Goal: Task Accomplishment & Management: Manage account settings

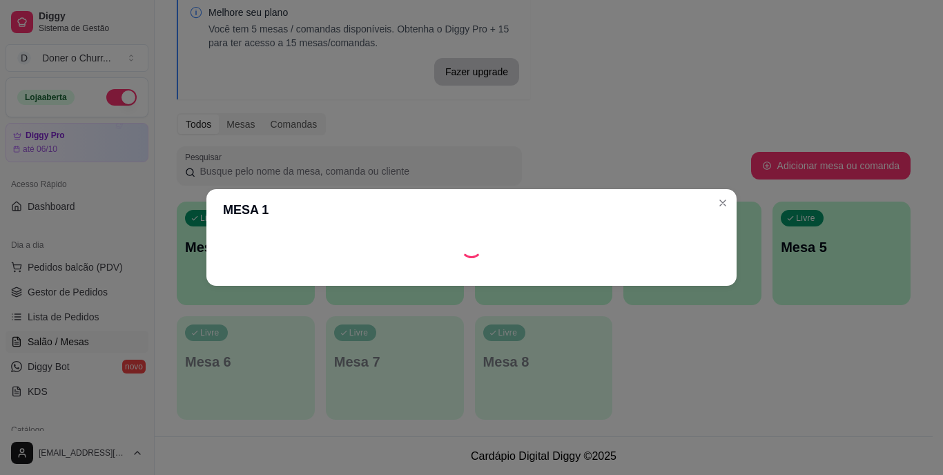
scroll to position [69, 0]
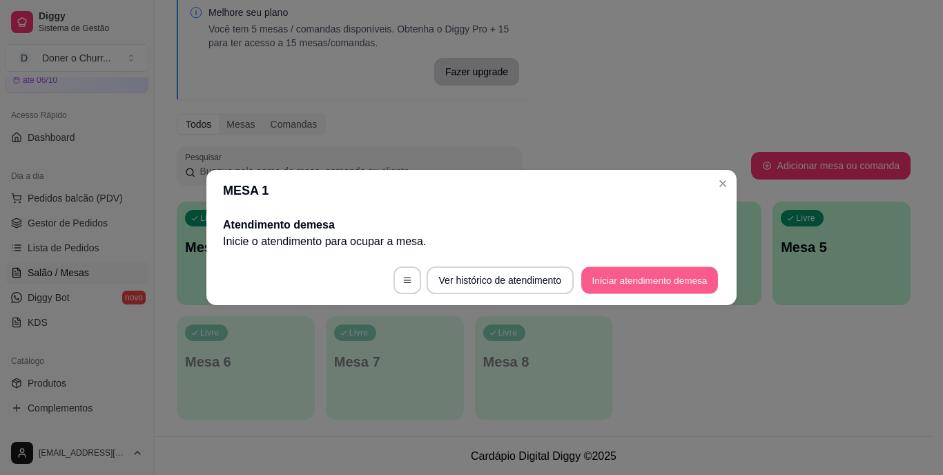
click at [655, 276] on button "Iniciar atendimento de mesa" at bounding box center [649, 280] width 137 height 27
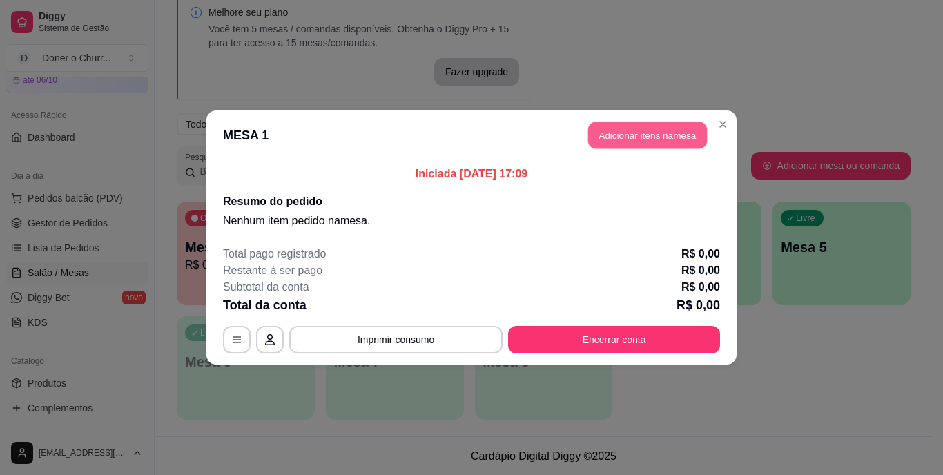
click at [653, 138] on button "Adicionar itens na mesa" at bounding box center [647, 135] width 119 height 27
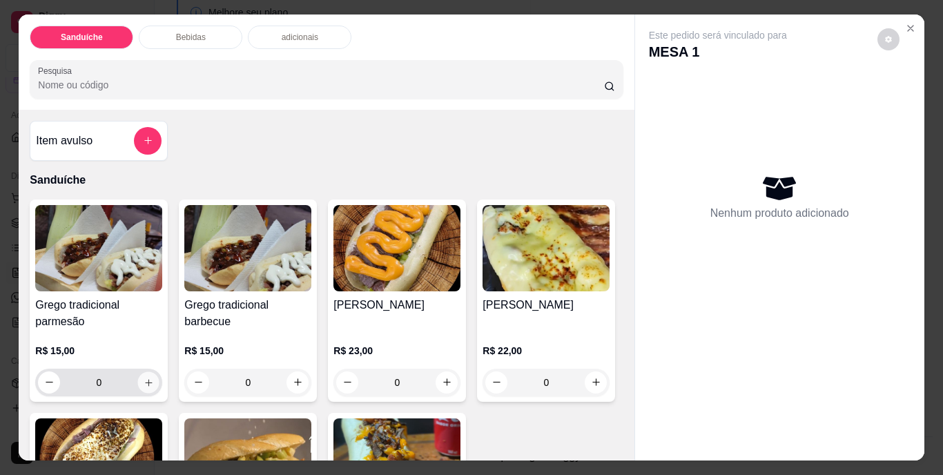
click at [144, 377] on icon "increase-product-quantity" at bounding box center [149, 382] width 10 height 10
type input "1"
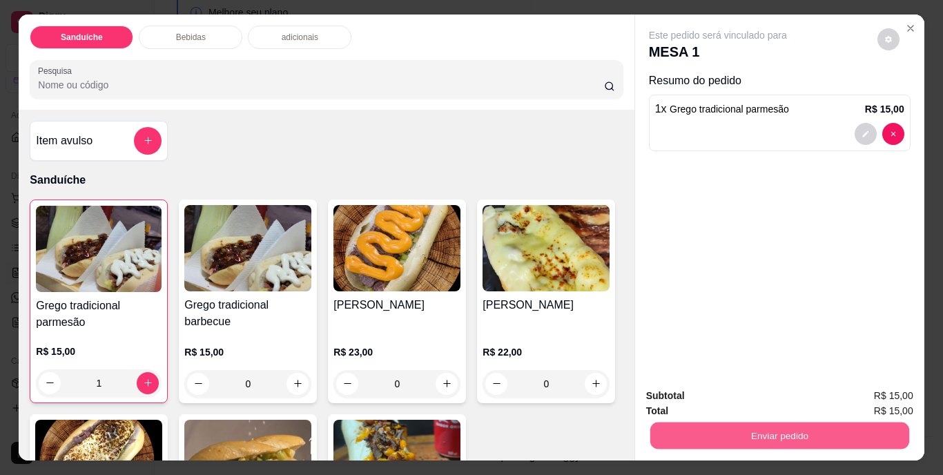
click at [789, 439] on button "Enviar pedido" at bounding box center [779, 436] width 259 height 27
click at [758, 398] on button "Não registrar e enviar pedido" at bounding box center [733, 397] width 139 height 26
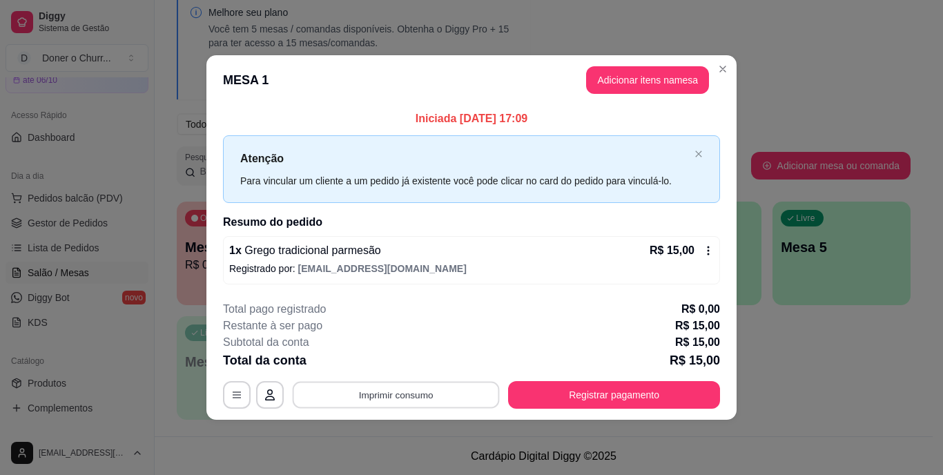
click at [382, 393] on button "Imprimir consumo" at bounding box center [396, 394] width 207 height 27
click at [374, 363] on button "IMPRESSORA" at bounding box center [400, 362] width 97 height 21
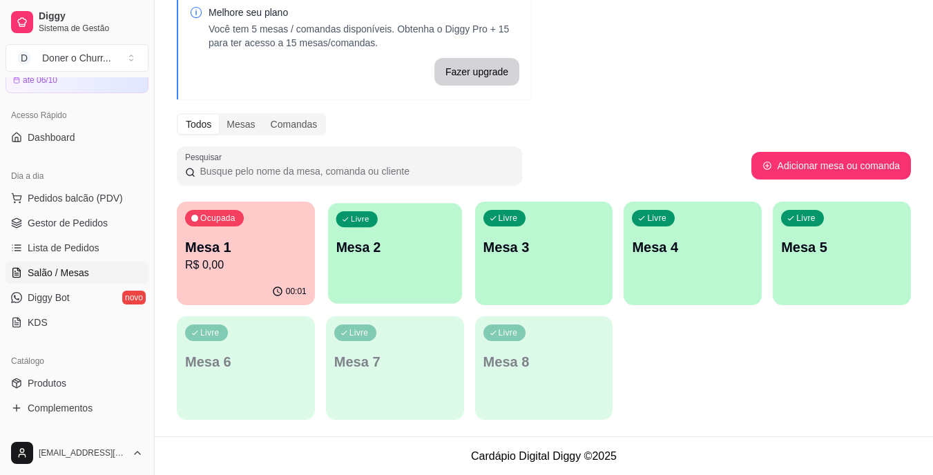
click at [425, 256] on p "Mesa 2" at bounding box center [395, 247] width 118 height 19
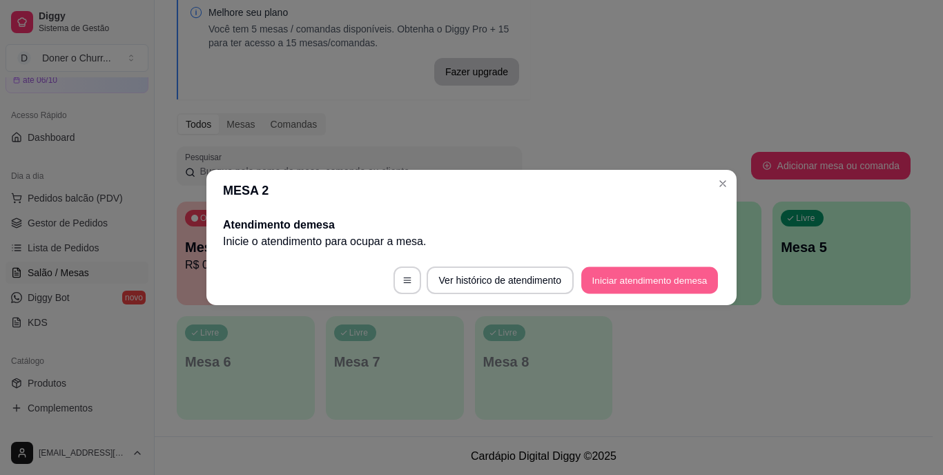
click at [635, 276] on button "Iniciar atendimento de mesa" at bounding box center [649, 280] width 137 height 27
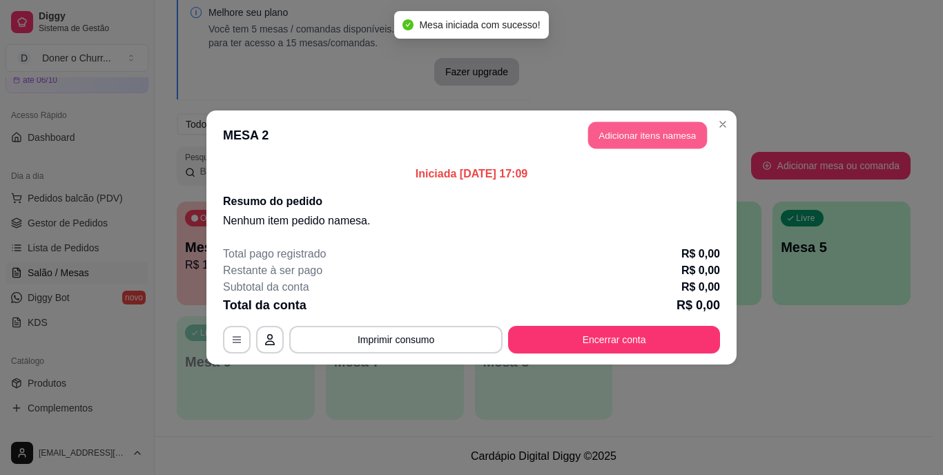
click at [647, 139] on button "Adicionar itens na mesa" at bounding box center [647, 135] width 119 height 27
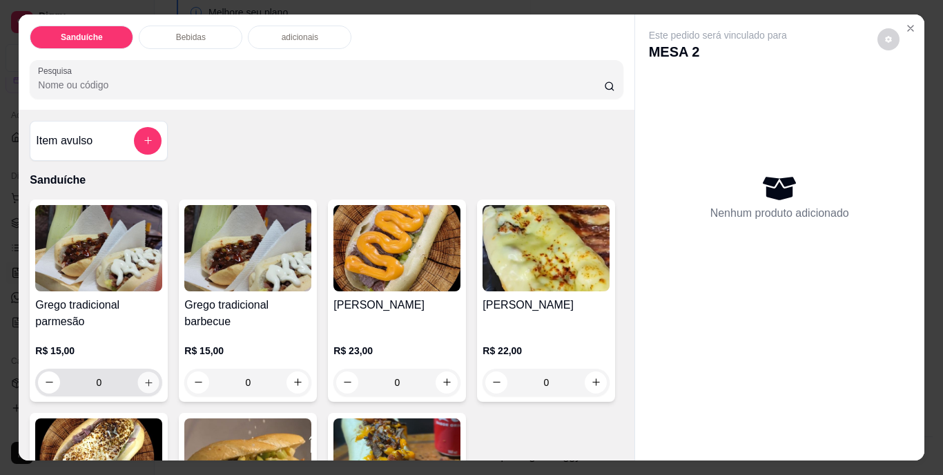
click at [144, 377] on icon "increase-product-quantity" at bounding box center [149, 382] width 10 height 10
type input "1"
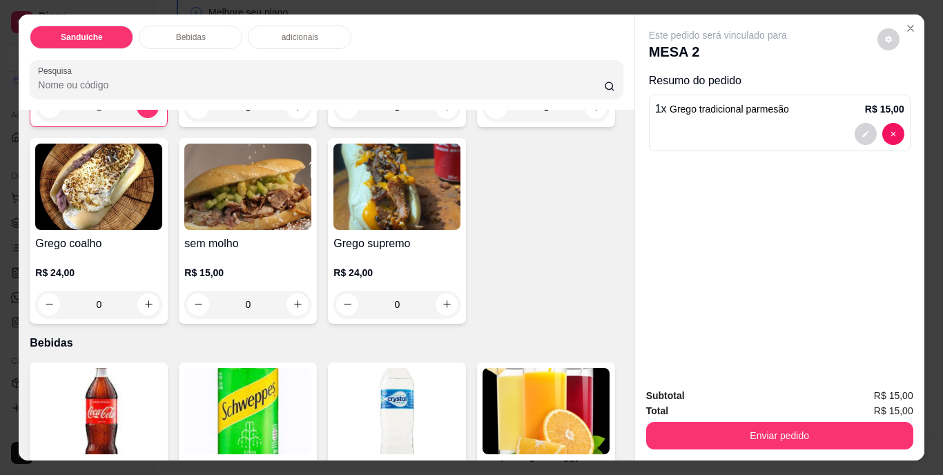
scroll to position [327, 0]
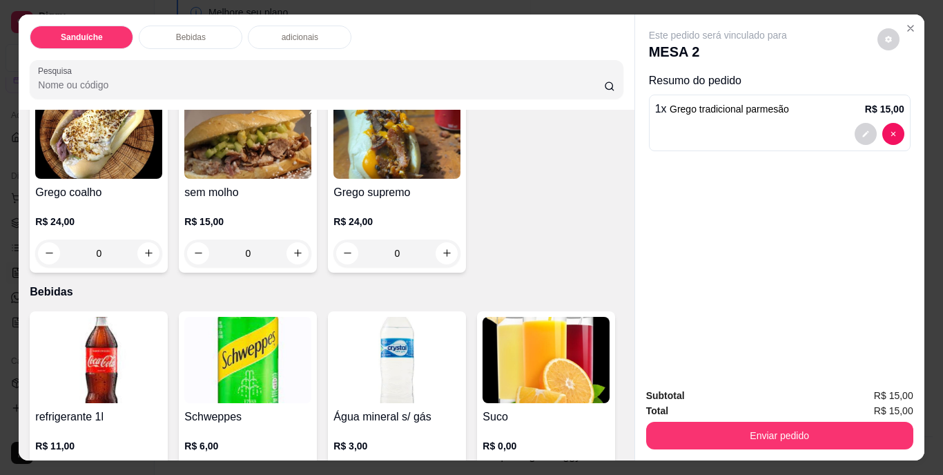
click at [635, 198] on div "Este pedido será vinculado para MESA 2 Resumo do pedido 1 x Grego tradicional p…" at bounding box center [779, 196] width 289 height 363
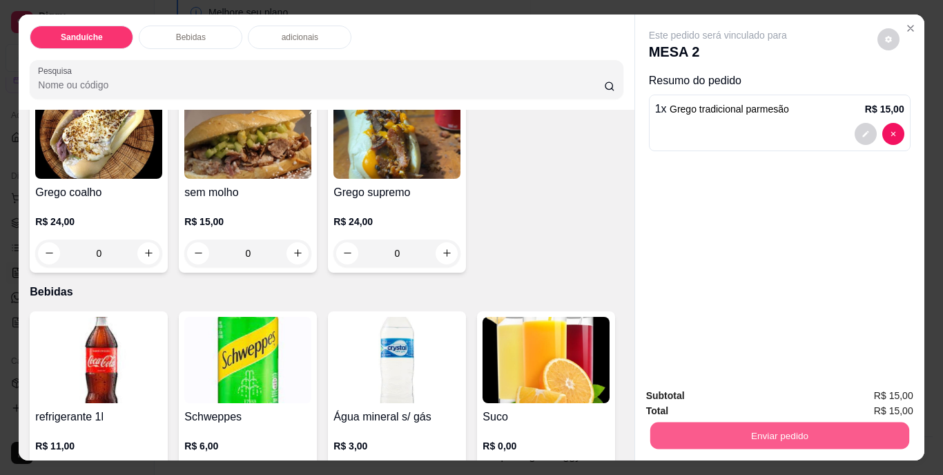
click at [745, 423] on button "Enviar pedido" at bounding box center [779, 436] width 259 height 27
click at [727, 398] on button "Não registrar e enviar pedido" at bounding box center [733, 397] width 139 height 26
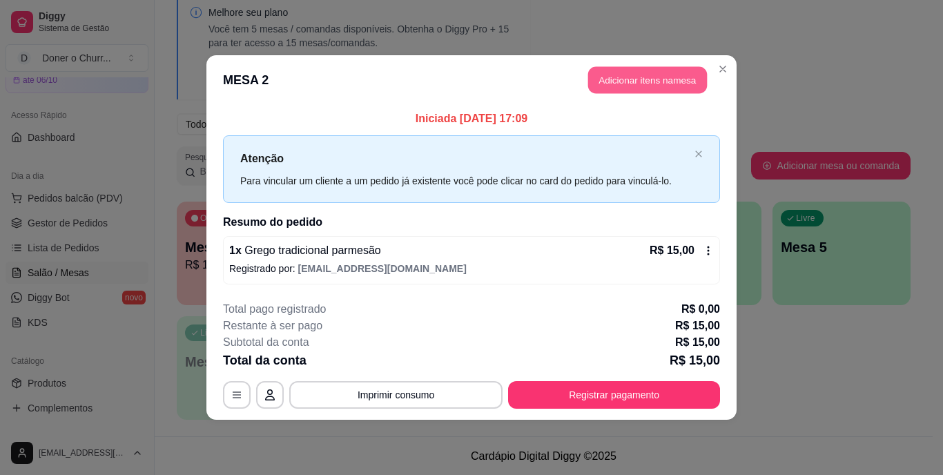
click at [621, 72] on button "Adicionar itens na mesa" at bounding box center [647, 80] width 119 height 27
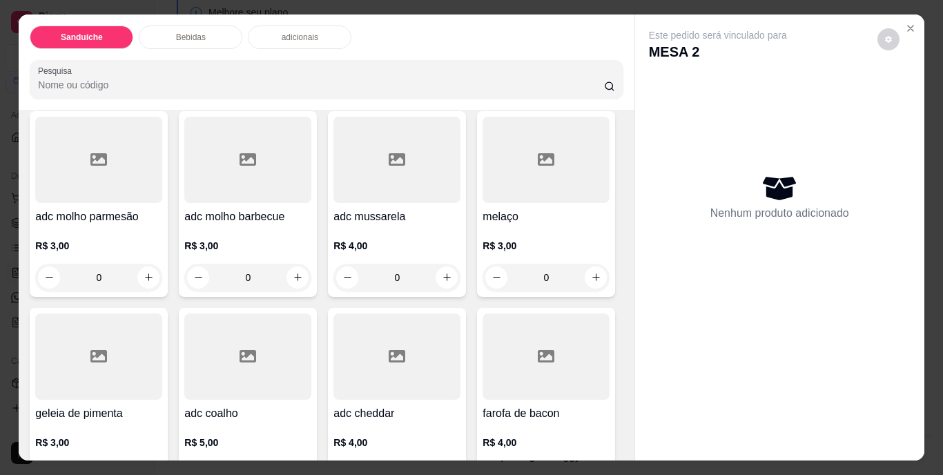
scroll to position [1131, 0]
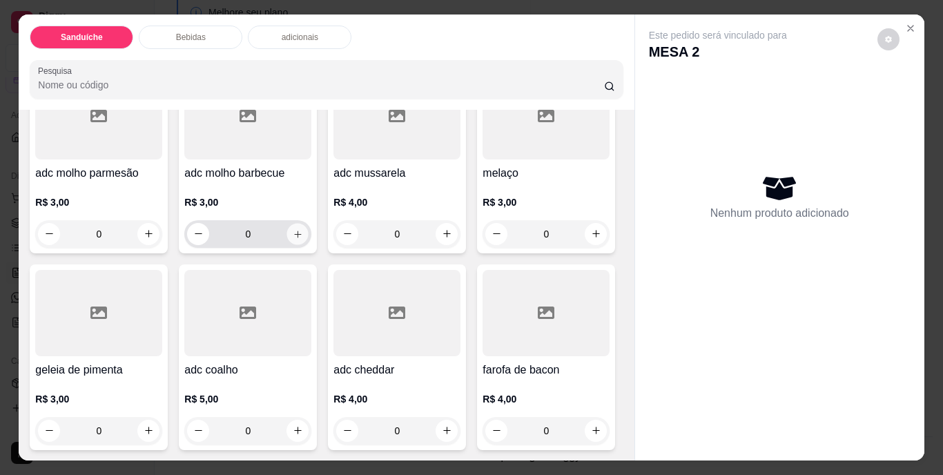
click at [294, 238] on icon "increase-product-quantity" at bounding box center [297, 234] width 7 height 7
type input "1"
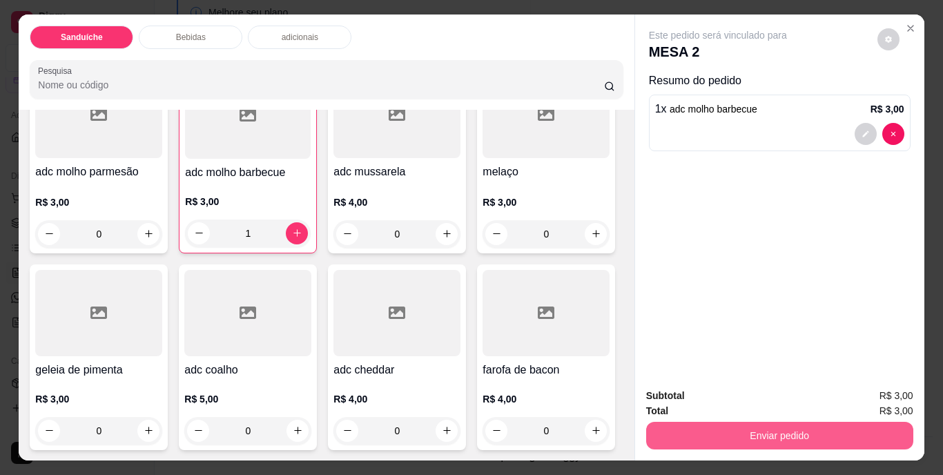
click at [723, 427] on button "Enviar pedido" at bounding box center [779, 436] width 267 height 28
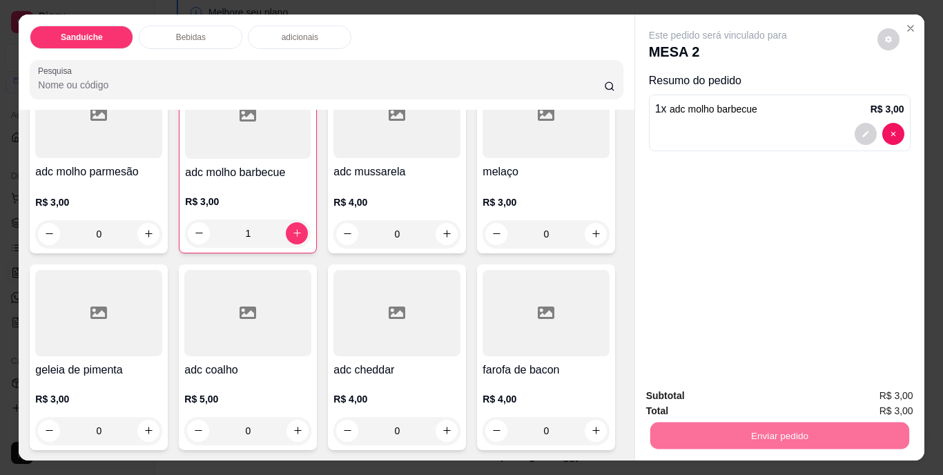
click at [741, 391] on button "Não registrar e enviar pedido" at bounding box center [733, 397] width 139 height 26
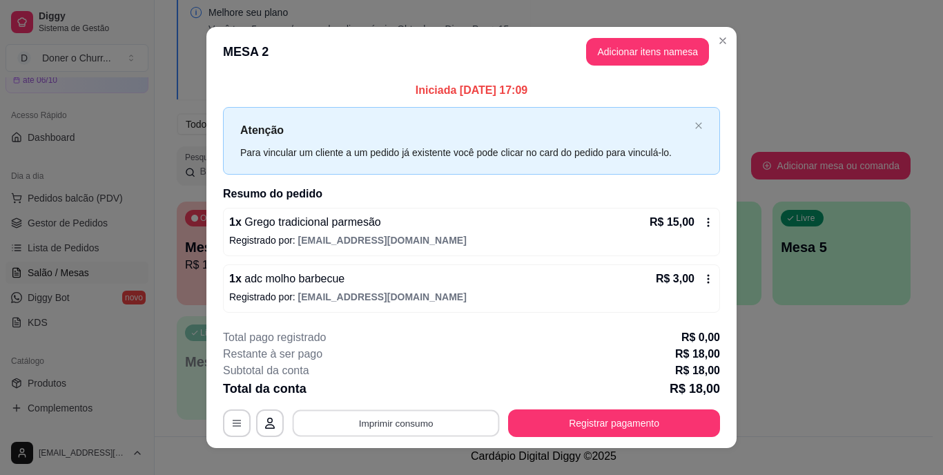
click at [385, 418] on button "Imprimir consumo" at bounding box center [396, 423] width 207 height 27
click at [396, 386] on button "IMPRESSORA" at bounding box center [395, 391] width 97 height 21
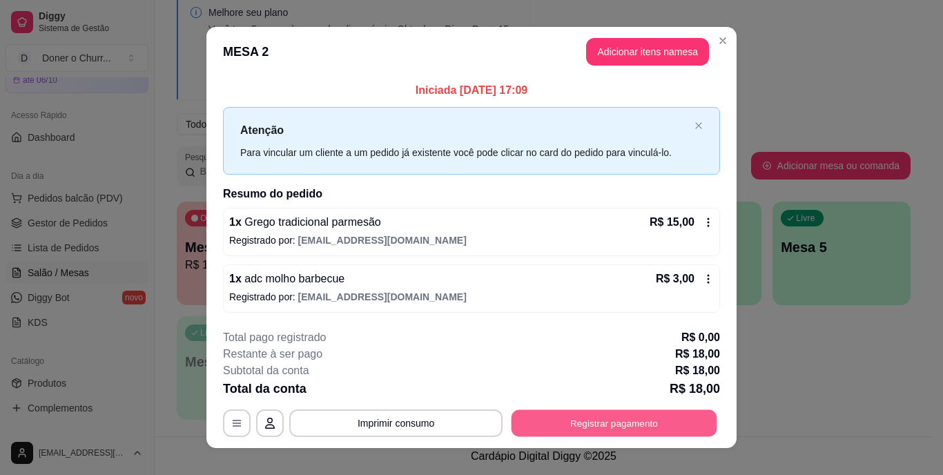
click at [591, 420] on button "Registrar pagamento" at bounding box center [615, 423] width 206 height 27
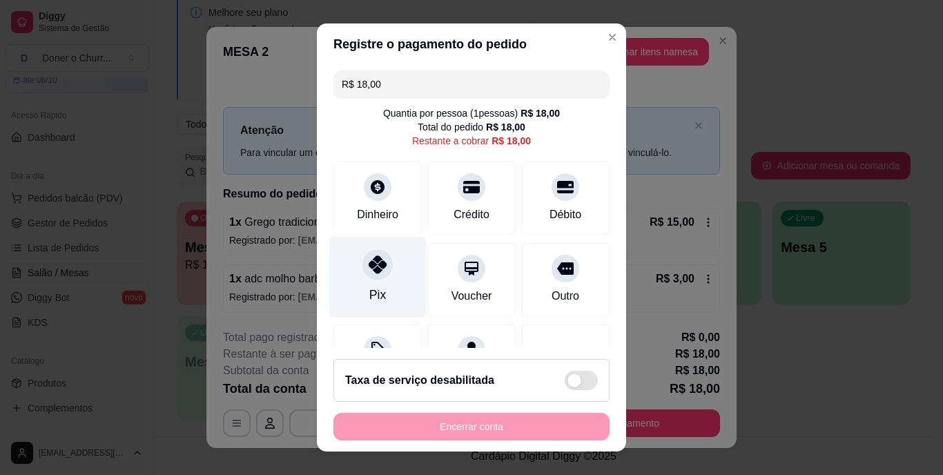
click at [372, 277] on div at bounding box center [378, 265] width 30 height 30
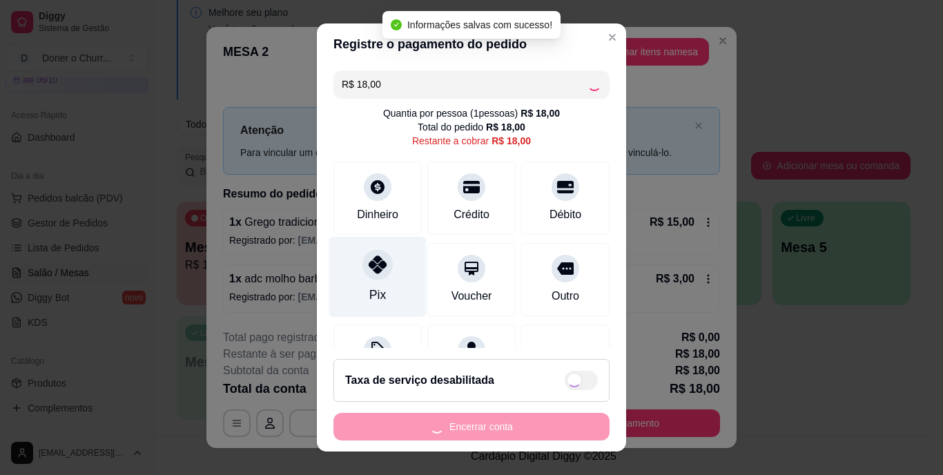
type input "R$ 0,00"
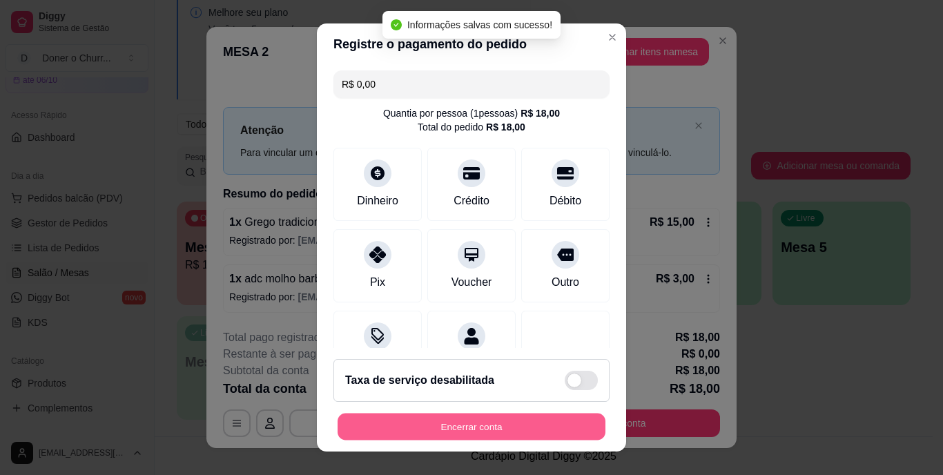
click at [441, 416] on button "Encerrar conta" at bounding box center [472, 426] width 268 height 27
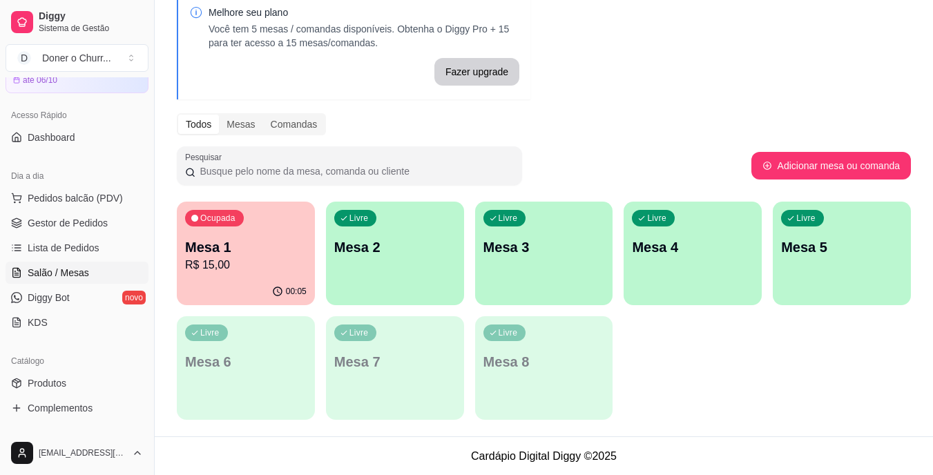
click at [252, 231] on div "Ocupada Mesa 1 R$ 15,00" at bounding box center [246, 240] width 138 height 77
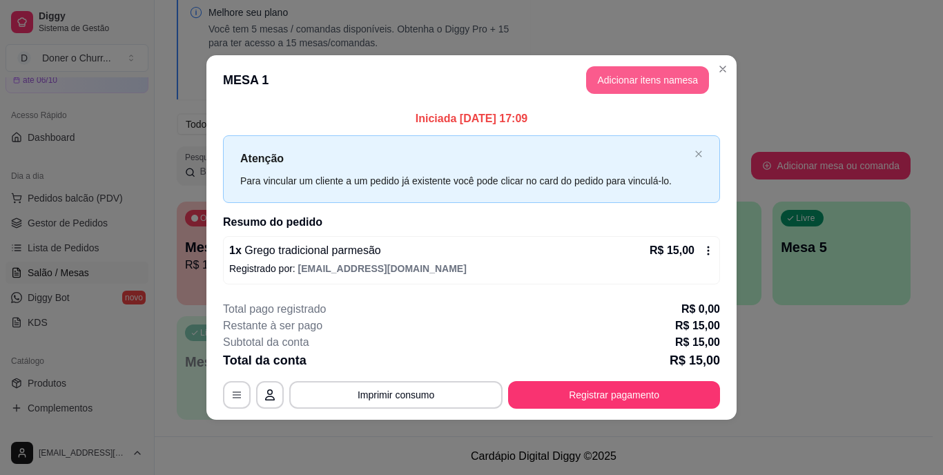
click at [628, 81] on button "Adicionar itens na mesa" at bounding box center [647, 80] width 123 height 28
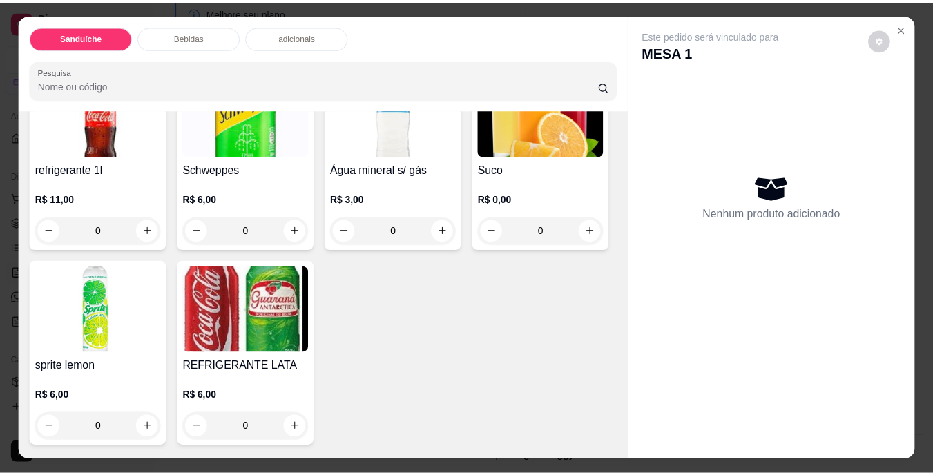
scroll to position [898, 0]
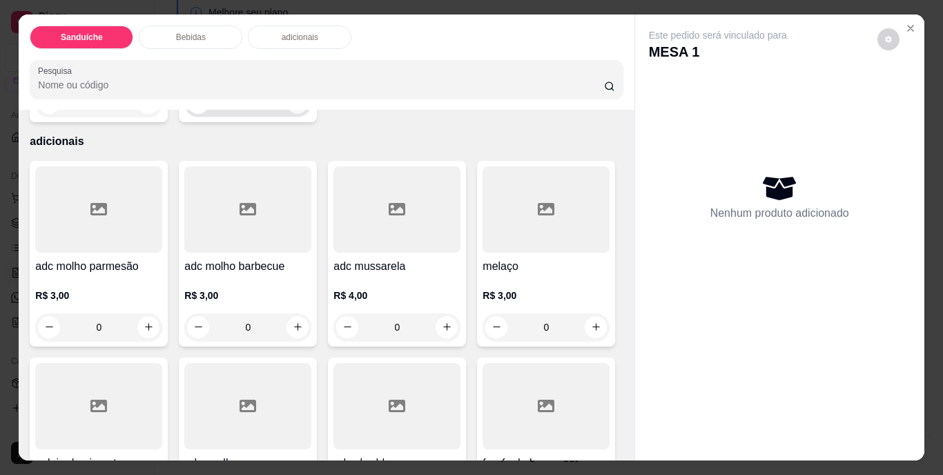
click at [303, 108] on icon "increase-product-quantity" at bounding box center [298, 102] width 10 height 10
type input "1"
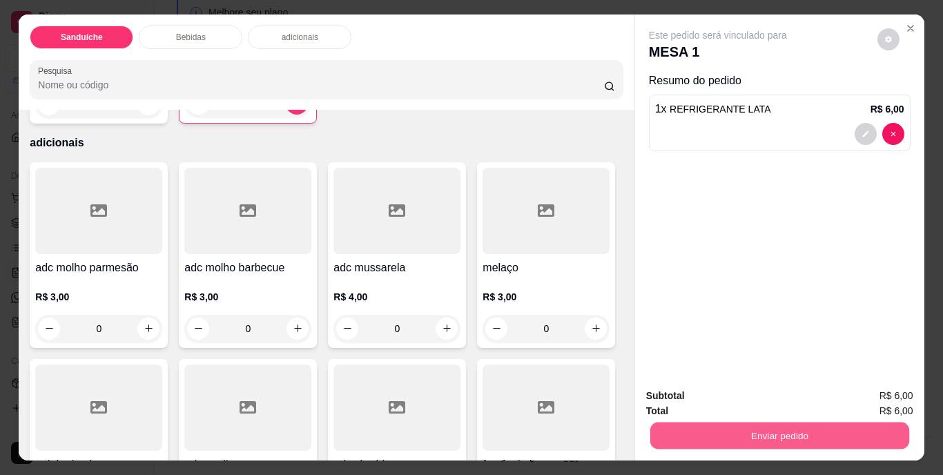
click at [767, 444] on button "Enviar pedido" at bounding box center [779, 436] width 259 height 27
click at [764, 390] on button "Não registrar e enviar pedido" at bounding box center [734, 397] width 144 height 26
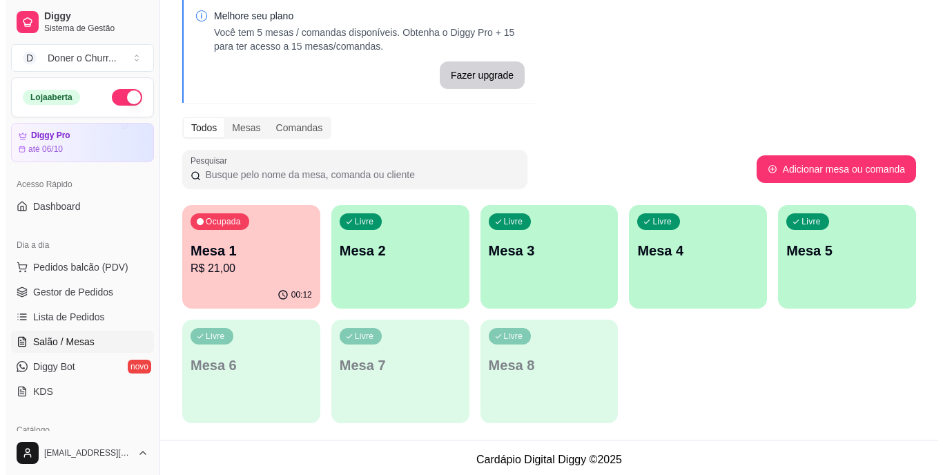
scroll to position [70, 0]
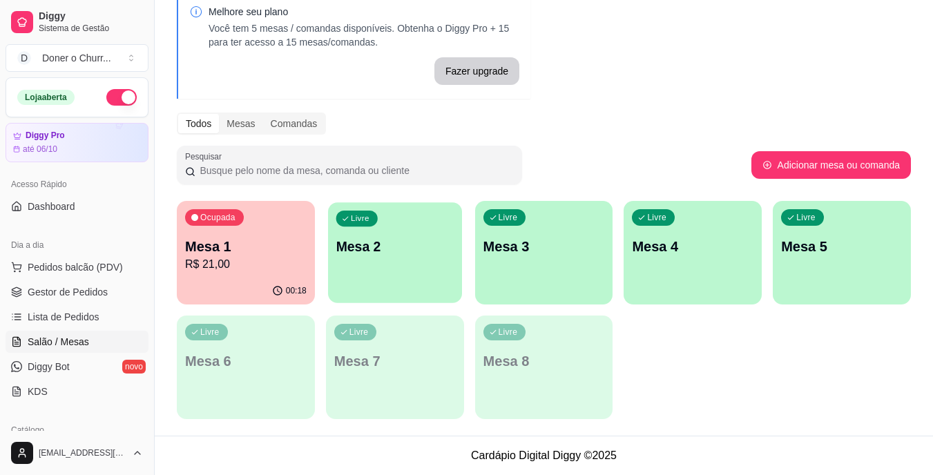
click at [355, 258] on div "Livre Mesa 2" at bounding box center [395, 244] width 134 height 84
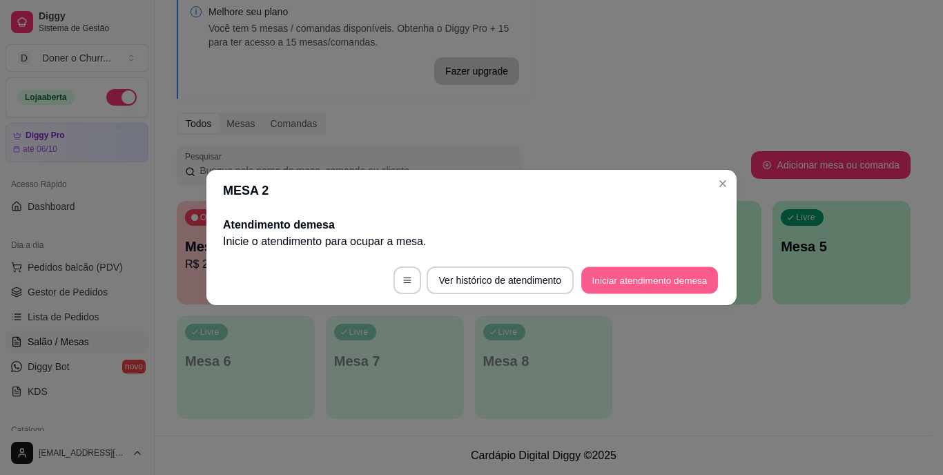
click at [654, 277] on button "Iniciar atendimento de mesa" at bounding box center [649, 280] width 137 height 27
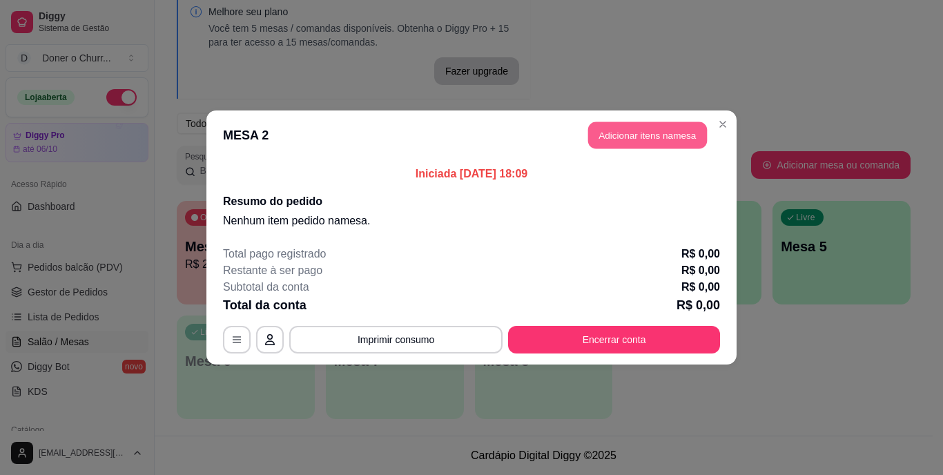
click at [622, 137] on button "Adicionar itens na mesa" at bounding box center [647, 135] width 119 height 27
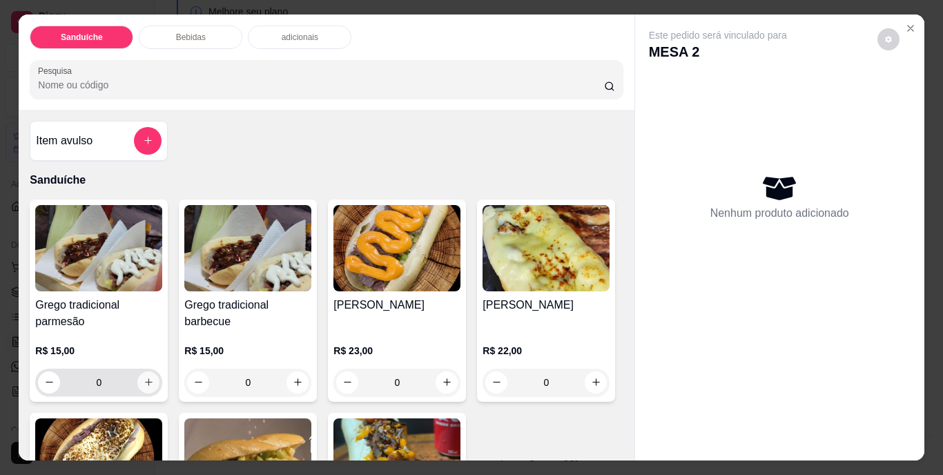
click at [146, 378] on icon "increase-product-quantity" at bounding box center [149, 382] width 8 height 8
type input "1"
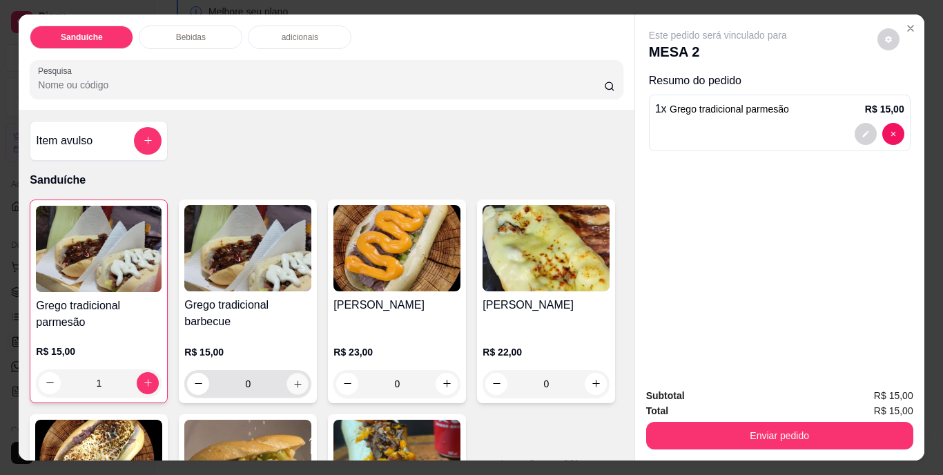
click at [293, 378] on icon "increase-product-quantity" at bounding box center [298, 383] width 10 height 10
type input "1"
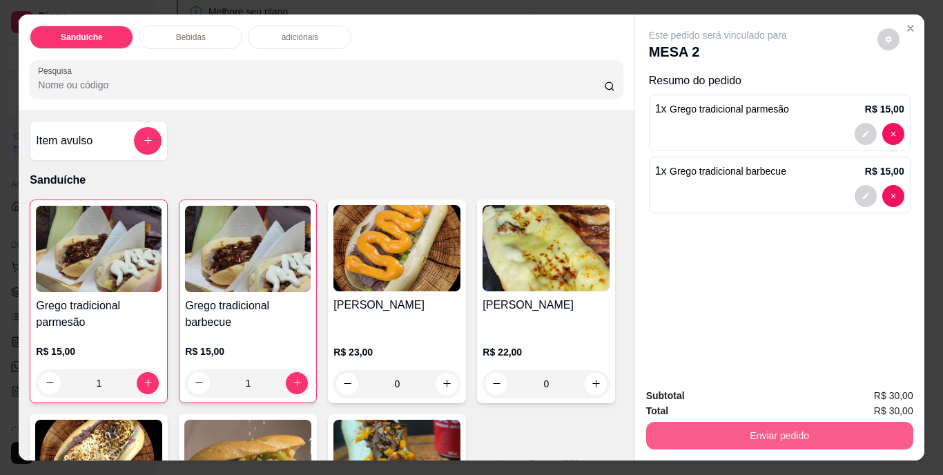
click at [769, 423] on button "Enviar pedido" at bounding box center [779, 436] width 267 height 28
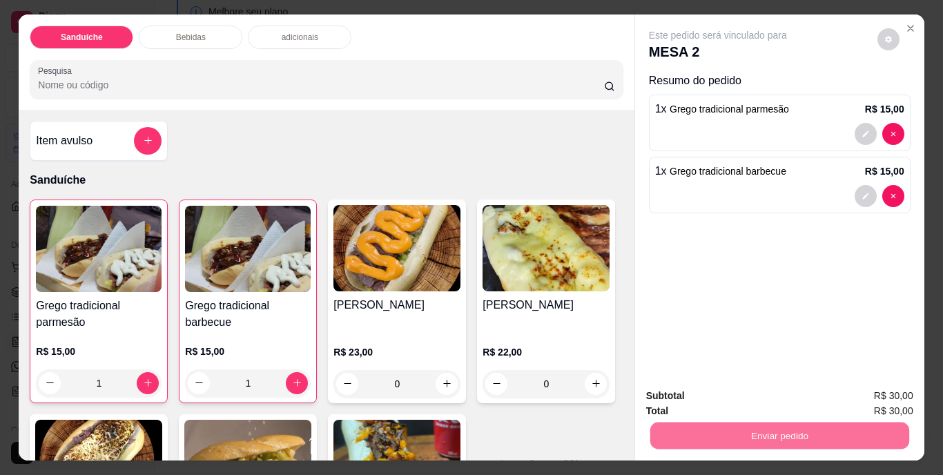
click at [758, 398] on button "Não registrar e enviar pedido" at bounding box center [733, 397] width 139 height 26
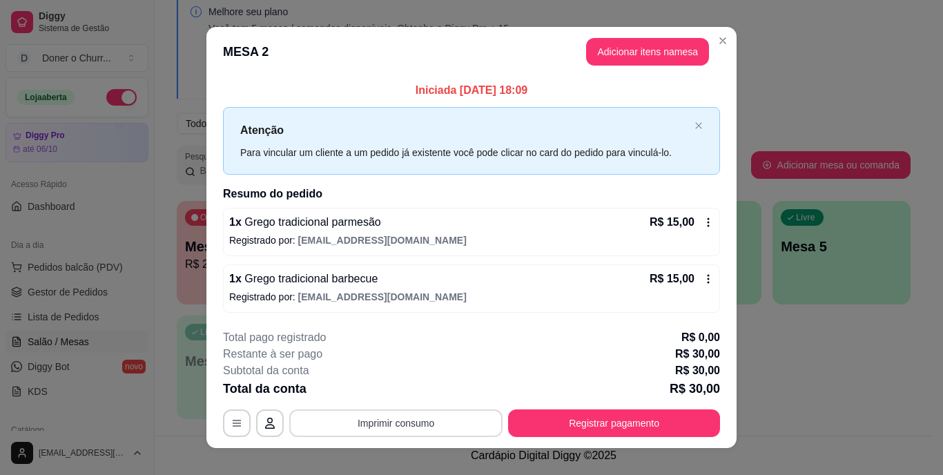
click at [412, 421] on button "Imprimir consumo" at bounding box center [395, 424] width 213 height 28
click at [423, 390] on button "IMPRESSORA" at bounding box center [395, 391] width 97 height 21
click at [760, 422] on div "**********" at bounding box center [471, 237] width 943 height 475
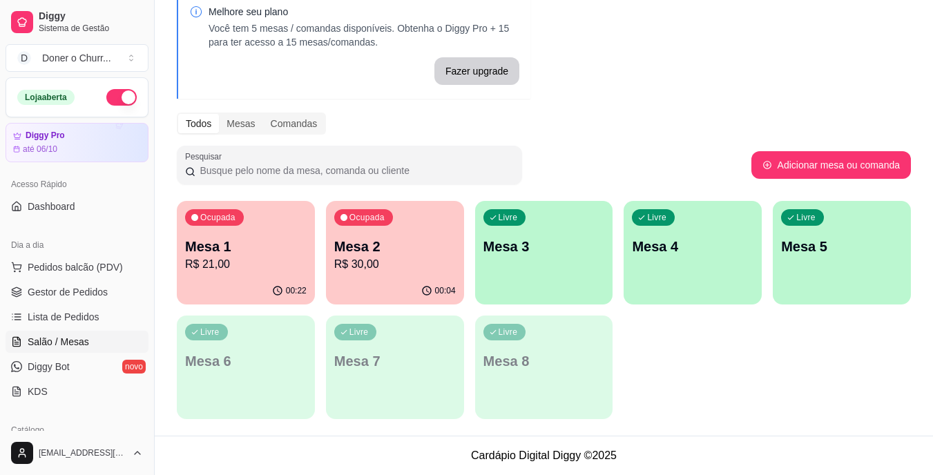
click at [556, 285] on div "Livre Mesa 3" at bounding box center [544, 244] width 138 height 87
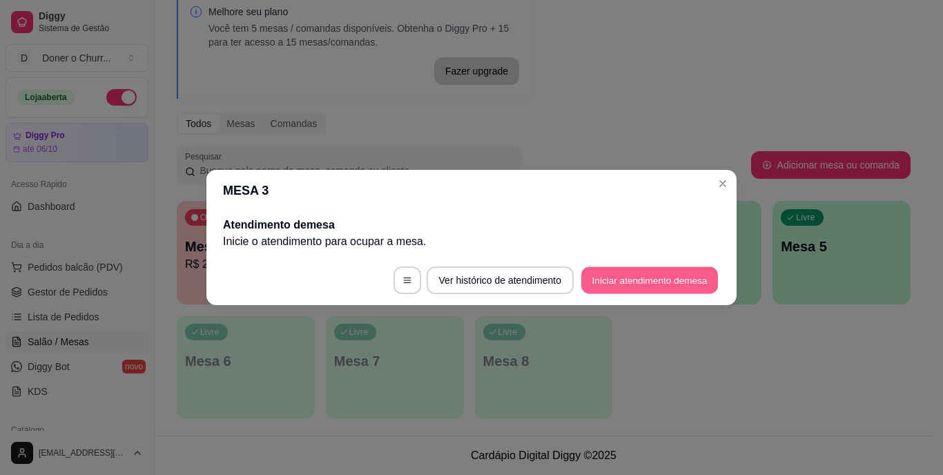
click at [621, 275] on button "Iniciar atendimento de mesa" at bounding box center [649, 280] width 137 height 27
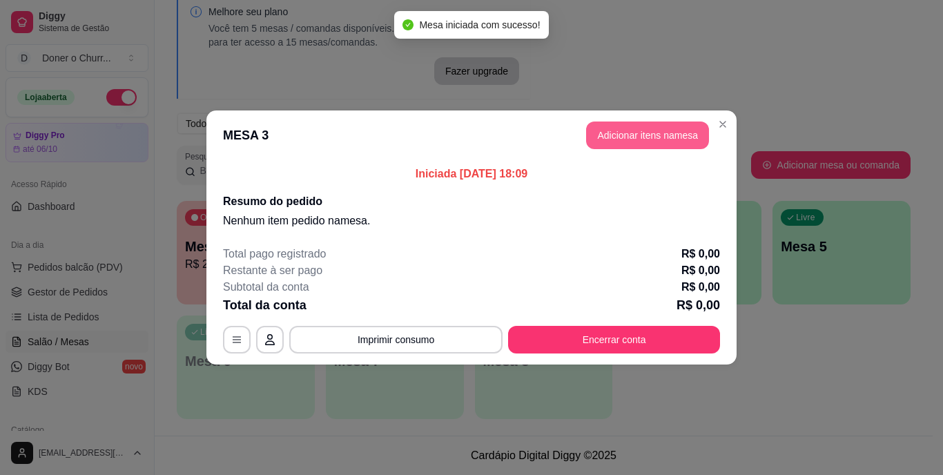
click at [651, 131] on button "Adicionar itens na mesa" at bounding box center [647, 136] width 123 height 28
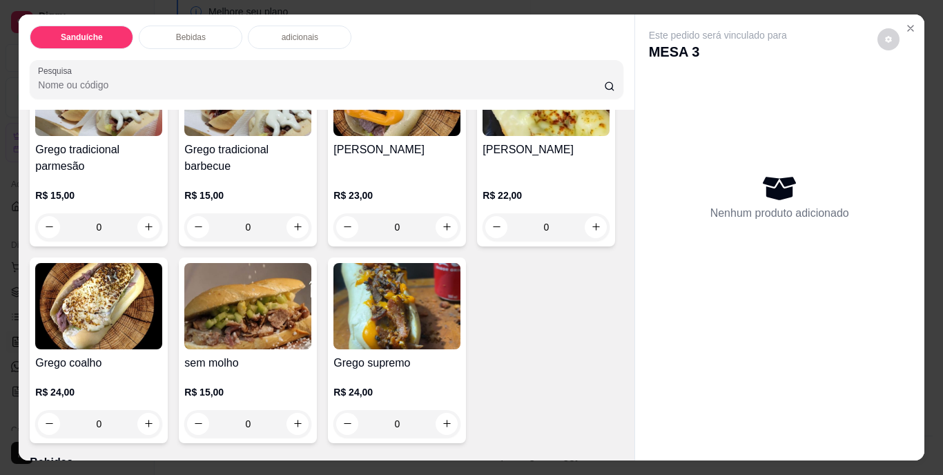
scroll to position [207, 0]
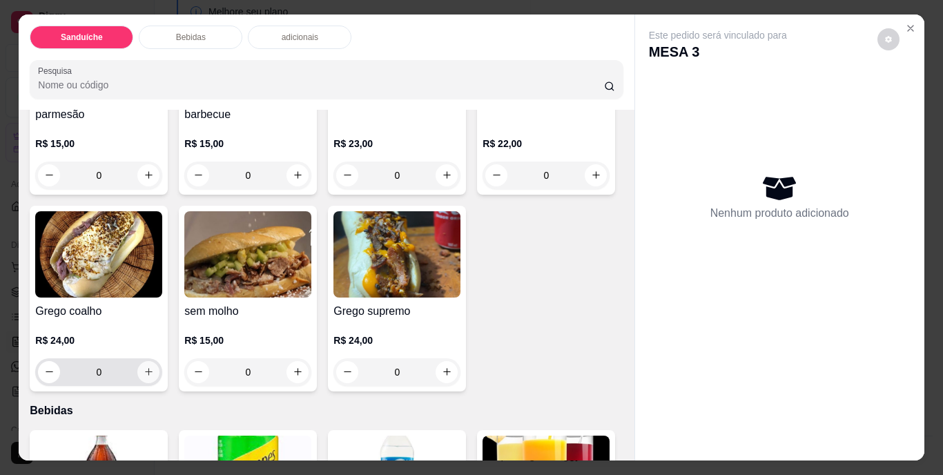
click at [153, 368] on icon "increase-product-quantity" at bounding box center [149, 372] width 8 height 8
type input "1"
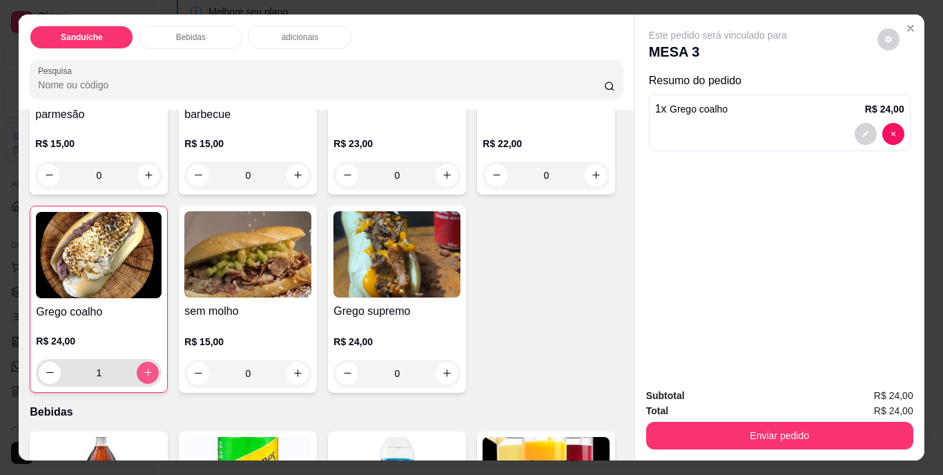
scroll to position [0, 0]
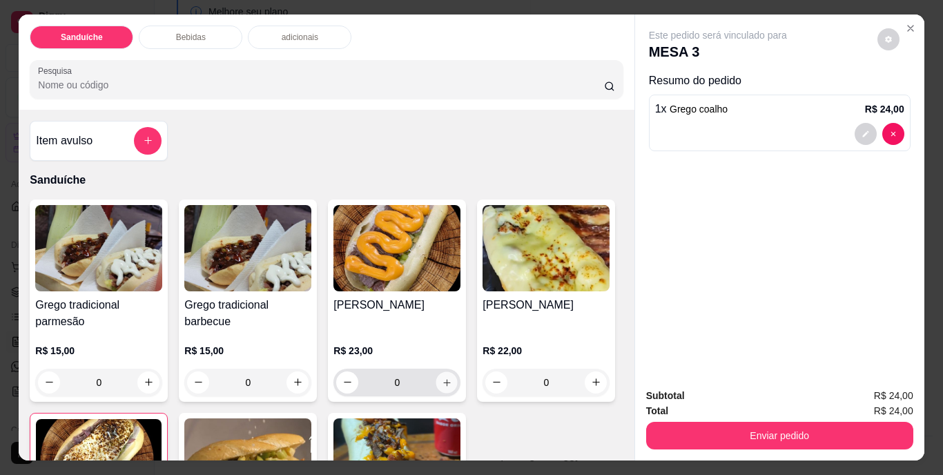
click at [441, 372] on button "increase-product-quantity" at bounding box center [446, 382] width 21 height 21
type input "1"
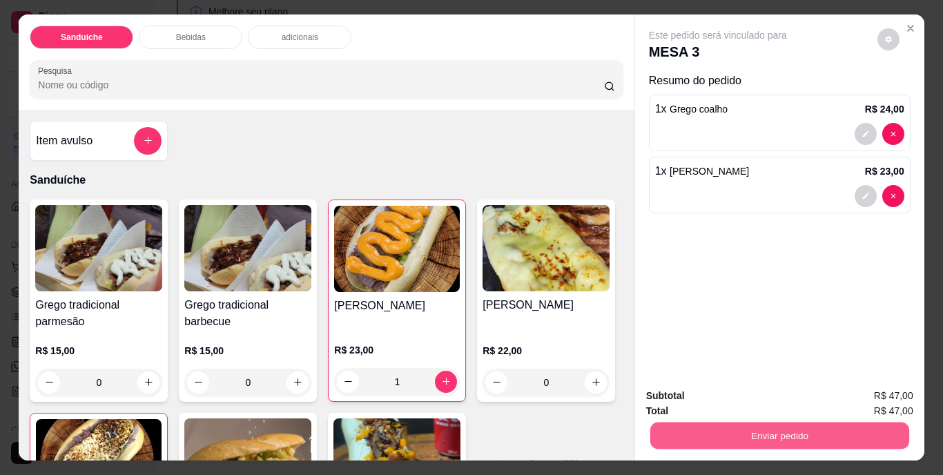
click at [756, 423] on button "Enviar pedido" at bounding box center [779, 436] width 259 height 27
click at [736, 396] on button "Não registrar e enviar pedido" at bounding box center [734, 397] width 144 height 26
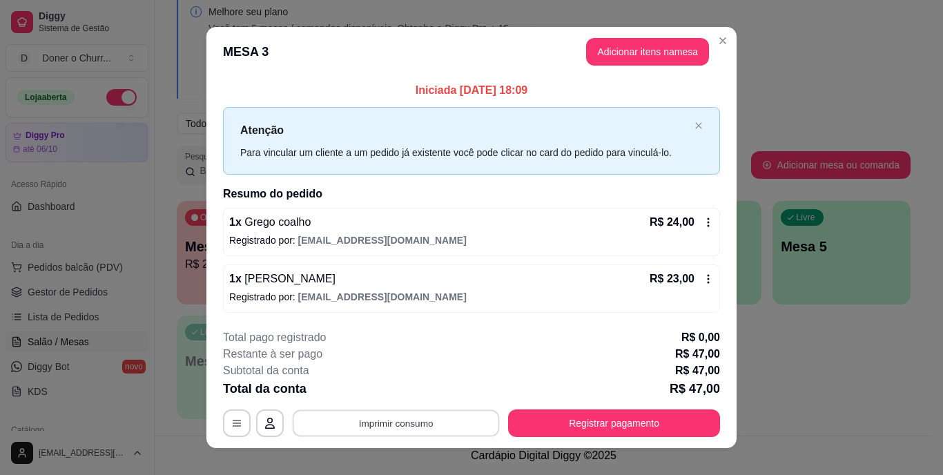
click at [394, 432] on button "Imprimir consumo" at bounding box center [396, 423] width 207 height 27
click at [383, 392] on button "IMPRESSORA" at bounding box center [395, 391] width 97 height 21
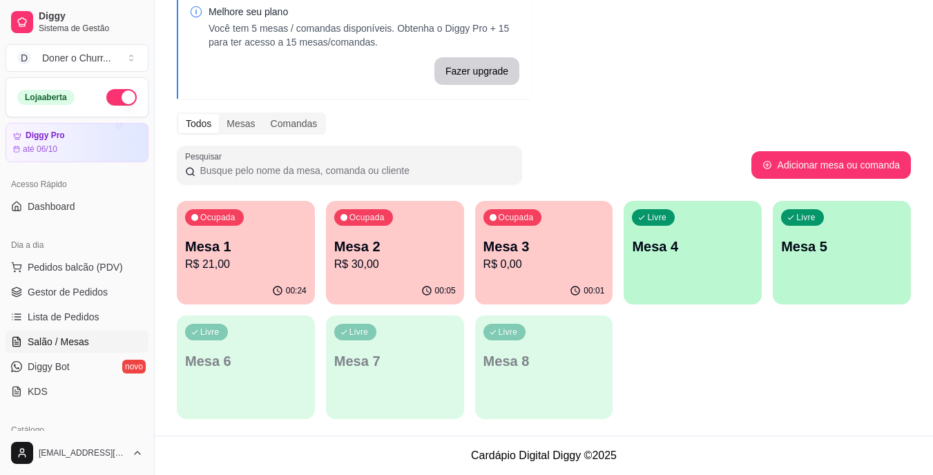
click at [669, 280] on div "Livre Mesa 4" at bounding box center [693, 244] width 138 height 87
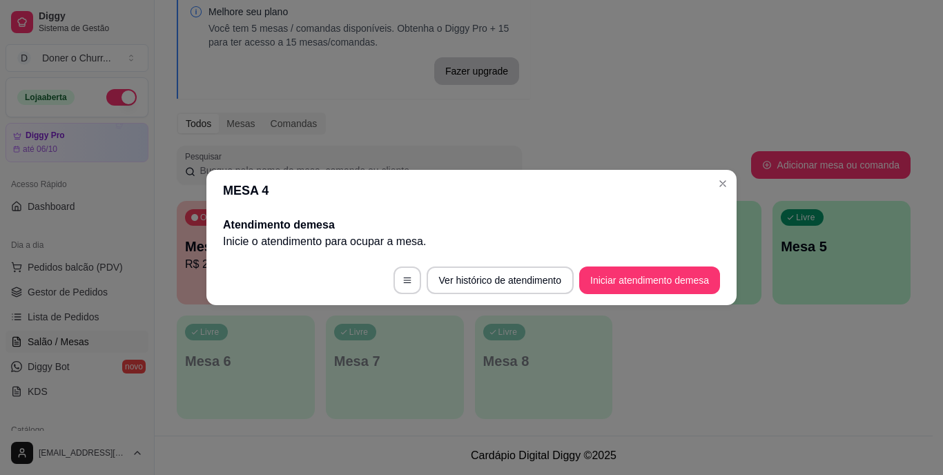
click at [659, 299] on footer "Ver histórico de atendimento Iniciar atendimento de mesa" at bounding box center [471, 281] width 530 height 50
click at [648, 280] on button "Iniciar atendimento de mesa" at bounding box center [649, 280] width 137 height 27
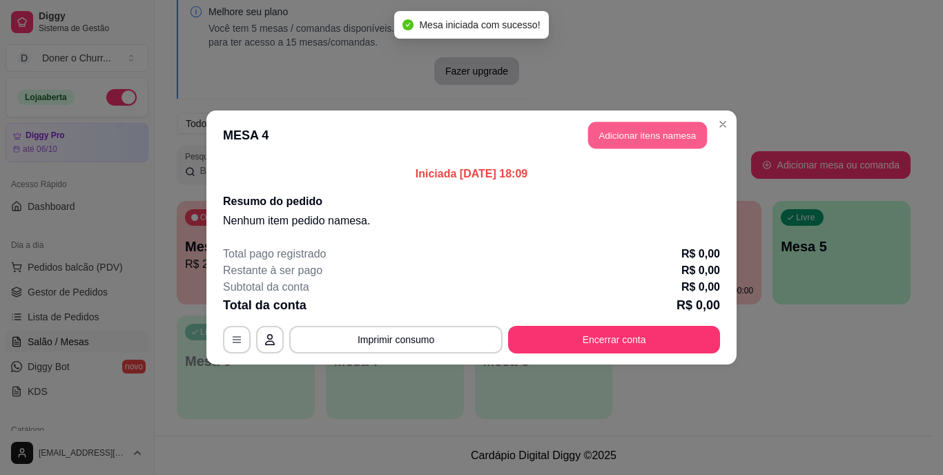
click at [656, 137] on button "Adicionar itens na mesa" at bounding box center [647, 135] width 119 height 27
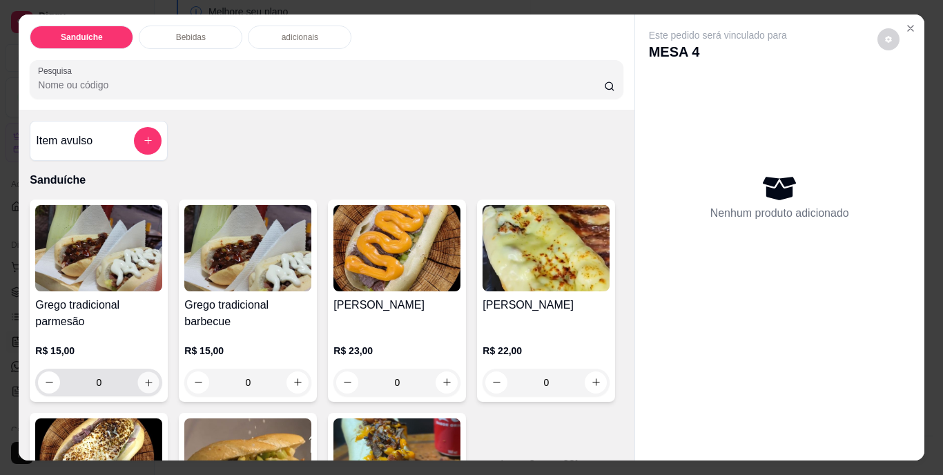
click at [144, 381] on icon "increase-product-quantity" at bounding box center [149, 382] width 10 height 10
type input "1"
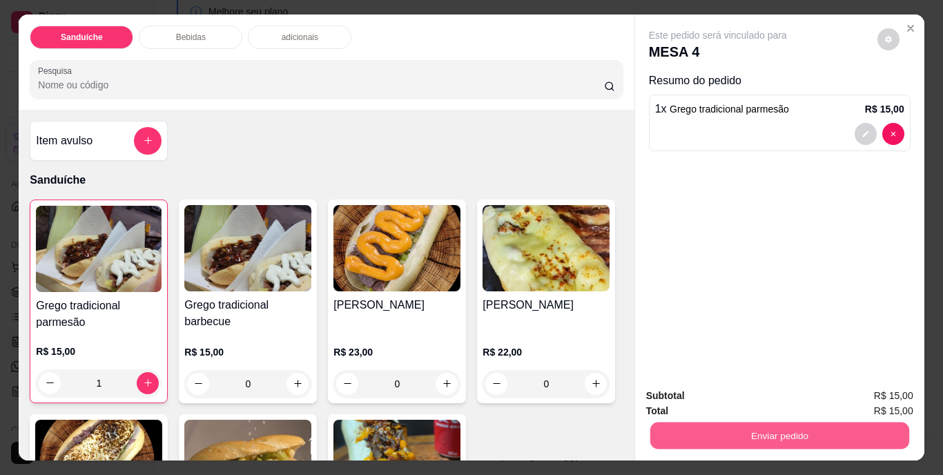
click at [750, 429] on button "Enviar pedido" at bounding box center [779, 436] width 259 height 27
click at [738, 409] on button "Não registrar e enviar pedido" at bounding box center [733, 397] width 139 height 26
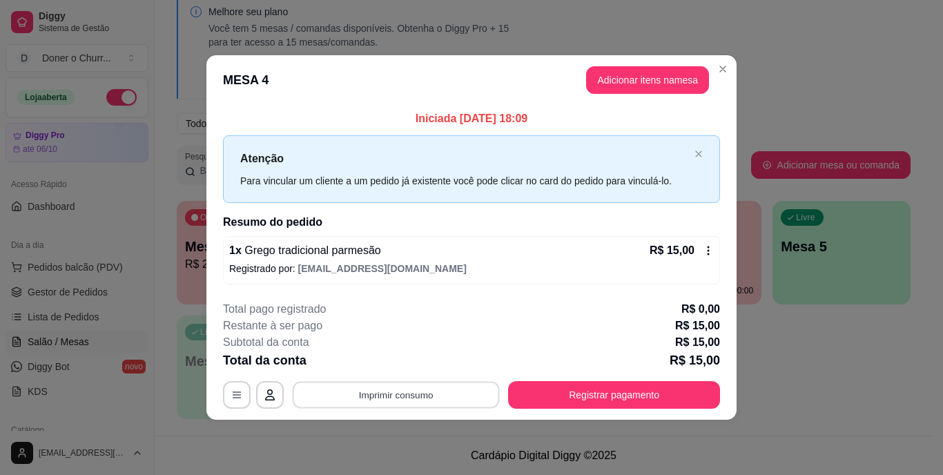
click at [387, 394] on button "Imprimir consumo" at bounding box center [396, 394] width 207 height 27
click at [405, 362] on button "IMPRESSORA" at bounding box center [400, 363] width 100 height 22
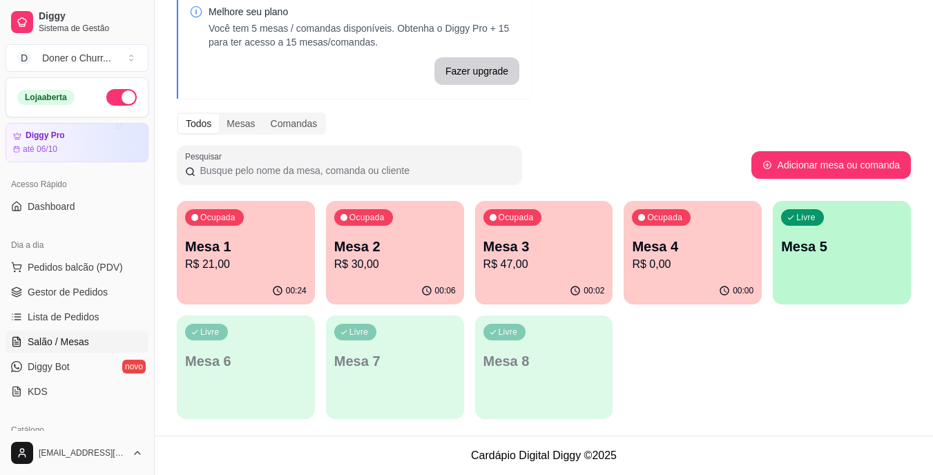
click at [537, 247] on p "Mesa 3" at bounding box center [544, 246] width 122 height 19
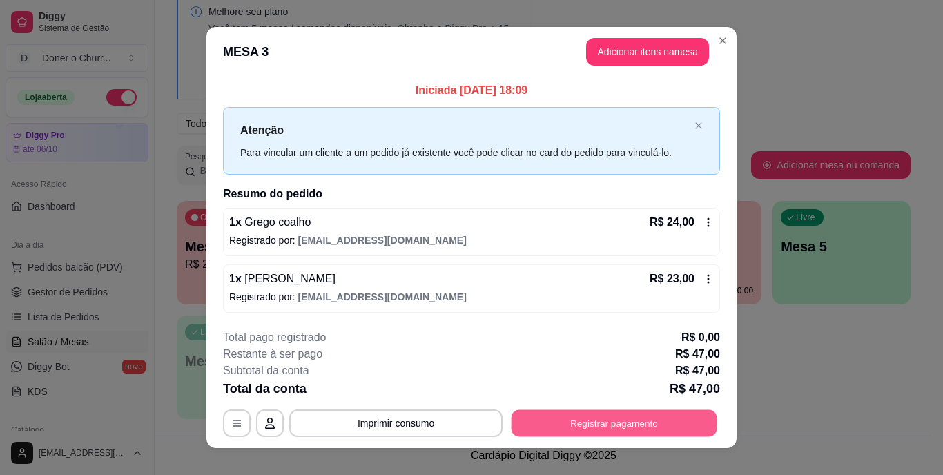
click at [582, 417] on button "Registrar pagamento" at bounding box center [615, 423] width 206 height 27
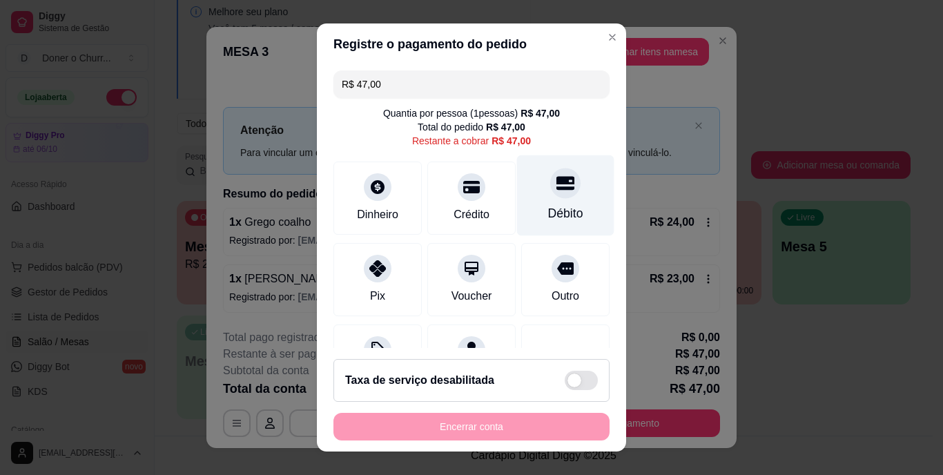
click at [553, 198] on div "Débito" at bounding box center [565, 195] width 97 height 81
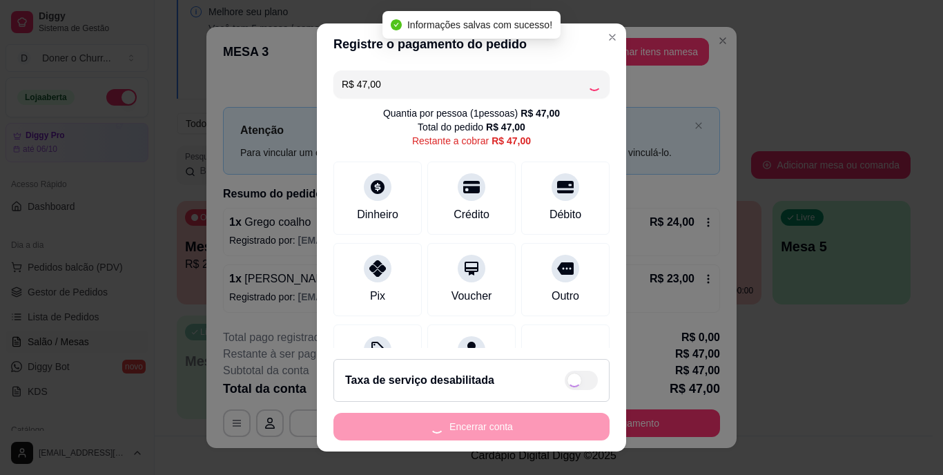
type input "R$ 0,00"
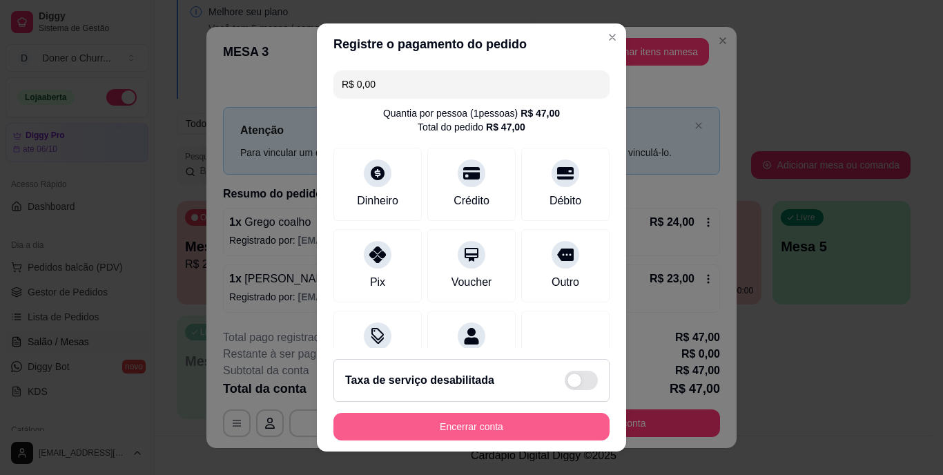
click at [410, 418] on button "Encerrar conta" at bounding box center [472, 427] width 276 height 28
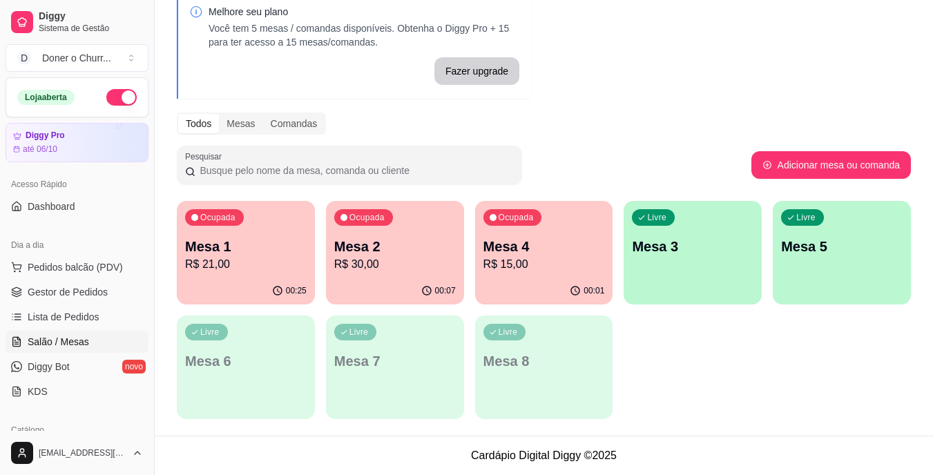
click at [671, 245] on p "Mesa 3" at bounding box center [693, 246] width 122 height 19
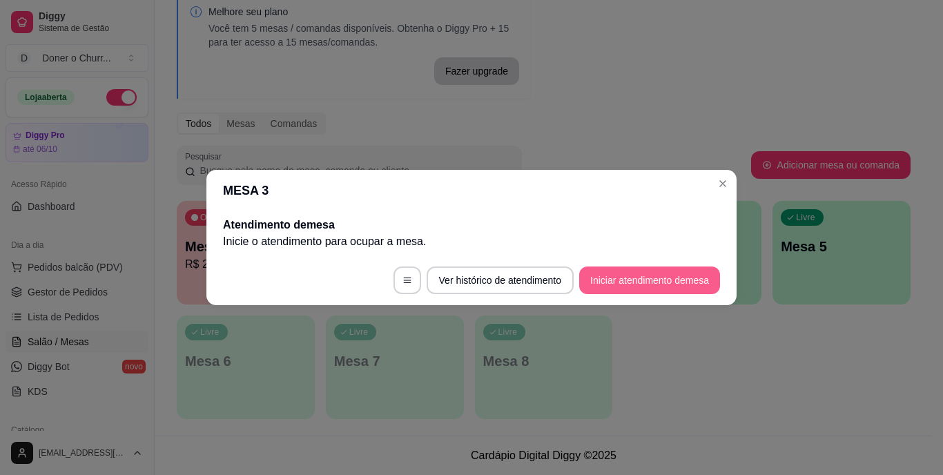
click at [640, 282] on button "Iniciar atendimento de mesa" at bounding box center [649, 281] width 141 height 28
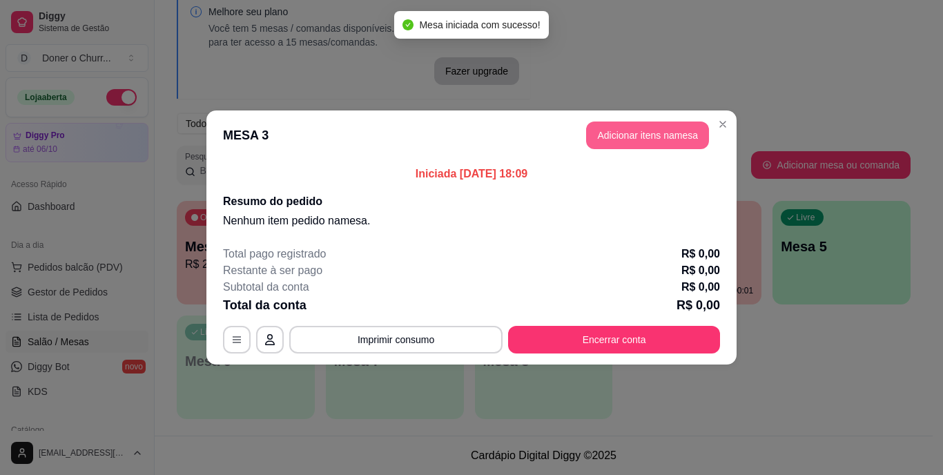
click at [649, 131] on button "Adicionar itens na mesa" at bounding box center [647, 136] width 123 height 28
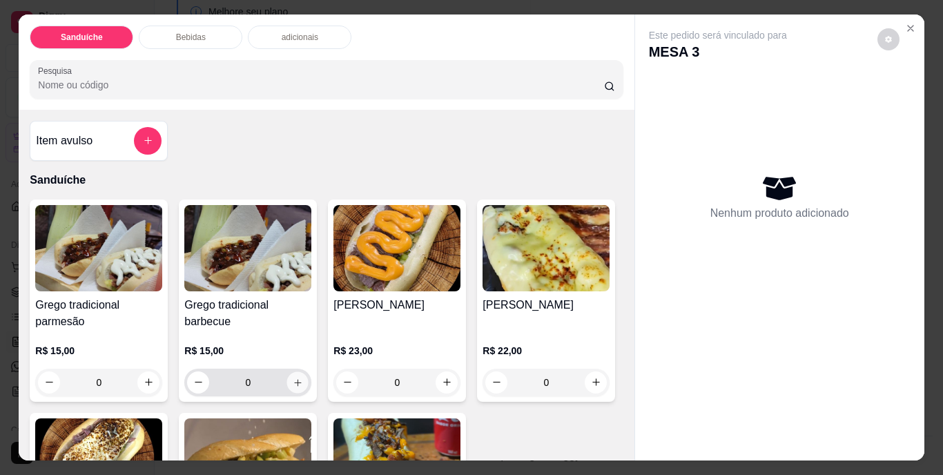
click at [301, 381] on button "increase-product-quantity" at bounding box center [297, 382] width 21 height 21
type input "1"
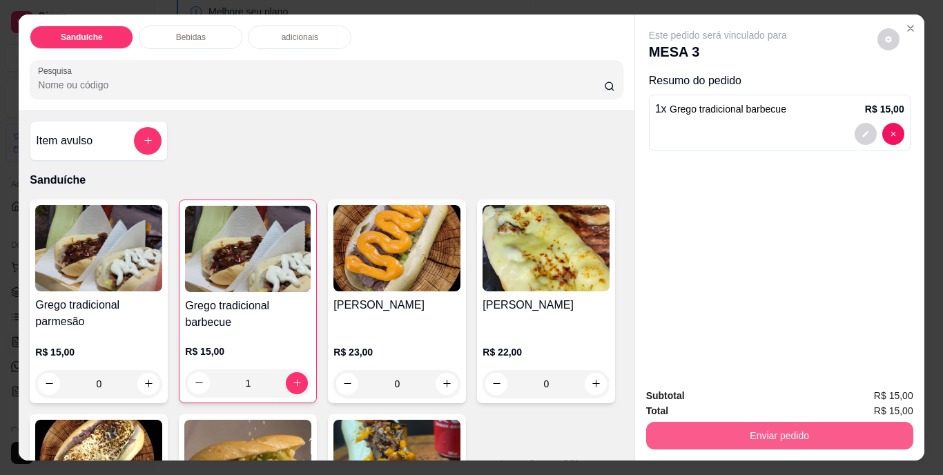
click at [717, 432] on button "Enviar pedido" at bounding box center [779, 436] width 267 height 28
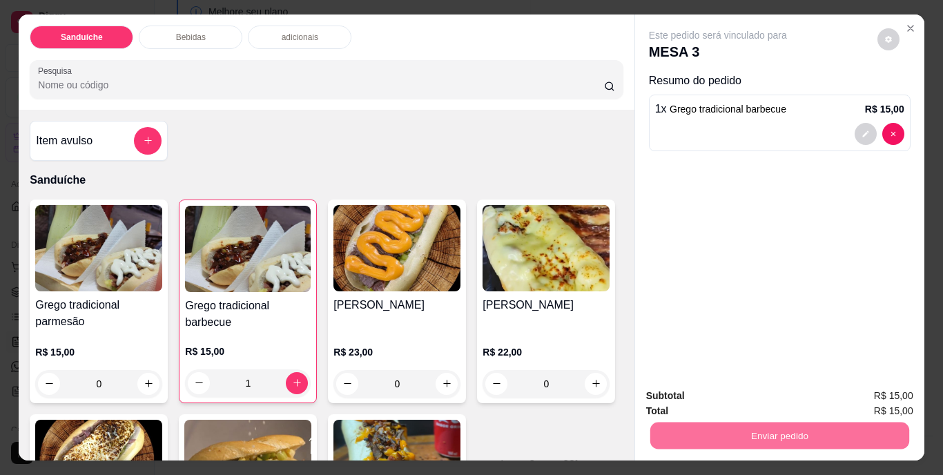
click at [729, 394] on button "Não registrar e enviar pedido" at bounding box center [733, 397] width 139 height 26
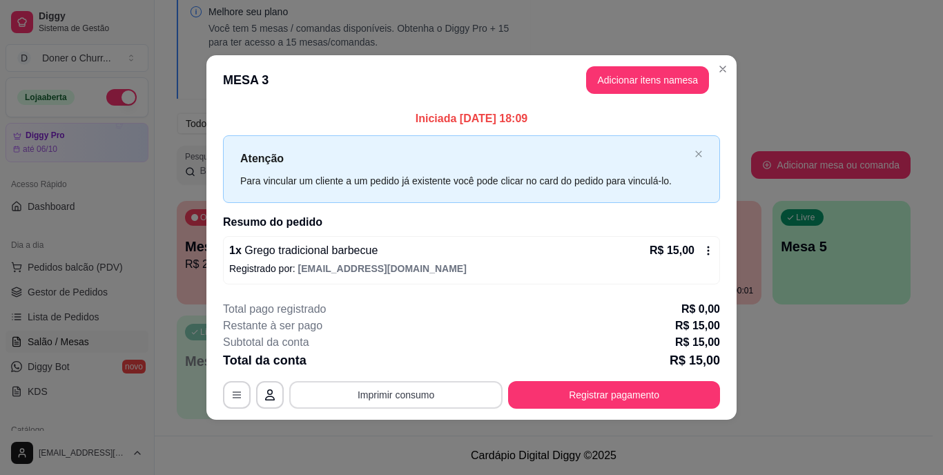
click at [389, 407] on button "Imprimir consumo" at bounding box center [395, 395] width 213 height 28
click at [411, 362] on button "IMPRESSORA" at bounding box center [400, 363] width 100 height 22
click at [389, 393] on button "Imprimir consumo" at bounding box center [396, 394] width 207 height 27
click at [543, 325] on div "Restante à ser pago R$ 15,00" at bounding box center [471, 326] width 497 height 17
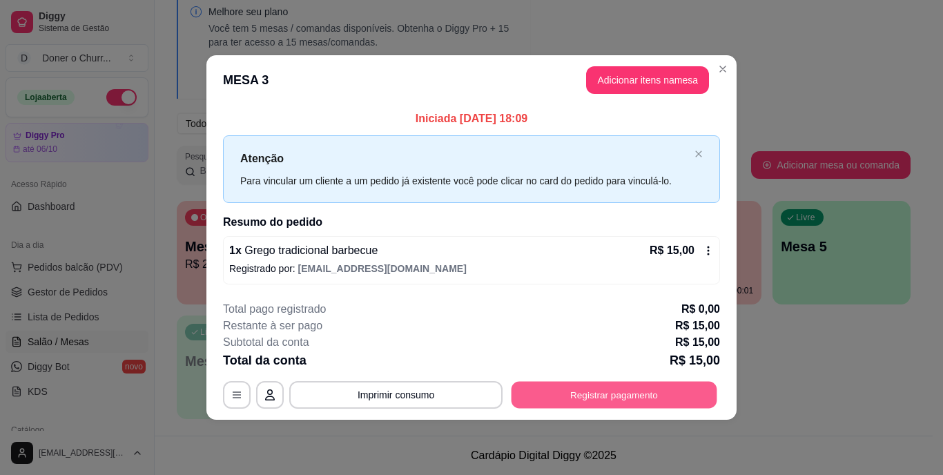
click at [568, 389] on button "Registrar pagamento" at bounding box center [615, 394] width 206 height 27
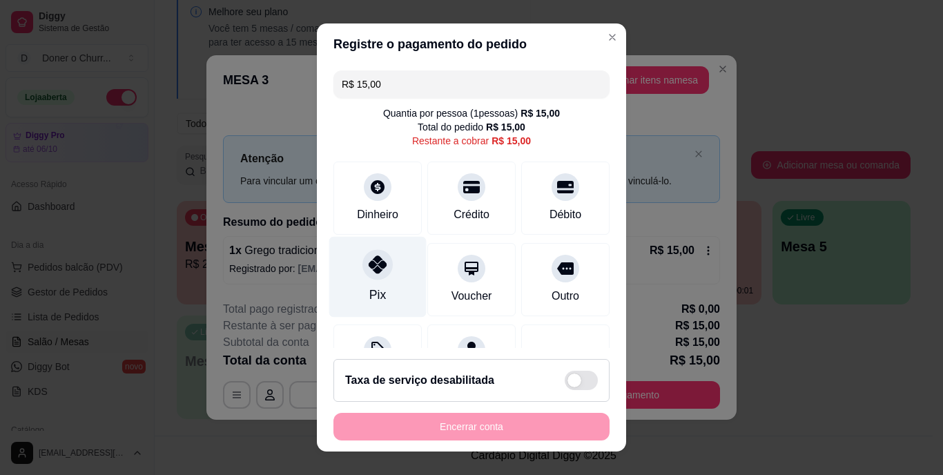
click at [363, 282] on div "Pix" at bounding box center [377, 277] width 97 height 81
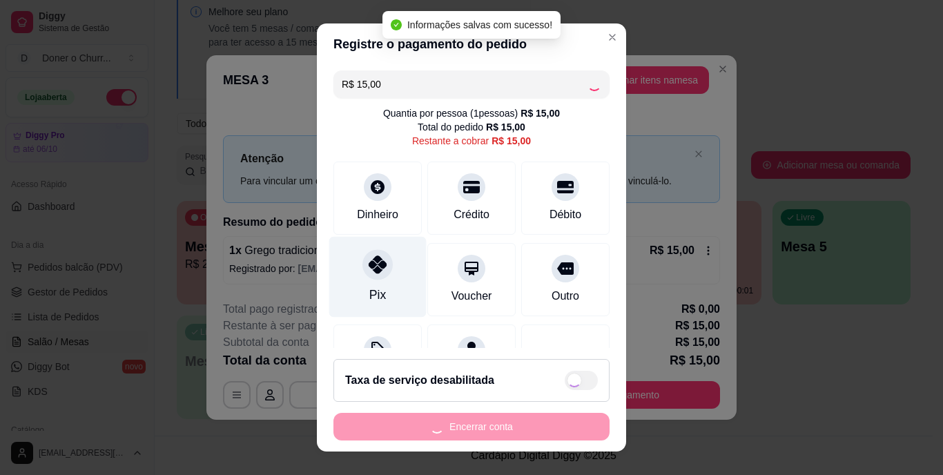
type input "R$ 0,00"
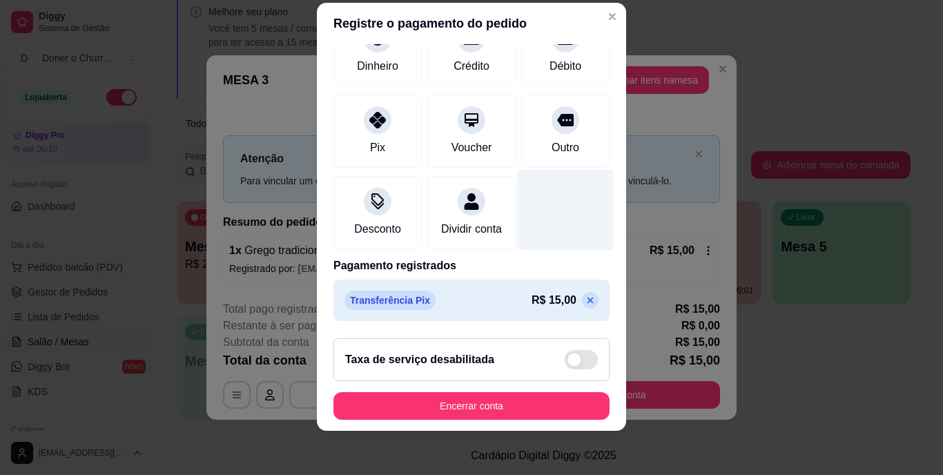
scroll to position [130, 0]
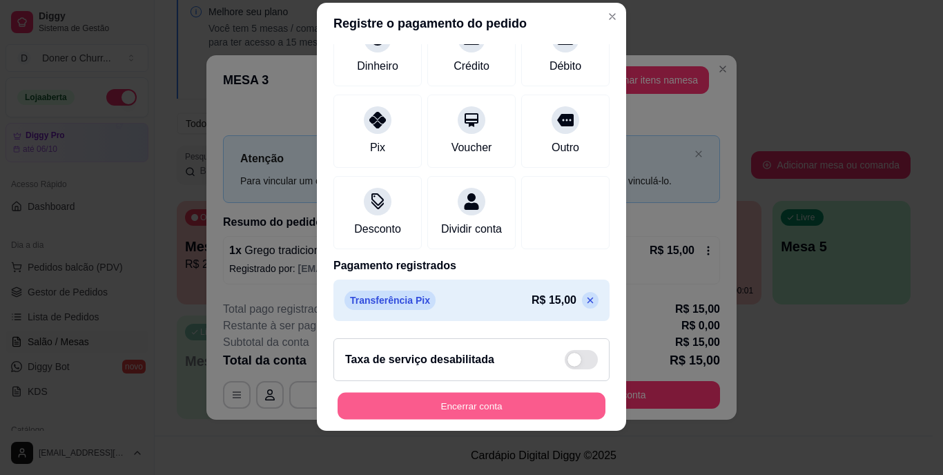
click at [450, 401] on button "Encerrar conta" at bounding box center [472, 405] width 268 height 27
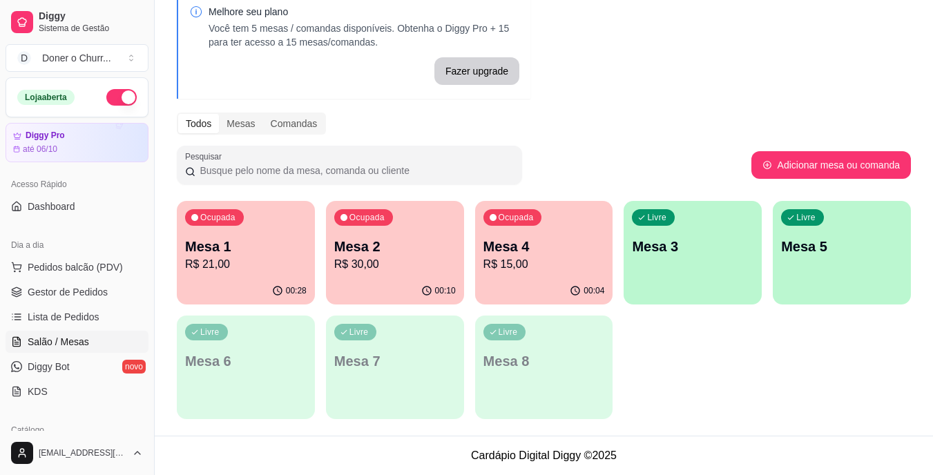
click at [519, 269] on p "R$ 15,00" at bounding box center [544, 264] width 122 height 17
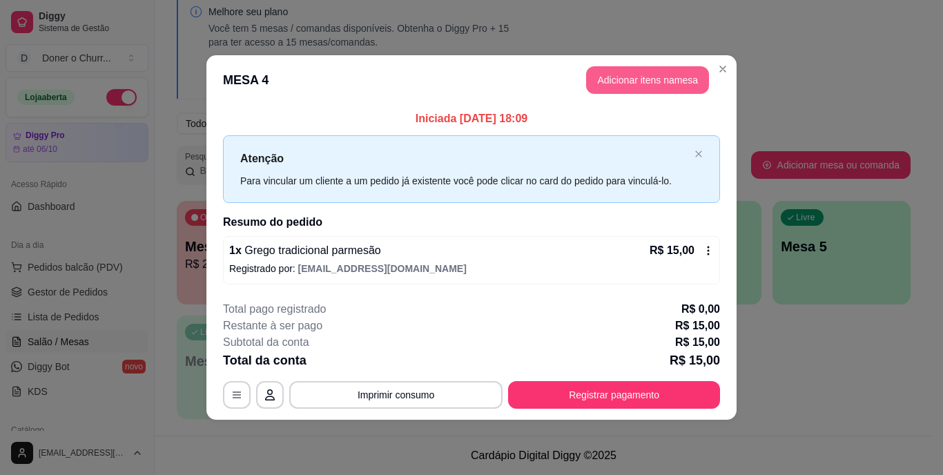
click at [628, 81] on button "Adicionar itens na mesa" at bounding box center [647, 80] width 123 height 28
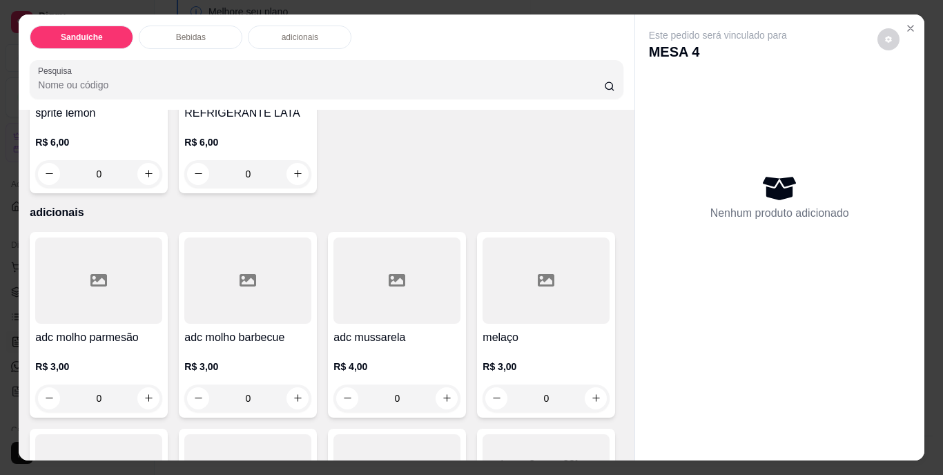
scroll to position [829, 0]
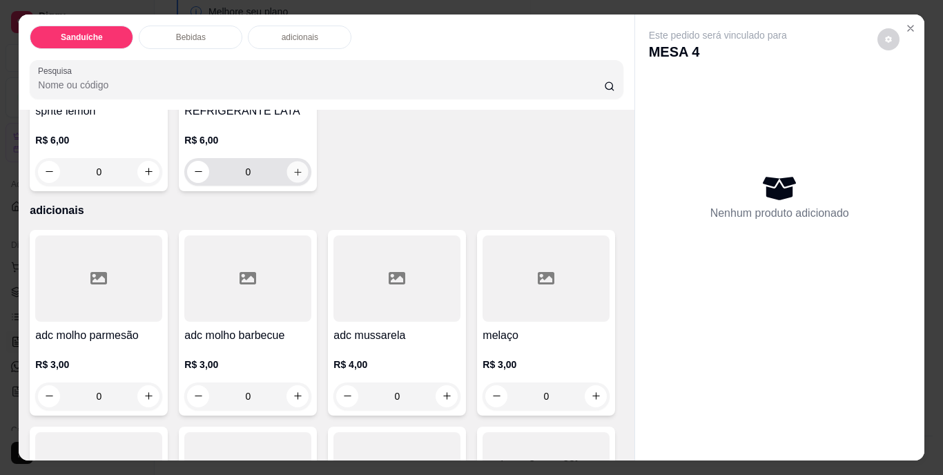
click at [309, 182] on button "increase-product-quantity" at bounding box center [297, 171] width 21 height 21
type input "1"
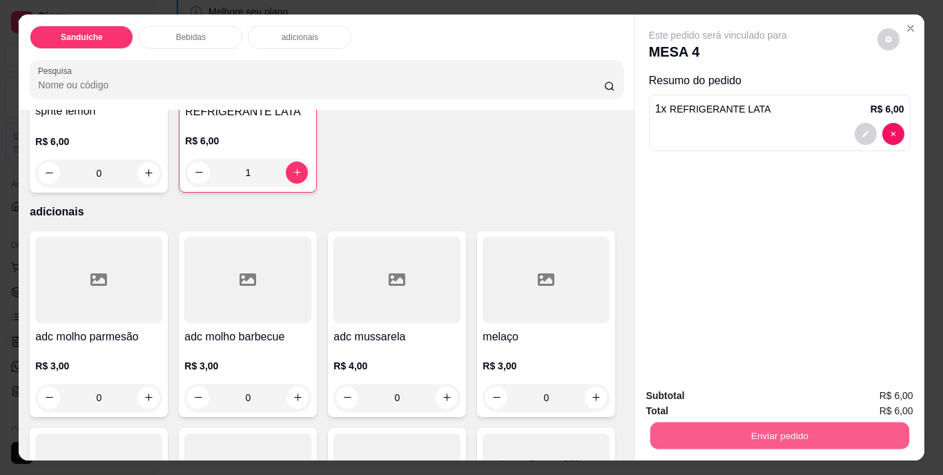
click at [791, 433] on button "Enviar pedido" at bounding box center [779, 436] width 259 height 27
click at [744, 394] on button "Não registrar e enviar pedido" at bounding box center [734, 397] width 144 height 26
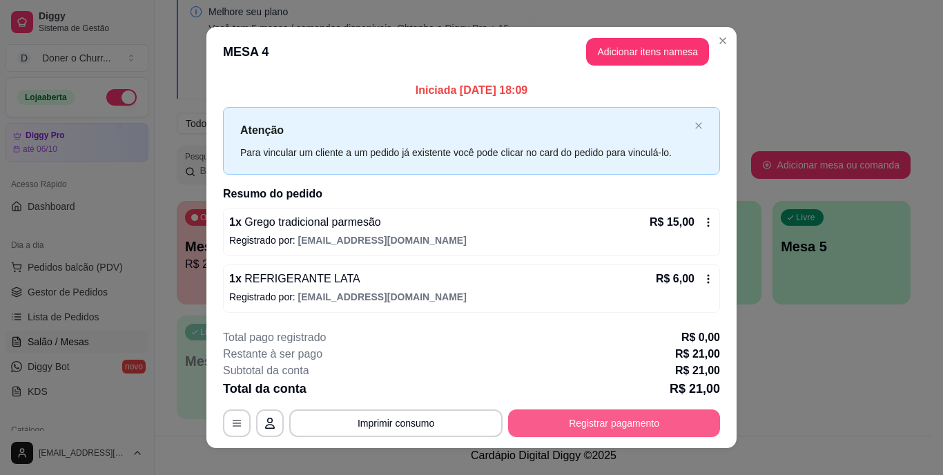
click at [624, 415] on button "Registrar pagamento" at bounding box center [614, 424] width 212 height 28
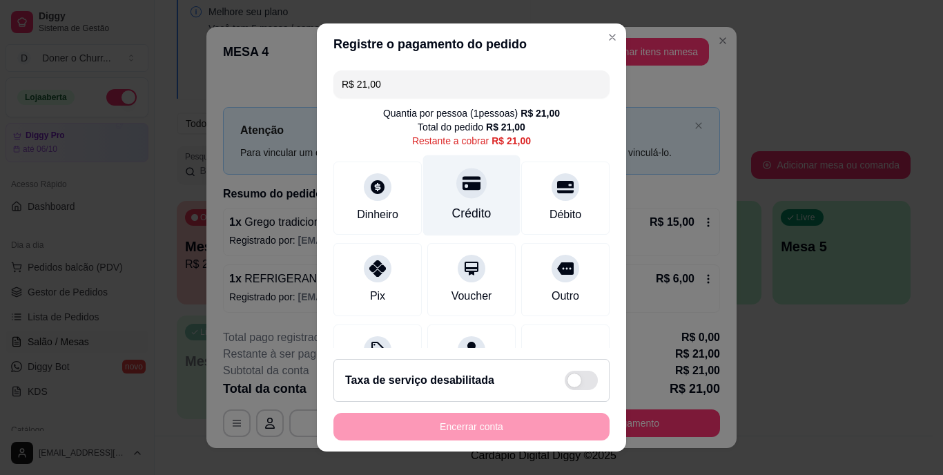
click at [447, 197] on div "Crédito" at bounding box center [471, 195] width 97 height 81
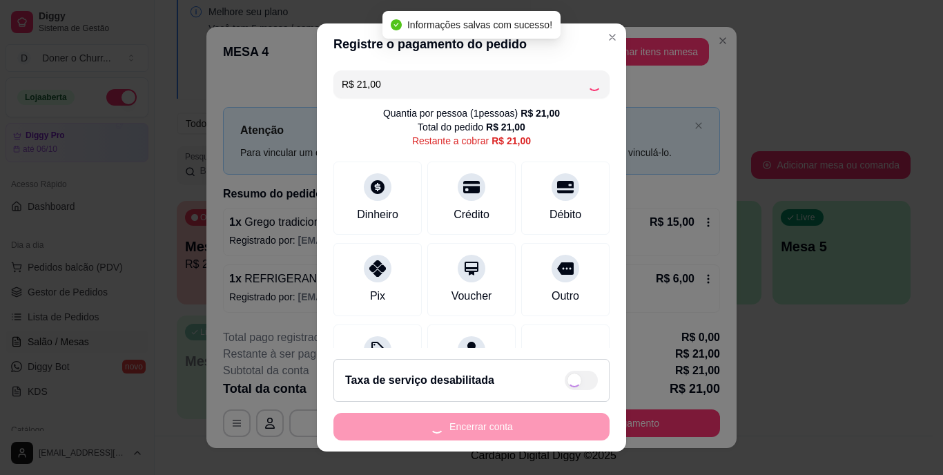
type input "R$ 0,00"
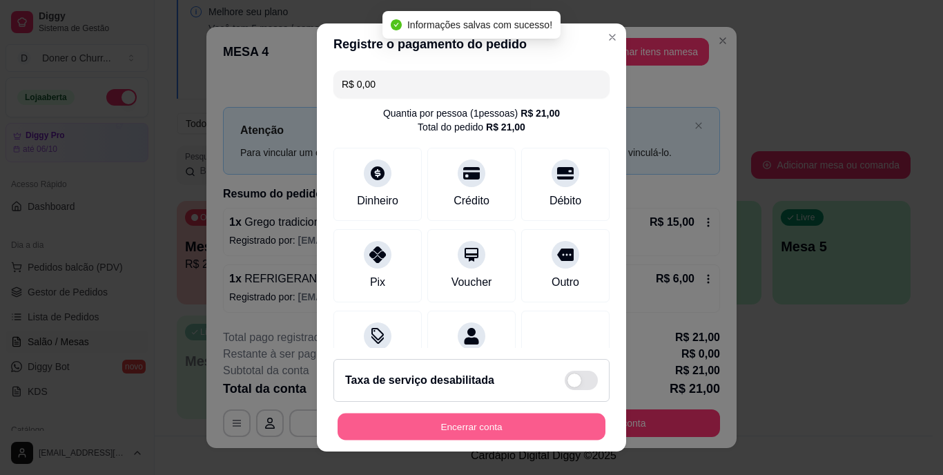
click at [500, 431] on button "Encerrar conta" at bounding box center [472, 426] width 268 height 27
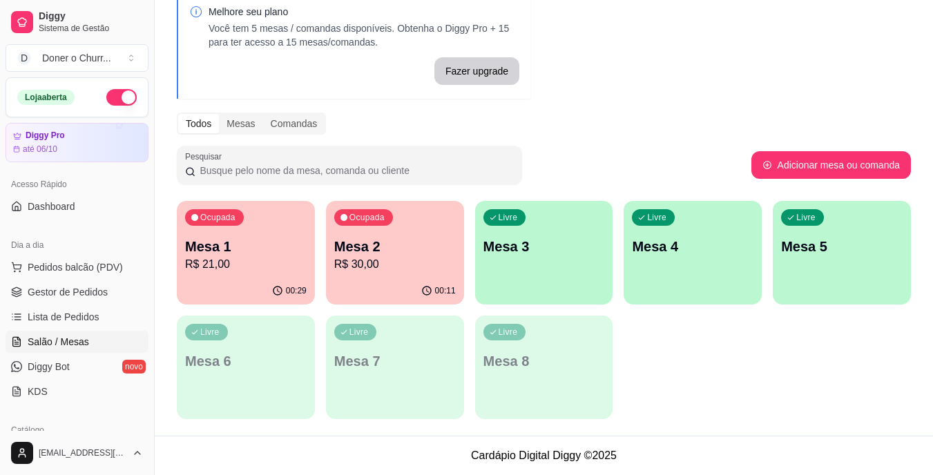
click at [384, 271] on p "R$ 30,00" at bounding box center [395, 264] width 122 height 17
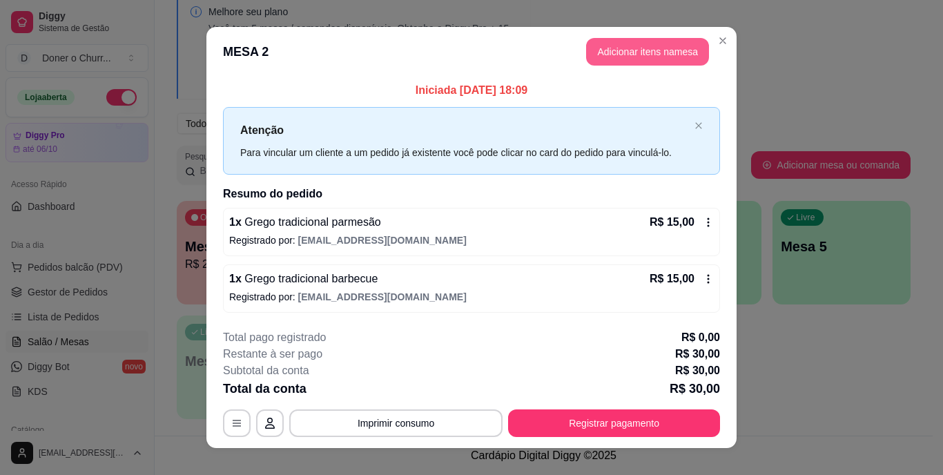
click at [671, 55] on button "Adicionar itens na mesa" at bounding box center [647, 52] width 123 height 28
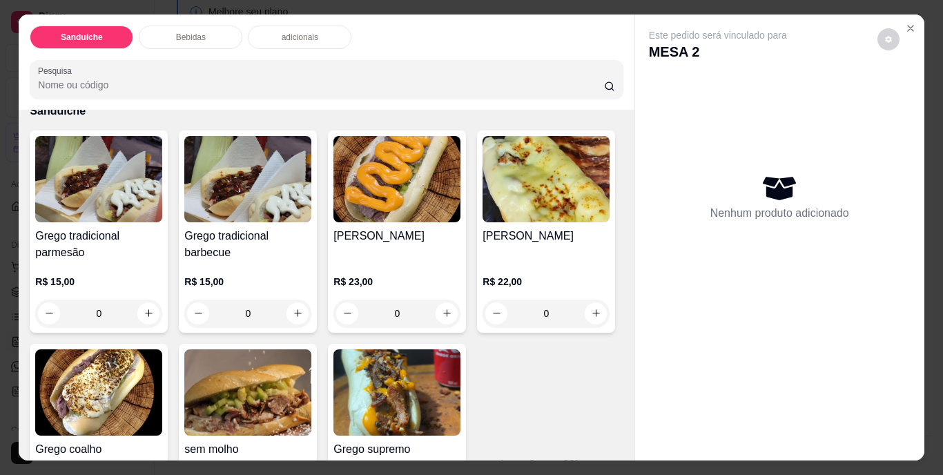
scroll to position [0, 0]
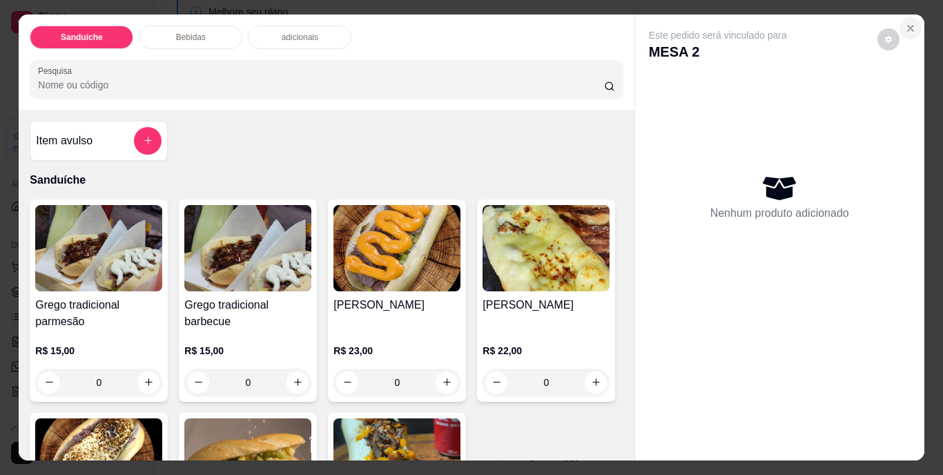
click at [908, 24] on icon "Close" at bounding box center [910, 28] width 11 height 11
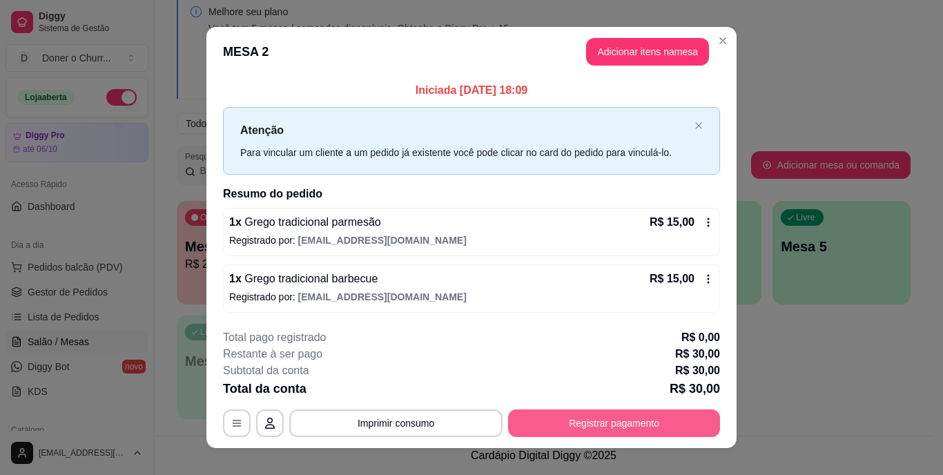
click at [613, 420] on button "Registrar pagamento" at bounding box center [614, 424] width 212 height 28
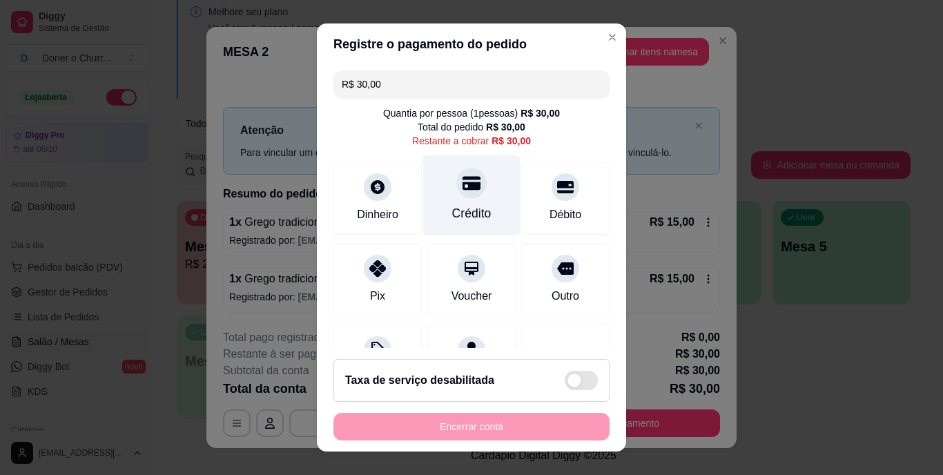
click at [459, 198] on div at bounding box center [471, 183] width 30 height 30
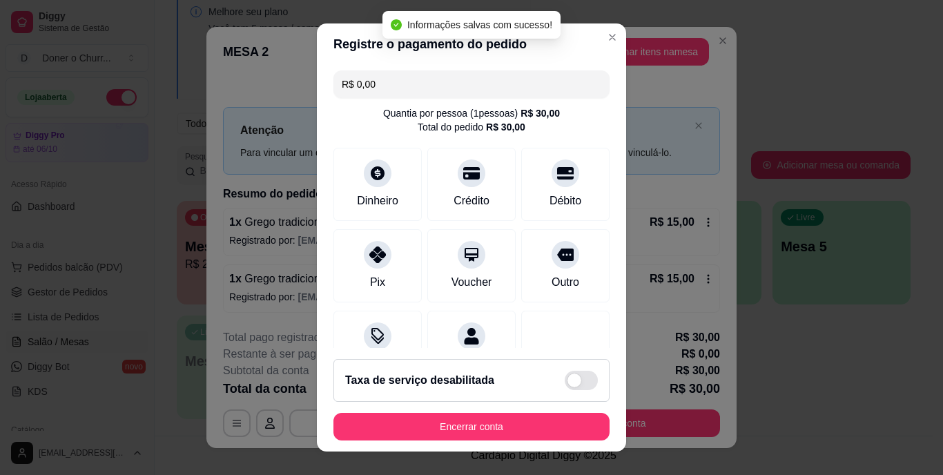
type input "R$ 0,00"
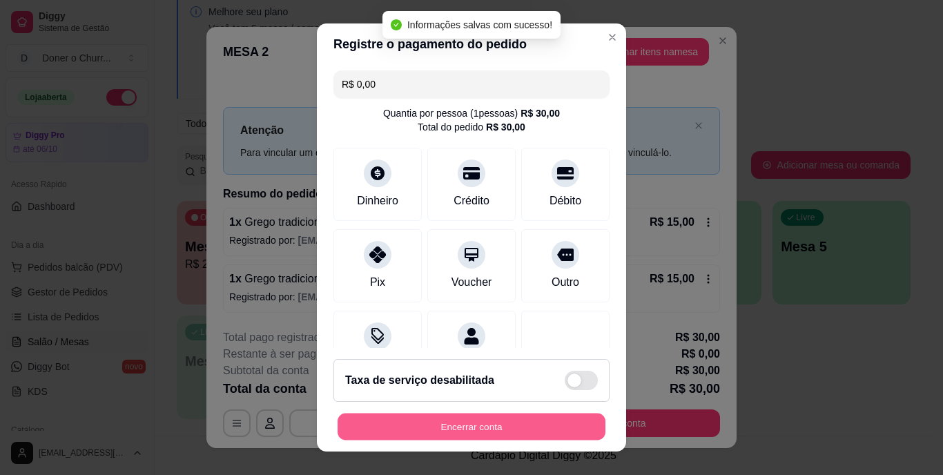
click at [488, 414] on button "Encerrar conta" at bounding box center [472, 426] width 268 height 27
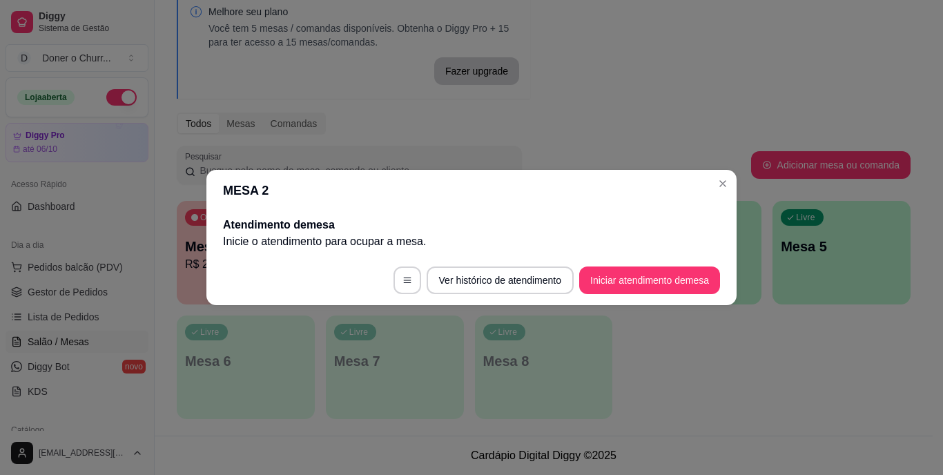
click at [326, 201] on button "Livre Mesa 2" at bounding box center [395, 253] width 138 height 104
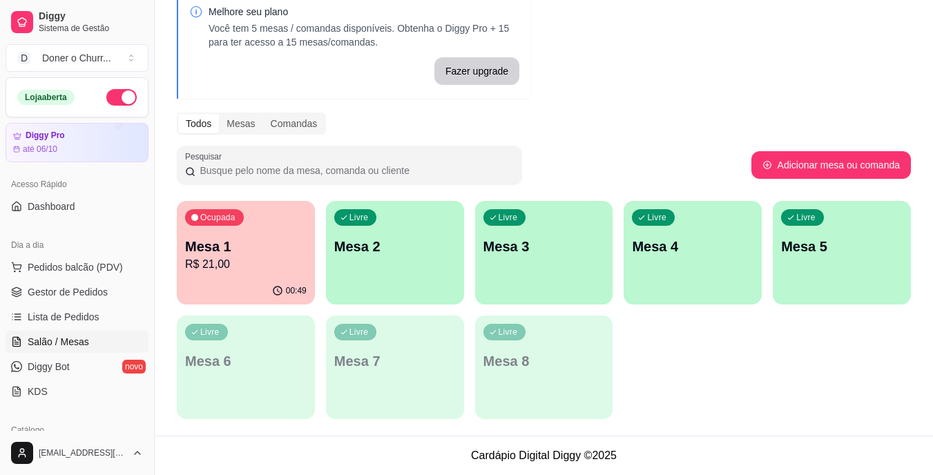
click at [387, 256] on div "Livre Mesa 2" at bounding box center [395, 244] width 138 height 87
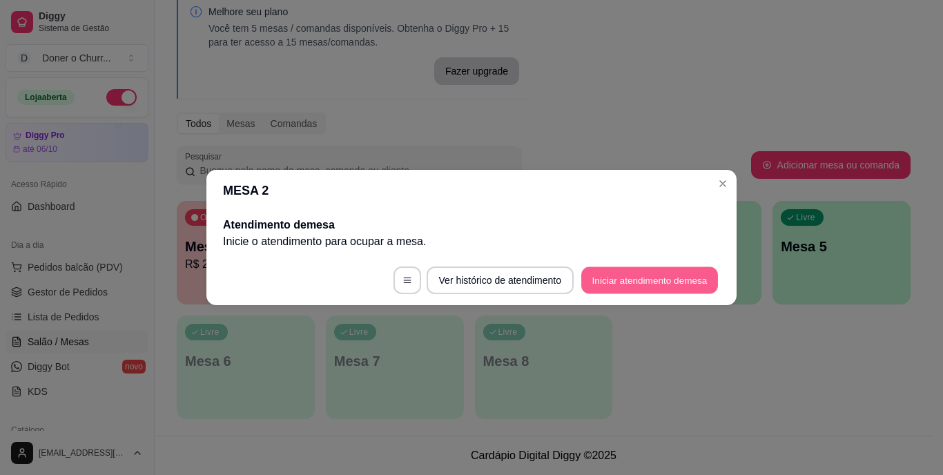
click at [629, 287] on button "Iniciar atendimento de mesa" at bounding box center [649, 280] width 137 height 27
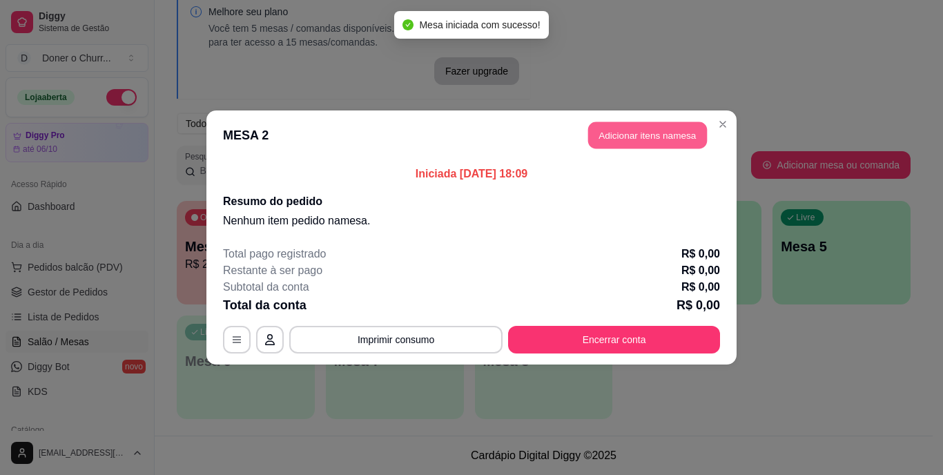
click at [628, 137] on button "Adicionar itens na mesa" at bounding box center [647, 135] width 119 height 27
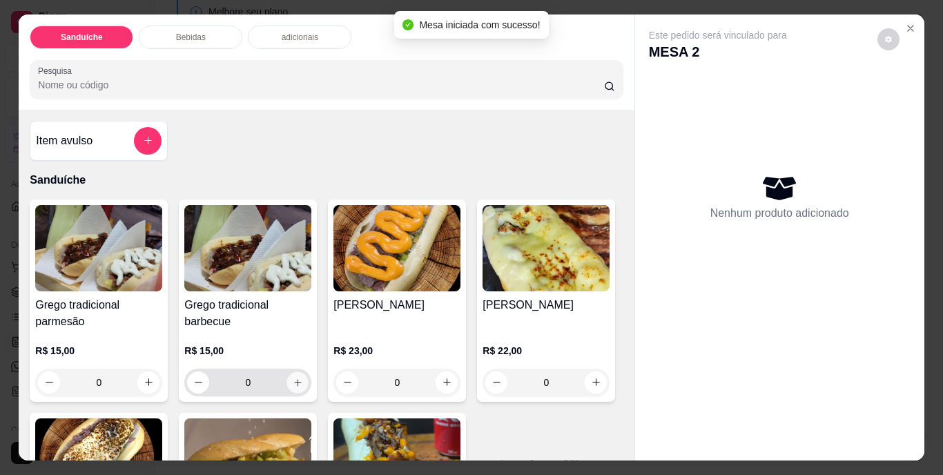
click at [293, 378] on icon "increase-product-quantity" at bounding box center [298, 382] width 10 height 10
type input "1"
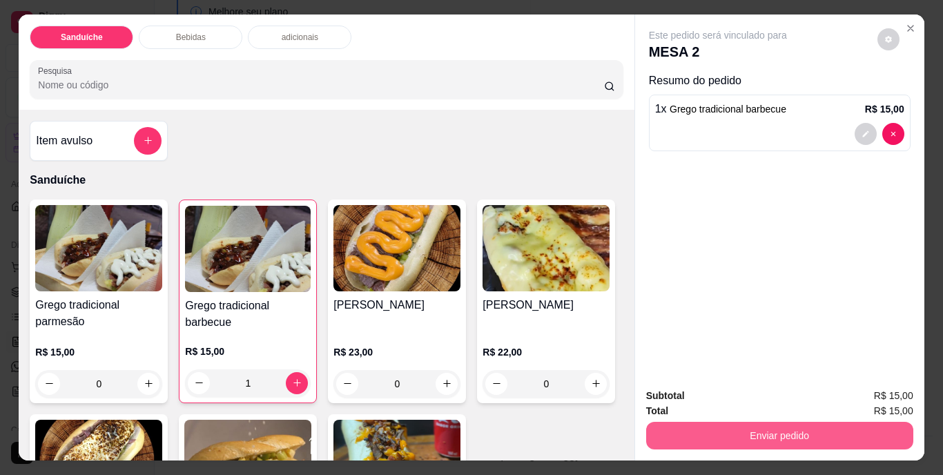
click at [722, 439] on button "Enviar pedido" at bounding box center [779, 436] width 267 height 28
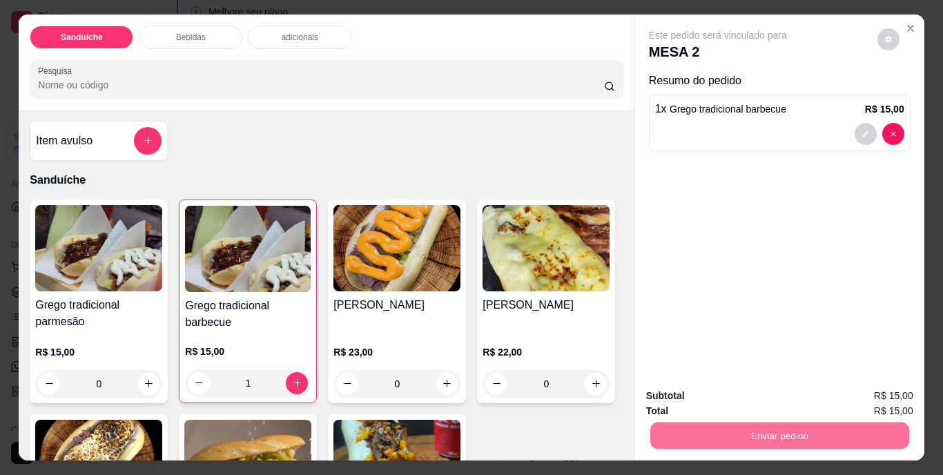
click at [722, 389] on button "Não registrar e enviar pedido" at bounding box center [733, 397] width 139 height 26
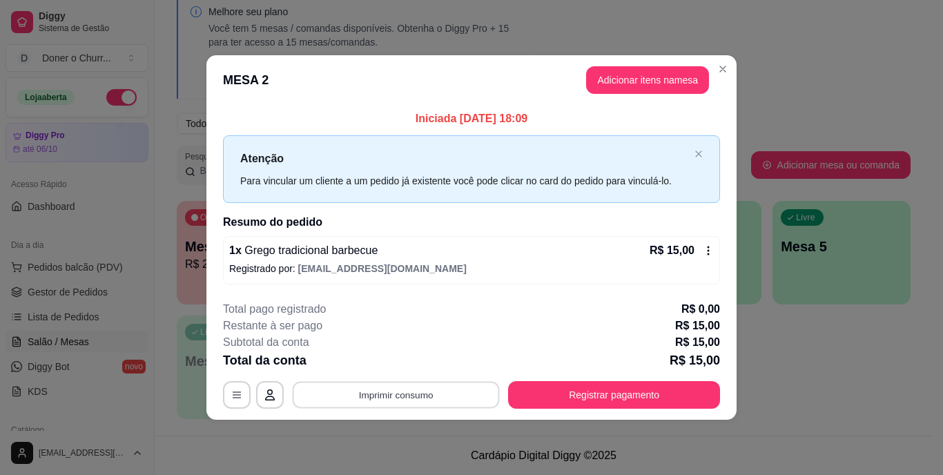
click at [387, 388] on button "Imprimir consumo" at bounding box center [396, 394] width 207 height 27
click at [412, 364] on button "IMPRESSORA" at bounding box center [400, 363] width 100 height 22
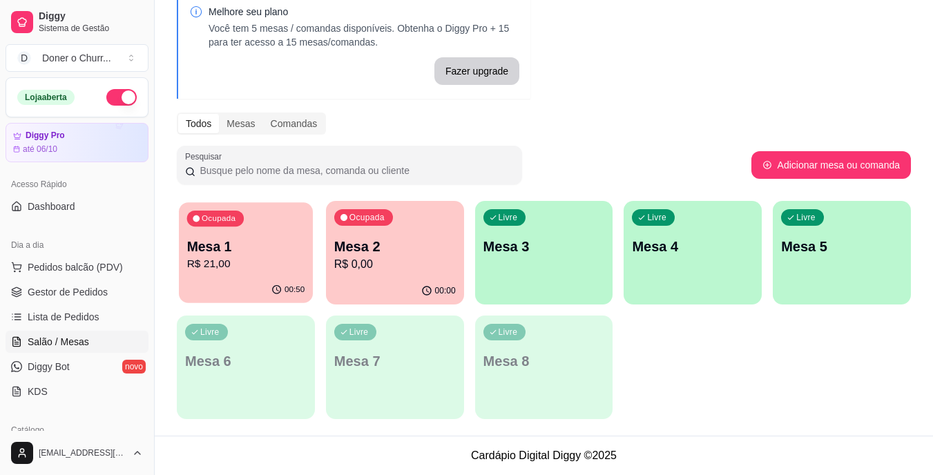
click at [253, 253] on p "Mesa 1" at bounding box center [246, 247] width 118 height 19
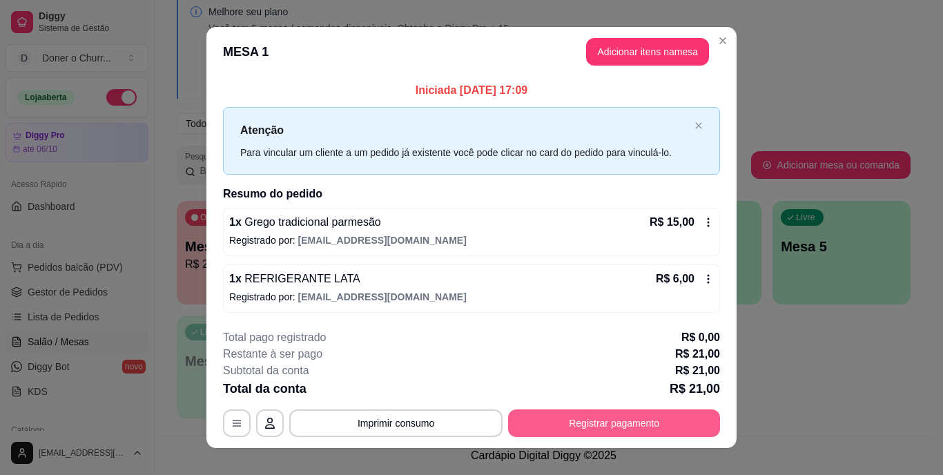
click at [581, 416] on button "Registrar pagamento" at bounding box center [614, 424] width 212 height 28
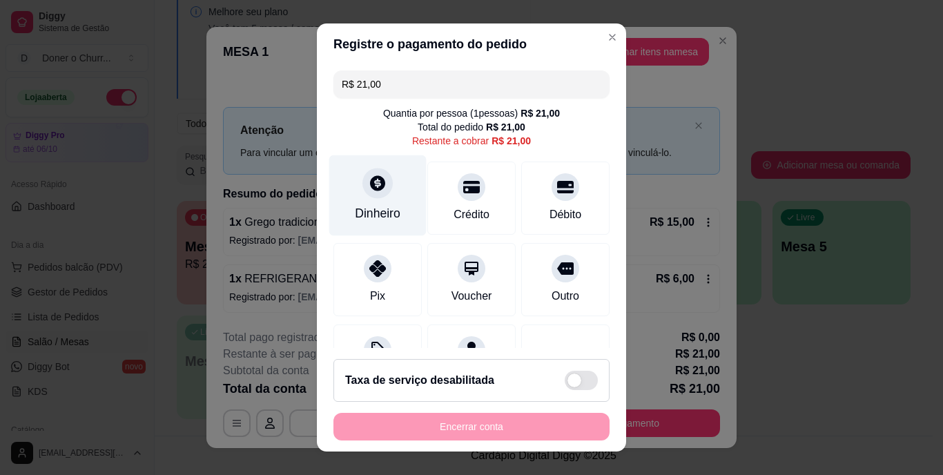
click at [377, 204] on div "Dinheiro" at bounding box center [377, 195] width 97 height 81
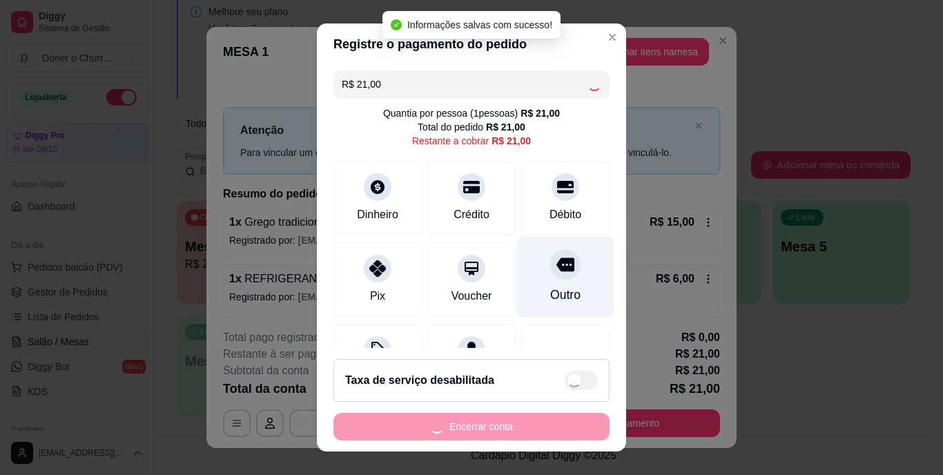
type input "R$ 0,00"
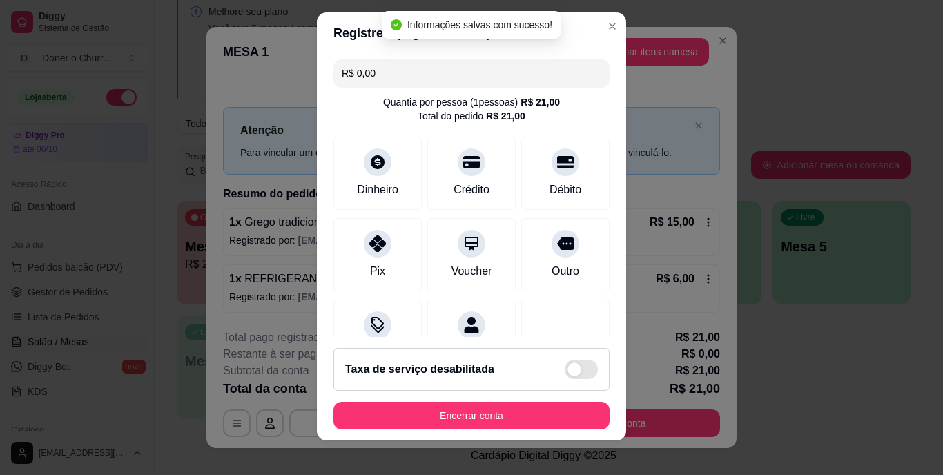
scroll to position [21, 0]
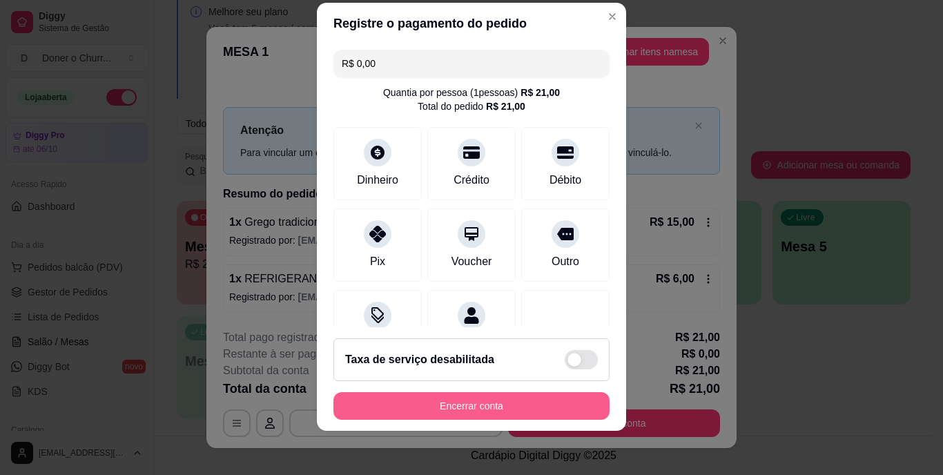
click at [454, 404] on button "Encerrar conta" at bounding box center [472, 406] width 276 height 28
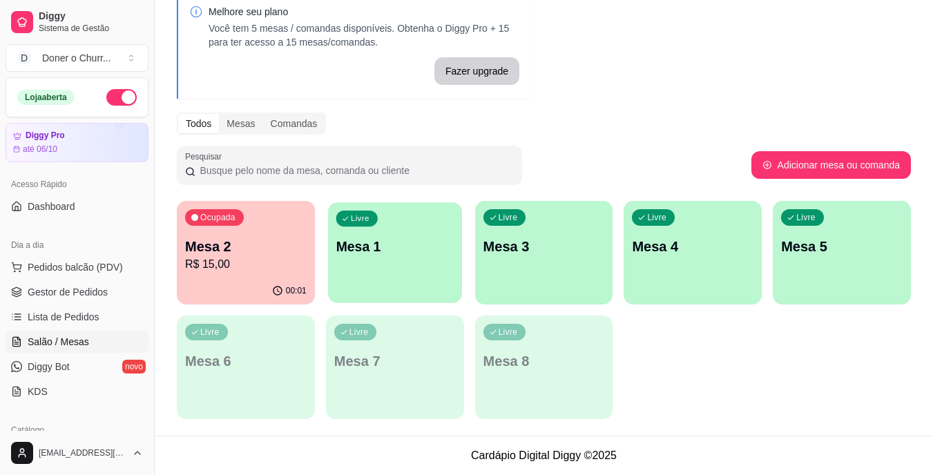
click at [421, 271] on div "Livre Mesa 1" at bounding box center [395, 244] width 134 height 84
click at [402, 258] on div "Livre Mesa 1" at bounding box center [395, 244] width 134 height 84
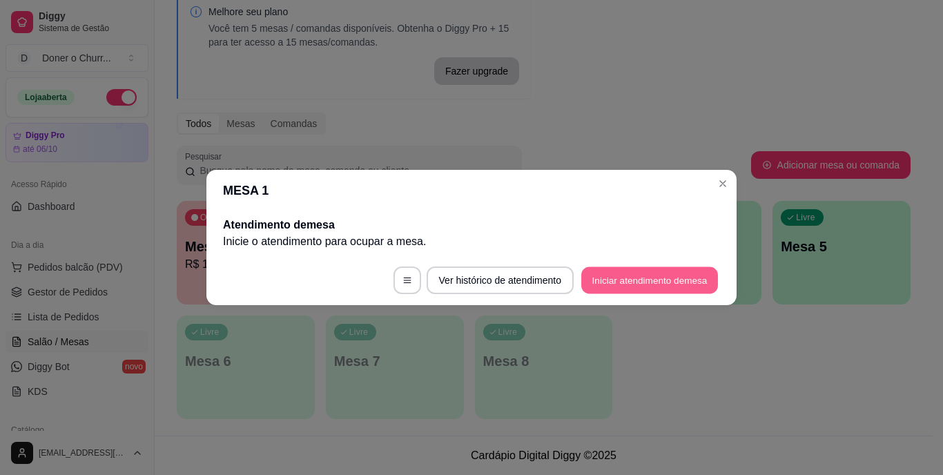
click at [628, 286] on button "Iniciar atendimento de mesa" at bounding box center [649, 280] width 137 height 27
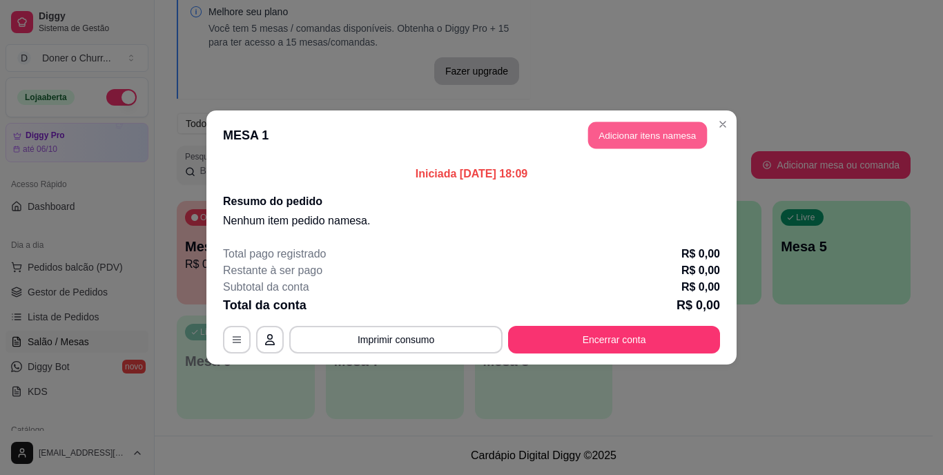
click at [652, 133] on button "Adicionar itens na mesa" at bounding box center [647, 135] width 119 height 27
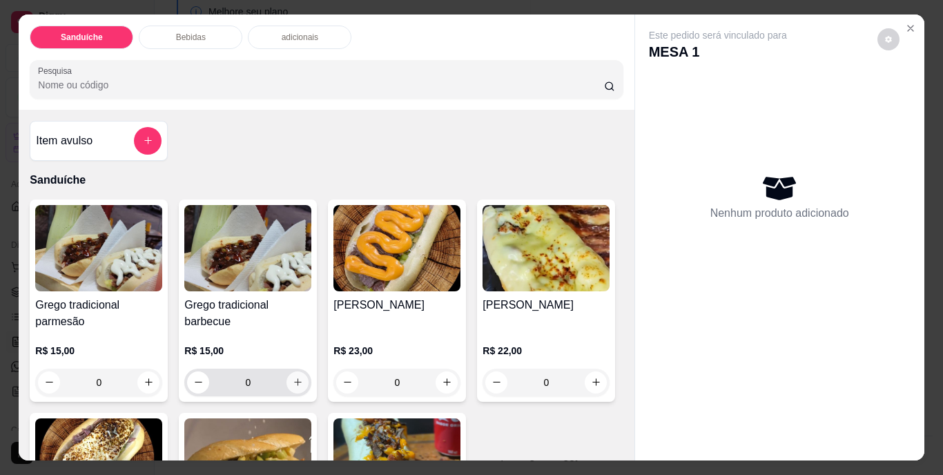
click at [293, 379] on icon "increase-product-quantity" at bounding box center [298, 382] width 10 height 10
type input "1"
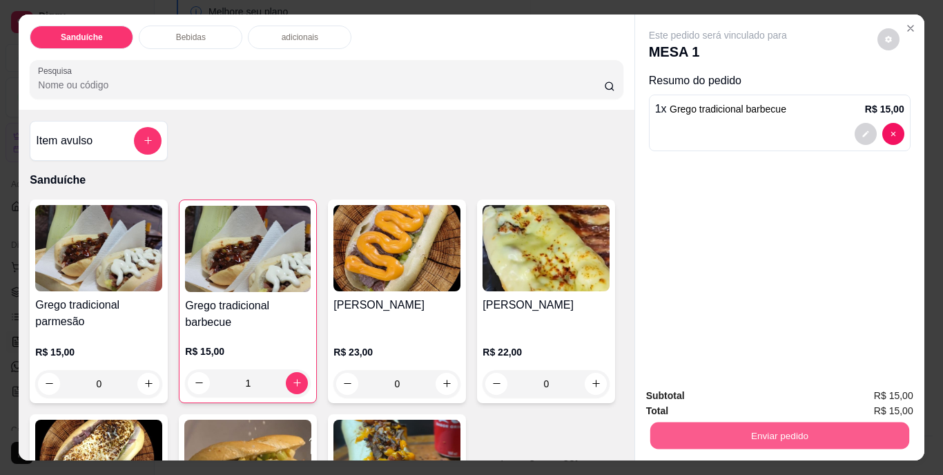
click at [761, 423] on button "Enviar pedido" at bounding box center [779, 436] width 259 height 27
click at [732, 396] on button "Não registrar e enviar pedido" at bounding box center [733, 397] width 139 height 26
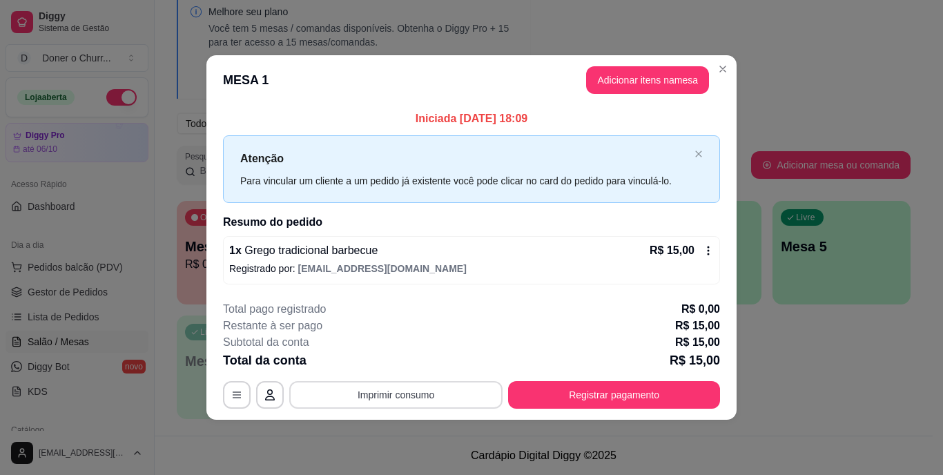
click at [375, 386] on button "Imprimir consumo" at bounding box center [395, 395] width 213 height 28
click at [396, 358] on button "IMPRESSORA" at bounding box center [400, 363] width 100 height 22
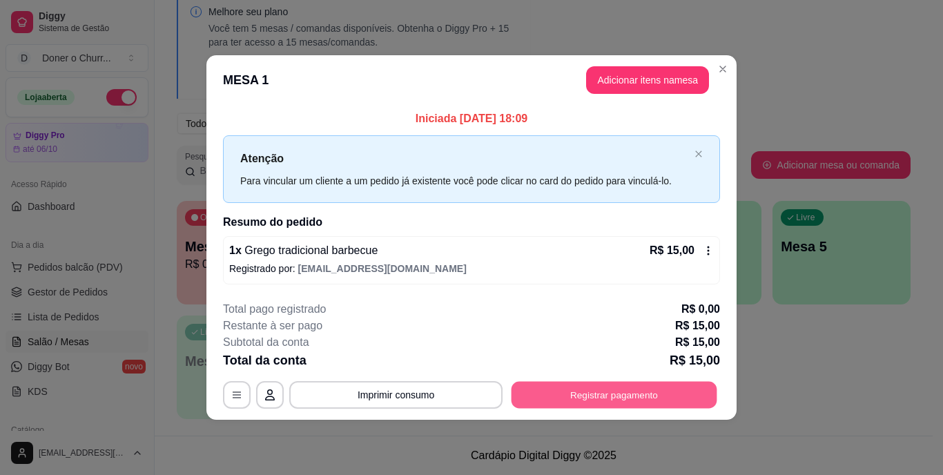
click at [604, 401] on button "Registrar pagamento" at bounding box center [615, 394] width 206 height 27
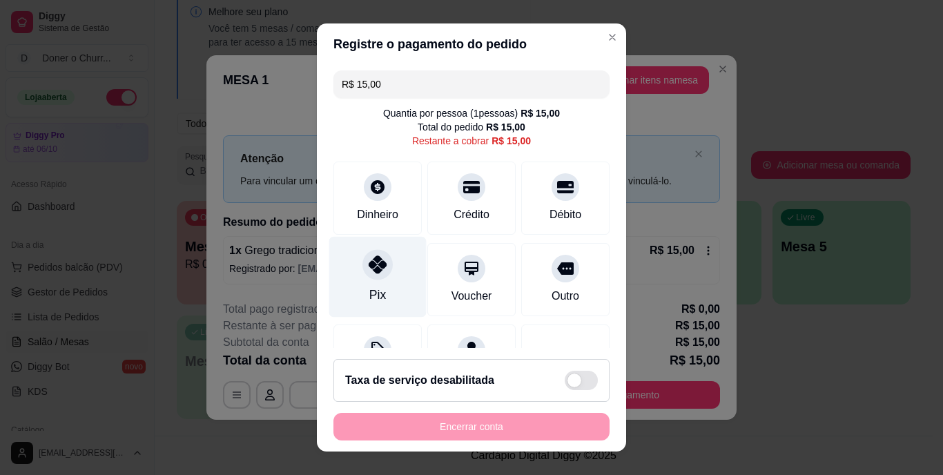
click at [373, 271] on icon at bounding box center [378, 265] width 18 height 18
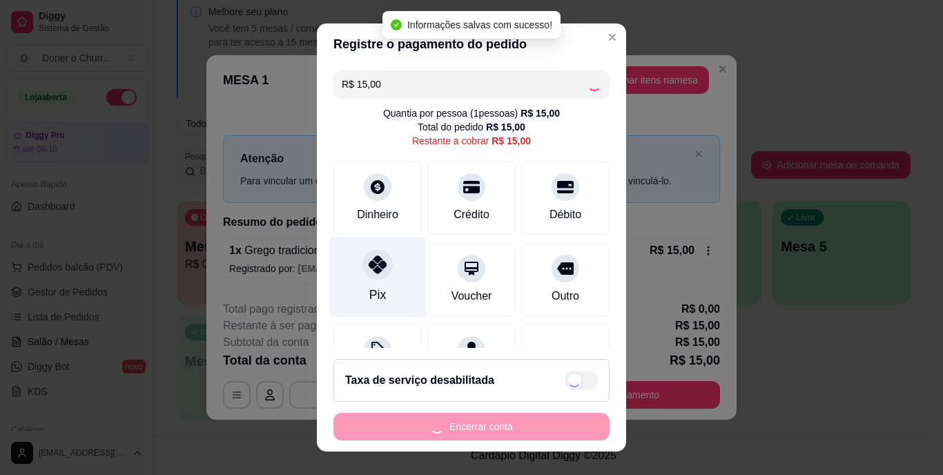
type input "R$ 0,00"
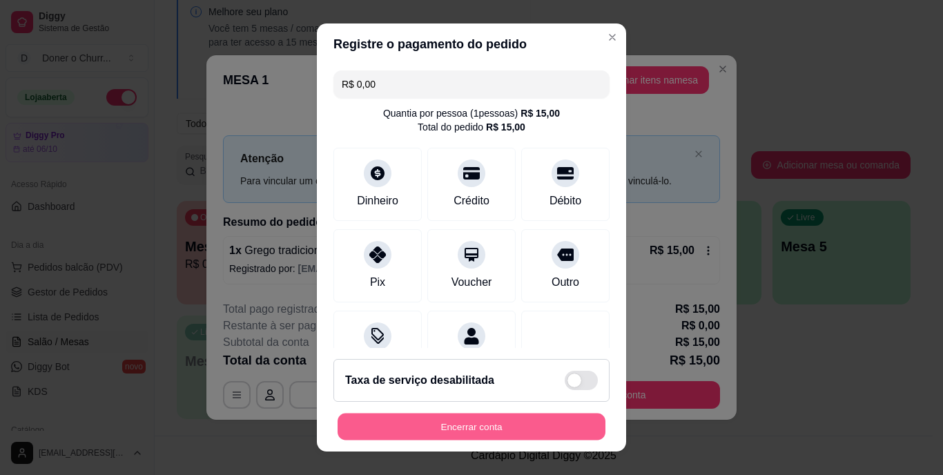
click at [425, 427] on button "Encerrar conta" at bounding box center [472, 426] width 268 height 27
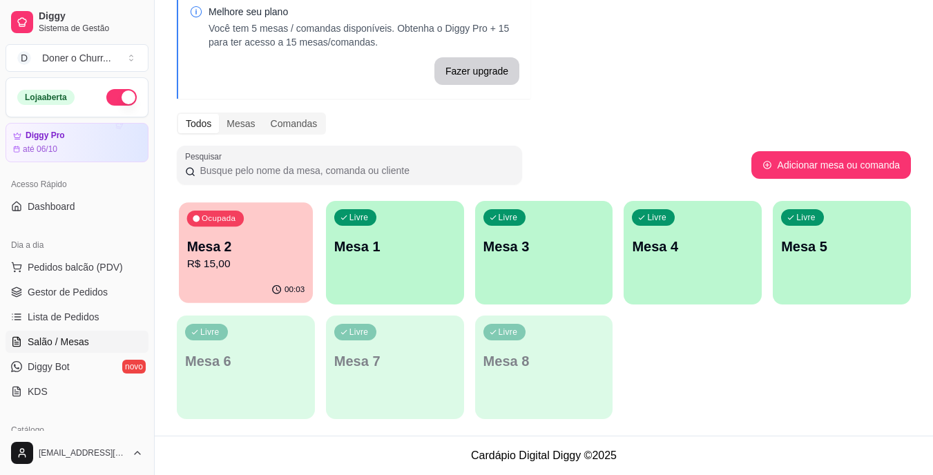
click at [265, 260] on p "R$ 15,00" at bounding box center [246, 264] width 118 height 16
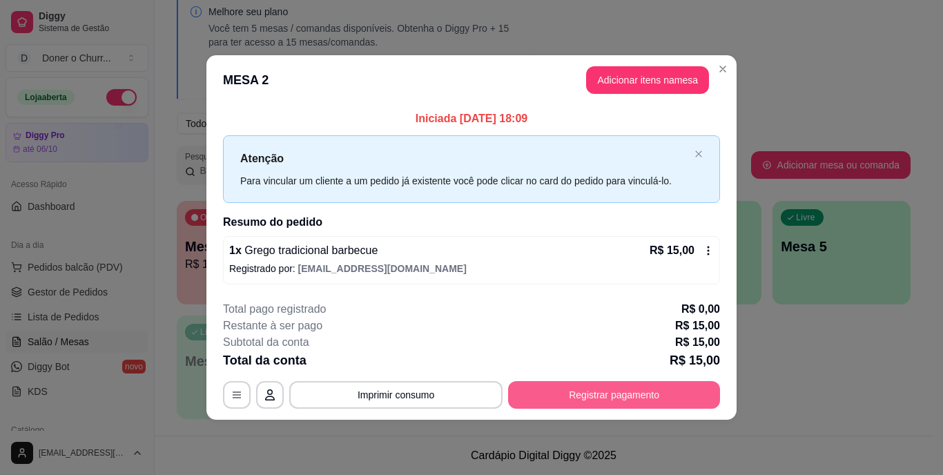
click at [603, 401] on button "Registrar pagamento" at bounding box center [614, 395] width 212 height 28
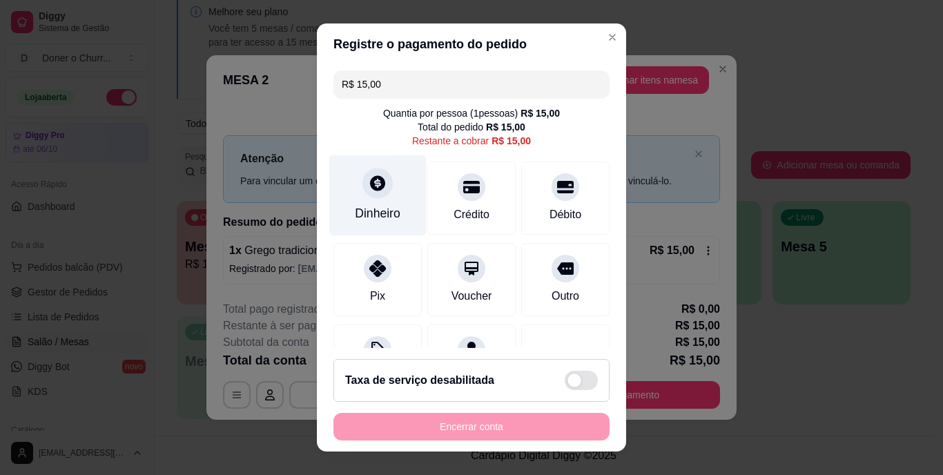
click at [372, 197] on div at bounding box center [378, 183] width 30 height 30
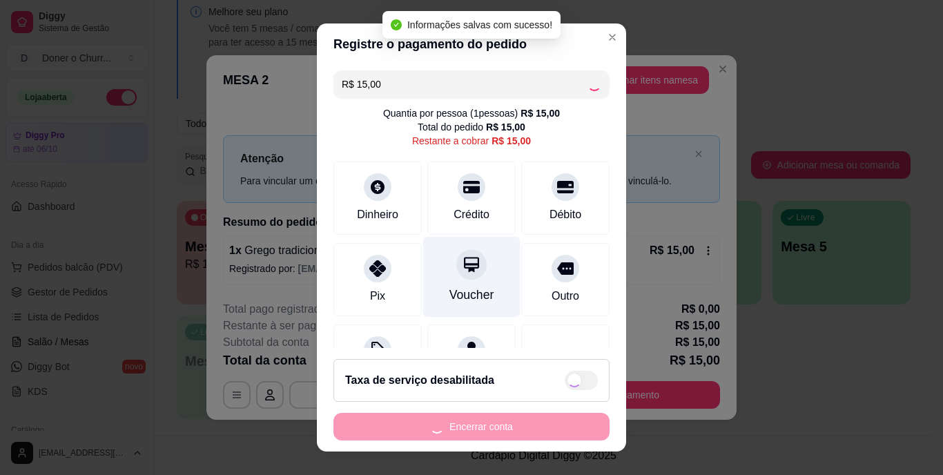
type input "R$ 0,00"
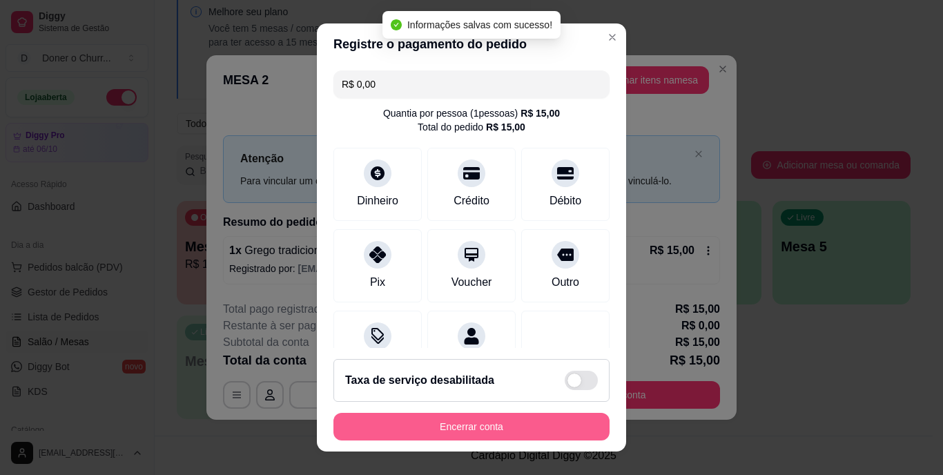
click at [469, 421] on button "Encerrar conta" at bounding box center [472, 427] width 276 height 28
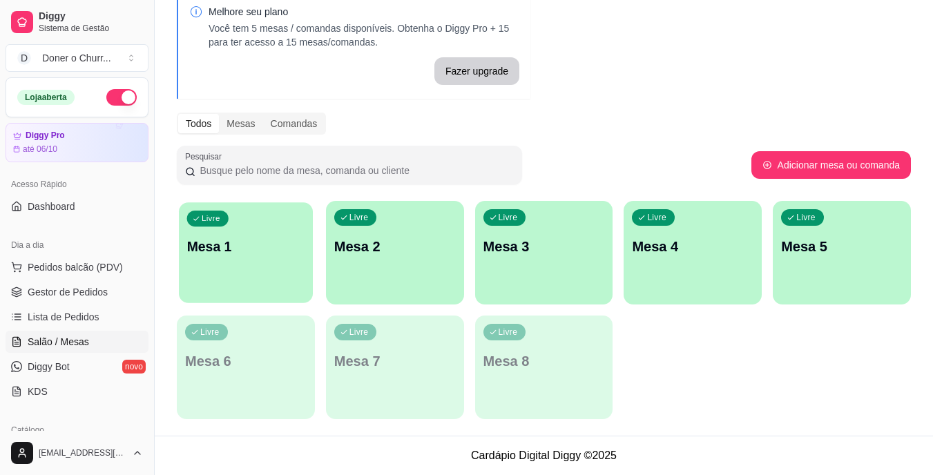
click at [253, 269] on div "Livre Mesa 1" at bounding box center [246, 244] width 134 height 84
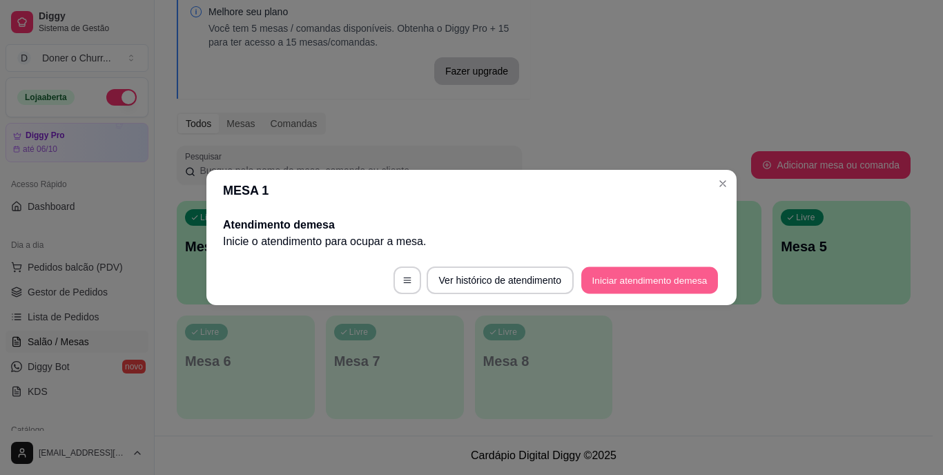
click at [627, 280] on button "Iniciar atendimento de mesa" at bounding box center [649, 280] width 137 height 27
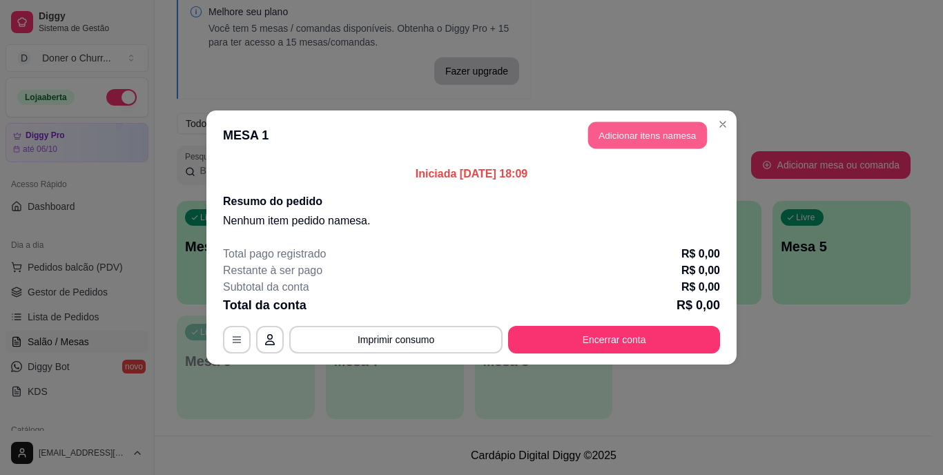
click at [651, 128] on button "Adicionar itens na mesa" at bounding box center [647, 135] width 119 height 27
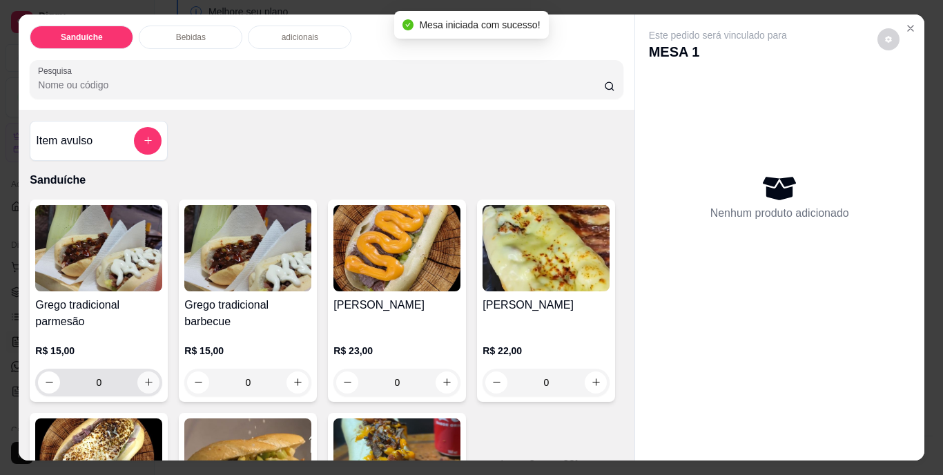
click at [144, 377] on icon "increase-product-quantity" at bounding box center [149, 382] width 10 height 10
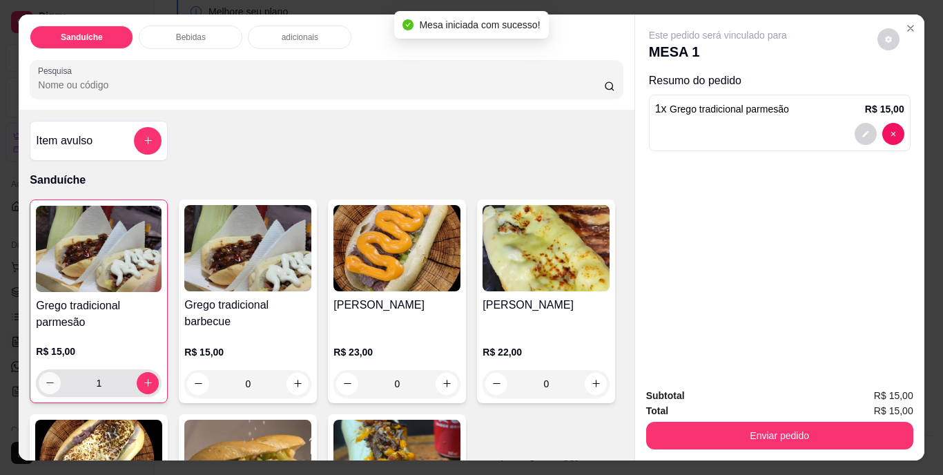
click at [47, 378] on icon "decrease-product-quantity" at bounding box center [50, 383] width 10 height 10
type input "0"
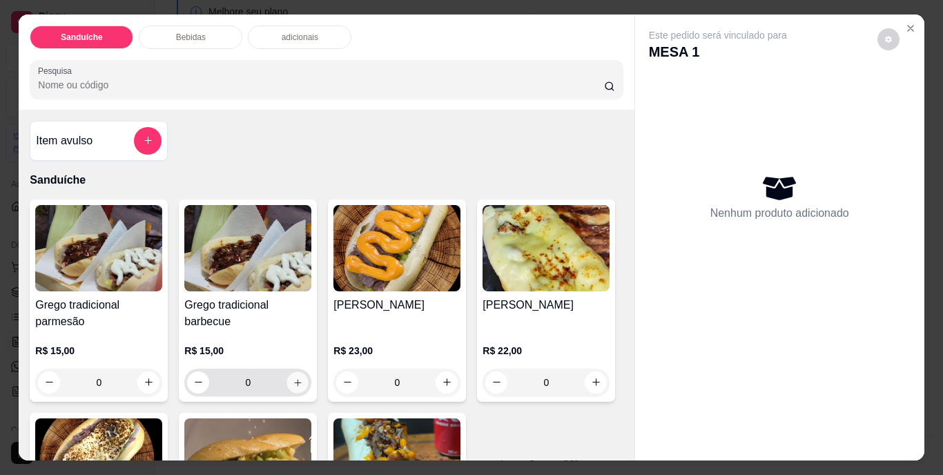
click at [294, 379] on icon "increase-product-quantity" at bounding box center [297, 382] width 7 height 7
type input "1"
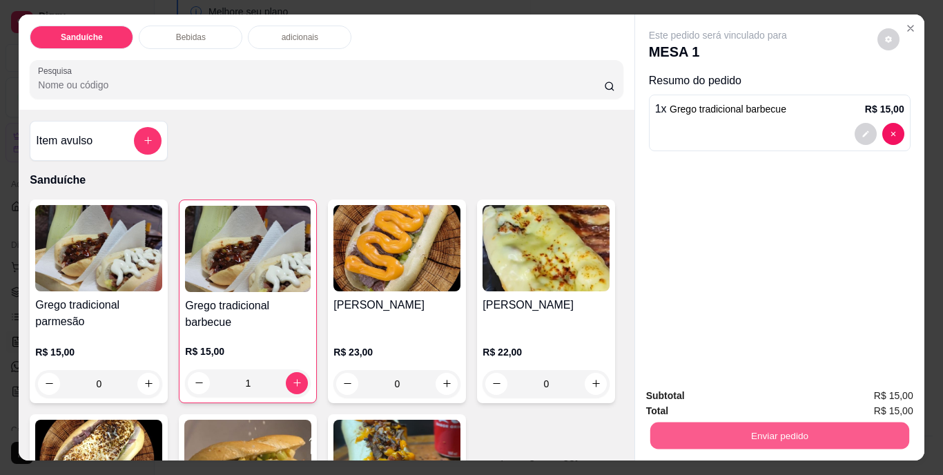
click at [764, 427] on button "Enviar pedido" at bounding box center [779, 436] width 259 height 27
click at [758, 398] on button "Não registrar e enviar pedido" at bounding box center [733, 397] width 139 height 26
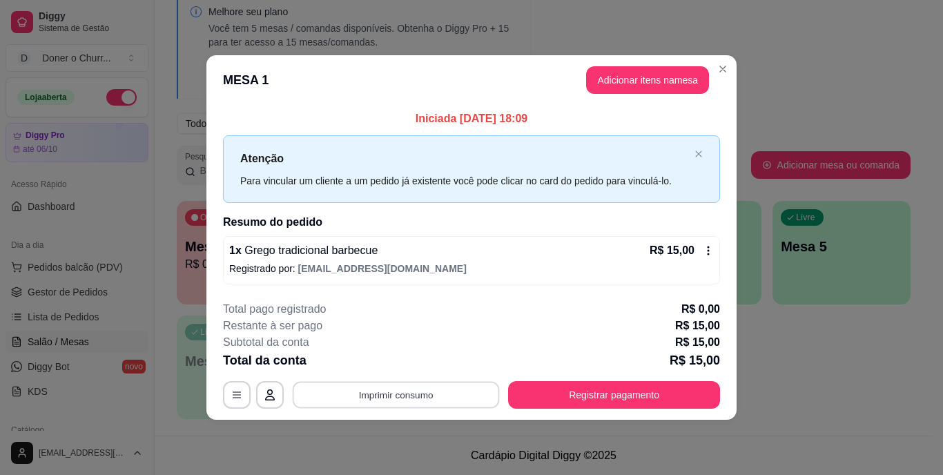
click at [385, 393] on button "Imprimir consumo" at bounding box center [396, 394] width 207 height 27
click at [405, 372] on button "IMPRESSORA" at bounding box center [400, 363] width 100 height 22
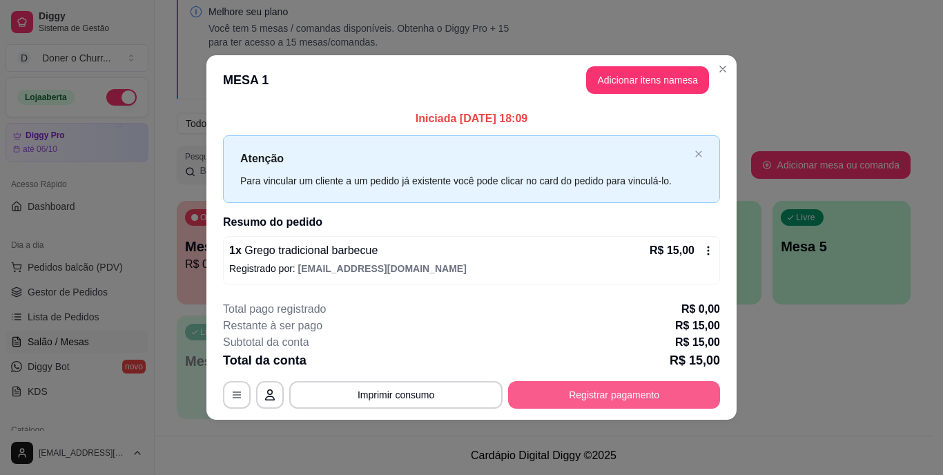
click at [580, 392] on button "Registrar pagamento" at bounding box center [614, 395] width 212 height 28
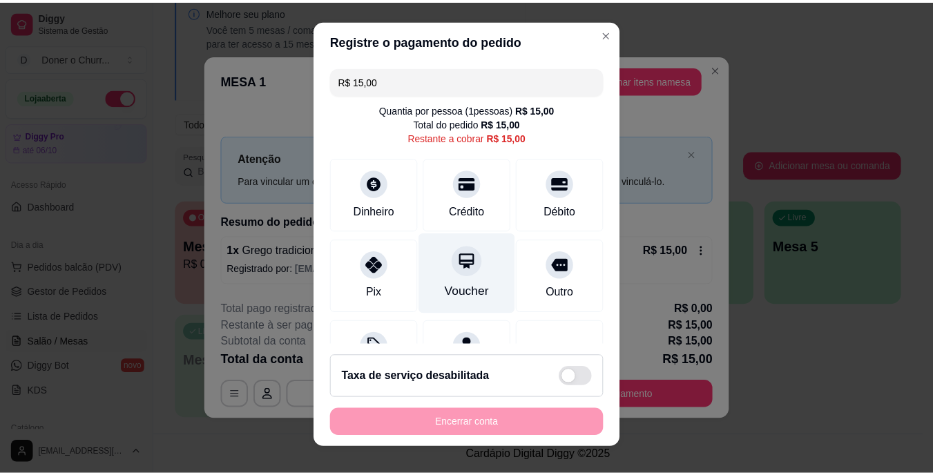
scroll to position [0, 0]
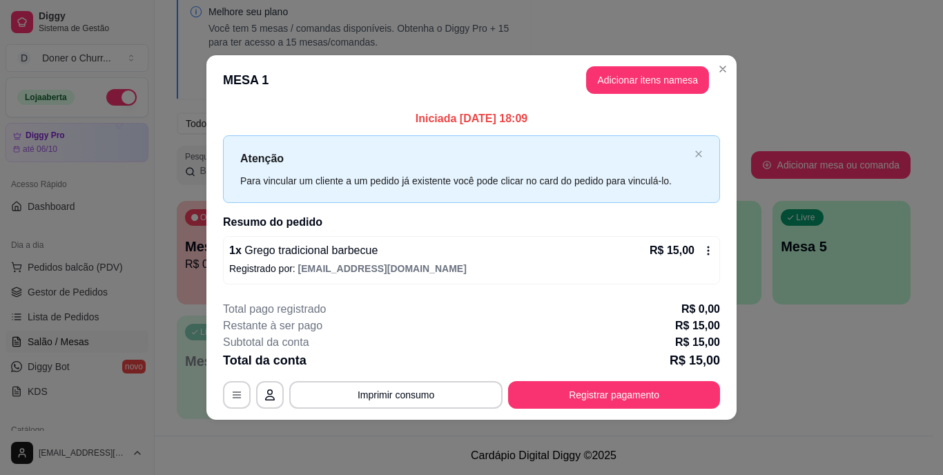
click at [707, 251] on icon at bounding box center [708, 250] width 11 height 11
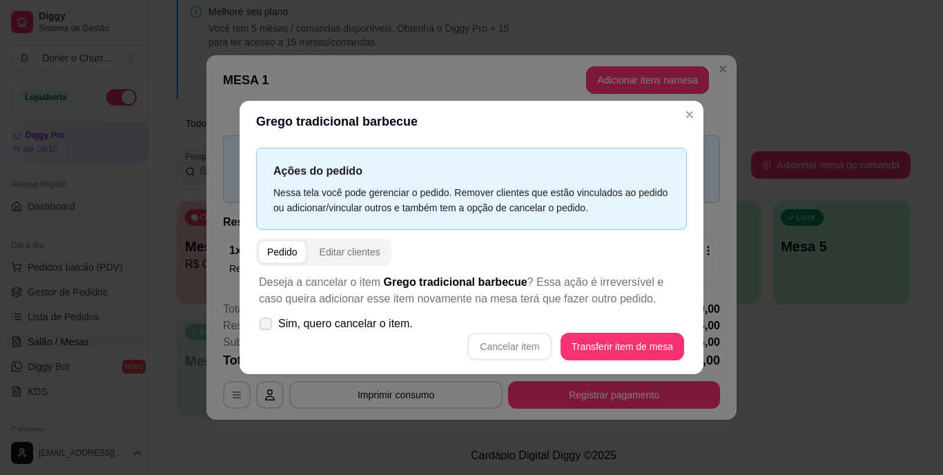
click at [268, 327] on icon at bounding box center [265, 324] width 10 height 8
click at [267, 327] on input "Sim, quero cancelar o item." at bounding box center [262, 331] width 9 height 9
checkbox input "true"
click at [501, 341] on button "Cancelar item" at bounding box center [510, 347] width 84 height 28
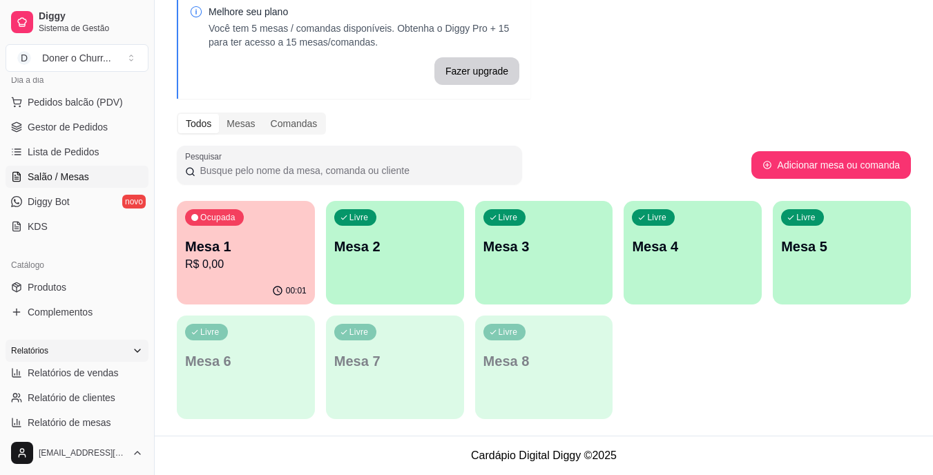
scroll to position [207, 0]
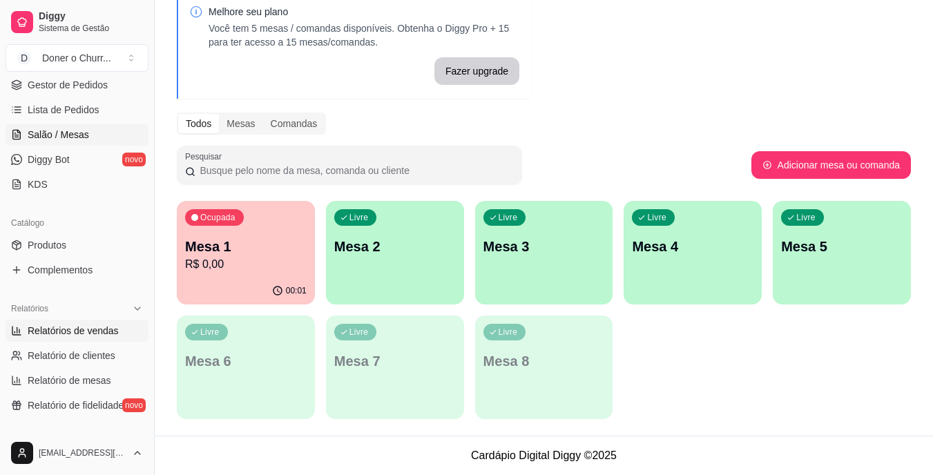
click at [78, 331] on span "Relatórios de vendas" at bounding box center [73, 331] width 91 height 14
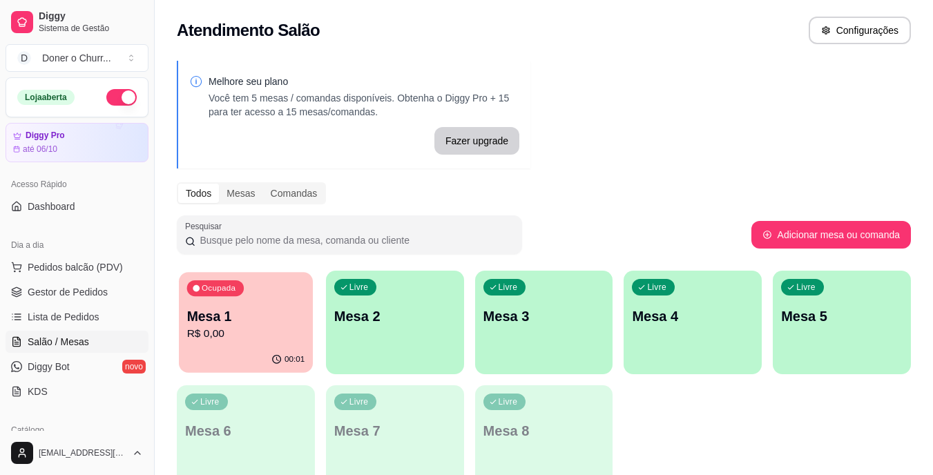
click at [242, 325] on div "Mesa 1 R$ 0,00" at bounding box center [246, 324] width 118 height 35
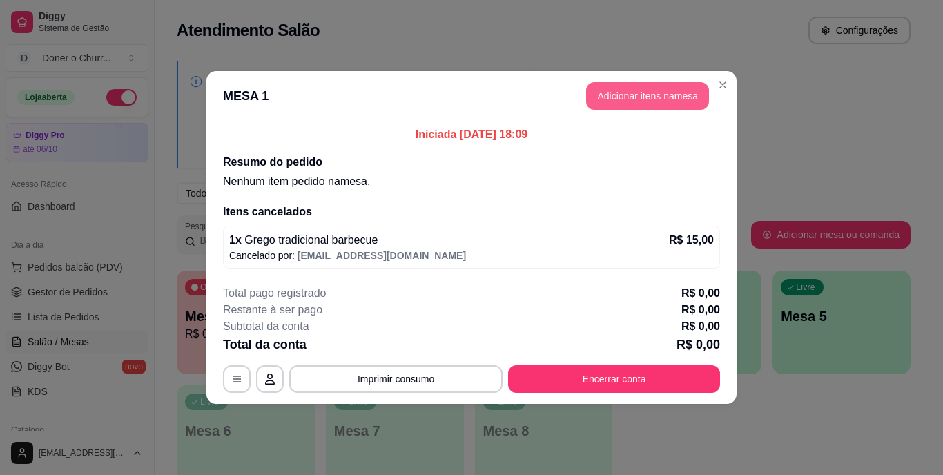
click at [638, 94] on button "Adicionar itens na mesa" at bounding box center [647, 96] width 123 height 28
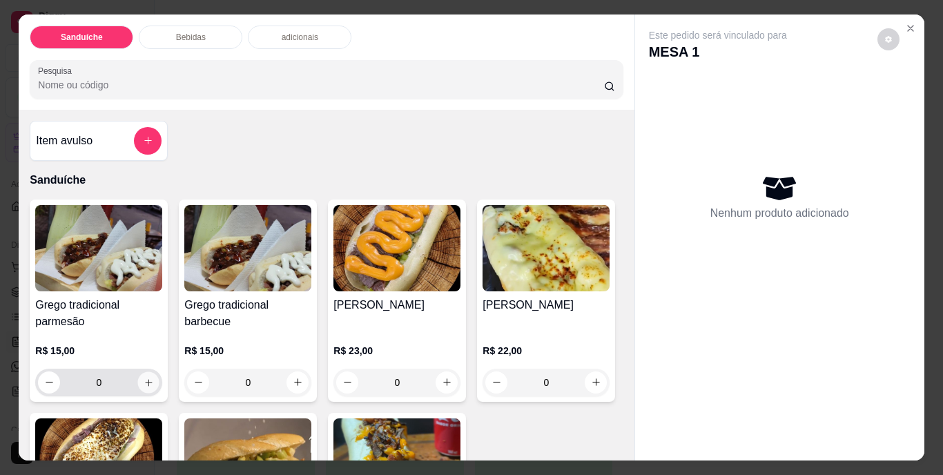
click at [146, 377] on icon "increase-product-quantity" at bounding box center [149, 382] width 10 height 10
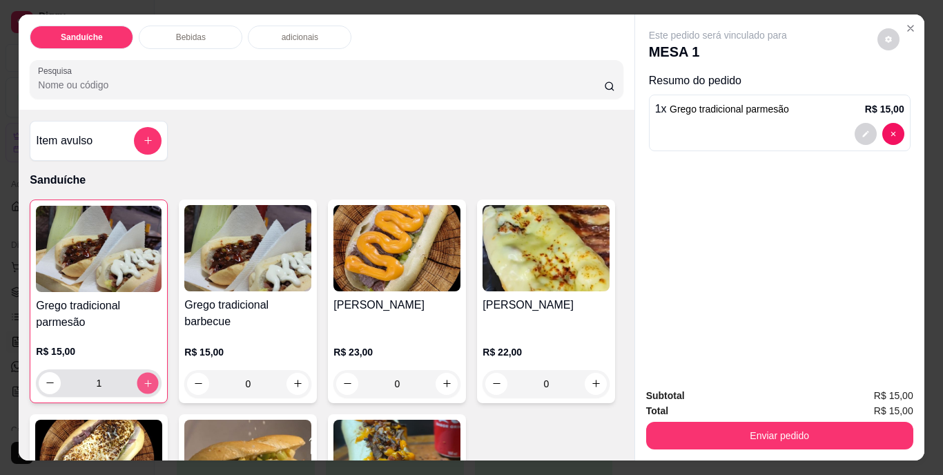
click at [146, 378] on icon "increase-product-quantity" at bounding box center [148, 383] width 10 height 10
type input "2"
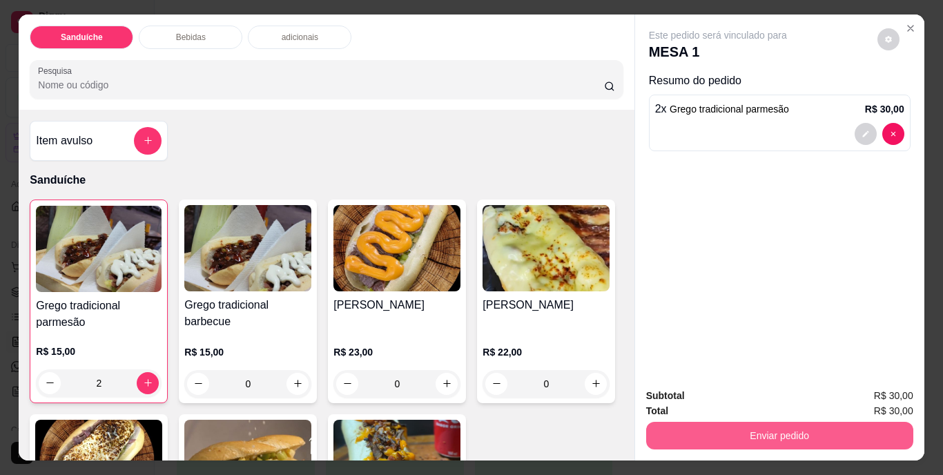
click at [776, 434] on button "Enviar pedido" at bounding box center [779, 436] width 267 height 28
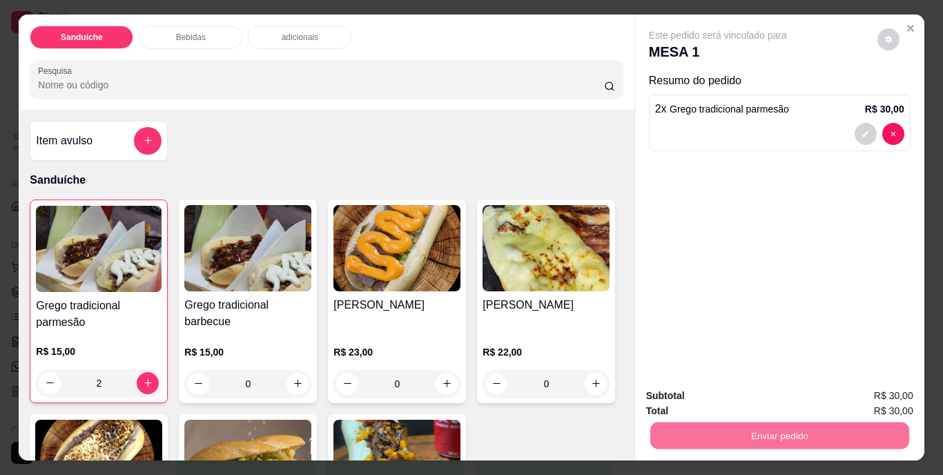
click at [762, 398] on button "Não registrar e enviar pedido" at bounding box center [734, 397] width 144 height 26
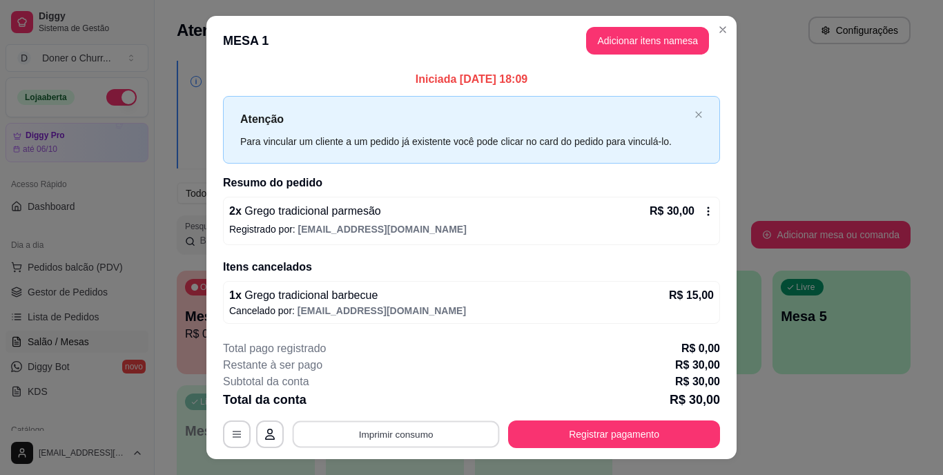
click at [376, 433] on button "Imprimir consumo" at bounding box center [396, 434] width 207 height 27
click at [407, 395] on button "IMPRESSORA" at bounding box center [395, 402] width 97 height 21
click at [610, 352] on div "Total pago registrado R$ 0,00" at bounding box center [471, 348] width 497 height 17
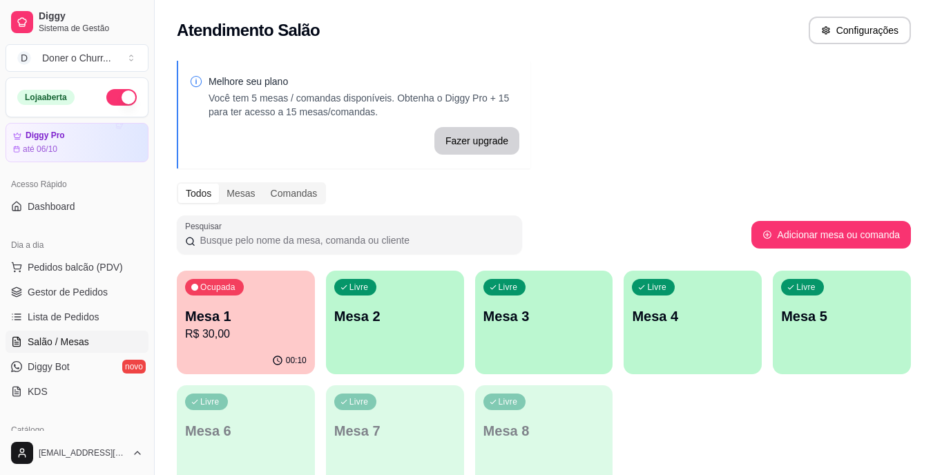
click at [388, 333] on div "Livre Mesa 2" at bounding box center [395, 314] width 138 height 87
click at [242, 309] on p "Mesa 1" at bounding box center [246, 316] width 122 height 19
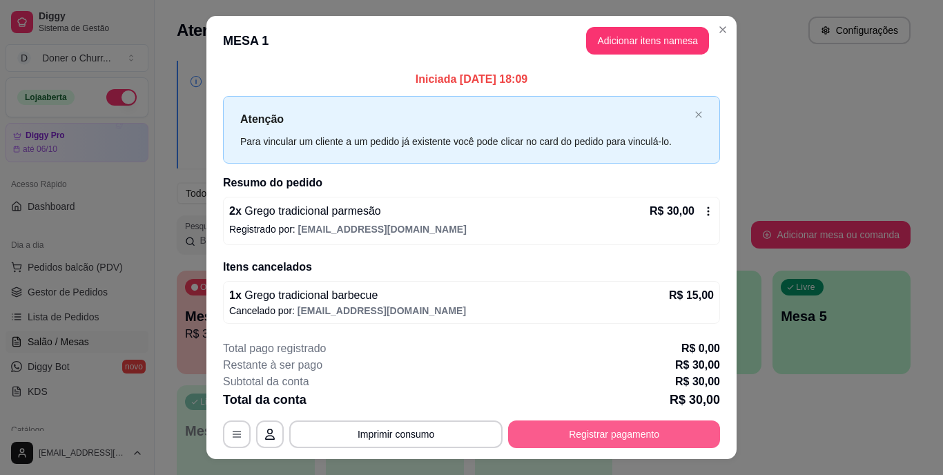
click at [591, 434] on button "Registrar pagamento" at bounding box center [614, 435] width 212 height 28
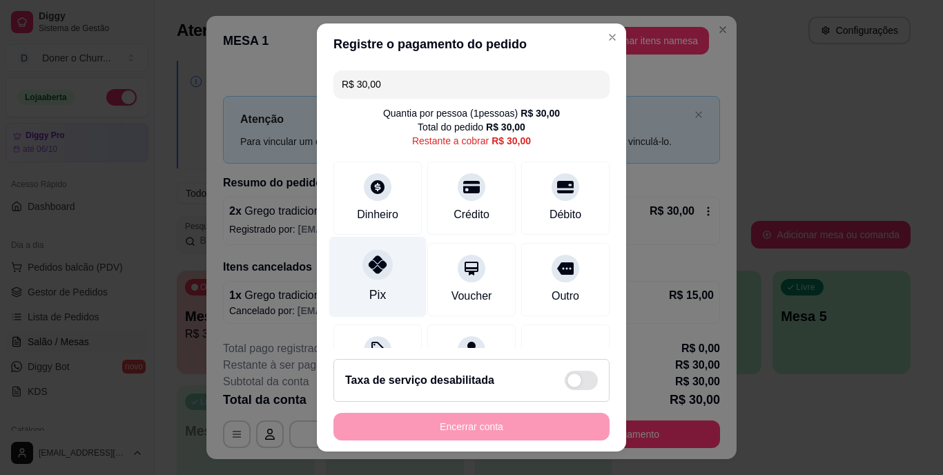
click at [376, 271] on icon at bounding box center [378, 265] width 18 height 18
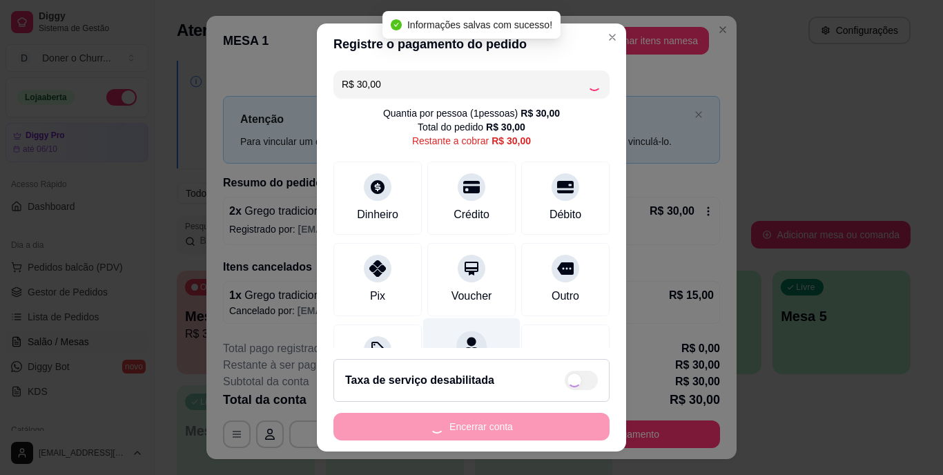
type input "R$ 0,00"
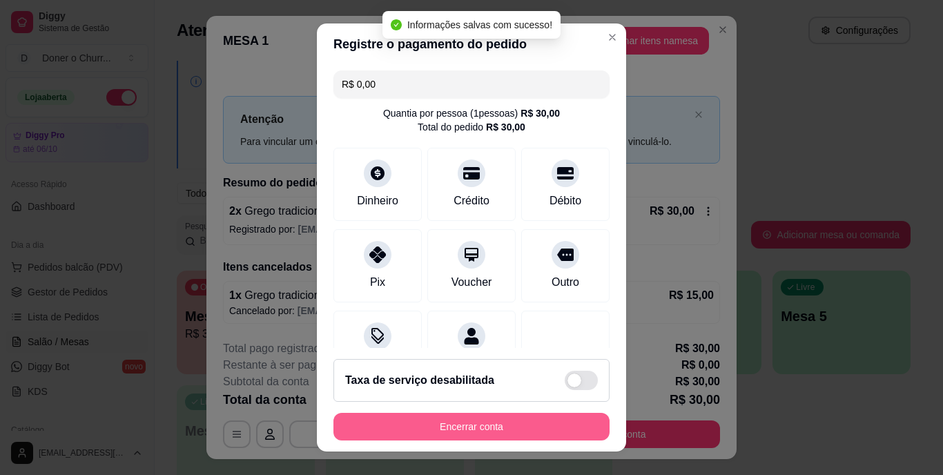
click at [466, 418] on button "Encerrar conta" at bounding box center [472, 427] width 276 height 28
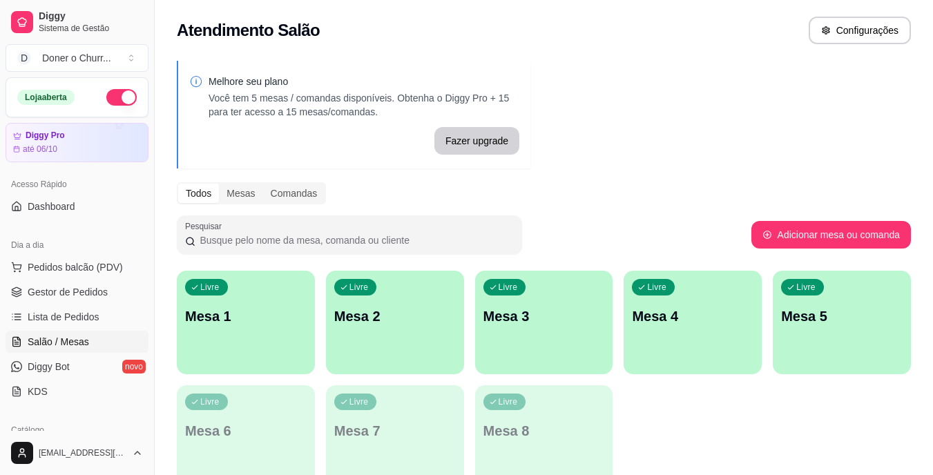
click at [241, 325] on p "Mesa 1" at bounding box center [246, 316] width 122 height 19
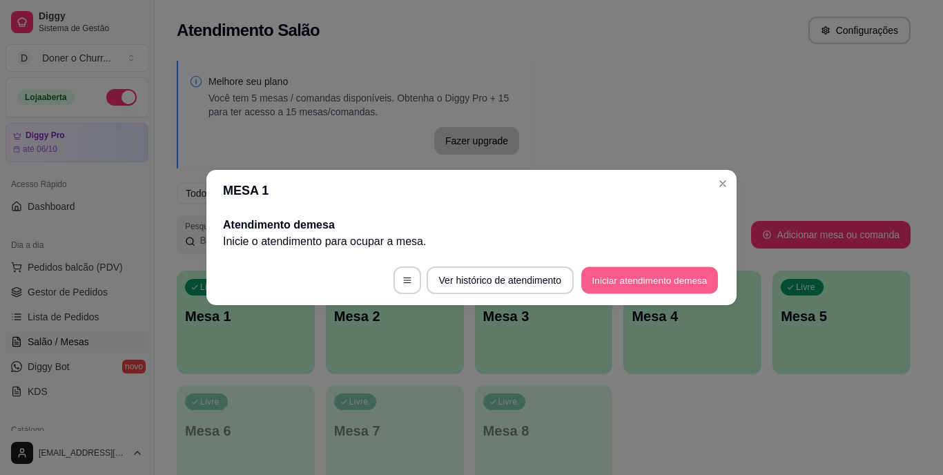
click at [657, 276] on button "Iniciar atendimento de mesa" at bounding box center [649, 280] width 137 height 27
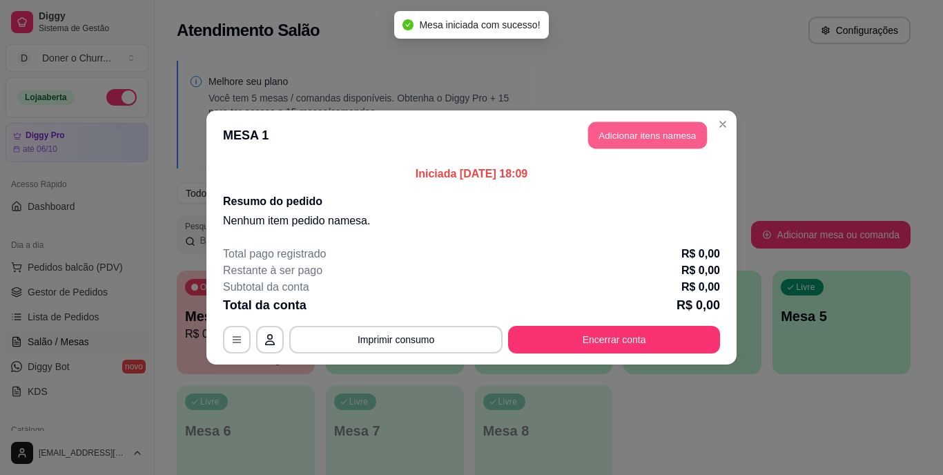
click at [642, 134] on button "Adicionar itens na mesa" at bounding box center [647, 135] width 119 height 27
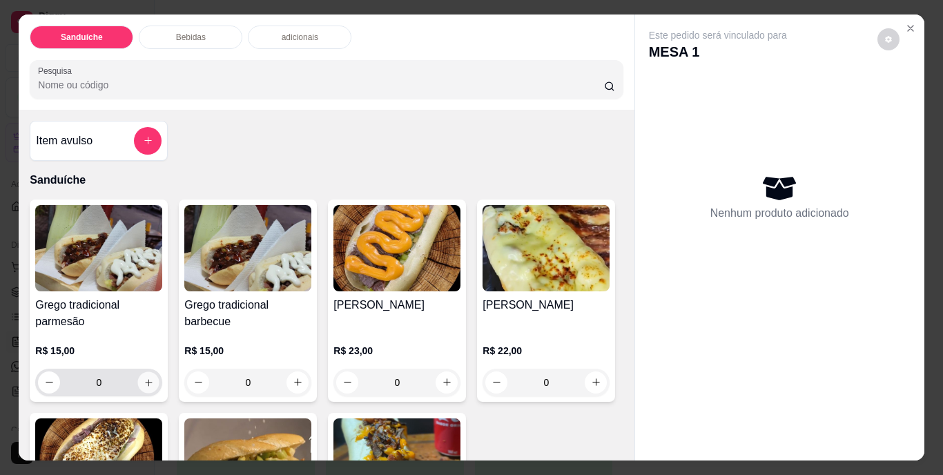
click at [147, 382] on icon "increase-product-quantity" at bounding box center [149, 382] width 10 height 10
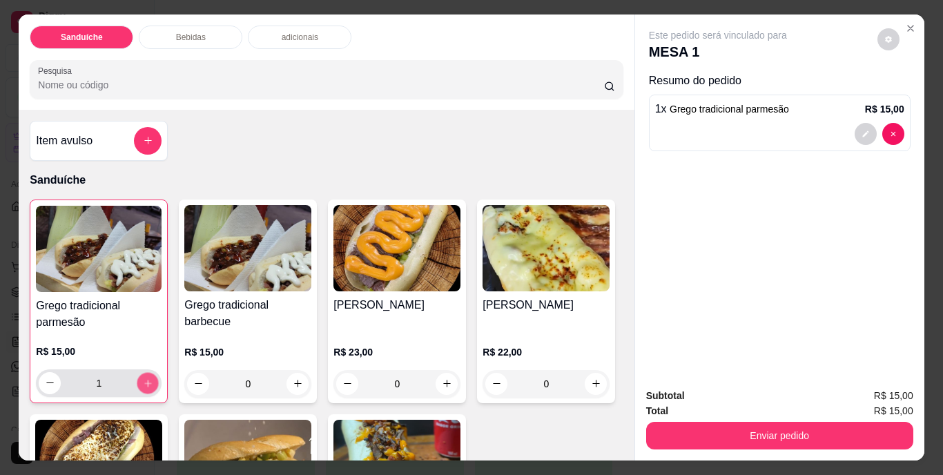
click at [147, 382] on icon "increase-product-quantity" at bounding box center [148, 383] width 10 height 10
type input "2"
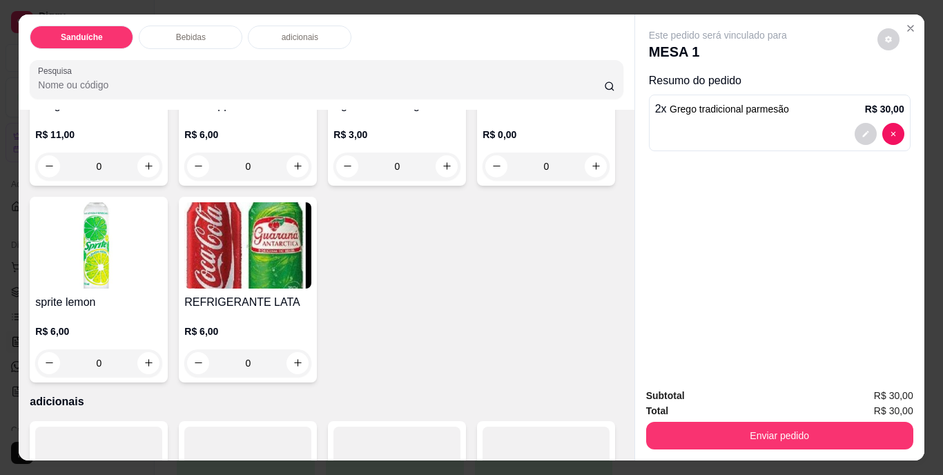
scroll to position [622, 0]
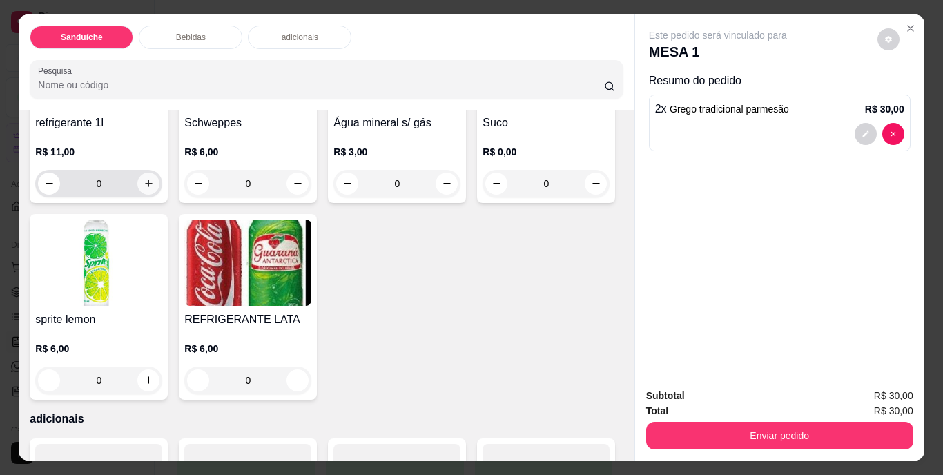
click at [145, 189] on icon "increase-product-quantity" at bounding box center [149, 183] width 10 height 10
type input "1"
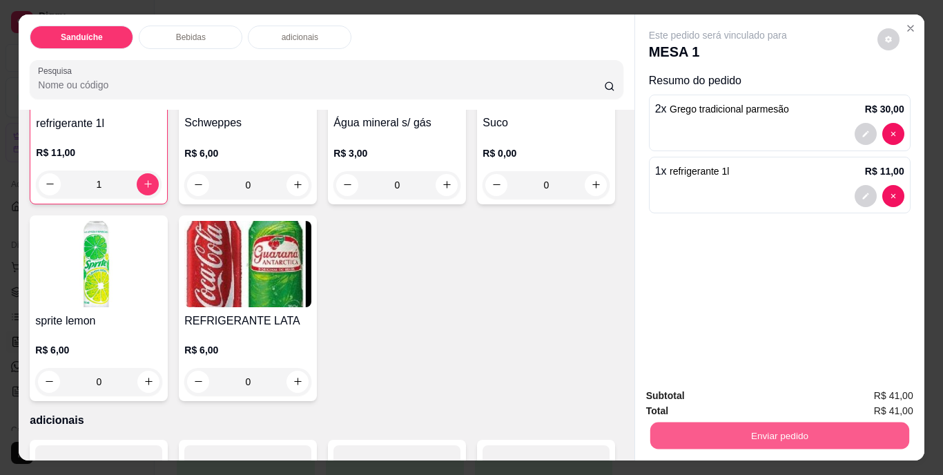
click at [781, 427] on button "Enviar pedido" at bounding box center [779, 436] width 259 height 27
click at [738, 396] on button "Não registrar e enviar pedido" at bounding box center [733, 397] width 139 height 26
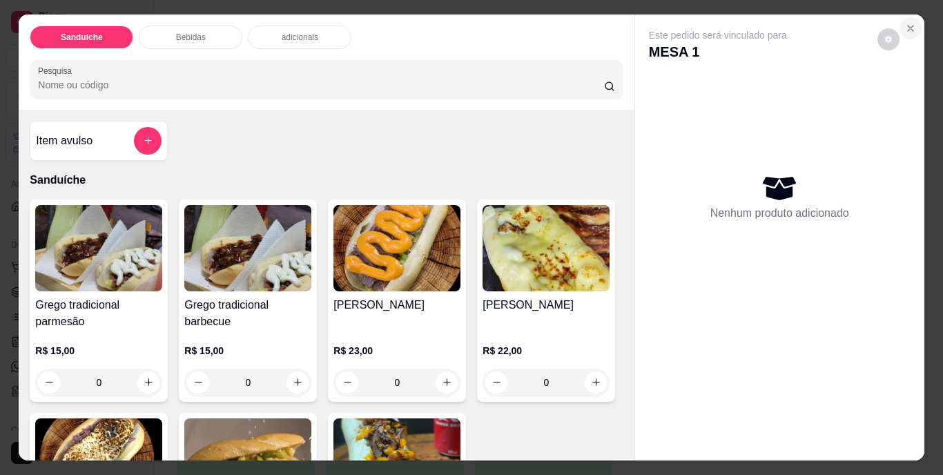
click at [905, 23] on icon "Close" at bounding box center [910, 28] width 11 height 11
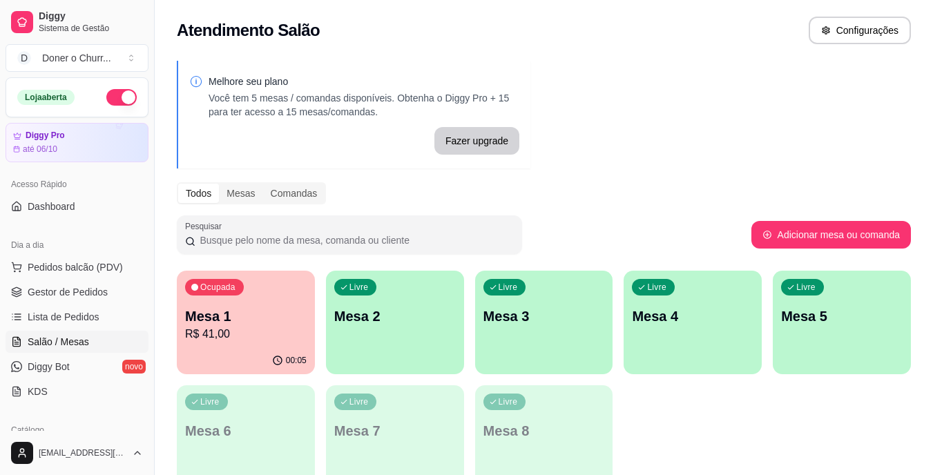
click at [394, 327] on div "Livre Mesa 2" at bounding box center [395, 314] width 138 height 87
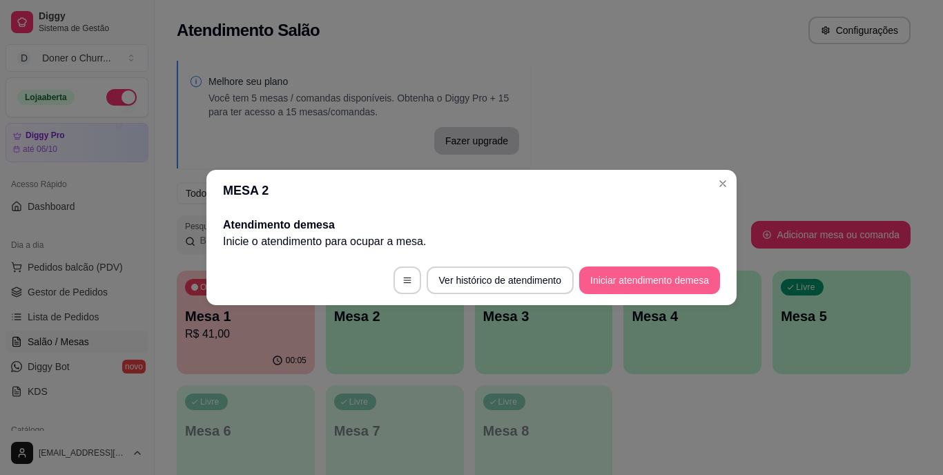
click at [648, 280] on button "Iniciar atendimento de mesa" at bounding box center [649, 281] width 141 height 28
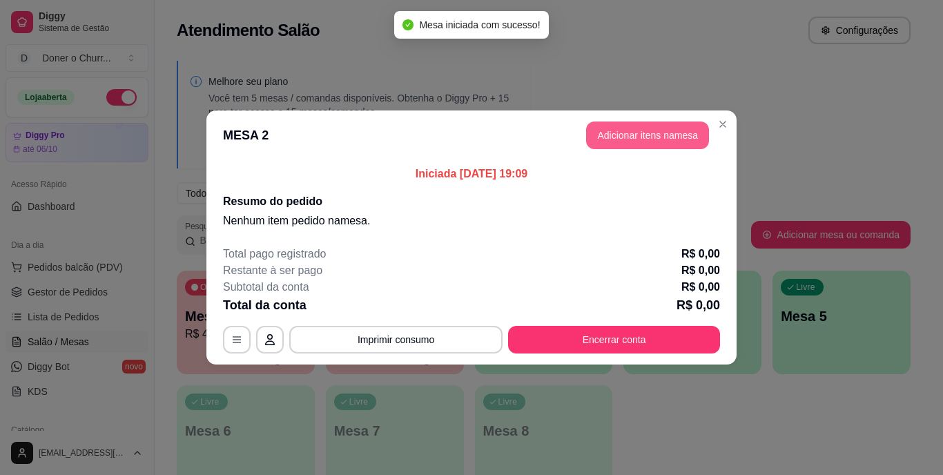
click at [664, 134] on button "Adicionar itens na mesa" at bounding box center [647, 136] width 123 height 28
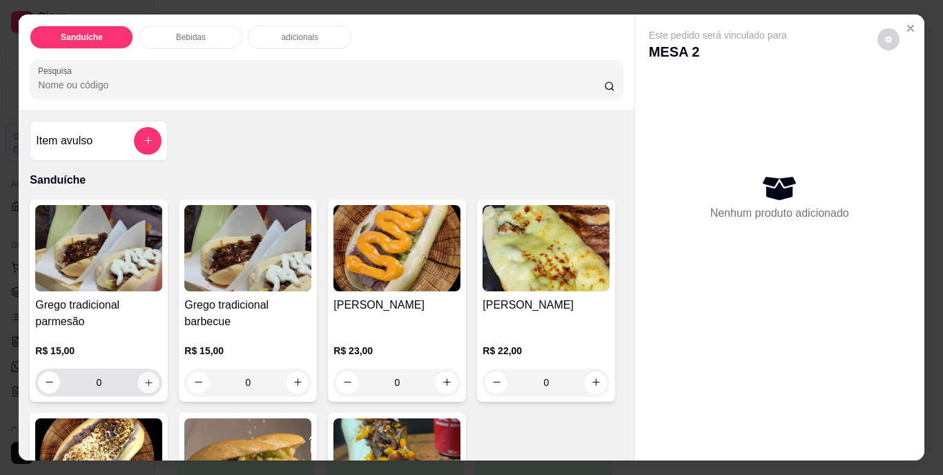
click at [144, 377] on icon "increase-product-quantity" at bounding box center [149, 382] width 10 height 10
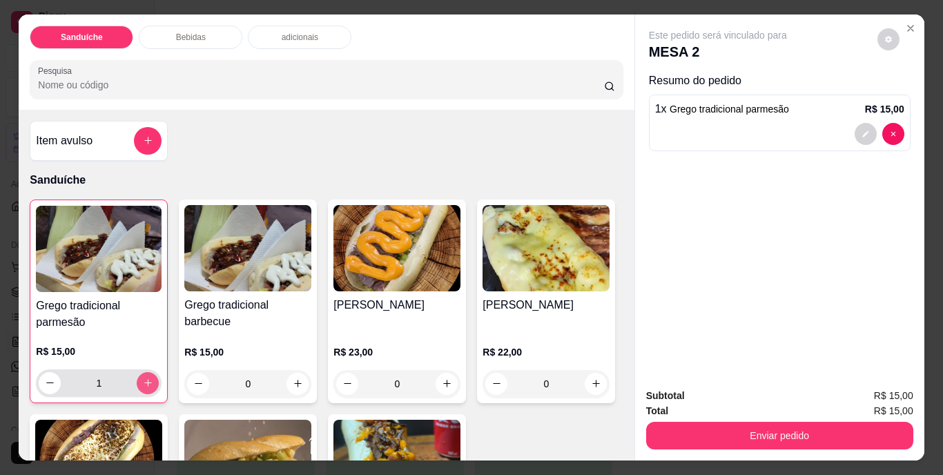
click at [143, 378] on icon "increase-product-quantity" at bounding box center [148, 383] width 10 height 10
type input "2"
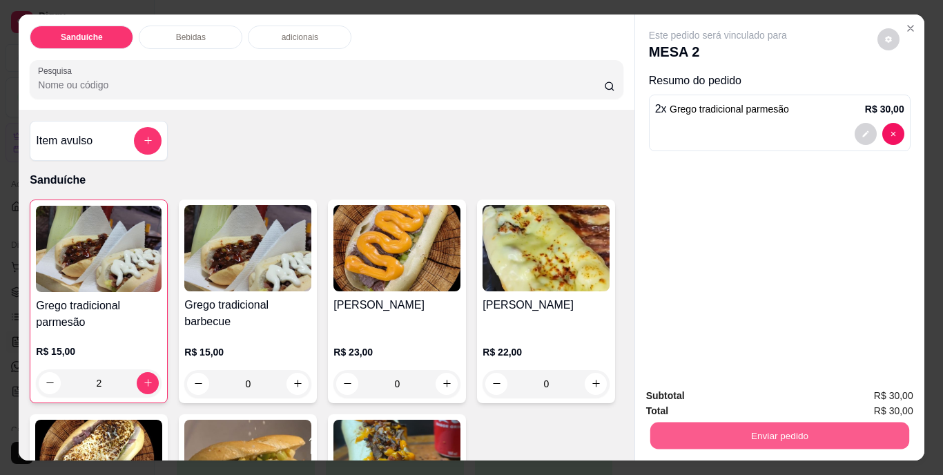
click at [737, 423] on button "Enviar pedido" at bounding box center [779, 436] width 259 height 27
click at [743, 398] on button "Não registrar e enviar pedido" at bounding box center [733, 397] width 139 height 26
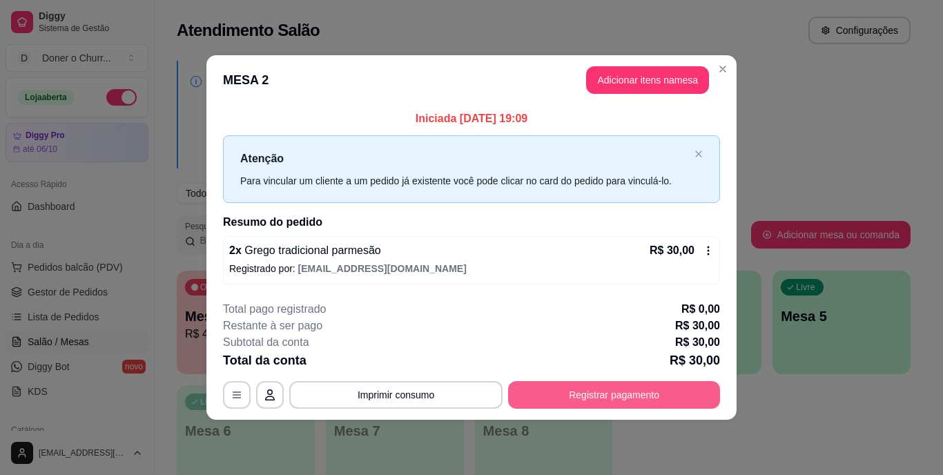
click at [582, 392] on button "Registrar pagamento" at bounding box center [614, 395] width 212 height 28
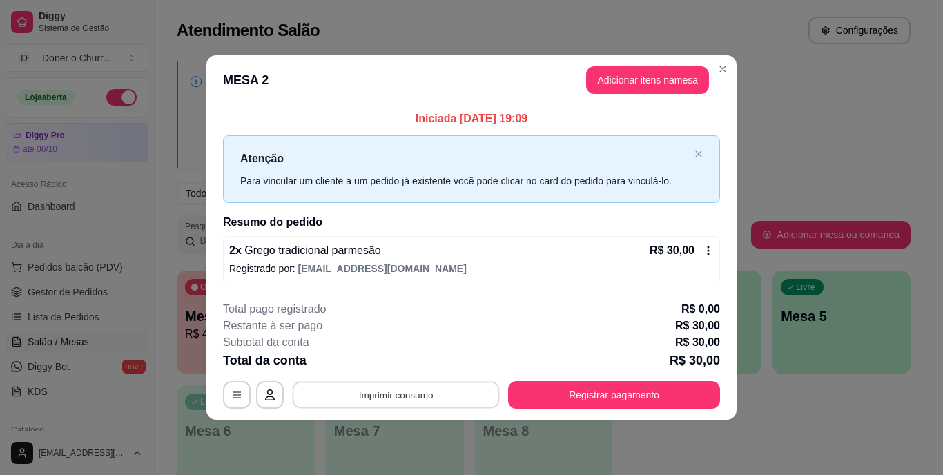
click at [403, 393] on button "Imprimir consumo" at bounding box center [396, 394] width 207 height 27
click at [387, 365] on button "IMPRESSORA" at bounding box center [400, 362] width 97 height 21
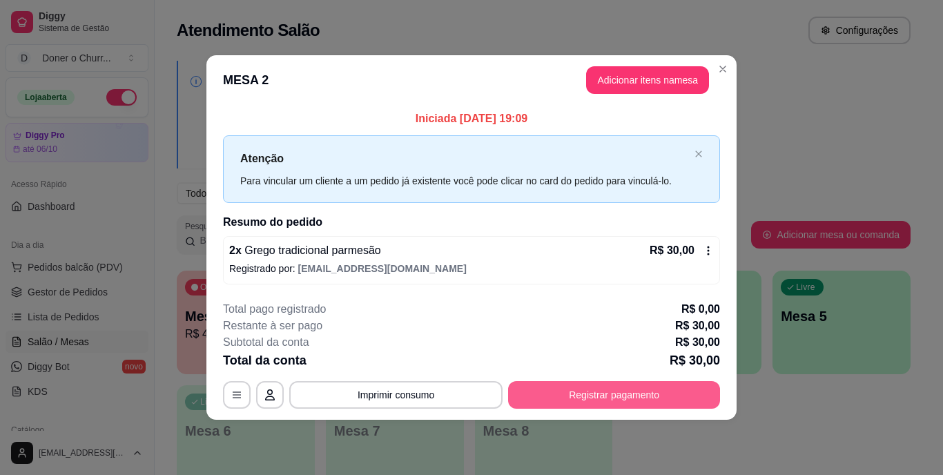
click at [601, 390] on button "Registrar pagamento" at bounding box center [614, 395] width 212 height 28
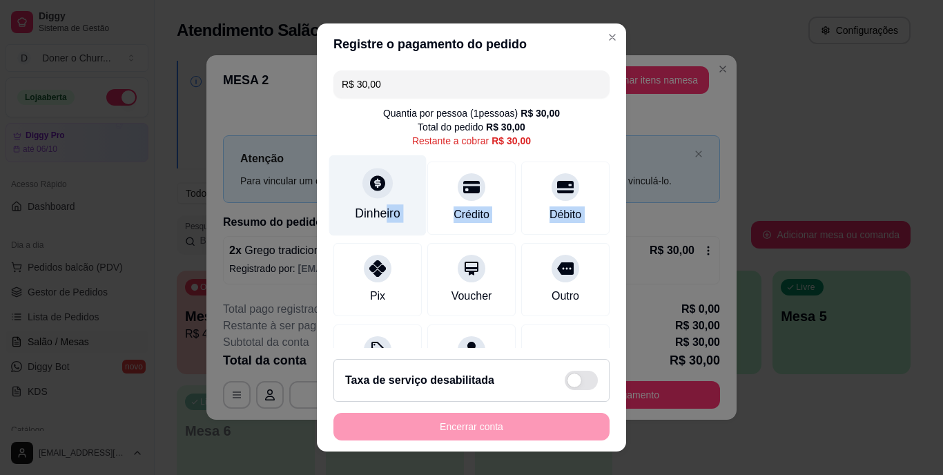
drag, startPoint x: 373, startPoint y: 269, endPoint x: 378, endPoint y: 211, distance: 58.2
click at [378, 211] on div "R$ 30,00 Quantia por pessoa ( 1 pessoas) R$ 30,00 Total do pedido R$ 30,00 Rest…" at bounding box center [471, 206] width 309 height 282
drag, startPoint x: 378, startPoint y: 211, endPoint x: 364, endPoint y: 200, distance: 17.3
click at [364, 200] on div "Dinheiro" at bounding box center [377, 195] width 97 height 81
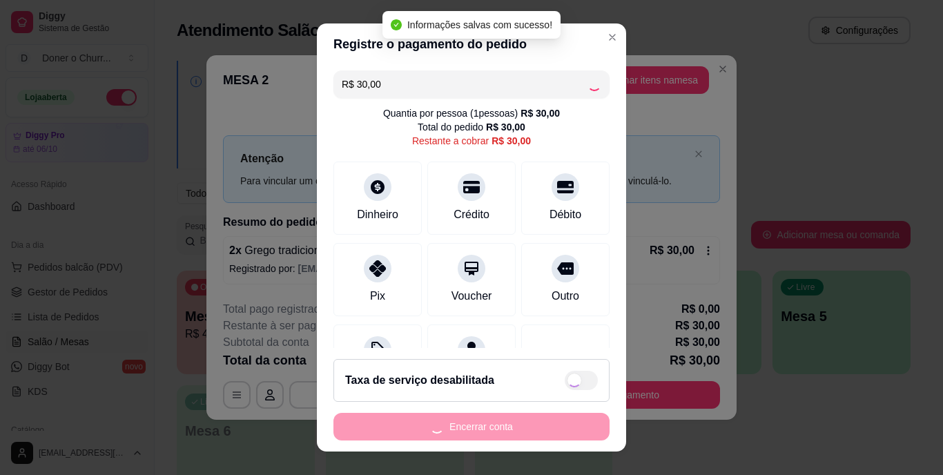
type input "R$ 0,00"
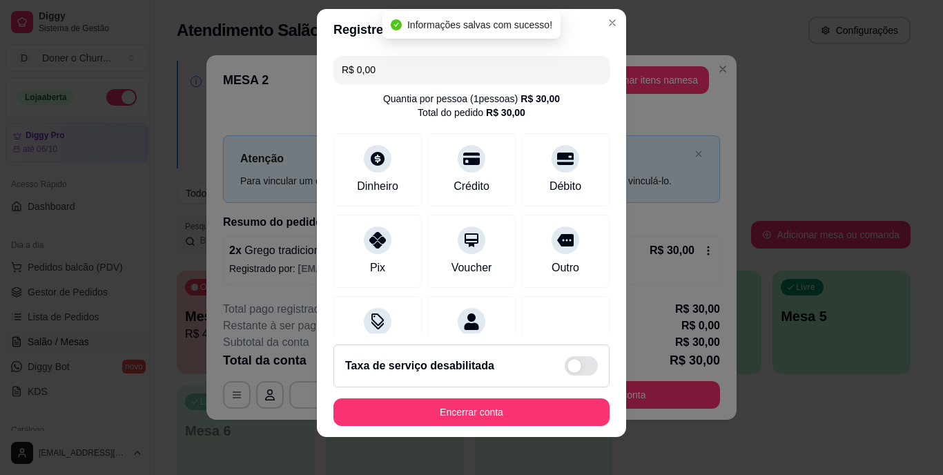
scroll to position [21, 0]
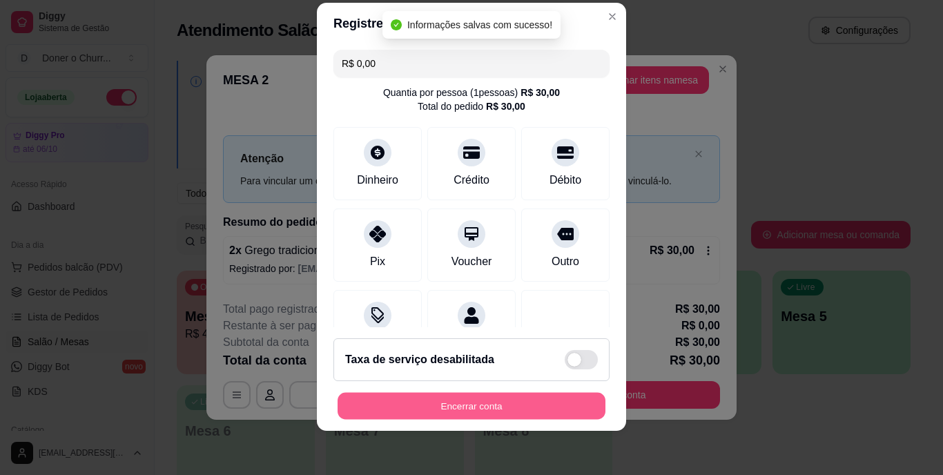
click at [485, 403] on button "Encerrar conta" at bounding box center [472, 405] width 268 height 27
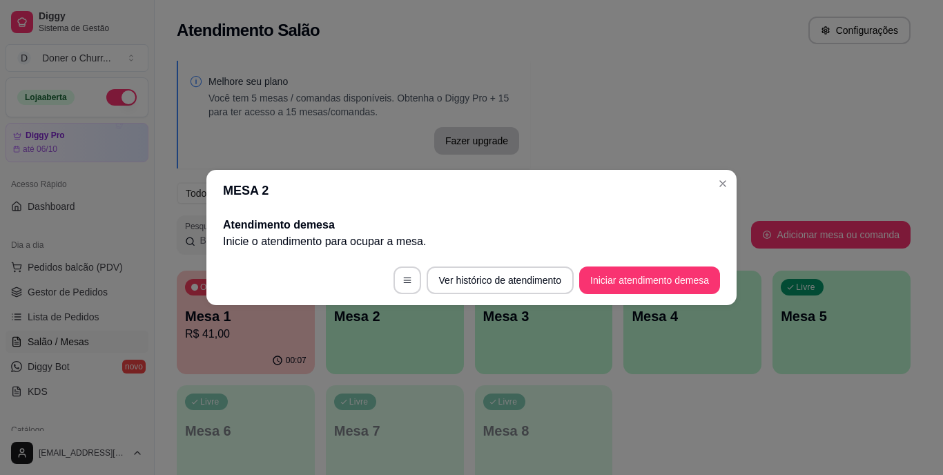
click at [237, 305] on footer "Ver histórico de atendimento Iniciar atendimento de mesa" at bounding box center [471, 281] width 530 height 50
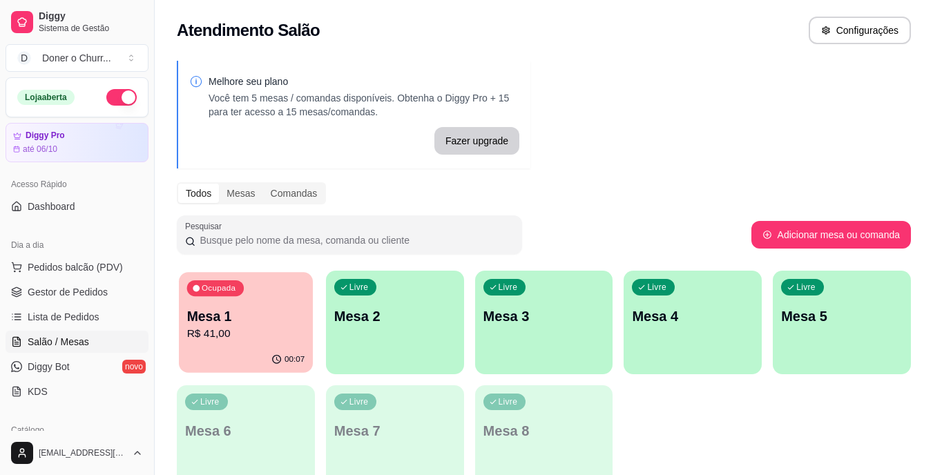
click at [231, 322] on p "Mesa 1" at bounding box center [246, 316] width 118 height 19
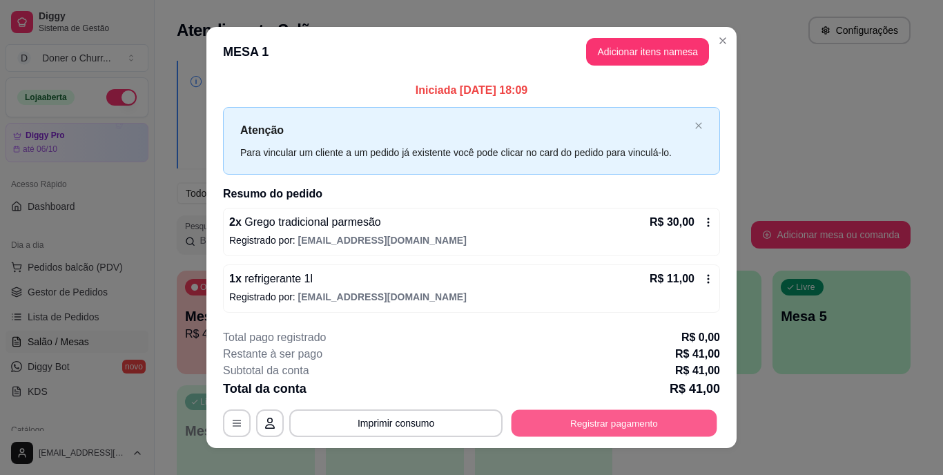
click at [581, 417] on button "Registrar pagamento" at bounding box center [615, 423] width 206 height 27
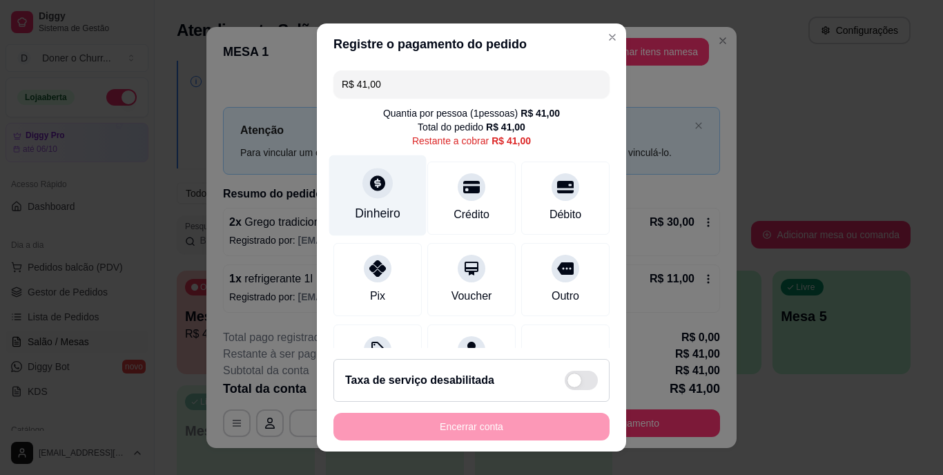
click at [354, 193] on div "Dinheiro" at bounding box center [377, 195] width 97 height 81
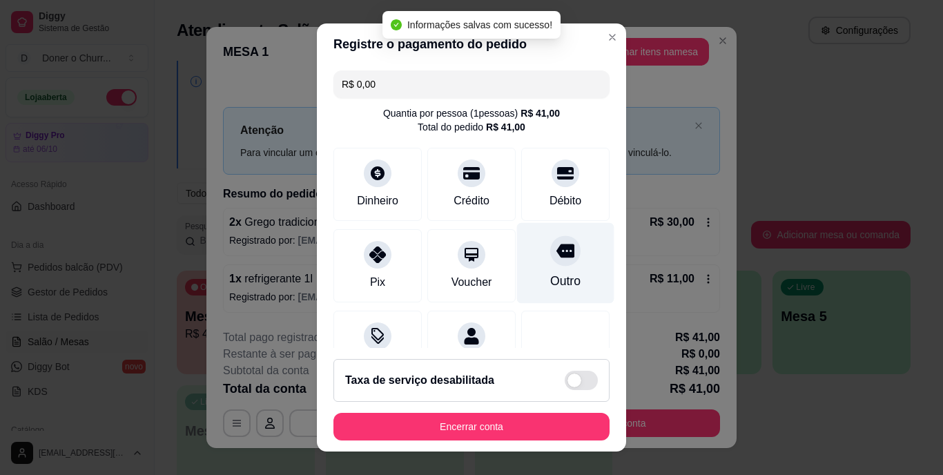
type input "R$ 0,00"
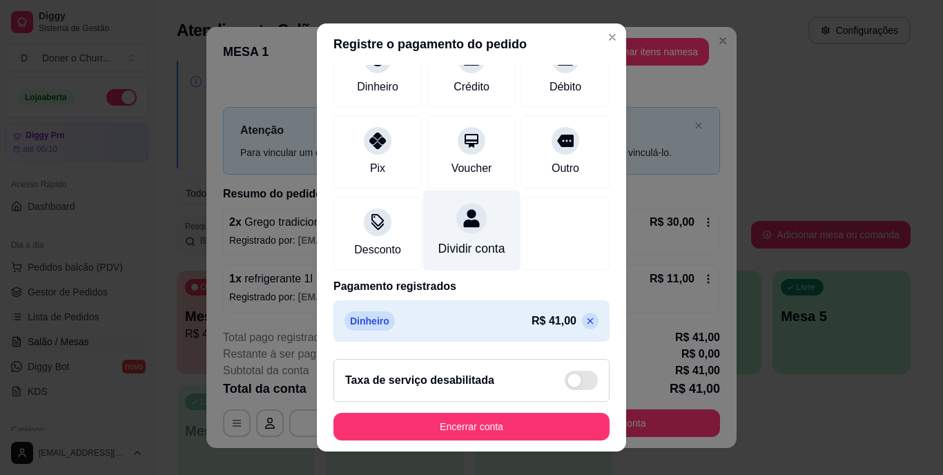
scroll to position [130, 0]
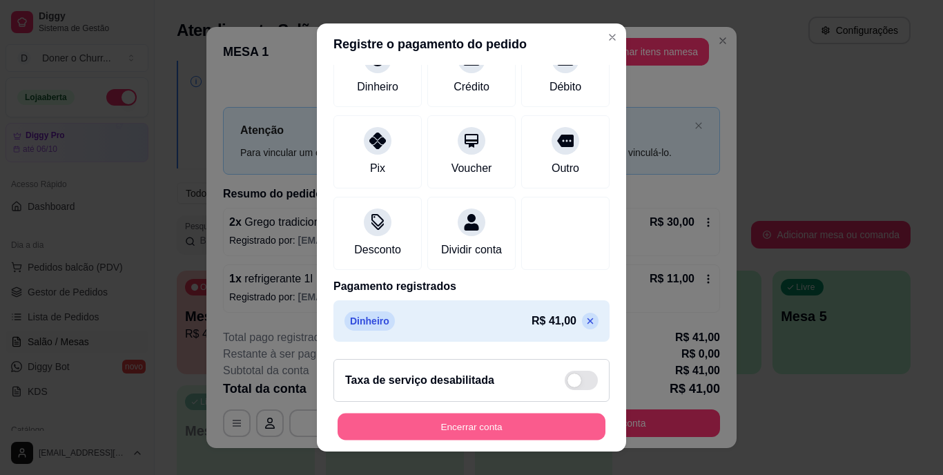
click at [477, 427] on button "Encerrar conta" at bounding box center [472, 426] width 268 height 27
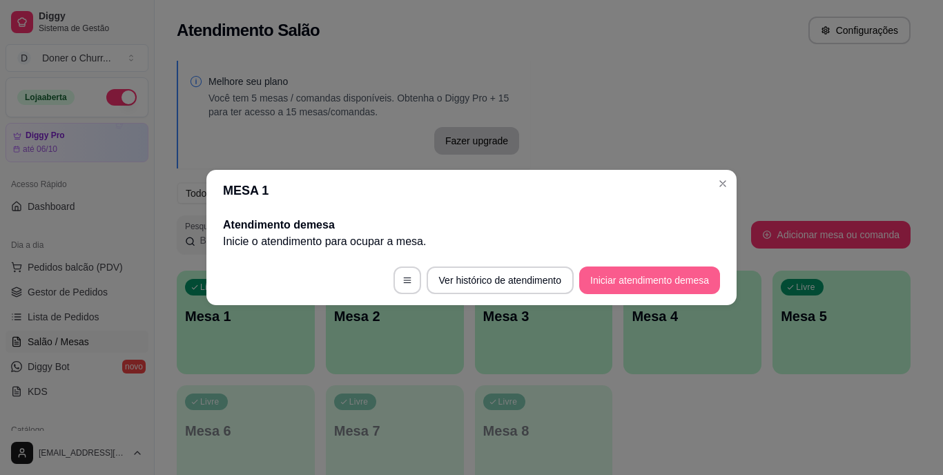
click at [616, 272] on button "Iniciar atendimento de mesa" at bounding box center [649, 281] width 141 height 28
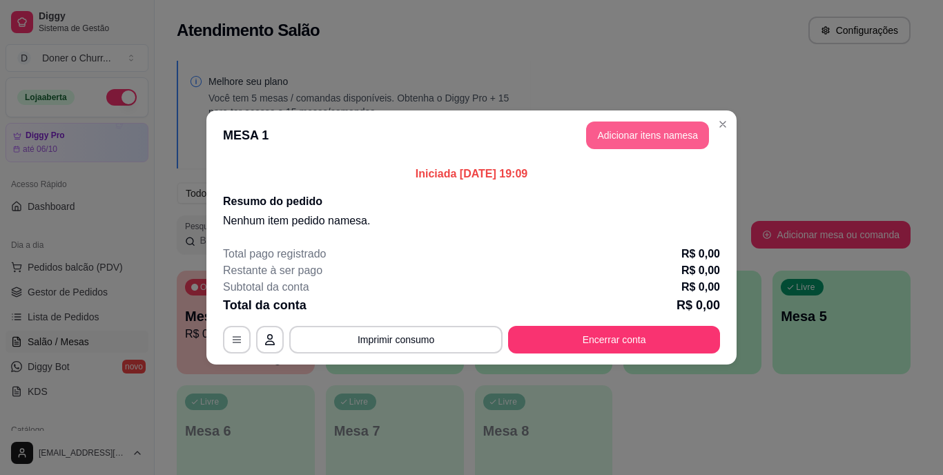
click at [638, 139] on button "Adicionar itens na mesa" at bounding box center [647, 136] width 123 height 28
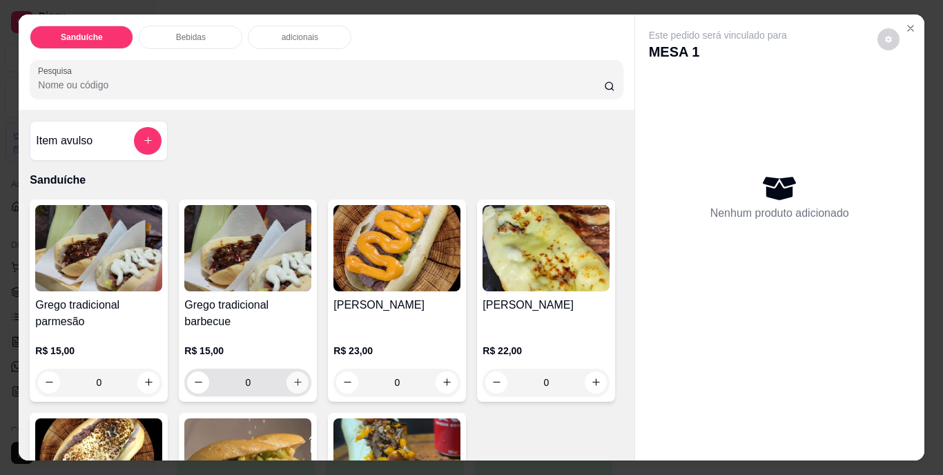
click at [293, 378] on icon "increase-product-quantity" at bounding box center [298, 382] width 10 height 10
type input "1"
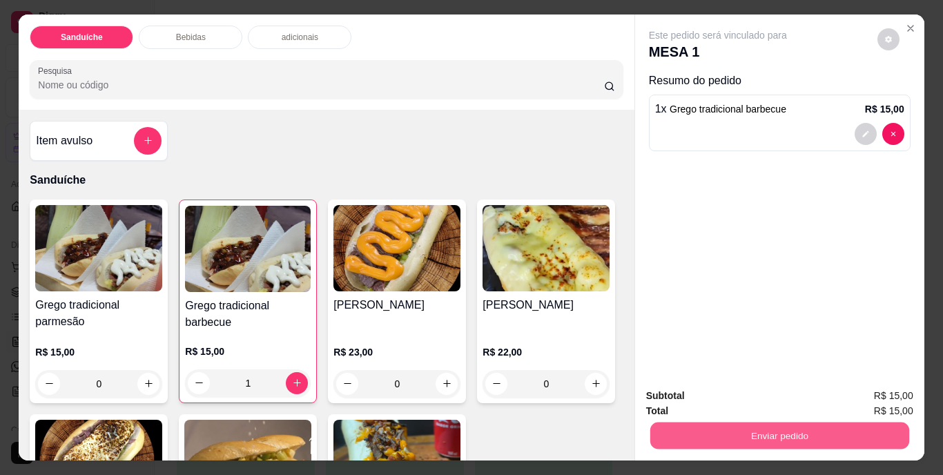
click at [747, 428] on button "Enviar pedido" at bounding box center [779, 436] width 259 height 27
click at [738, 396] on button "Não registrar e enviar pedido" at bounding box center [733, 397] width 139 height 26
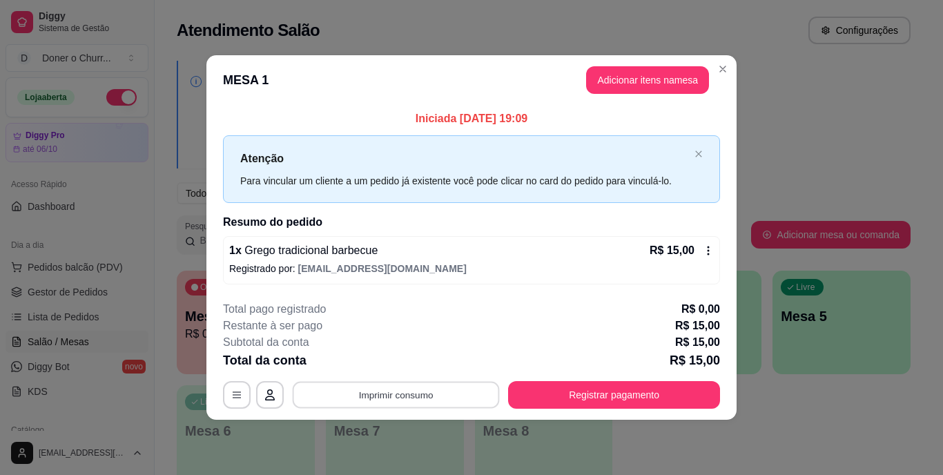
click at [387, 394] on button "Imprimir consumo" at bounding box center [396, 394] width 207 height 27
click at [407, 363] on button "IMPRESSORA" at bounding box center [400, 363] width 100 height 22
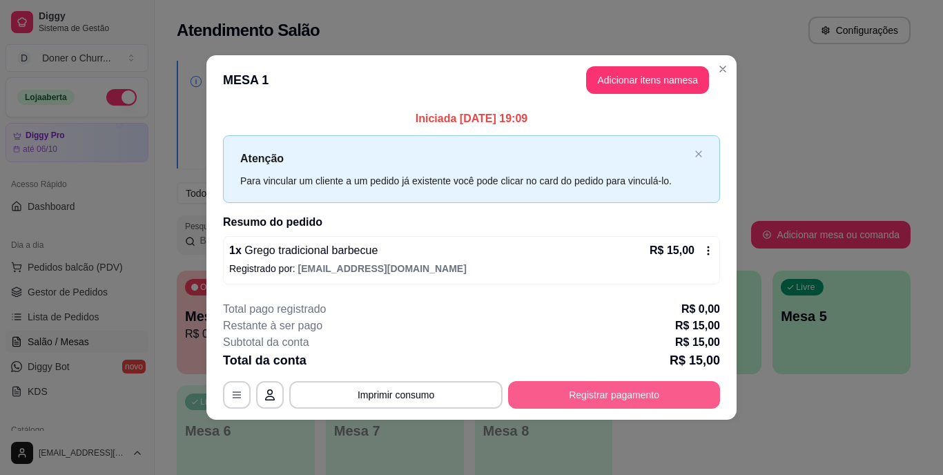
click at [587, 394] on button "Registrar pagamento" at bounding box center [614, 395] width 212 height 28
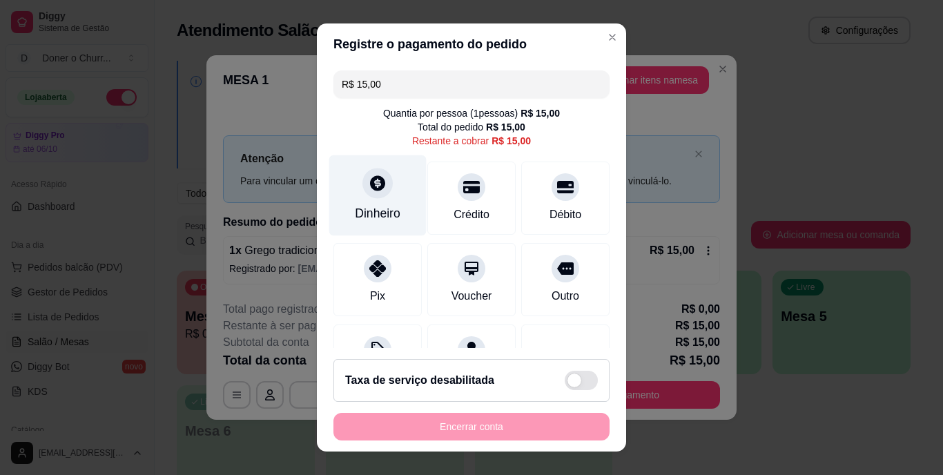
click at [369, 214] on div "Dinheiro" at bounding box center [378, 214] width 46 height 18
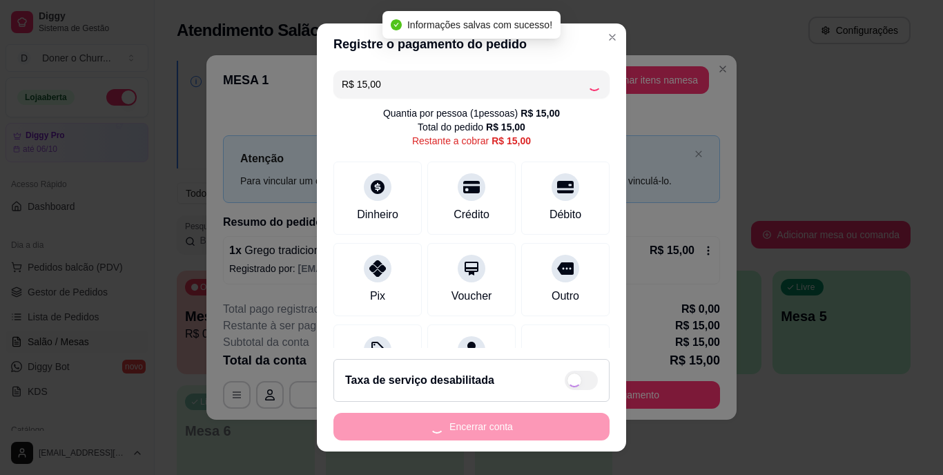
type input "R$ 0,00"
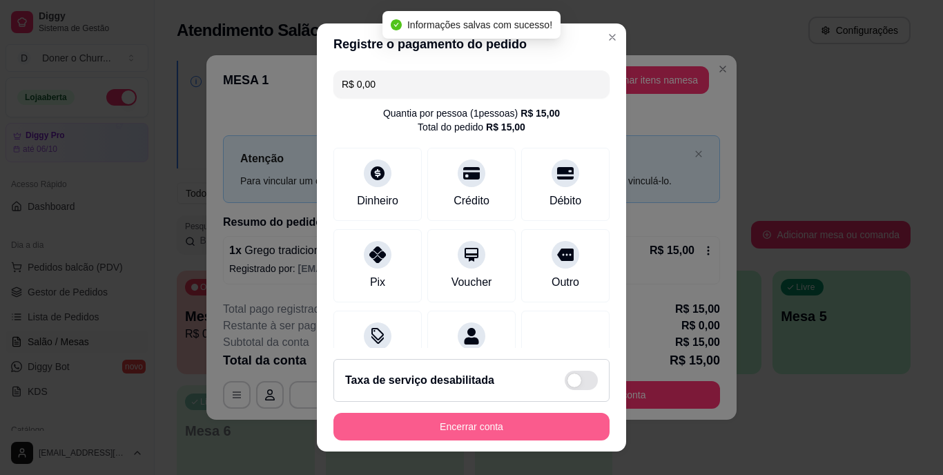
click at [504, 429] on button "Encerrar conta" at bounding box center [472, 427] width 276 height 28
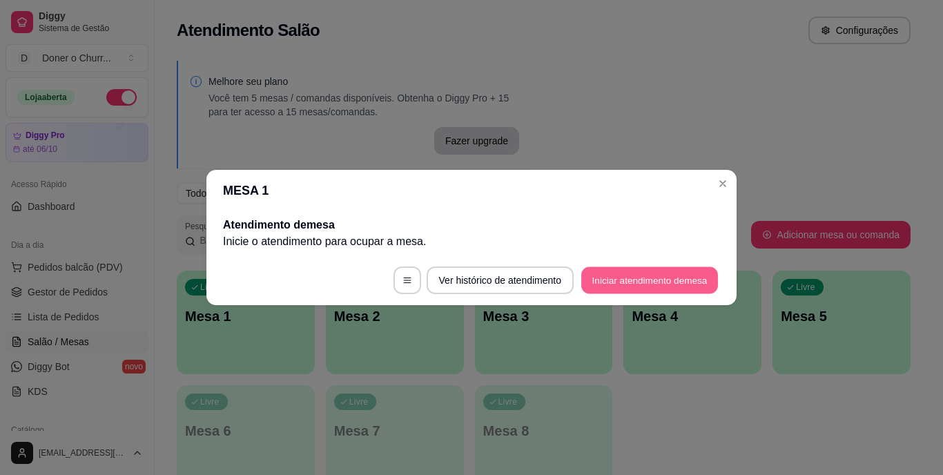
click at [639, 283] on button "Iniciar atendimento de mesa" at bounding box center [649, 280] width 137 height 27
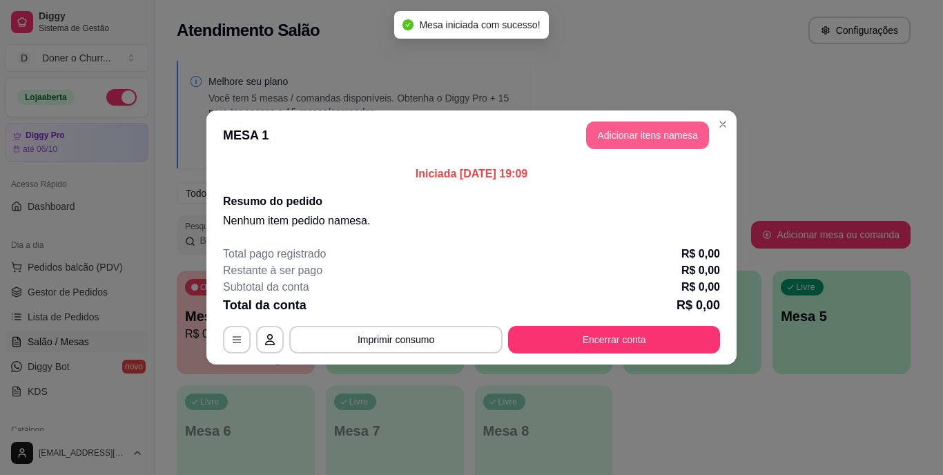
click at [633, 139] on button "Adicionar itens na mesa" at bounding box center [647, 136] width 123 height 28
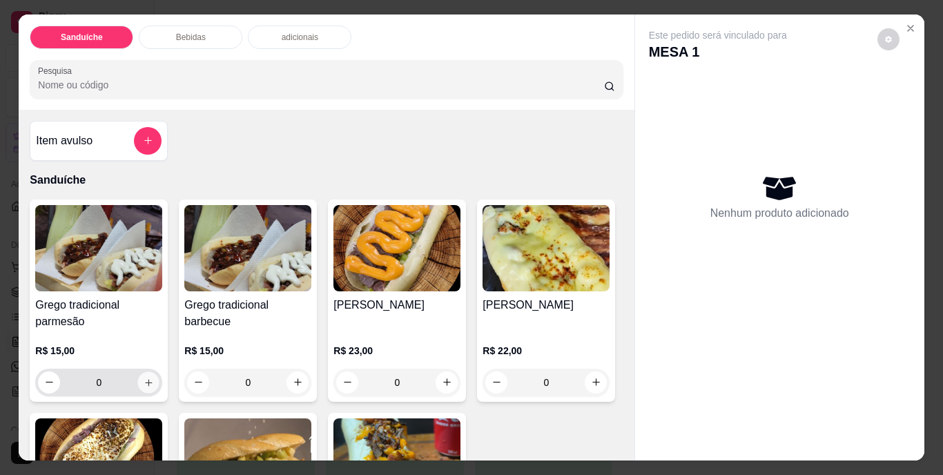
click at [144, 378] on icon "increase-product-quantity" at bounding box center [149, 382] width 10 height 10
type input "1"
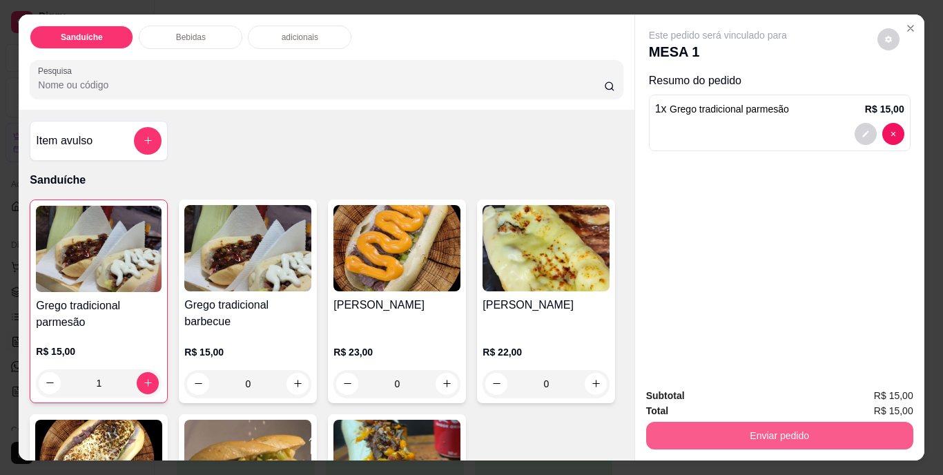
click at [715, 438] on button "Enviar pedido" at bounding box center [779, 436] width 267 height 28
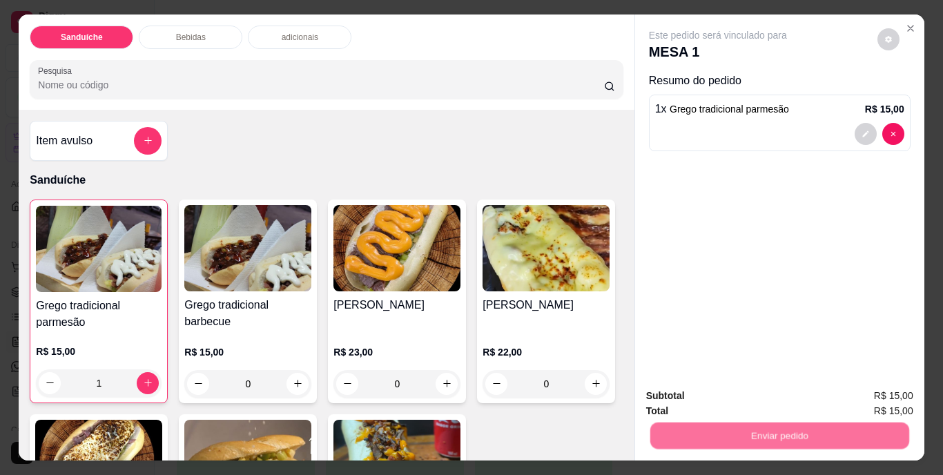
click at [728, 391] on button "Não registrar e enviar pedido" at bounding box center [734, 397] width 144 height 26
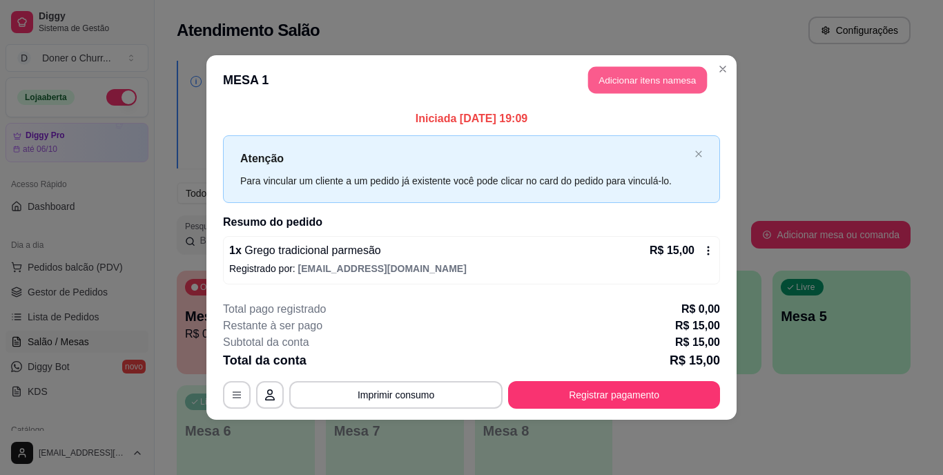
click at [623, 81] on button "Adicionar itens na mesa" at bounding box center [647, 80] width 119 height 27
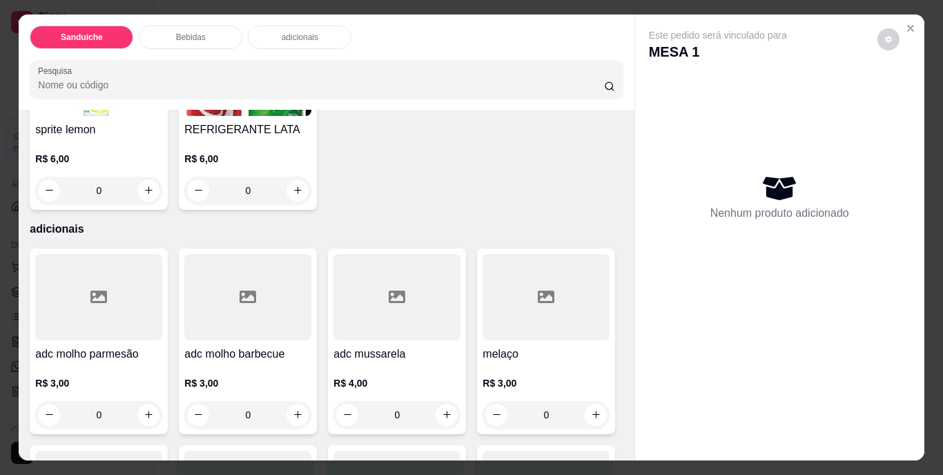
scroll to position [829, 0]
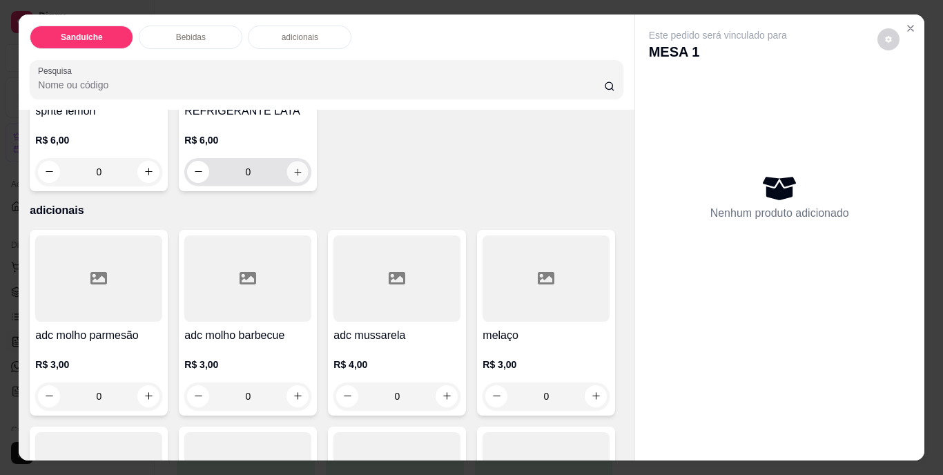
click at [303, 177] on icon "increase-product-quantity" at bounding box center [298, 171] width 10 height 10
type input "1"
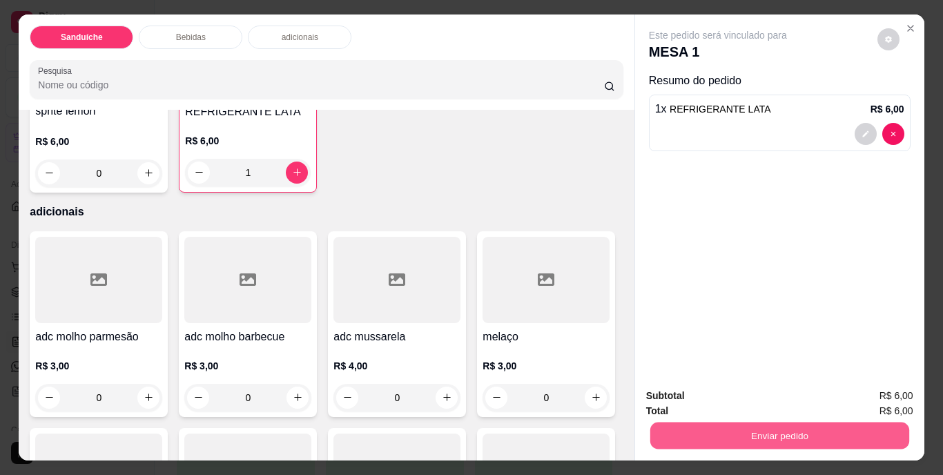
click at [826, 425] on button "Enviar pedido" at bounding box center [779, 436] width 259 height 27
click at [776, 387] on button "Não registrar e enviar pedido" at bounding box center [734, 397] width 144 height 26
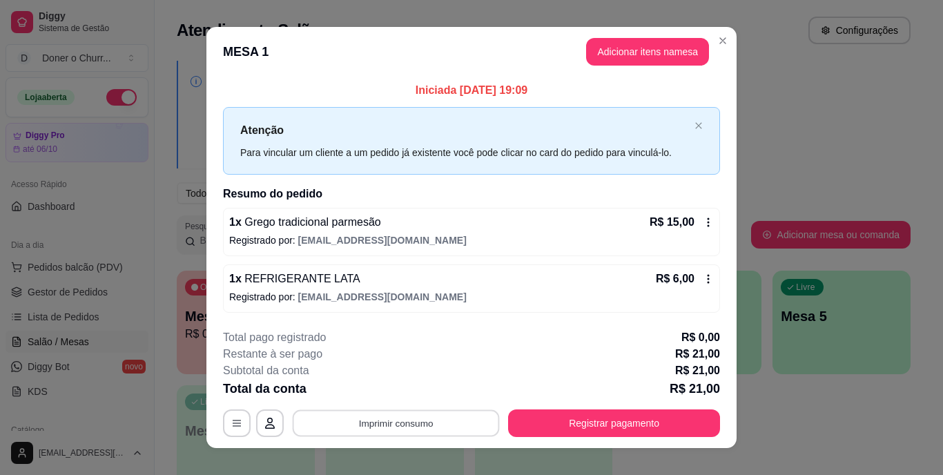
click at [398, 424] on button "Imprimir consumo" at bounding box center [396, 423] width 207 height 27
click at [404, 394] on button "IMPRESSORA" at bounding box center [395, 391] width 100 height 22
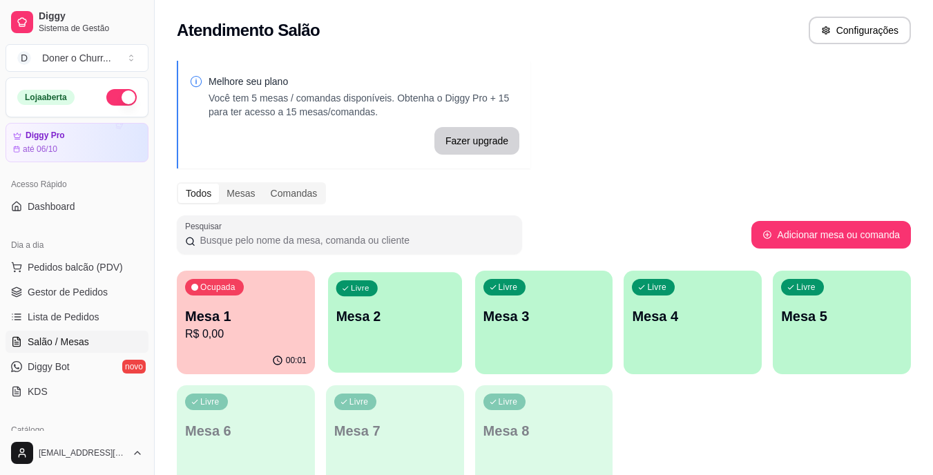
click at [376, 318] on p "Mesa 2" at bounding box center [395, 316] width 118 height 19
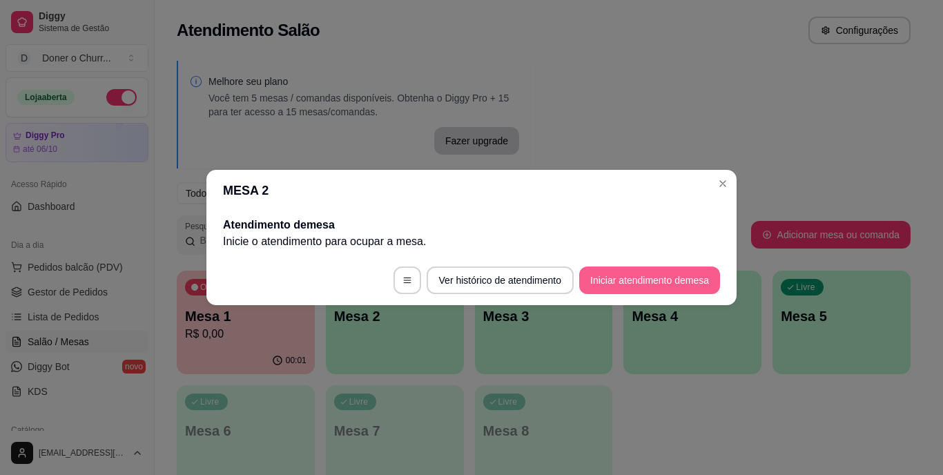
click at [599, 282] on button "Iniciar atendimento de mesa" at bounding box center [649, 281] width 141 height 28
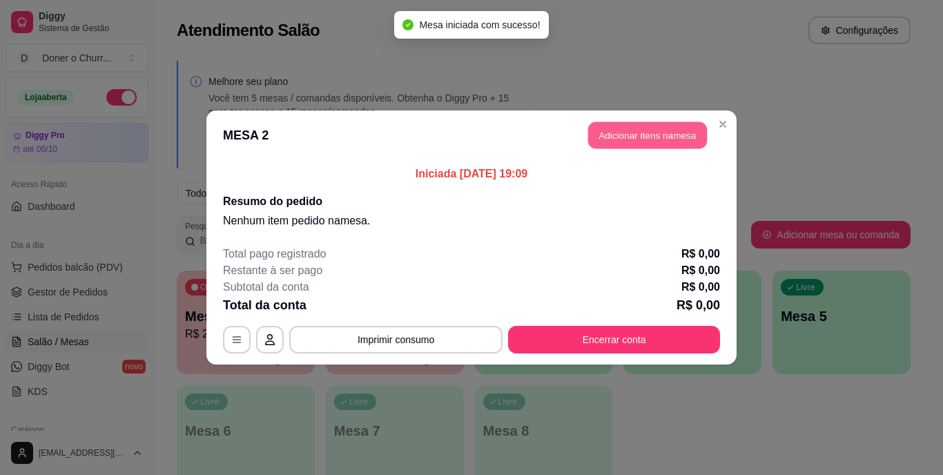
click at [651, 143] on button "Adicionar itens na mesa" at bounding box center [647, 135] width 119 height 27
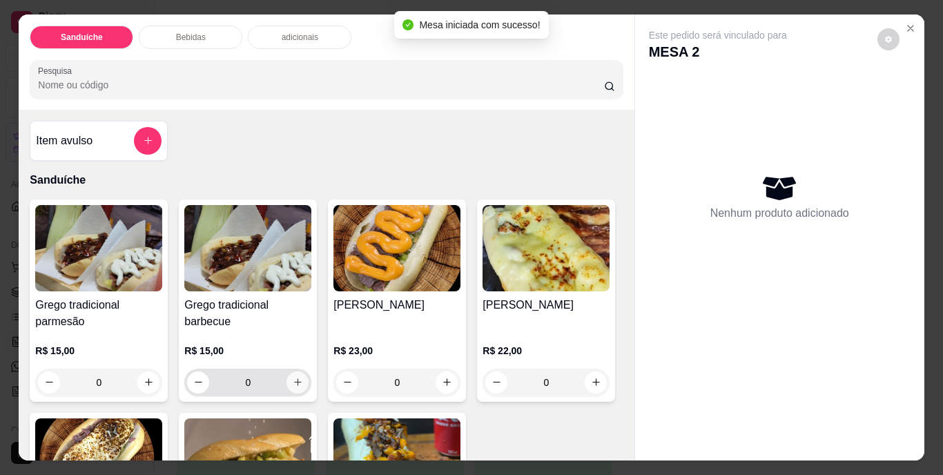
click at [282, 372] on div "0" at bounding box center [248, 383] width 122 height 28
click at [297, 377] on icon "increase-product-quantity" at bounding box center [298, 382] width 10 height 10
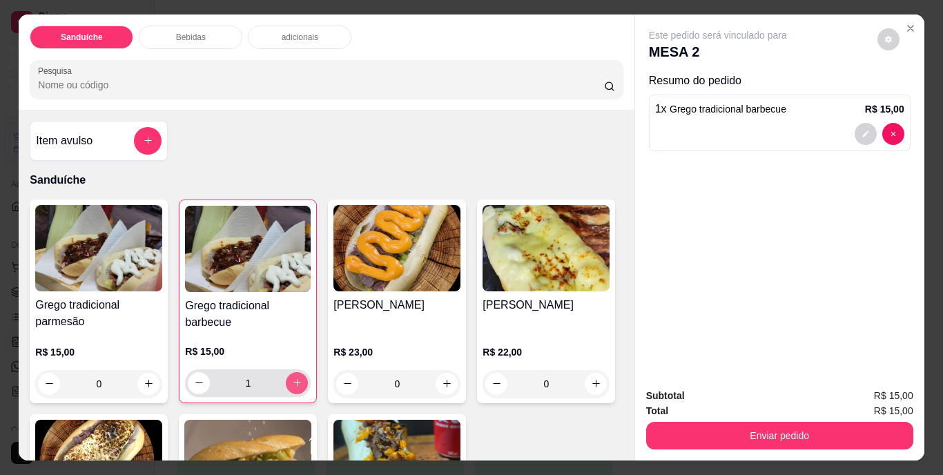
click at [297, 378] on icon "increase-product-quantity" at bounding box center [297, 383] width 10 height 10
type input "2"
click at [144, 379] on icon "increase-product-quantity" at bounding box center [149, 383] width 10 height 10
type input "1"
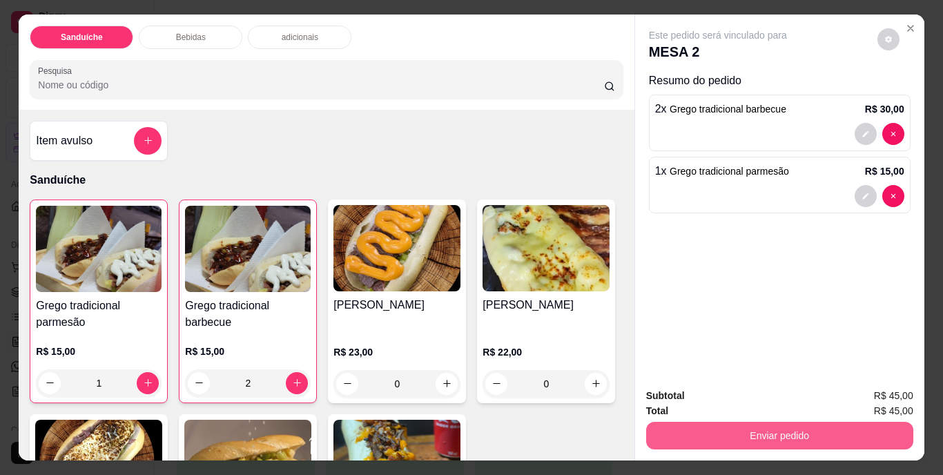
click at [786, 438] on button "Enviar pedido" at bounding box center [779, 436] width 267 height 28
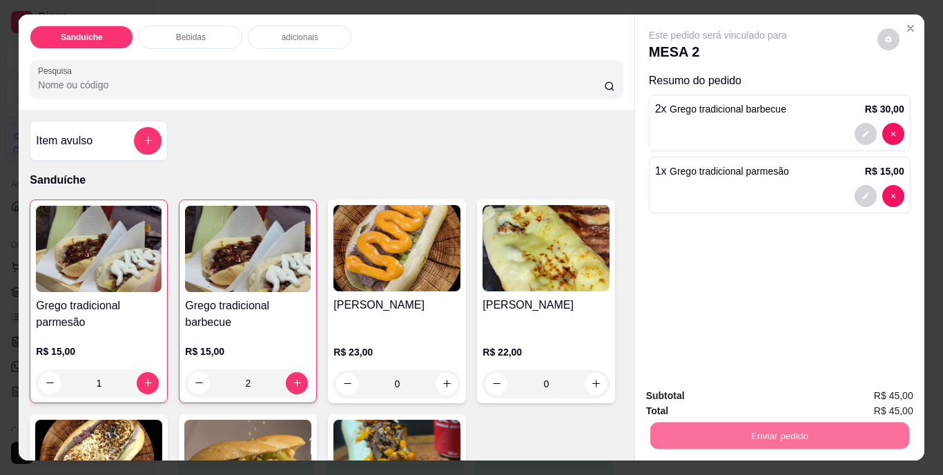
click at [748, 403] on button "Não registrar e enviar pedido" at bounding box center [733, 397] width 139 height 26
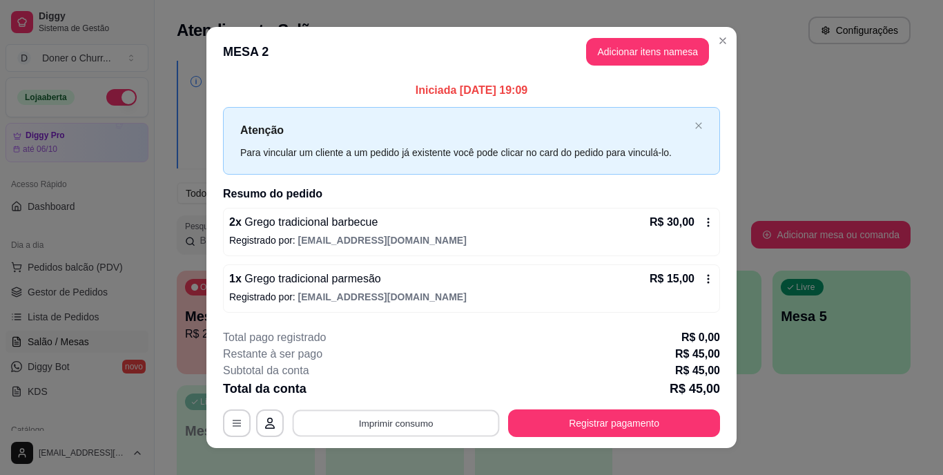
click at [374, 424] on button "Imprimir consumo" at bounding box center [396, 423] width 207 height 27
click at [404, 392] on button "IMPRESSORA" at bounding box center [395, 391] width 97 height 21
click at [408, 383] on div "Total da conta R$ 45,00" at bounding box center [471, 388] width 497 height 19
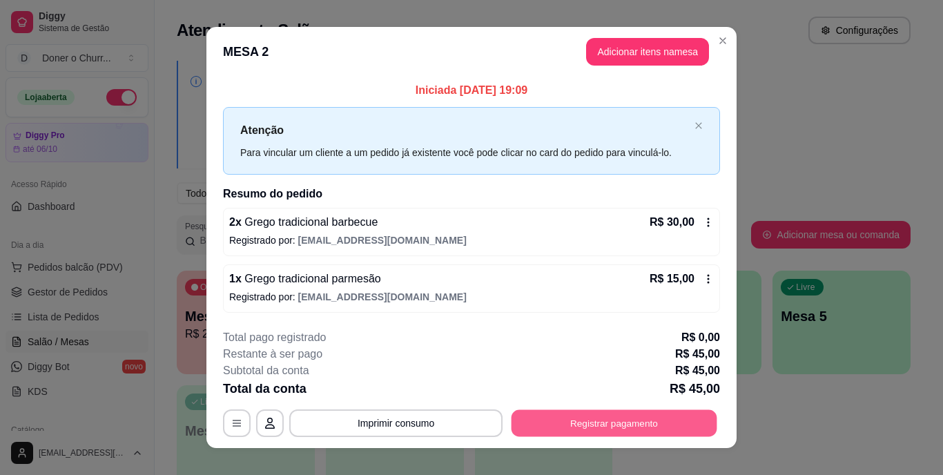
click at [597, 420] on button "Registrar pagamento" at bounding box center [615, 423] width 206 height 27
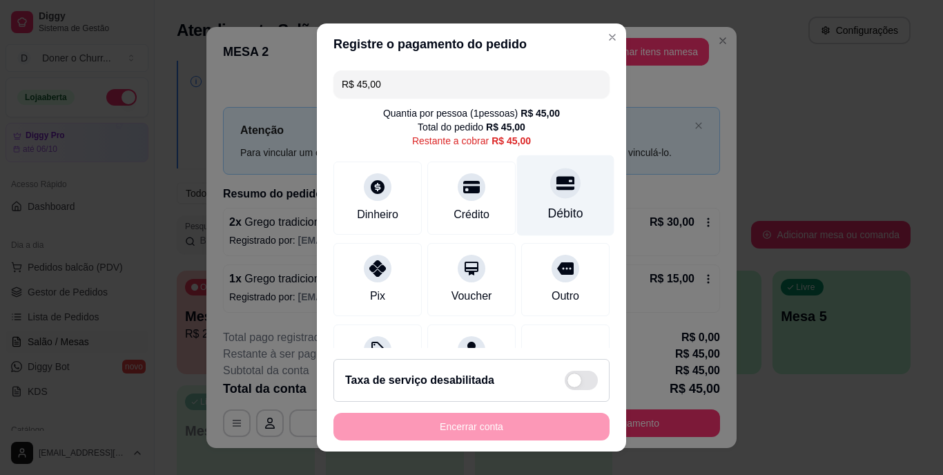
drag, startPoint x: 540, startPoint y: 213, endPoint x: 538, endPoint y: 206, distance: 7.2
click at [548, 213] on div "Débito" at bounding box center [565, 214] width 35 height 18
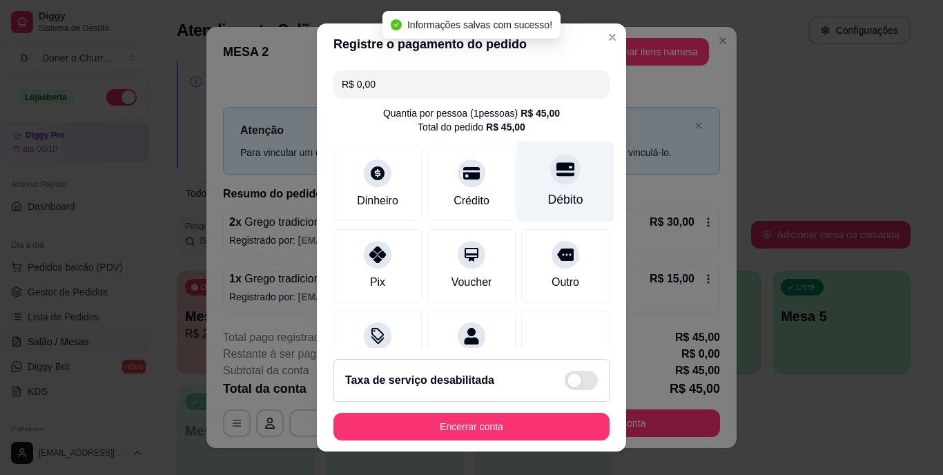
type input "R$ 0,00"
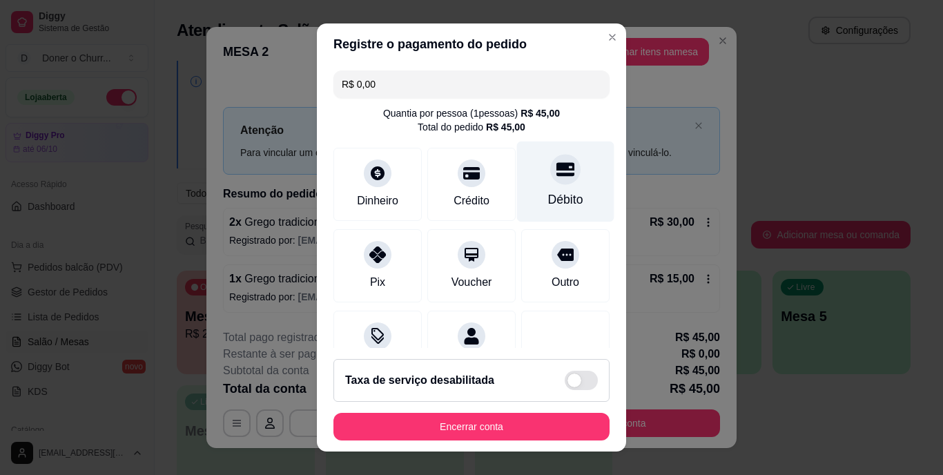
scroll to position [130, 0]
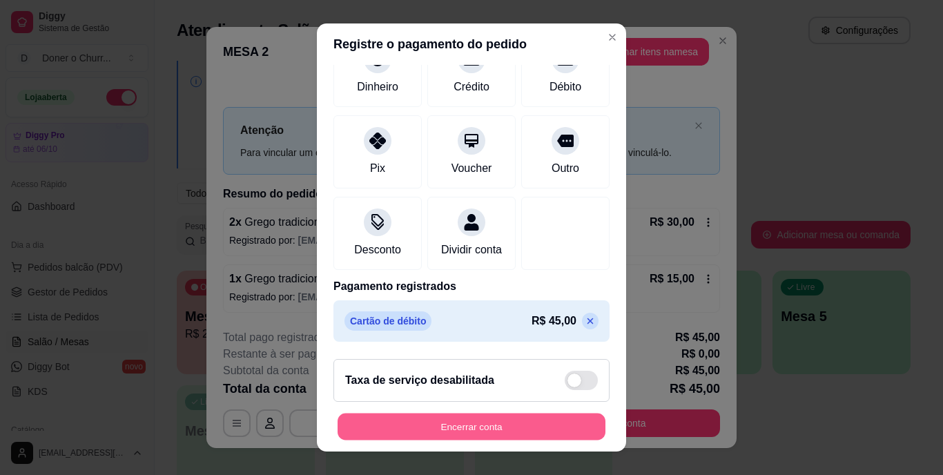
click at [462, 428] on button "Encerrar conta" at bounding box center [472, 426] width 268 height 27
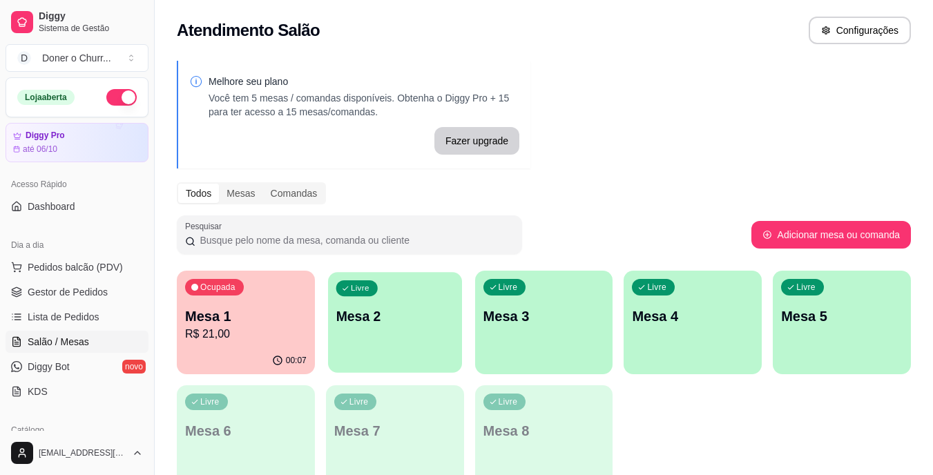
click at [425, 335] on div "Livre Mesa 2" at bounding box center [395, 314] width 134 height 84
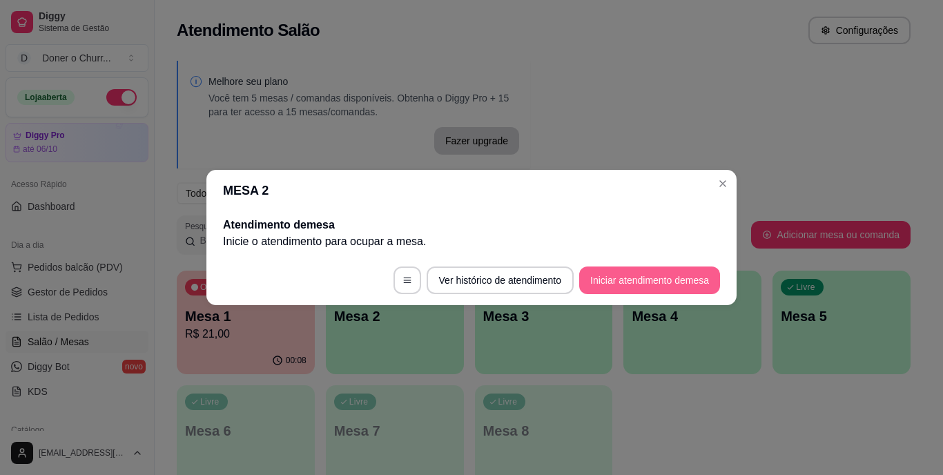
click at [680, 275] on button "Iniciar atendimento de mesa" at bounding box center [649, 281] width 141 height 28
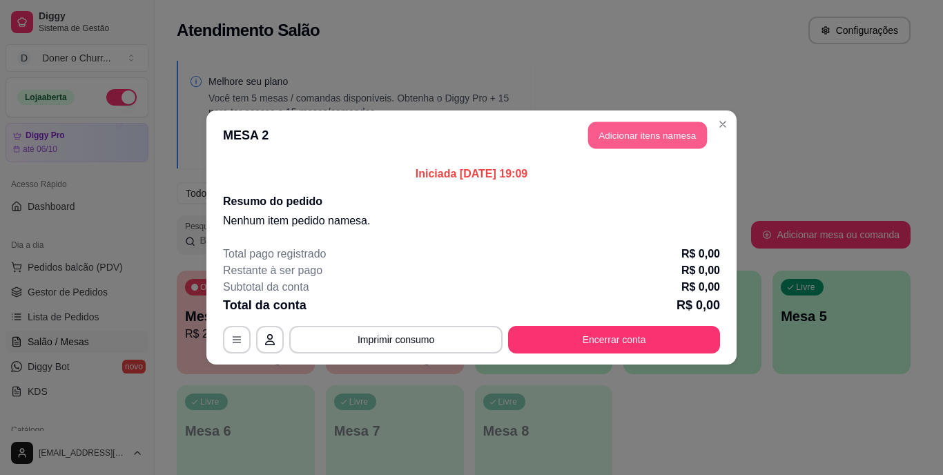
click at [675, 128] on button "Adicionar itens na mesa" at bounding box center [647, 135] width 119 height 27
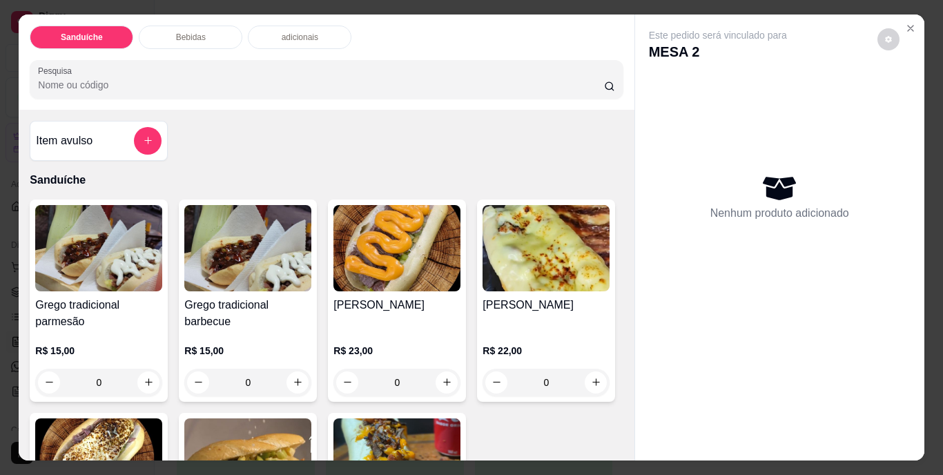
click at [144, 377] on icon "increase-product-quantity" at bounding box center [149, 382] width 10 height 10
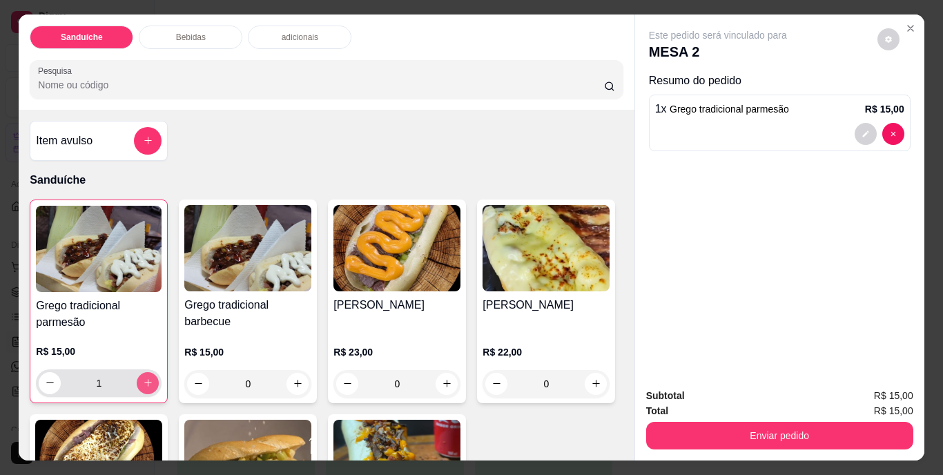
type input "1"
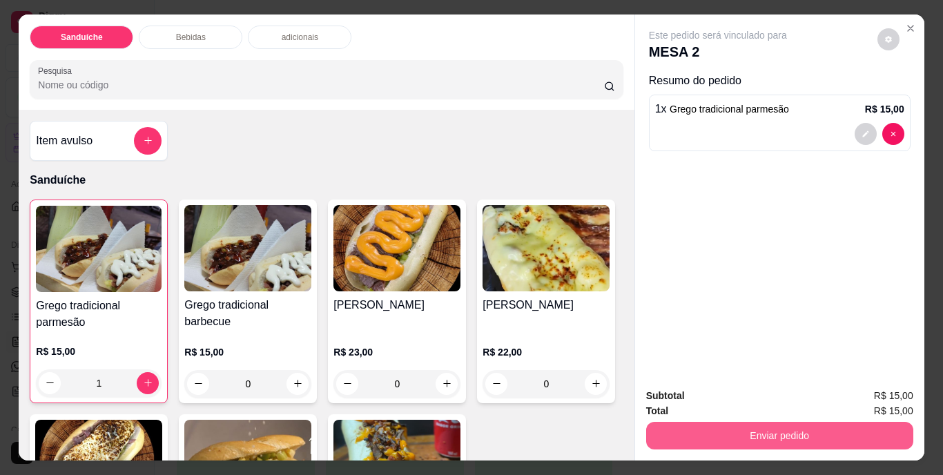
click at [780, 432] on button "Enviar pedido" at bounding box center [779, 436] width 267 height 28
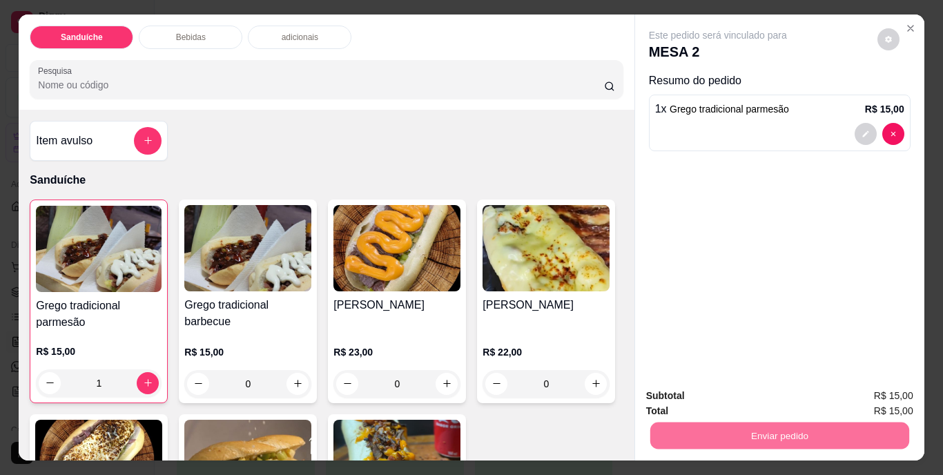
click at [756, 391] on button "Não registrar e enviar pedido" at bounding box center [734, 397] width 144 height 26
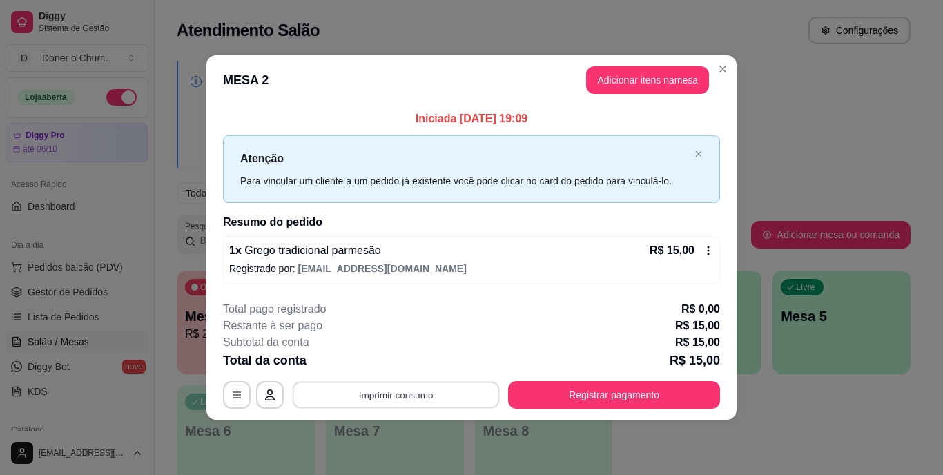
click at [416, 397] on button "Imprimir consumo" at bounding box center [396, 394] width 207 height 27
click at [403, 360] on button "IMPRESSORA" at bounding box center [400, 363] width 100 height 22
click at [394, 389] on button "Imprimir consumo" at bounding box center [396, 394] width 207 height 27
click at [387, 358] on button "IMPRESSORA" at bounding box center [400, 366] width 80 height 18
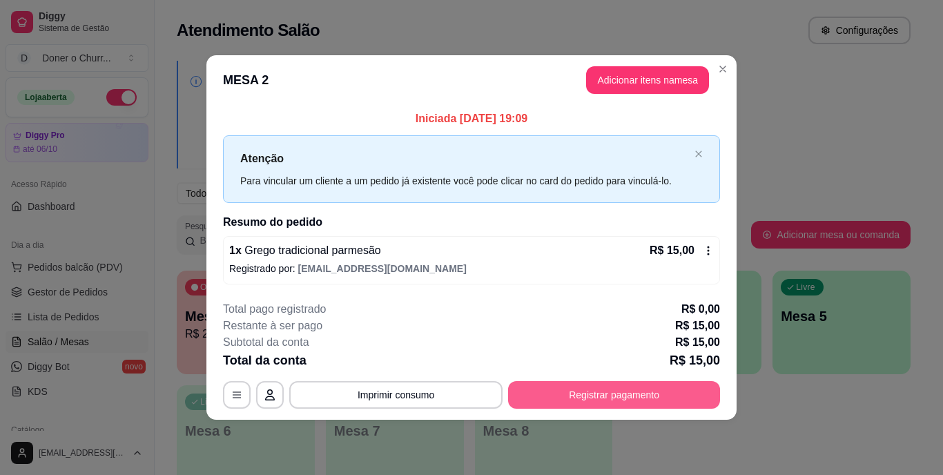
click at [584, 389] on button "Registrar pagamento" at bounding box center [614, 395] width 212 height 28
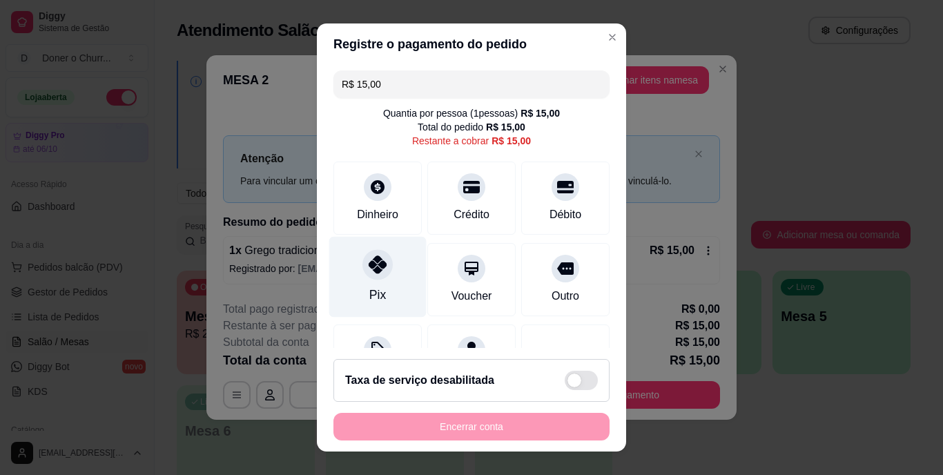
click at [369, 274] on div at bounding box center [378, 265] width 30 height 30
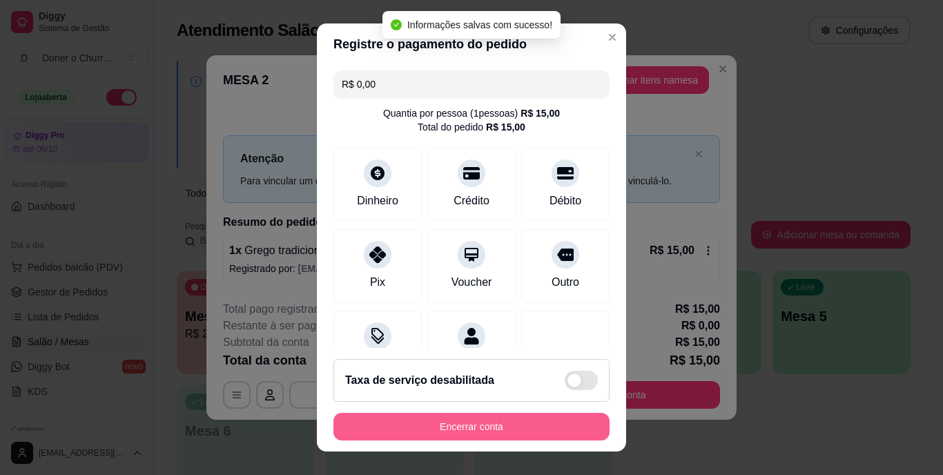
type input "R$ 0,00"
click at [490, 430] on button "Encerrar conta" at bounding box center [472, 426] width 268 height 27
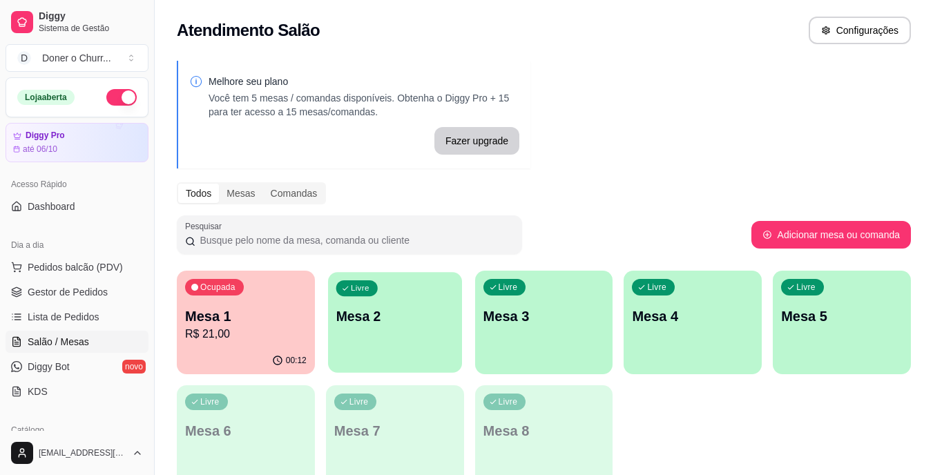
click at [372, 319] on p "Mesa 2" at bounding box center [395, 316] width 118 height 19
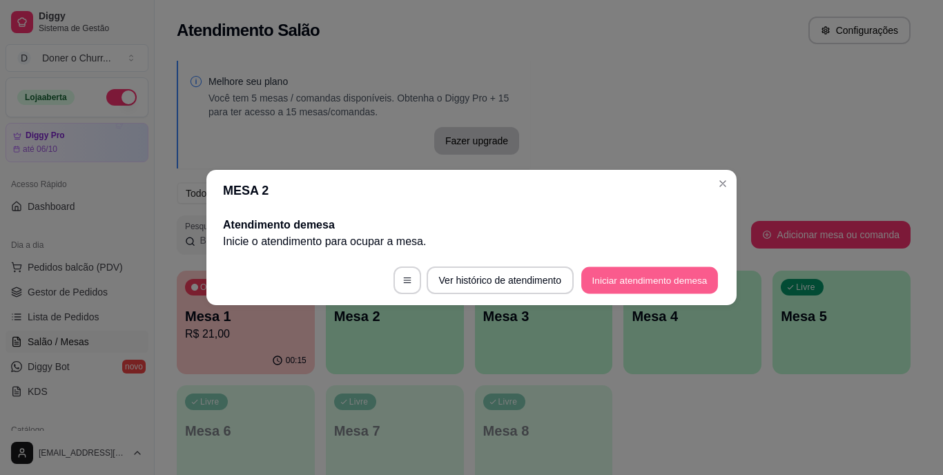
click at [613, 287] on button "Iniciar atendimento de mesa" at bounding box center [649, 280] width 137 height 27
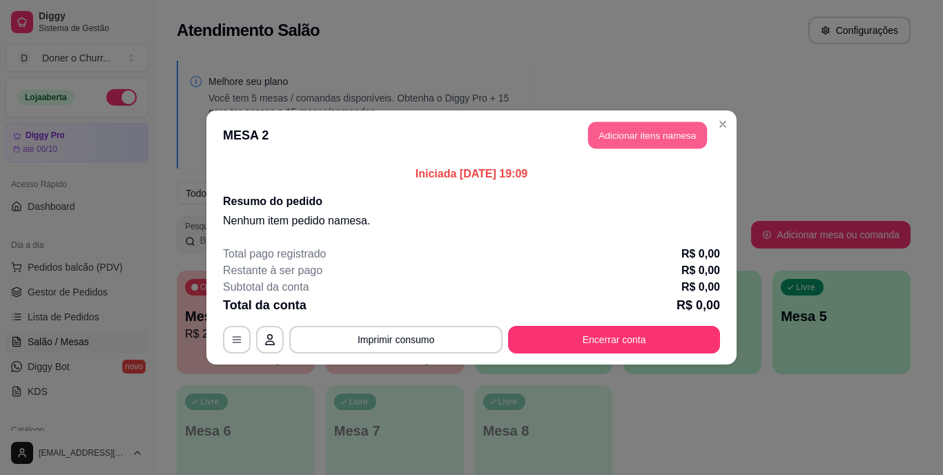
click at [644, 143] on button "Adicionar itens na mesa" at bounding box center [647, 135] width 119 height 27
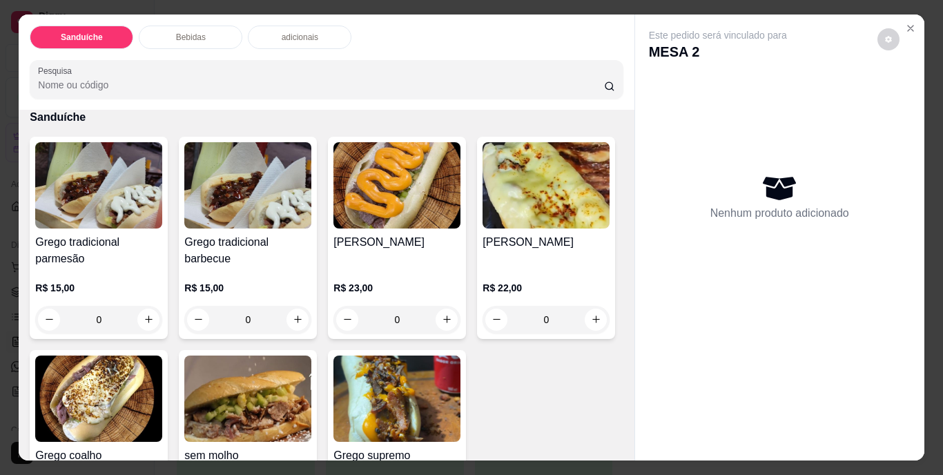
scroll to position [138, 0]
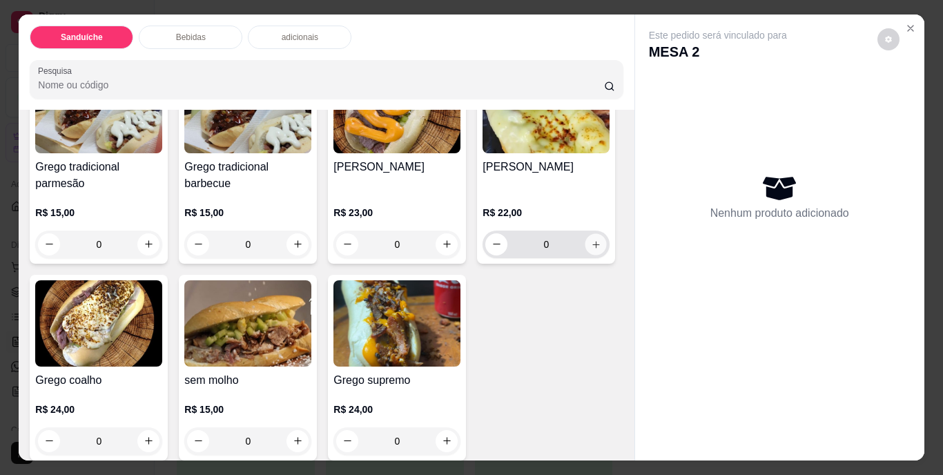
click at [586, 255] on button "increase-product-quantity" at bounding box center [596, 243] width 21 height 21
type input "1"
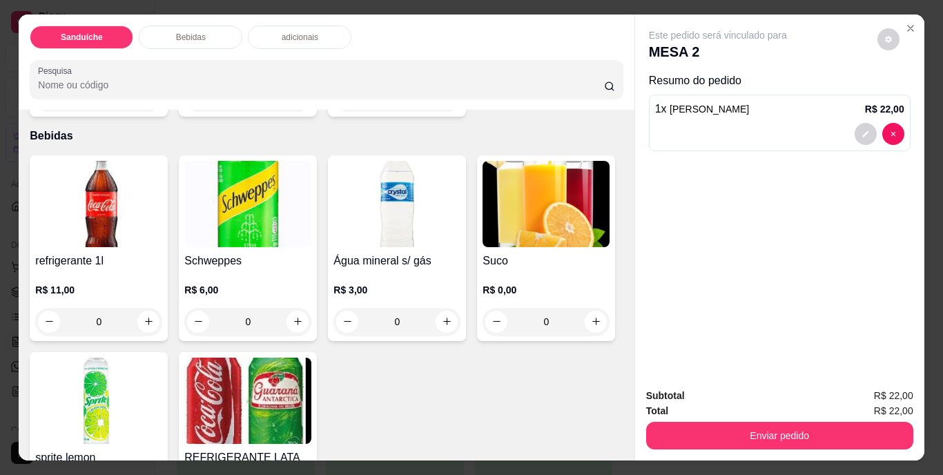
scroll to position [483, 0]
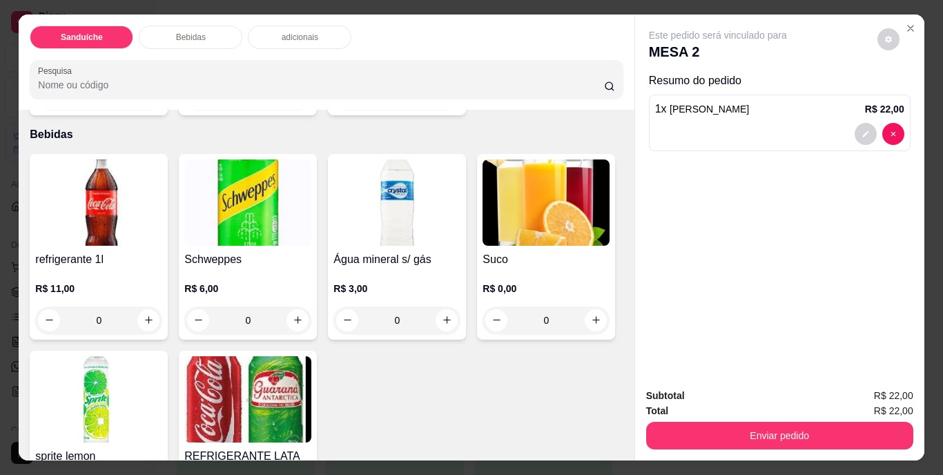
click at [442, 101] on icon "increase-product-quantity" at bounding box center [447, 95] width 10 height 10
type input "1"
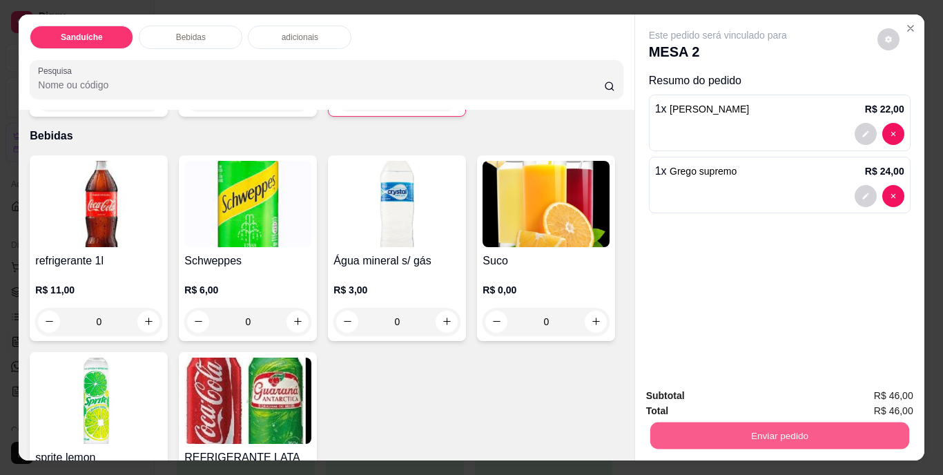
click at [795, 434] on button "Enviar pedido" at bounding box center [779, 436] width 259 height 27
click at [751, 395] on button "Não registrar e enviar pedido" at bounding box center [734, 397] width 144 height 26
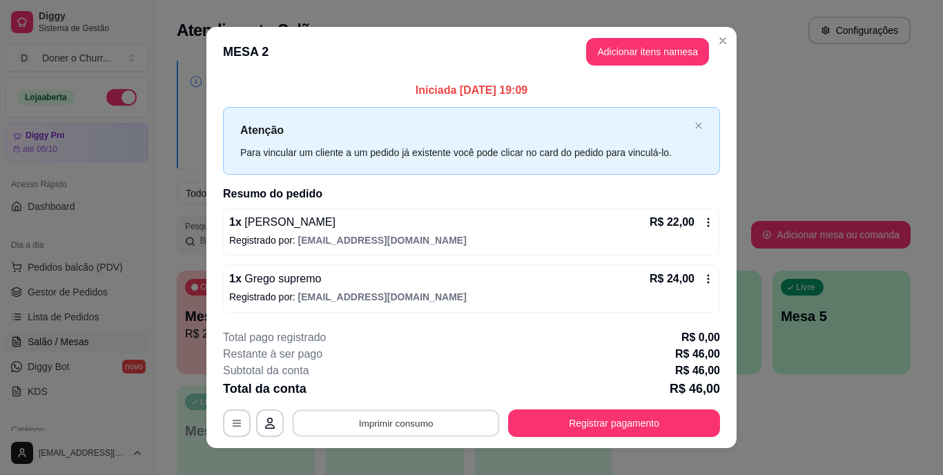
click at [413, 425] on button "Imprimir consumo" at bounding box center [396, 423] width 207 height 27
click at [425, 388] on button "IMPRESSORA" at bounding box center [395, 392] width 100 height 22
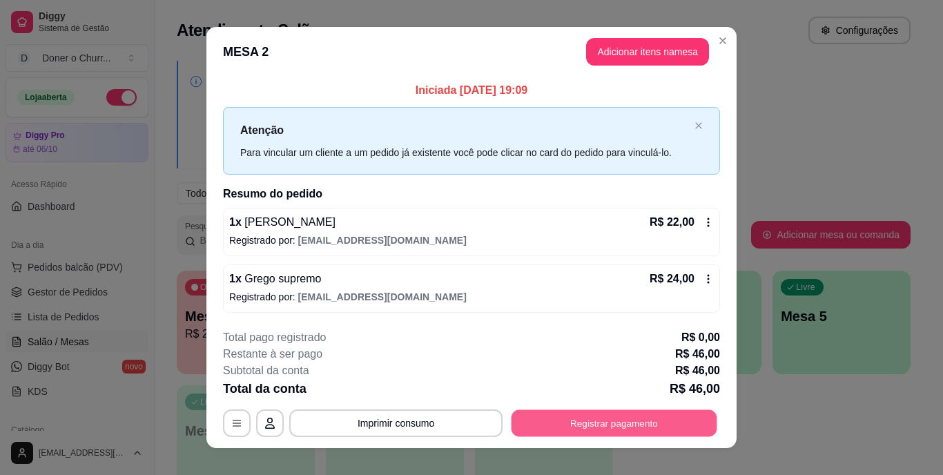
click at [574, 423] on button "Registrar pagamento" at bounding box center [615, 423] width 206 height 27
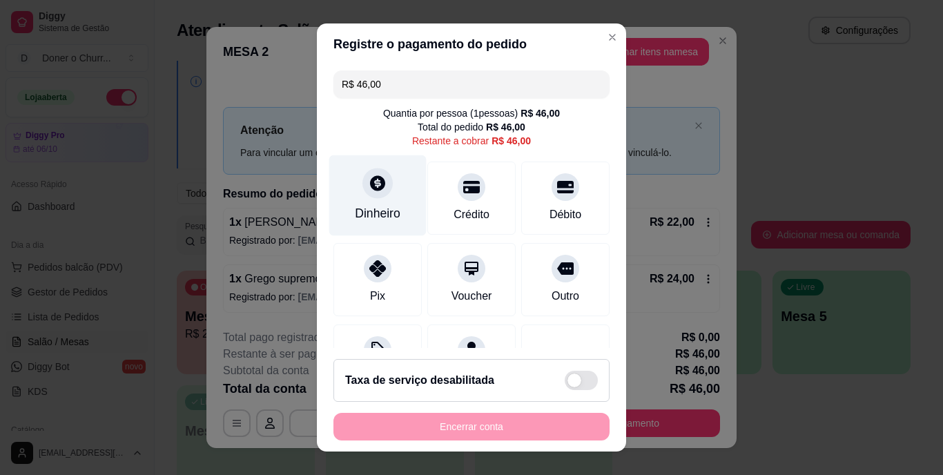
click at [369, 187] on icon at bounding box center [378, 184] width 18 height 18
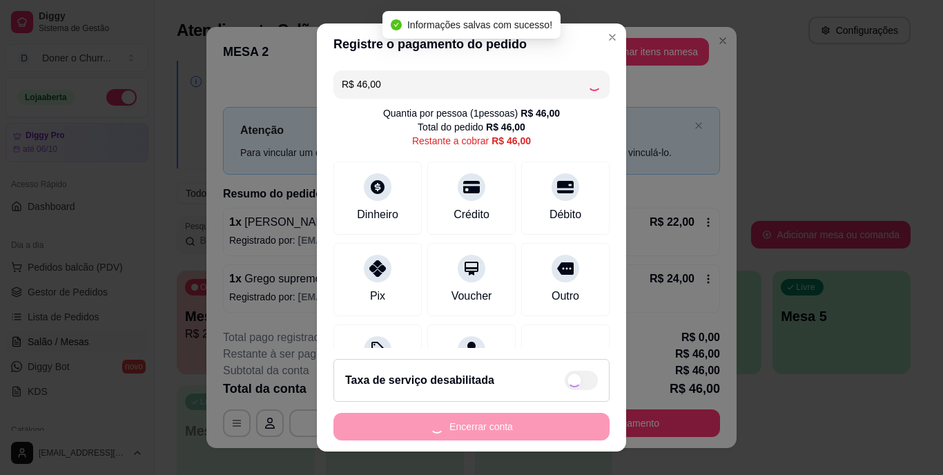
type input "R$ 0,00"
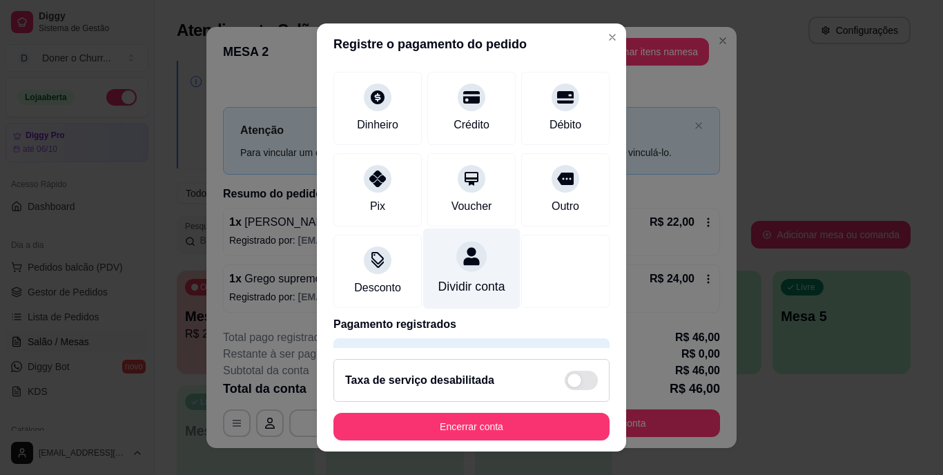
scroll to position [130, 0]
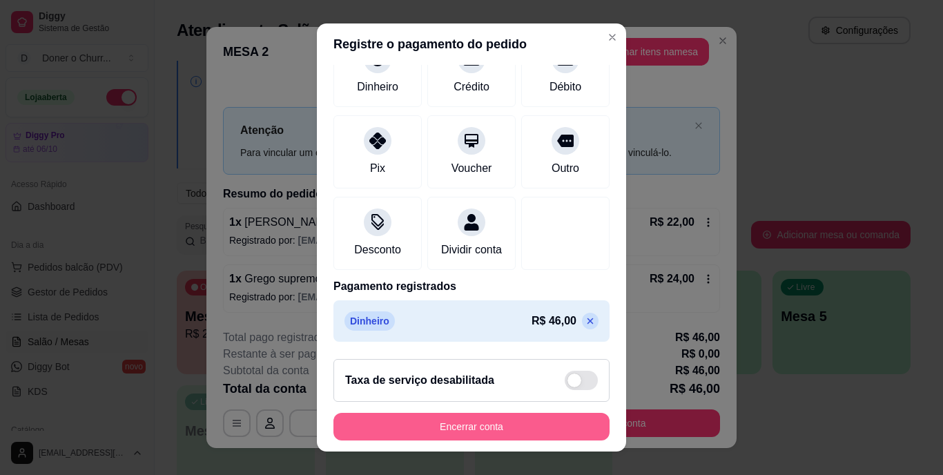
click at [451, 427] on button "Encerrar conta" at bounding box center [472, 427] width 276 height 28
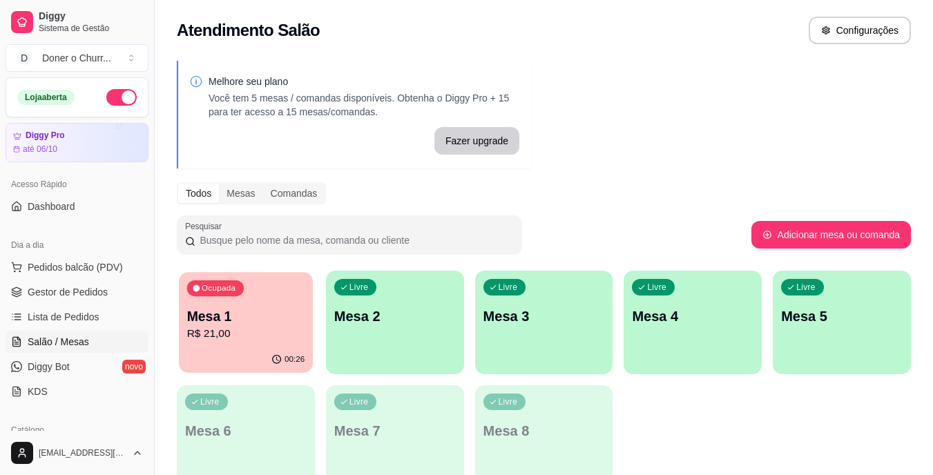
click at [228, 317] on p "Mesa 1" at bounding box center [246, 316] width 118 height 19
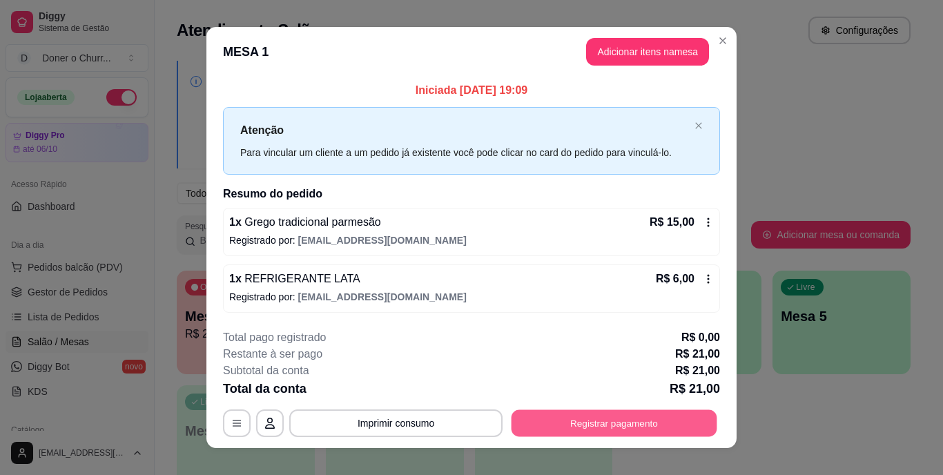
click at [607, 418] on button "Registrar pagamento" at bounding box center [615, 423] width 206 height 27
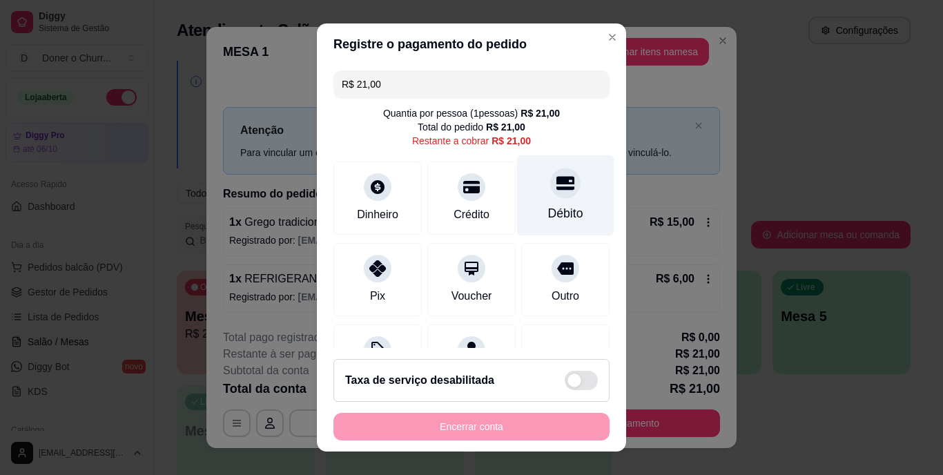
drag, startPoint x: 544, startPoint y: 199, endPoint x: 523, endPoint y: 213, distance: 25.5
click at [543, 199] on div "Débito" at bounding box center [565, 195] width 97 height 81
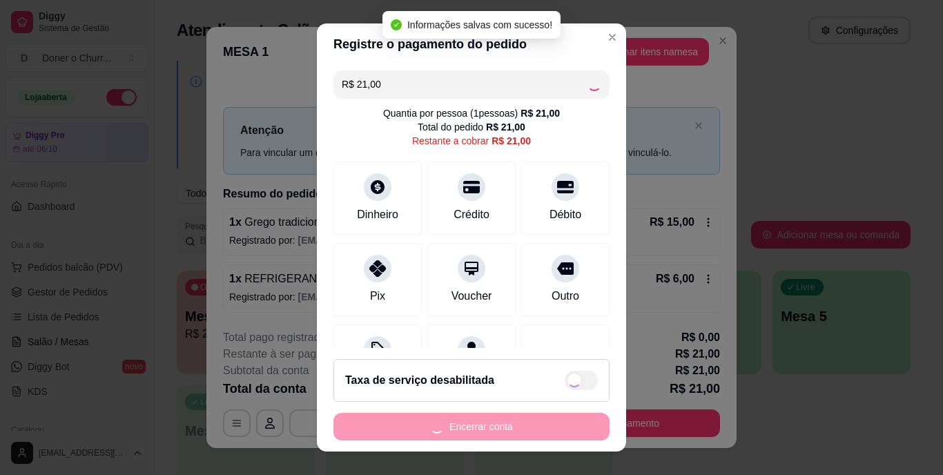
type input "R$ 0,00"
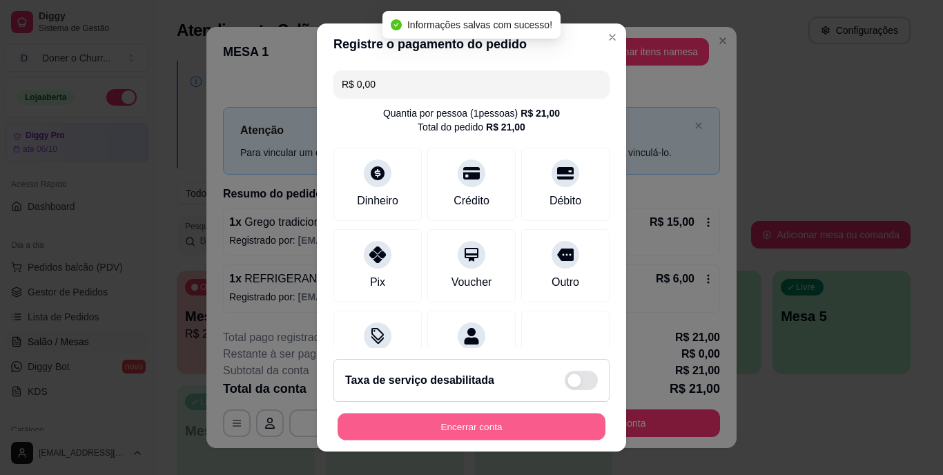
click at [440, 427] on button "Encerrar conta" at bounding box center [472, 426] width 268 height 27
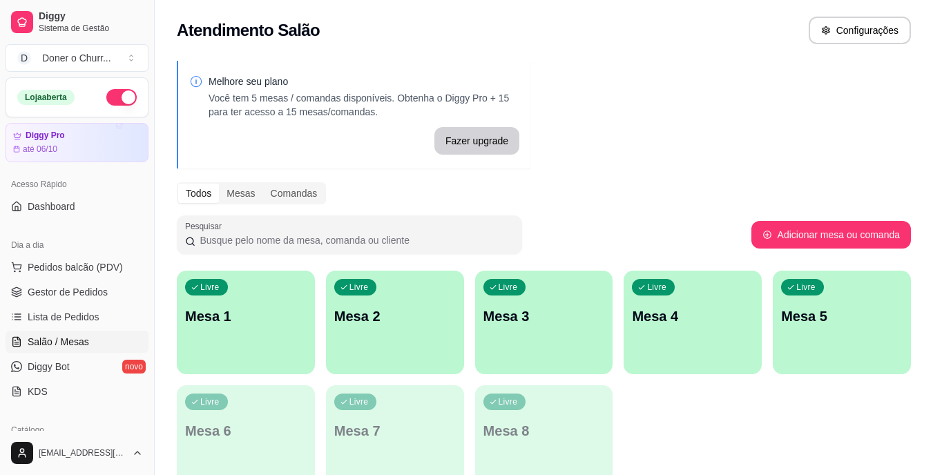
click at [651, 410] on div "Livre Mesa 1 Livre Mesa 2 Livre Mesa 3 Livre Mesa 4 Livre Mesa 5 Livre Mesa 6 L…" at bounding box center [544, 380] width 734 height 218
click at [273, 319] on p "Mesa 1" at bounding box center [246, 316] width 122 height 19
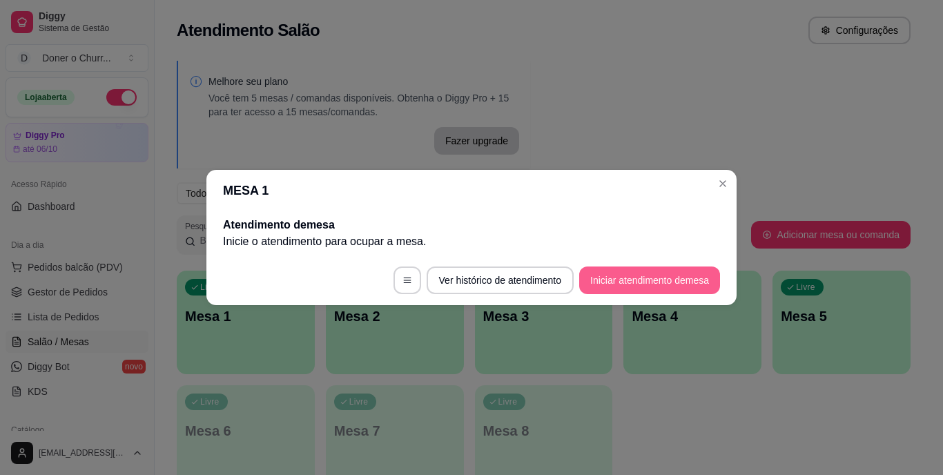
click at [655, 276] on button "Iniciar atendimento de mesa" at bounding box center [649, 281] width 141 height 28
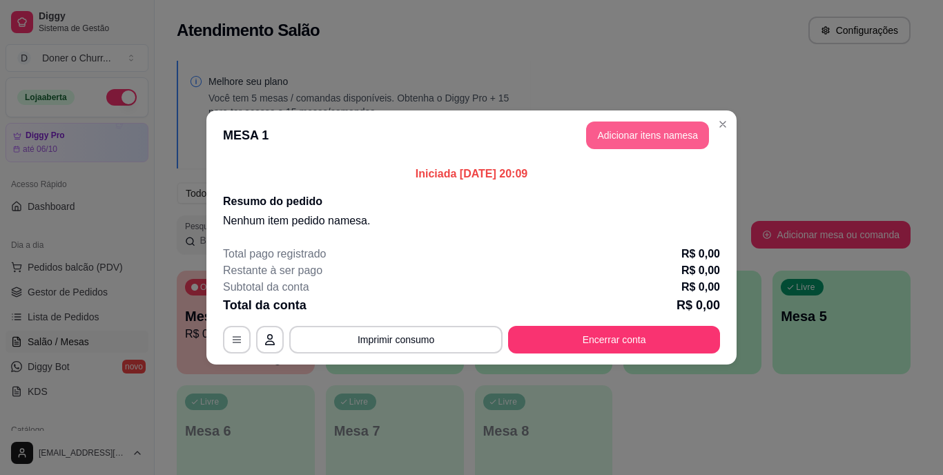
click at [650, 122] on button "Adicionar itens na mesa" at bounding box center [647, 136] width 123 height 28
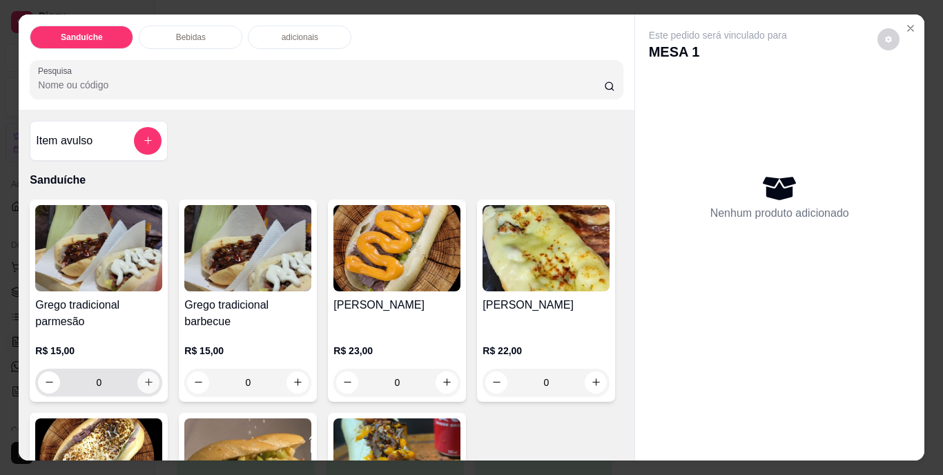
click at [146, 377] on icon "increase-product-quantity" at bounding box center [149, 382] width 10 height 10
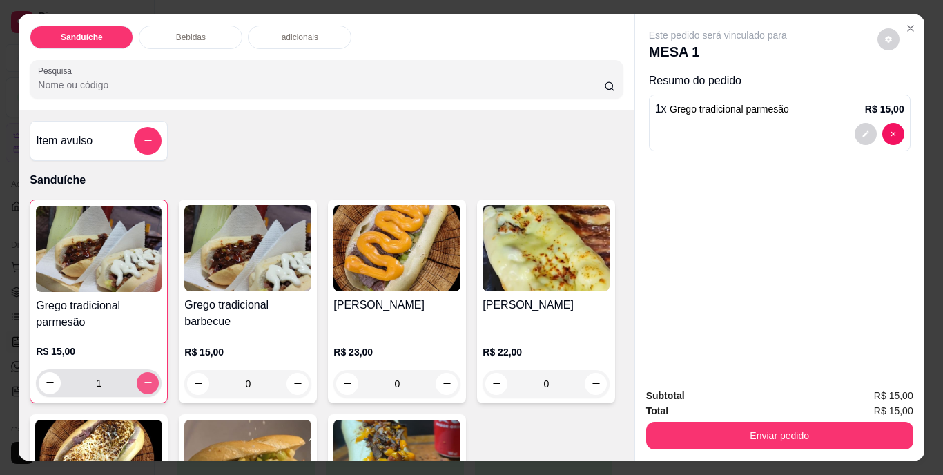
type input "1"
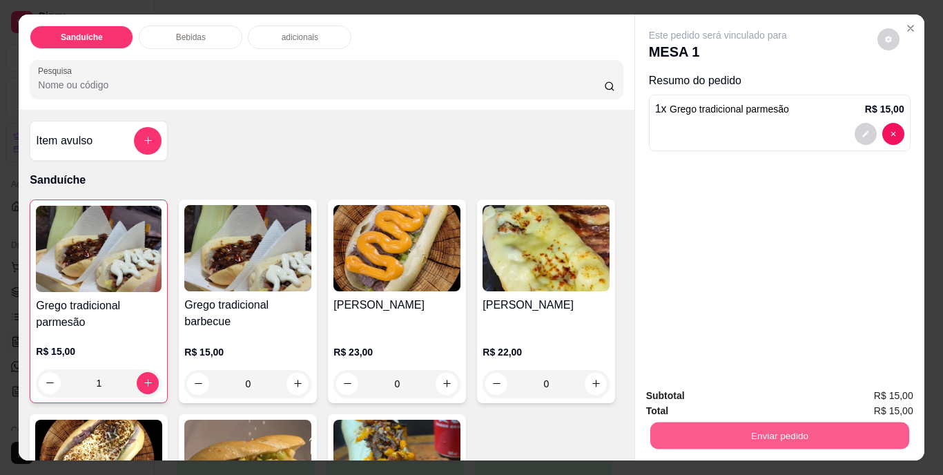
click at [787, 431] on button "Enviar pedido" at bounding box center [779, 436] width 259 height 27
click at [744, 401] on button "Não registrar e enviar pedido" at bounding box center [734, 397] width 144 height 26
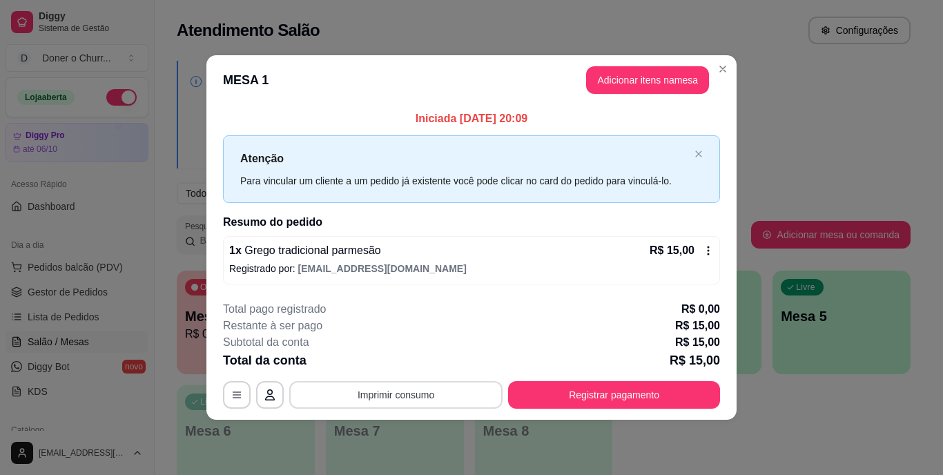
click at [394, 393] on button "Imprimir consumo" at bounding box center [395, 395] width 213 height 28
click at [405, 363] on button "IMPRESSORA" at bounding box center [400, 362] width 100 height 22
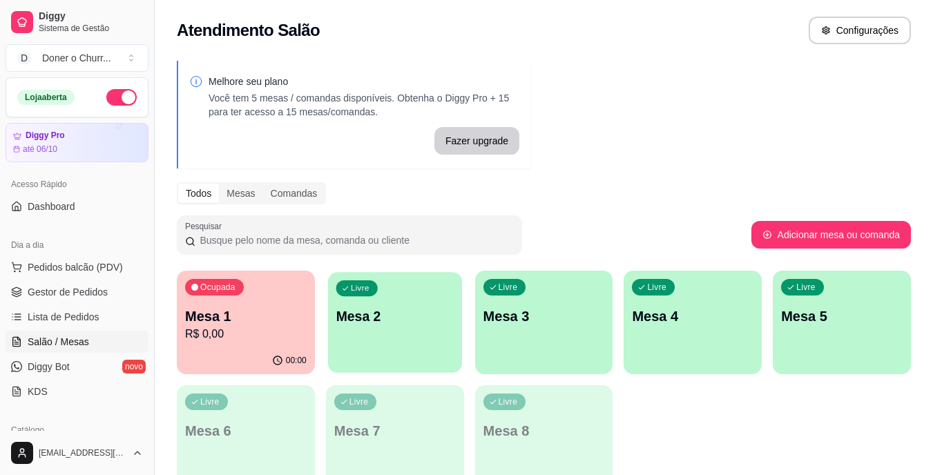
click at [433, 316] on p "Mesa 2" at bounding box center [395, 316] width 118 height 19
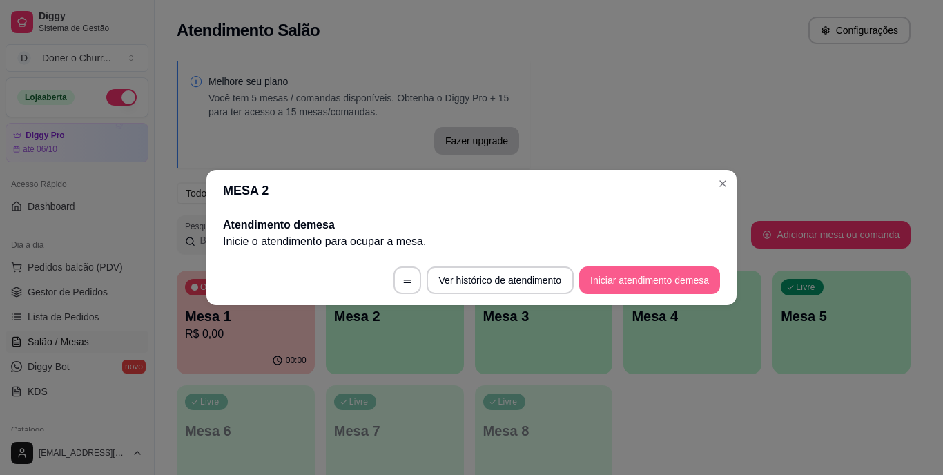
click at [624, 279] on button "Iniciar atendimento de mesa" at bounding box center [649, 281] width 141 height 28
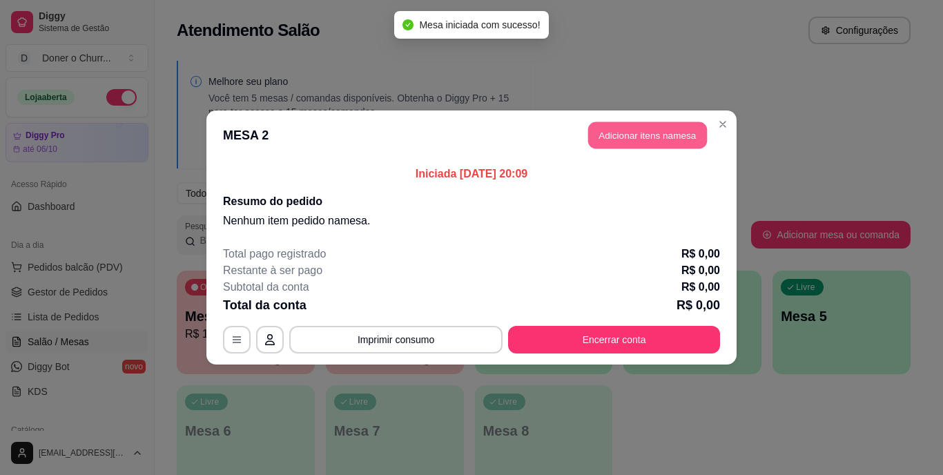
click at [646, 137] on button "Adicionar itens na mesa" at bounding box center [647, 135] width 119 height 27
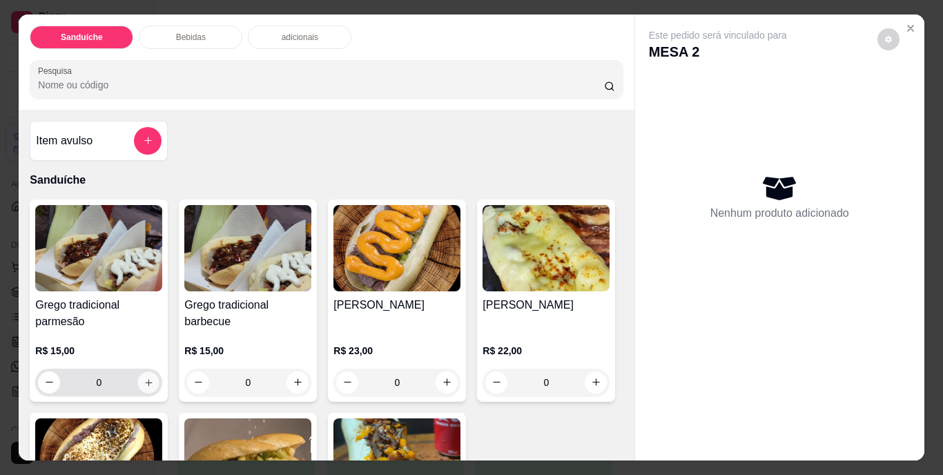
click at [146, 379] on icon "increase-product-quantity" at bounding box center [149, 382] width 10 height 10
type input "1"
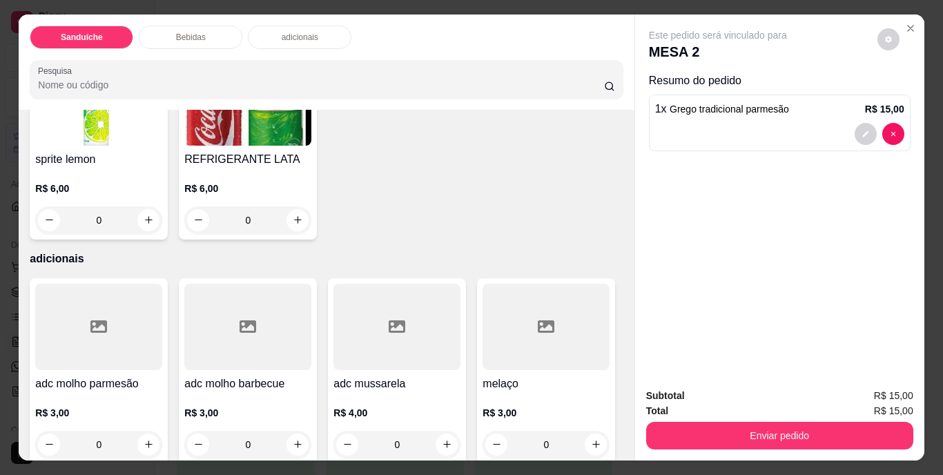
scroll to position [829, 0]
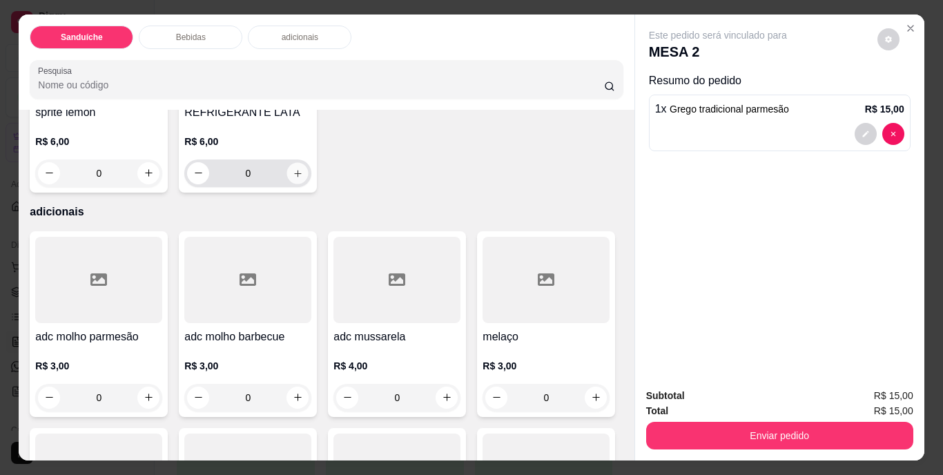
click at [309, 184] on button "increase-product-quantity" at bounding box center [297, 172] width 21 height 21
type input "1"
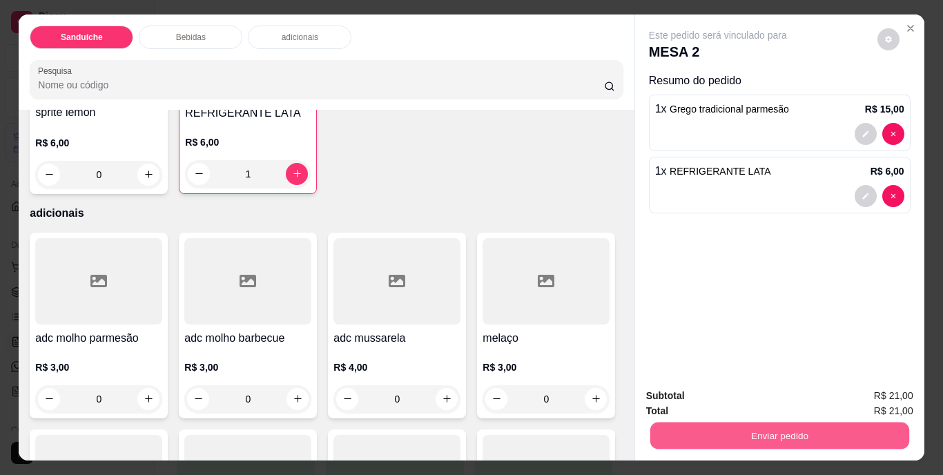
click at [773, 427] on button "Enviar pedido" at bounding box center [779, 436] width 259 height 27
click at [753, 396] on button "Não registrar e enviar pedido" at bounding box center [733, 397] width 139 height 26
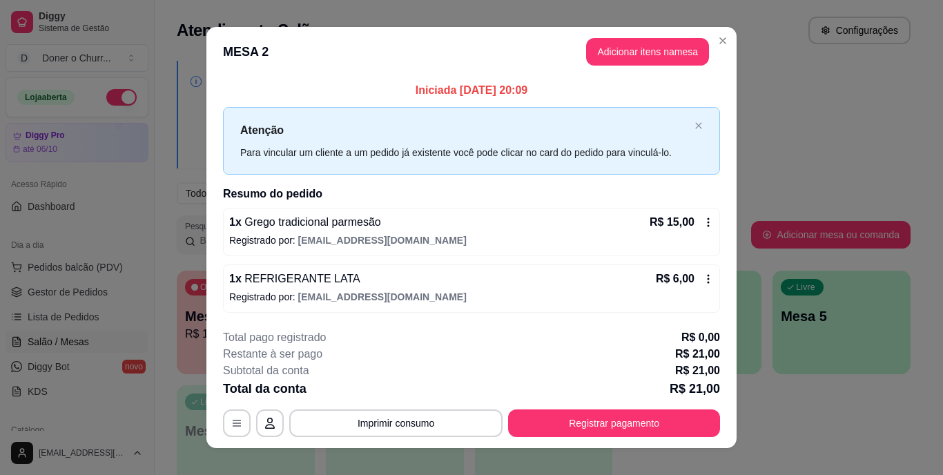
click at [383, 437] on footer "**********" at bounding box center [471, 383] width 530 height 130
click at [389, 425] on button "Imprimir consumo" at bounding box center [395, 424] width 213 height 28
click at [415, 385] on button "IMPRESSORA" at bounding box center [395, 390] width 97 height 21
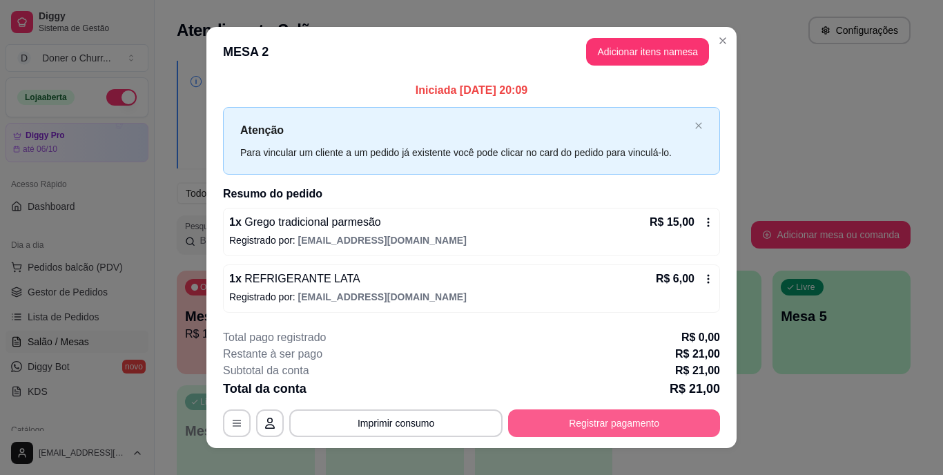
click at [583, 421] on button "Registrar pagamento" at bounding box center [614, 424] width 212 height 28
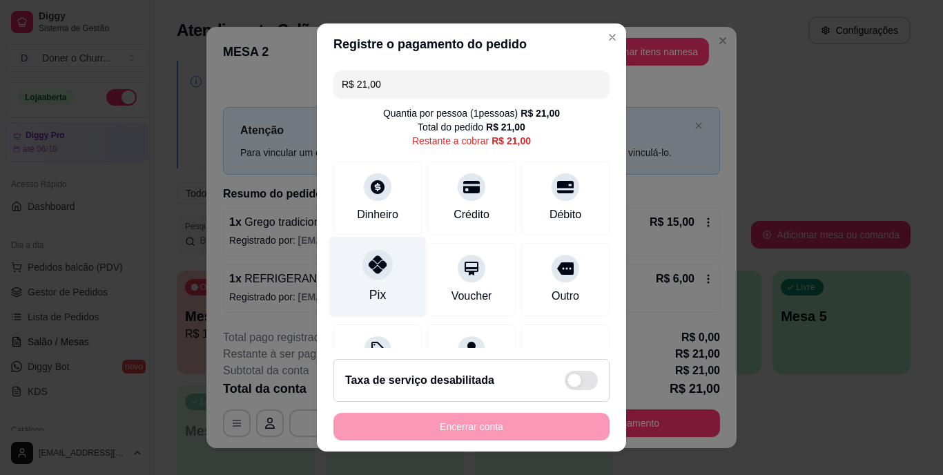
click at [369, 264] on icon at bounding box center [378, 265] width 18 height 18
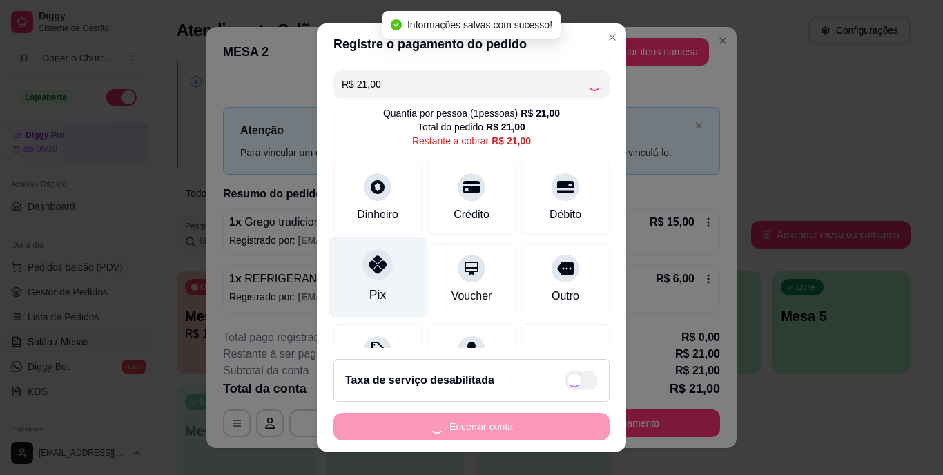
type input "R$ 0,00"
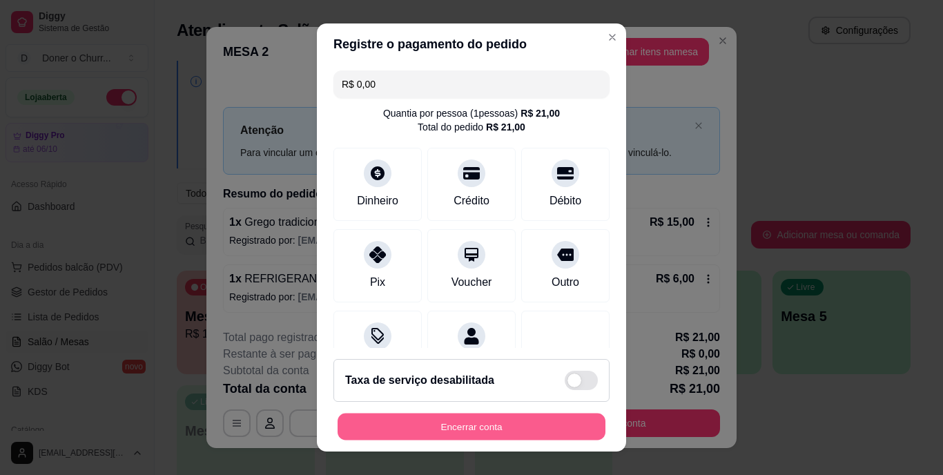
click at [443, 434] on button "Encerrar conta" at bounding box center [472, 426] width 268 height 27
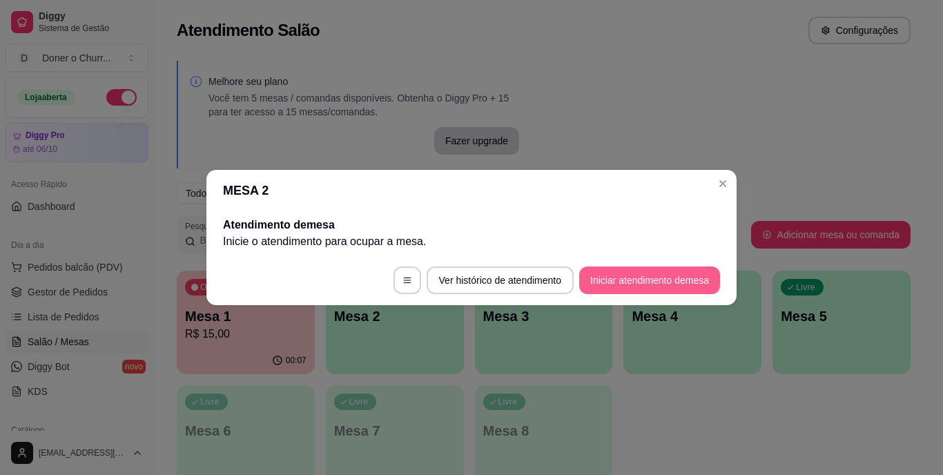
click at [639, 278] on button "Iniciar atendimento de mesa" at bounding box center [649, 281] width 141 height 28
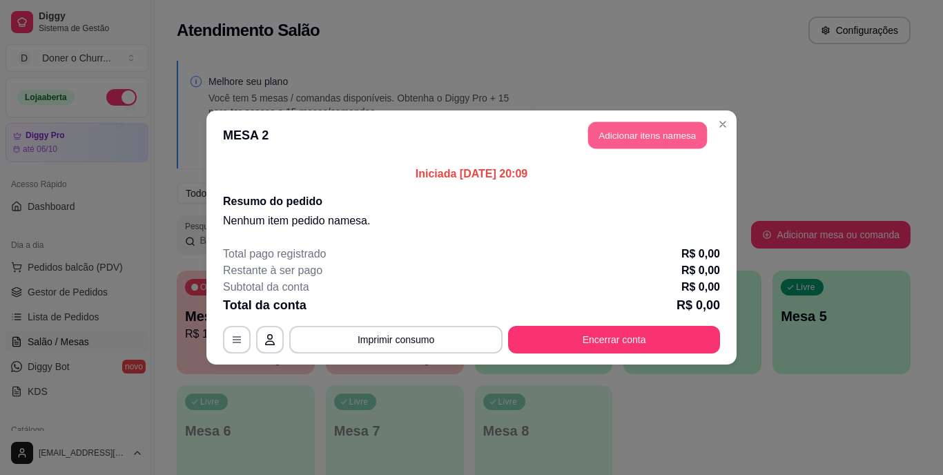
click at [634, 126] on button "Adicionar itens na mesa" at bounding box center [647, 135] width 119 height 27
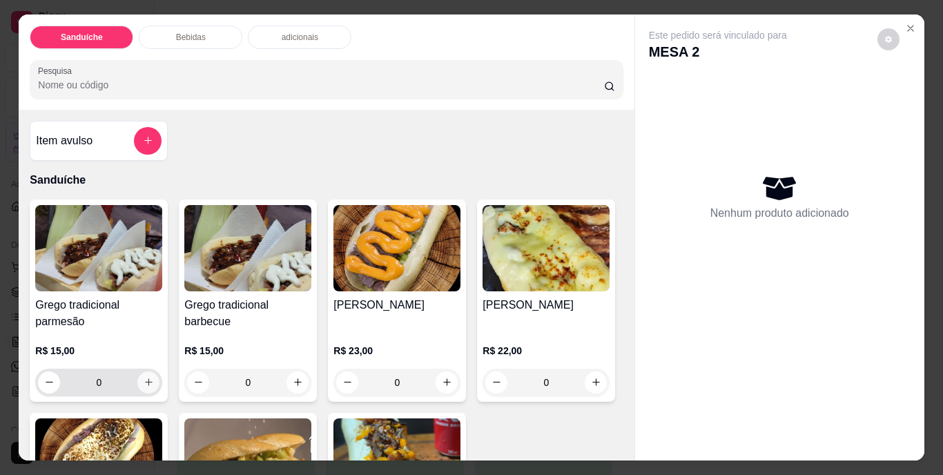
click at [144, 377] on icon "increase-product-quantity" at bounding box center [149, 382] width 10 height 10
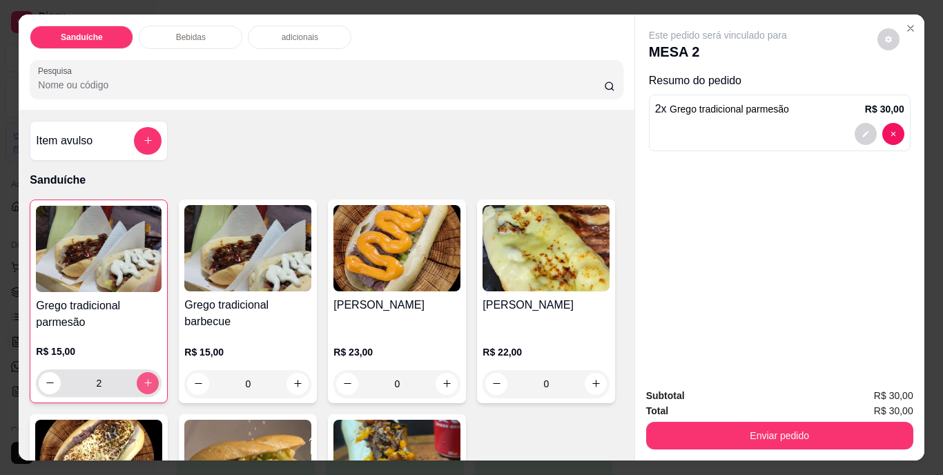
click at [143, 378] on icon "increase-product-quantity" at bounding box center [148, 383] width 10 height 10
type input "3"
click at [293, 382] on icon "increase-product-quantity" at bounding box center [298, 383] width 10 height 10
type input "1"
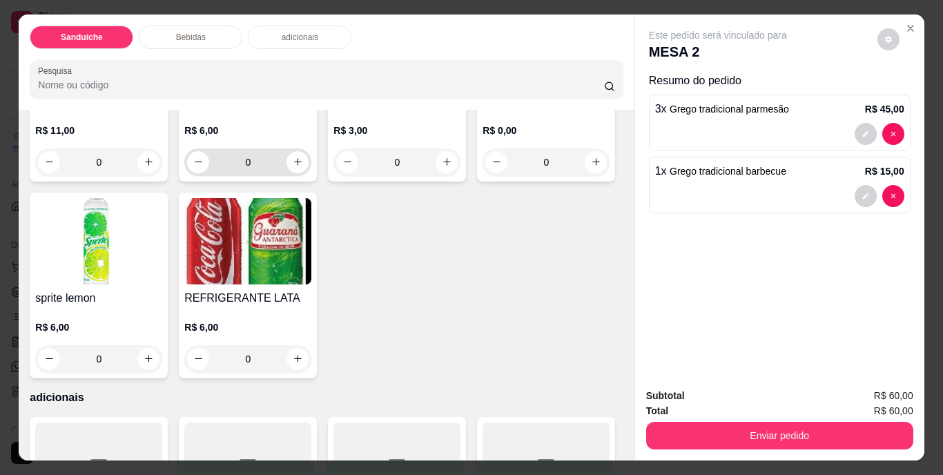
scroll to position [691, 0]
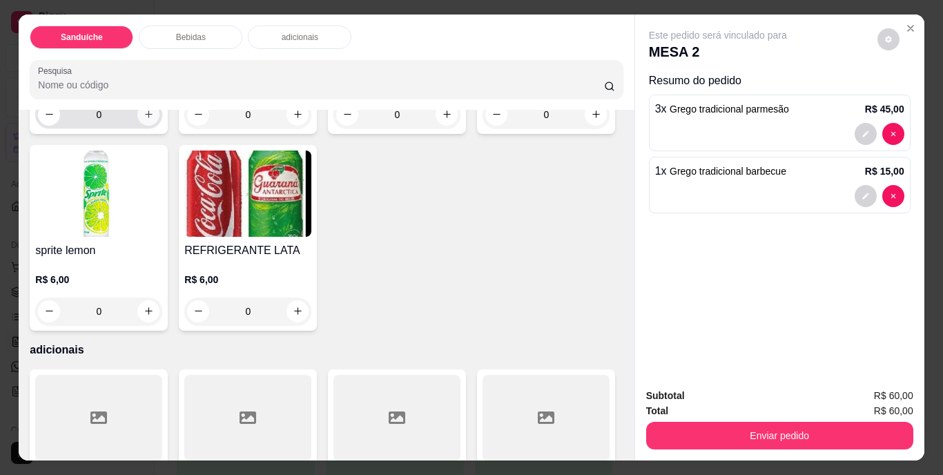
click at [144, 119] on icon "increase-product-quantity" at bounding box center [149, 114] width 10 height 10
type input "1"
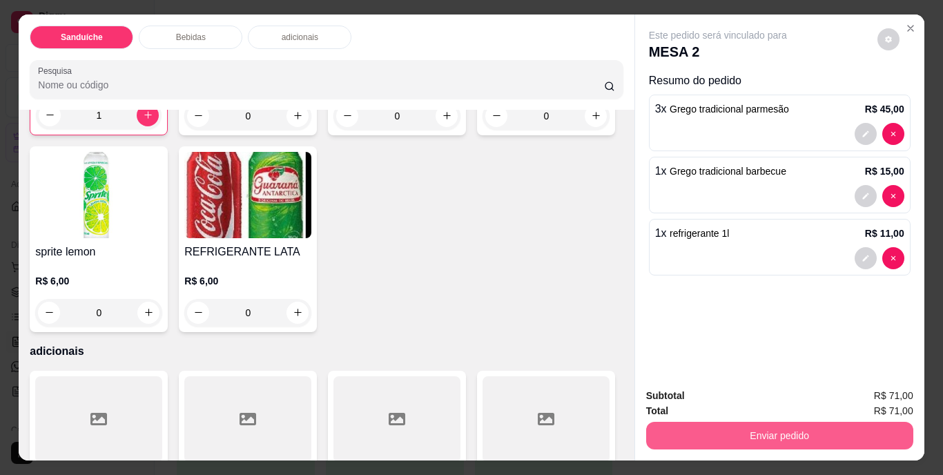
click at [828, 432] on button "Enviar pedido" at bounding box center [779, 436] width 267 height 28
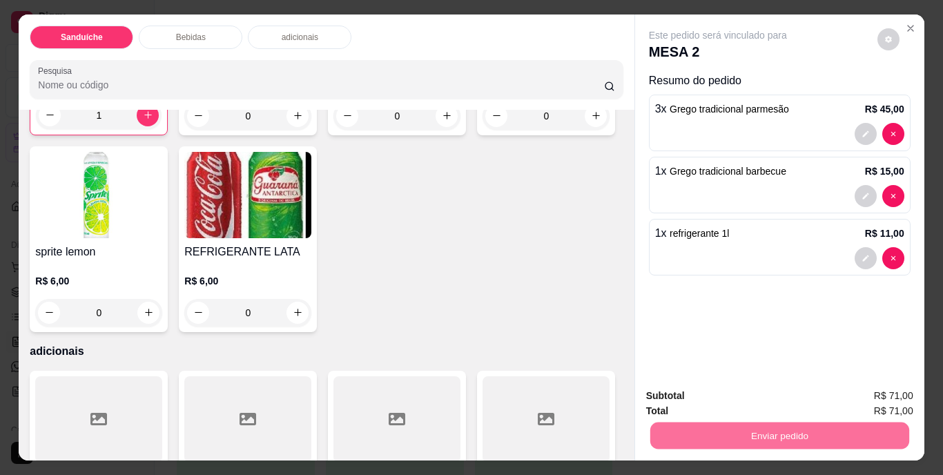
click at [742, 398] on button "Não registrar e enviar pedido" at bounding box center [734, 397] width 144 height 26
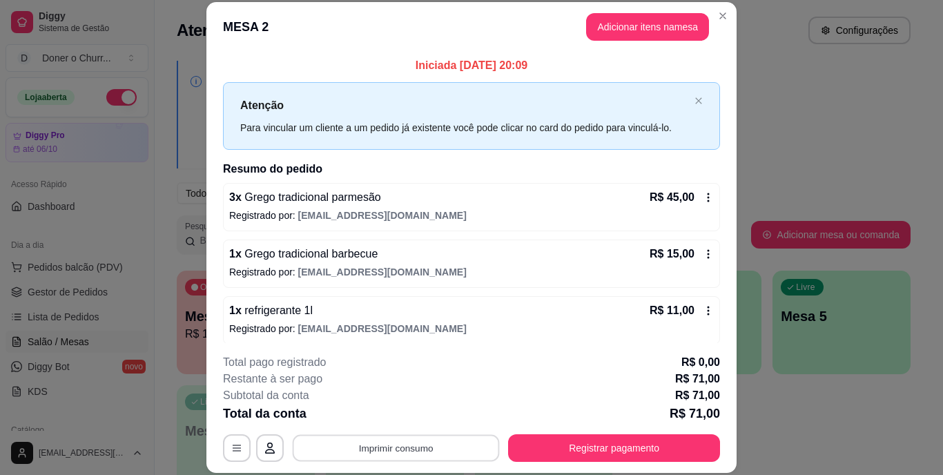
click at [390, 450] on button "Imprimir consumo" at bounding box center [396, 447] width 207 height 27
click at [389, 418] on button "IMPRESSORA" at bounding box center [395, 415] width 97 height 21
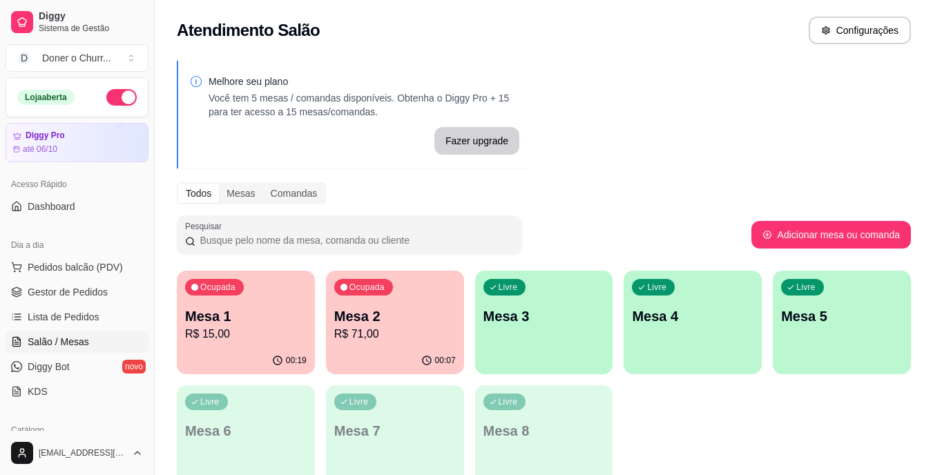
click at [550, 311] on p "Mesa 3" at bounding box center [544, 316] width 122 height 19
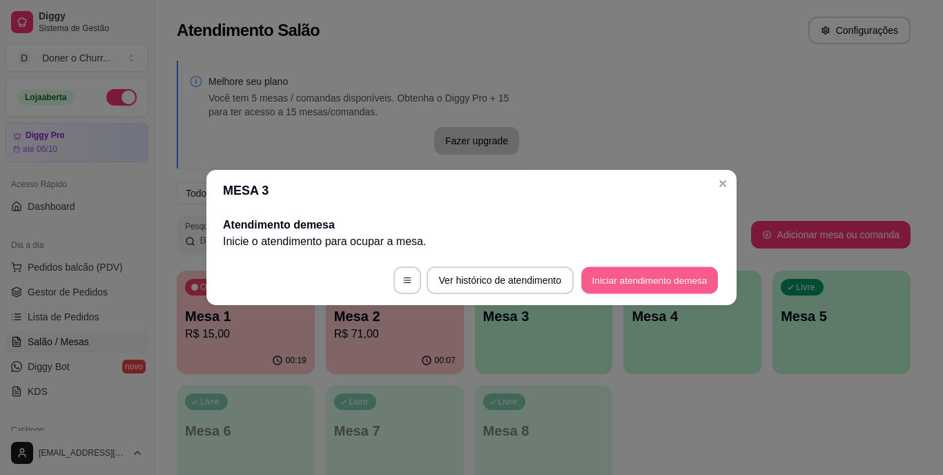
click at [634, 277] on button "Iniciar atendimento de mesa" at bounding box center [649, 280] width 137 height 27
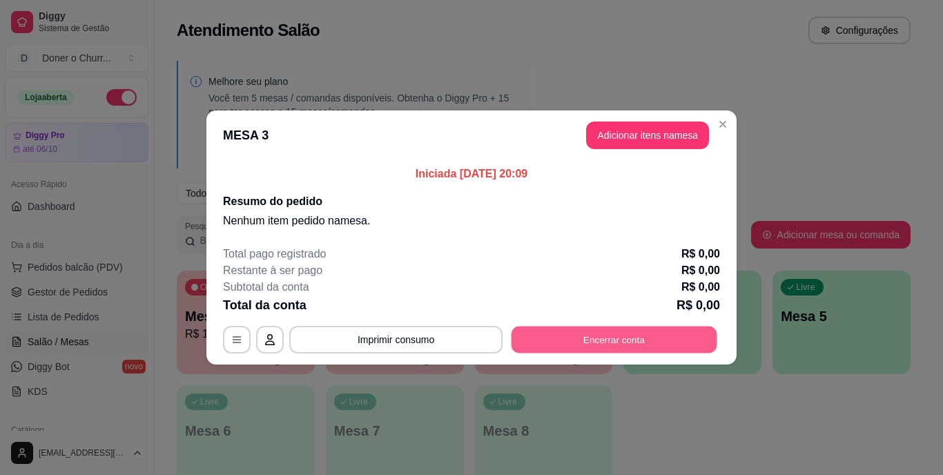
click at [610, 329] on button "Encerrar conta" at bounding box center [615, 340] width 206 height 27
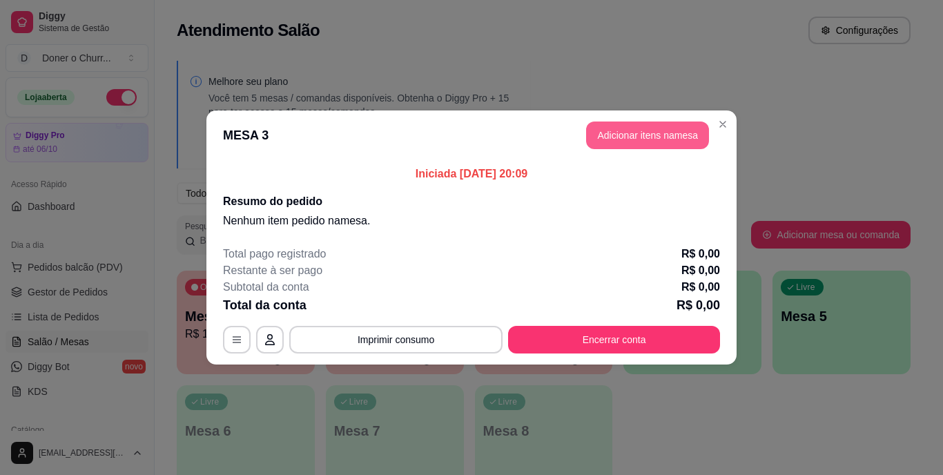
click at [648, 135] on button "Adicionar itens na mesa" at bounding box center [647, 136] width 123 height 28
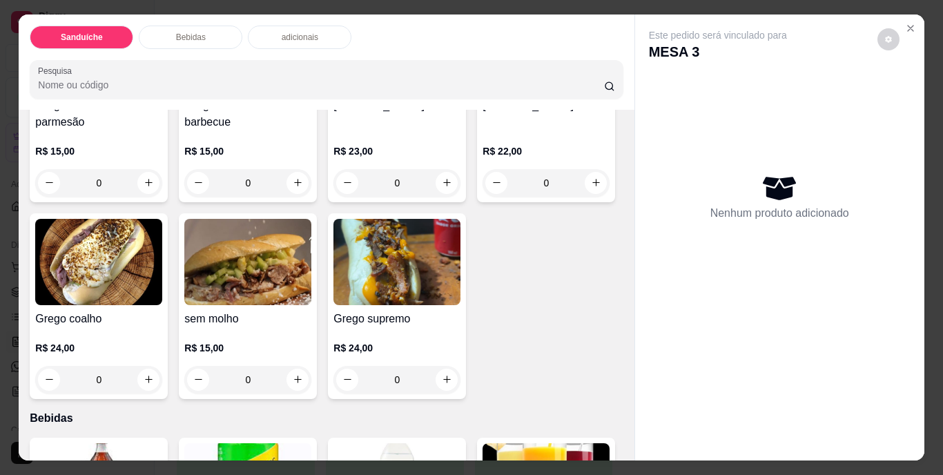
scroll to position [207, 0]
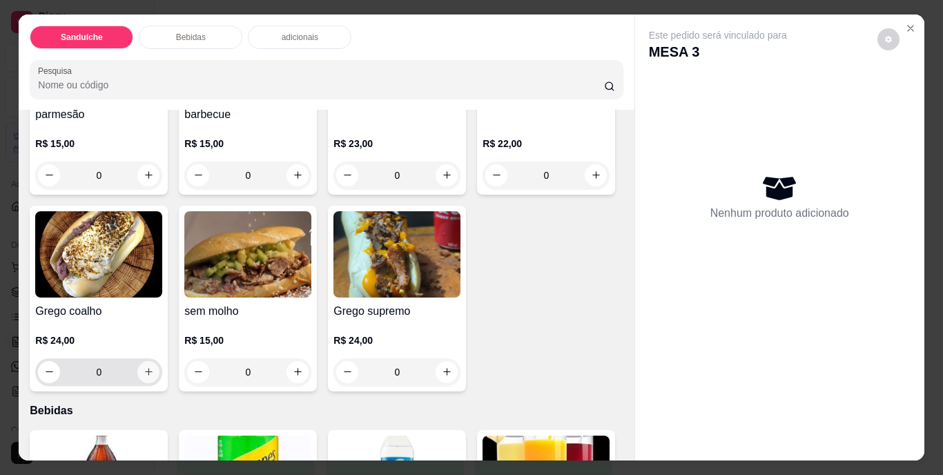
click at [154, 367] on icon "increase-product-quantity" at bounding box center [149, 372] width 10 height 10
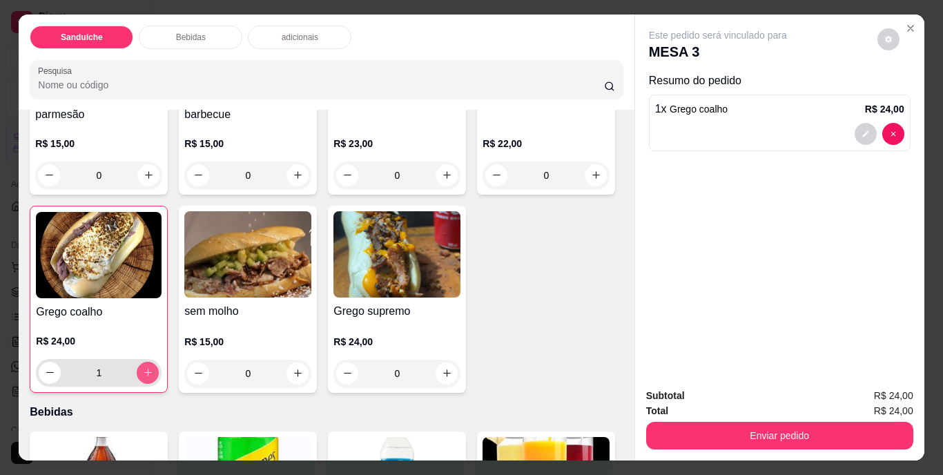
click at [153, 367] on icon "increase-product-quantity" at bounding box center [148, 372] width 10 height 10
type input "2"
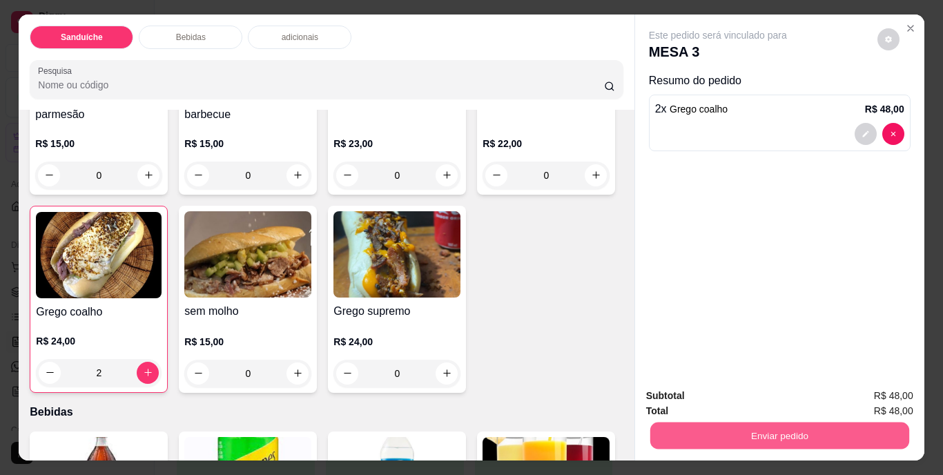
click at [758, 427] on button "Enviar pedido" at bounding box center [779, 436] width 259 height 27
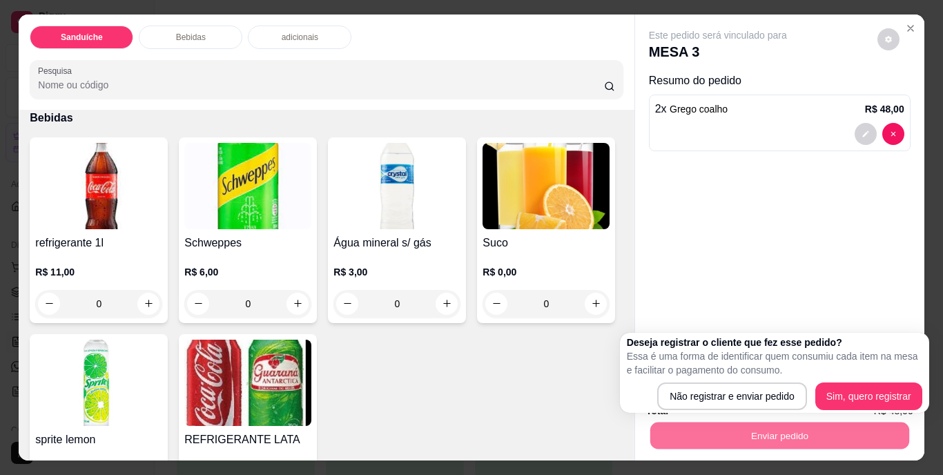
scroll to position [622, 0]
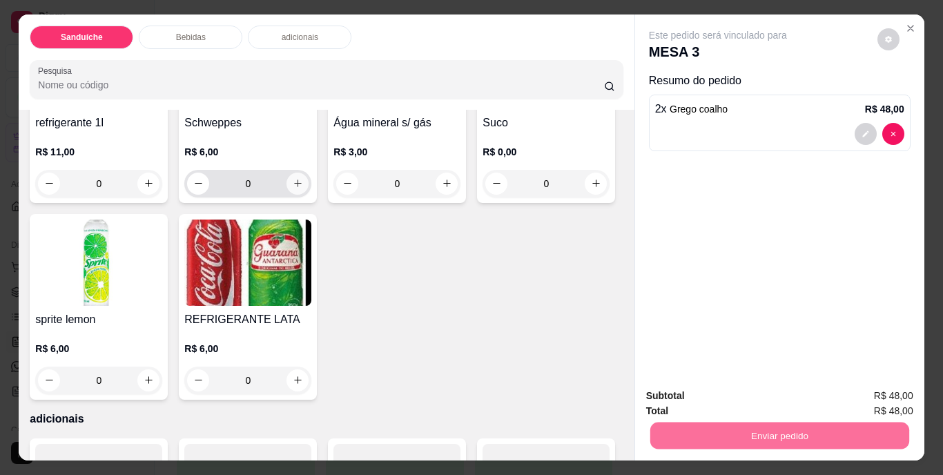
click at [293, 189] on icon "increase-product-quantity" at bounding box center [298, 183] width 10 height 10
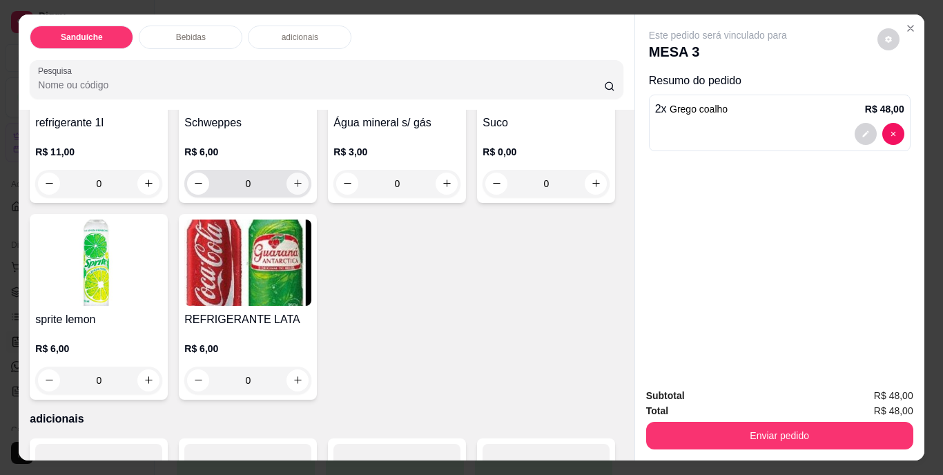
click at [287, 195] on button "increase-product-quantity" at bounding box center [298, 184] width 22 height 22
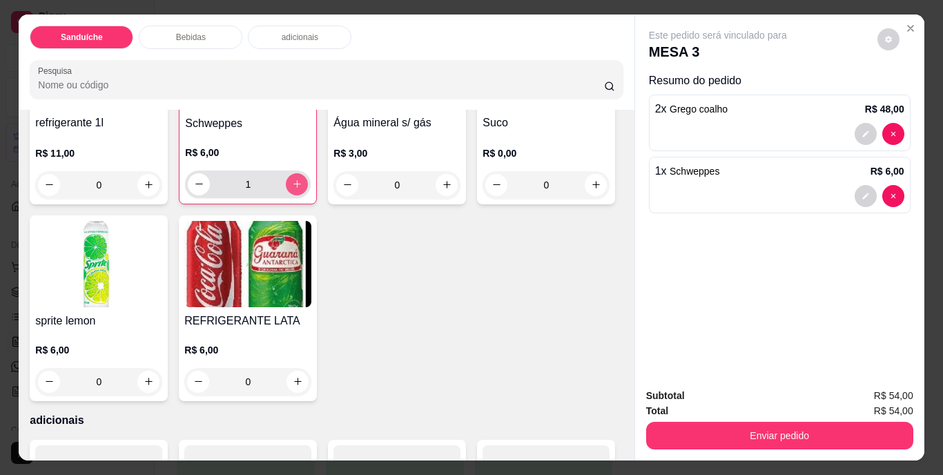
type input "1"
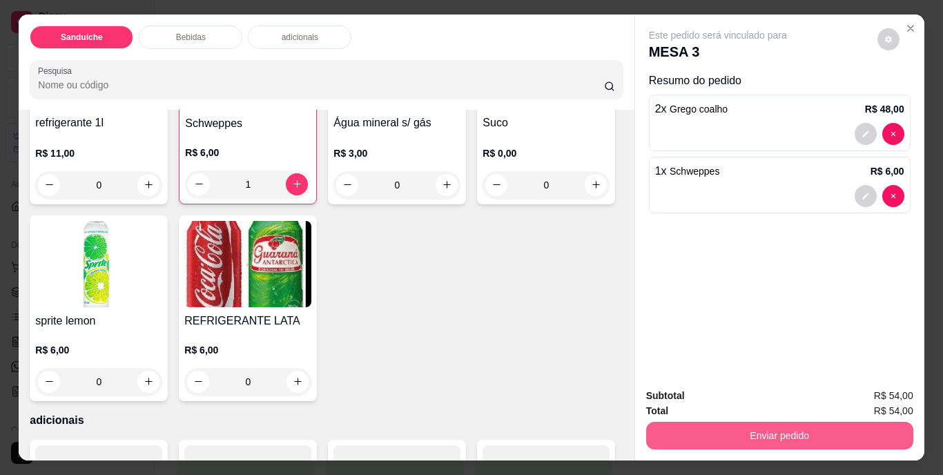
click at [735, 431] on button "Enviar pedido" at bounding box center [779, 436] width 267 height 28
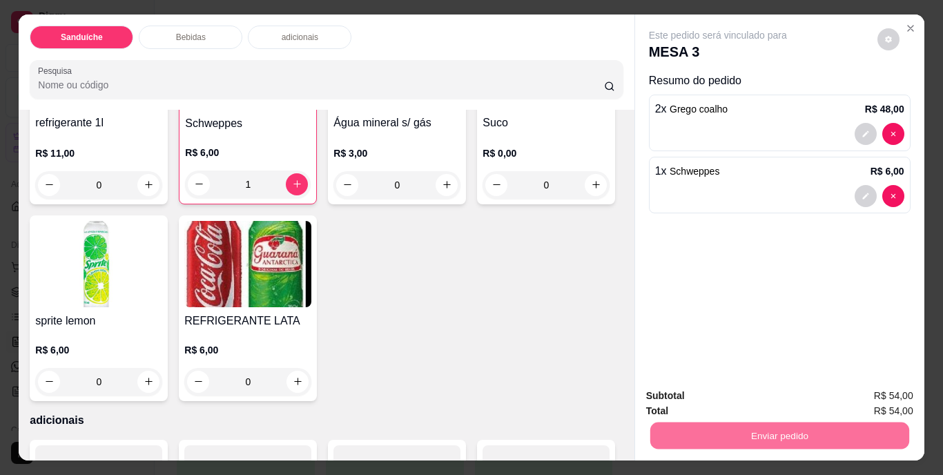
click at [751, 403] on button "Não registrar e enviar pedido" at bounding box center [733, 397] width 139 height 26
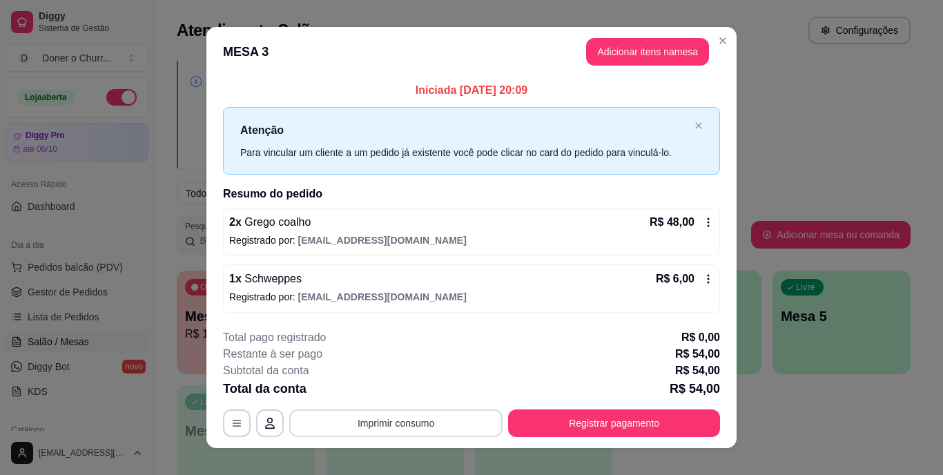
click at [394, 417] on button "Imprimir consumo" at bounding box center [395, 424] width 213 height 28
click at [409, 389] on button "IMPRESSORA" at bounding box center [395, 391] width 97 height 21
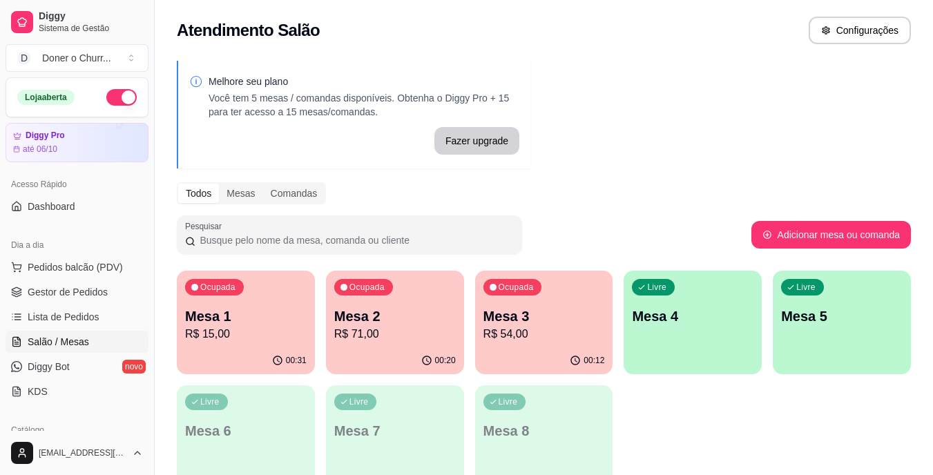
click at [220, 311] on p "Mesa 1" at bounding box center [246, 316] width 122 height 19
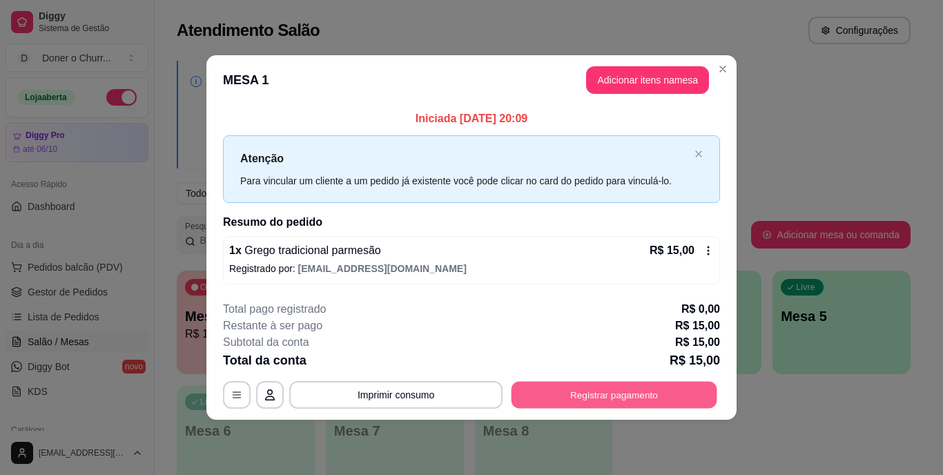
click at [595, 392] on button "Registrar pagamento" at bounding box center [615, 394] width 206 height 27
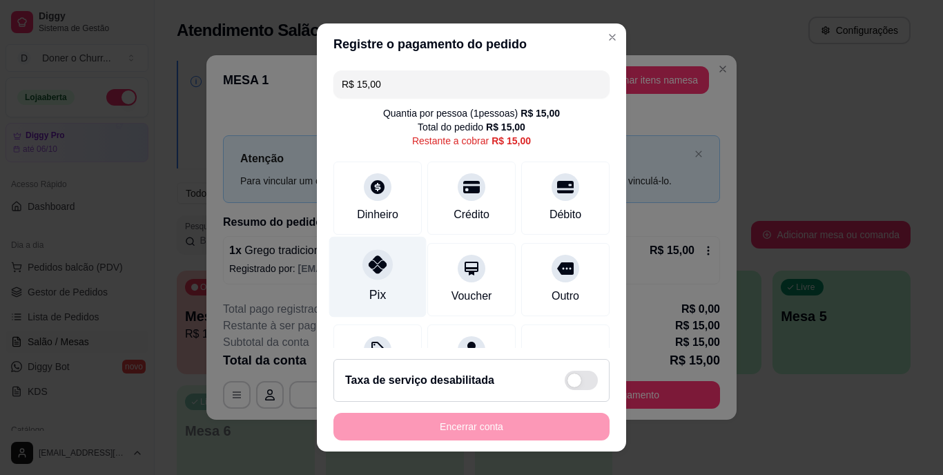
click at [363, 282] on div "Pix" at bounding box center [377, 277] width 97 height 81
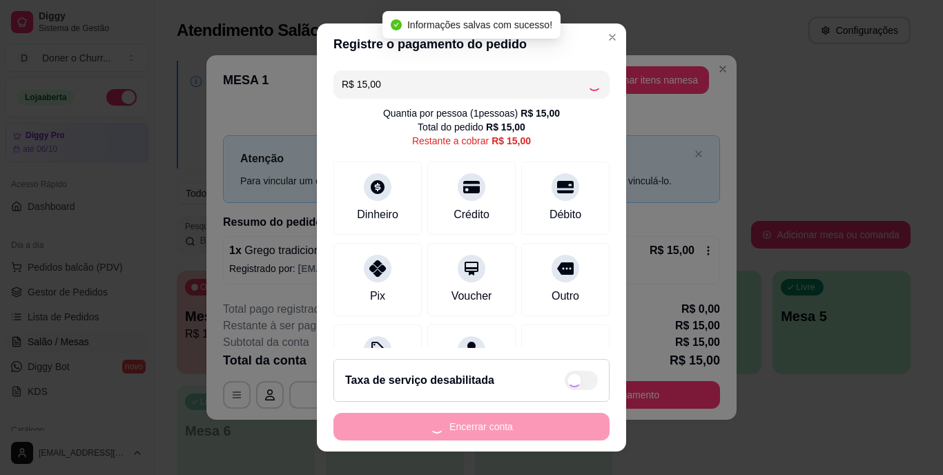
type input "R$ 0,00"
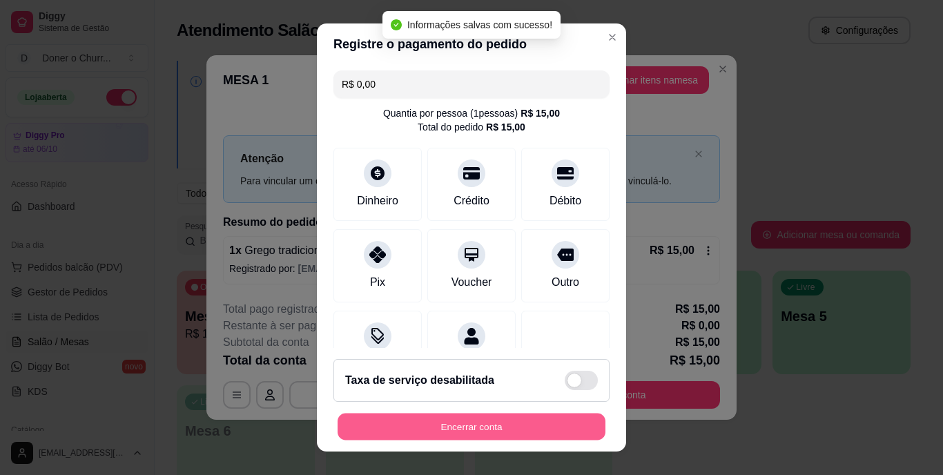
click at [503, 421] on button "Encerrar conta" at bounding box center [472, 426] width 268 height 27
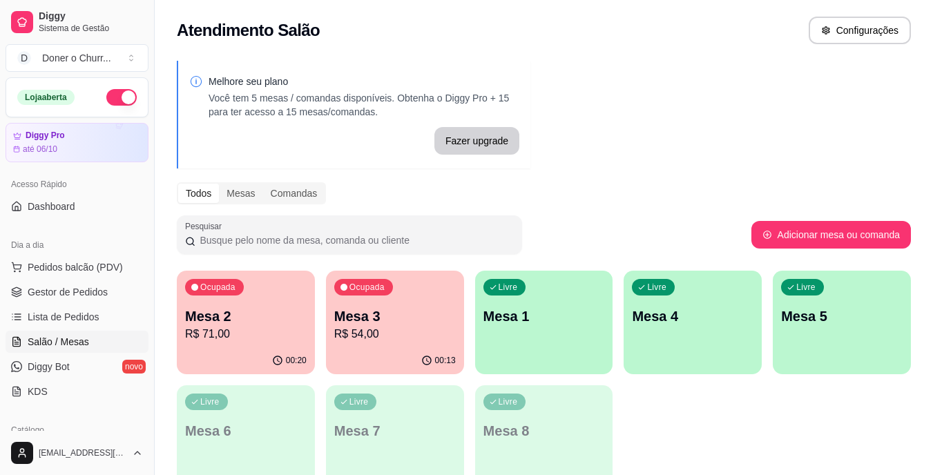
click at [401, 322] on p "Mesa 3" at bounding box center [395, 316] width 122 height 19
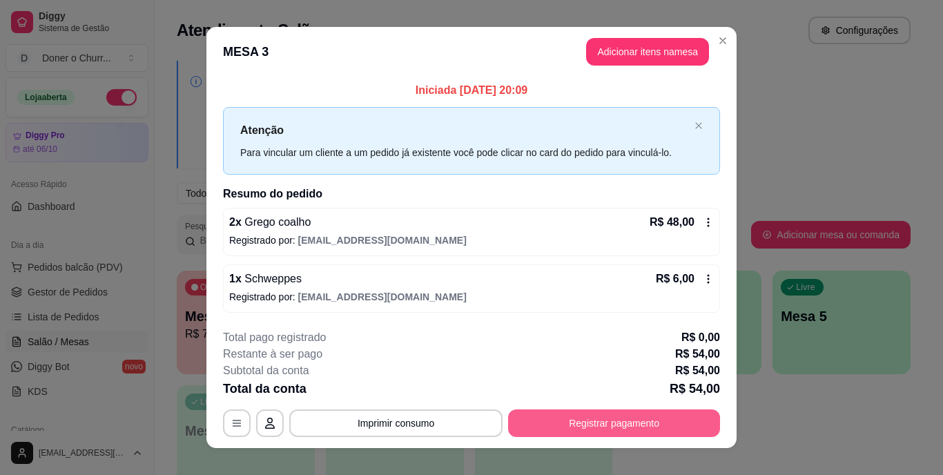
click at [569, 423] on button "Registrar pagamento" at bounding box center [614, 424] width 212 height 28
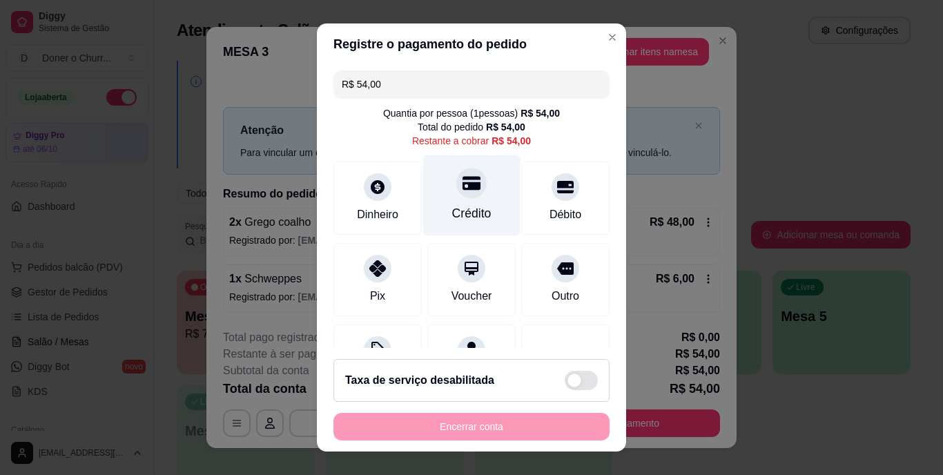
click at [452, 208] on div "Crédito" at bounding box center [471, 214] width 39 height 18
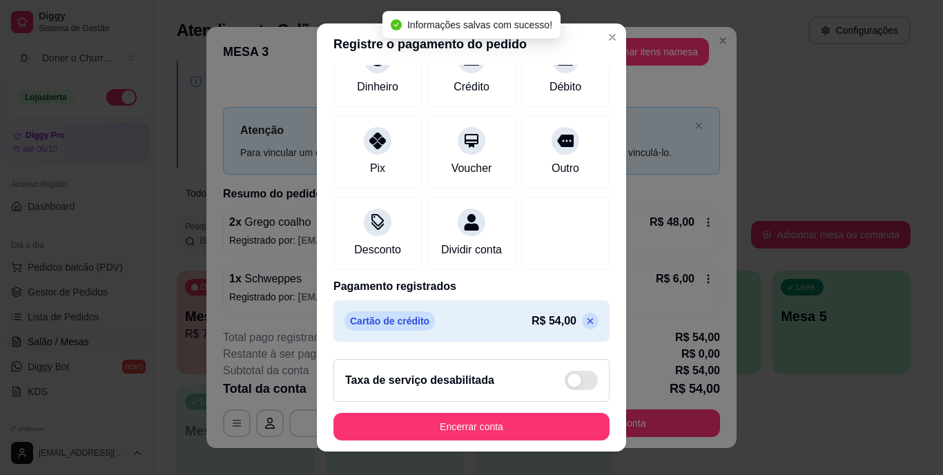
scroll to position [130, 0]
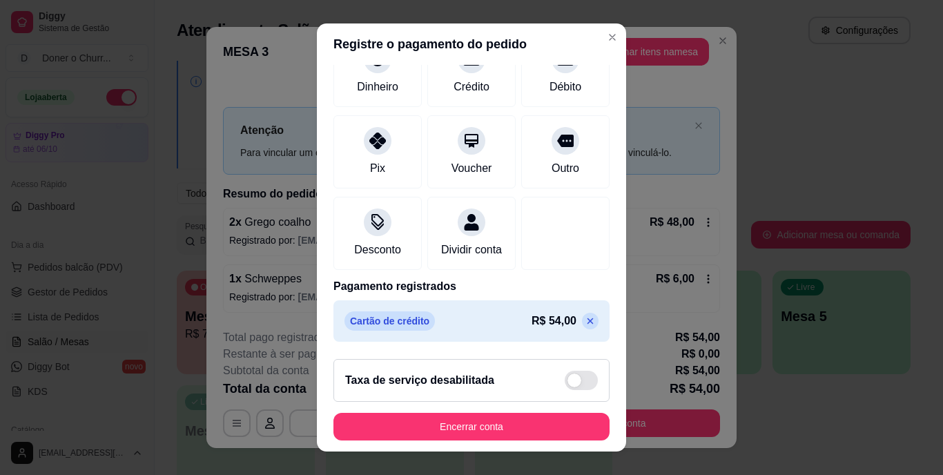
click at [585, 325] on icon at bounding box center [590, 321] width 11 height 11
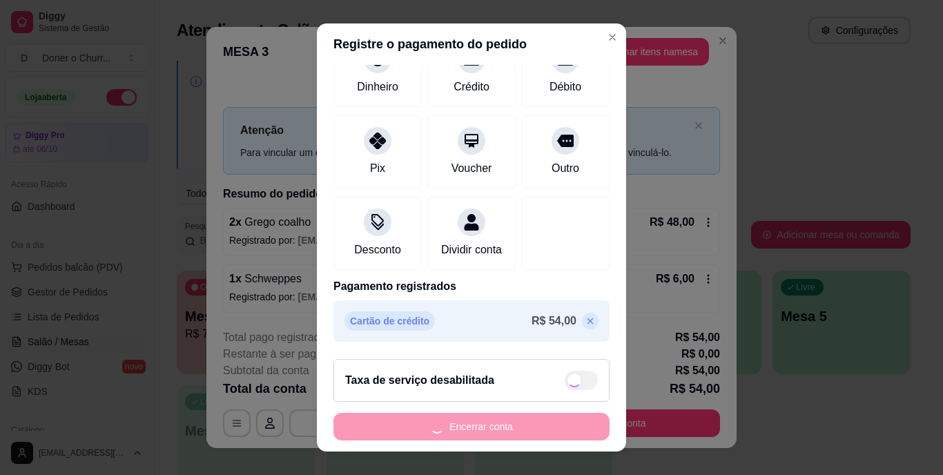
click at [585, 320] on icon at bounding box center [590, 321] width 11 height 11
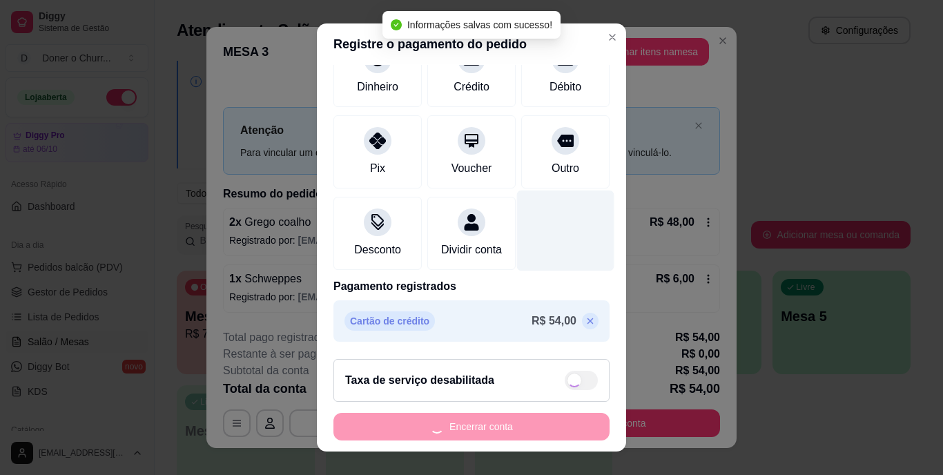
scroll to position [73, 0]
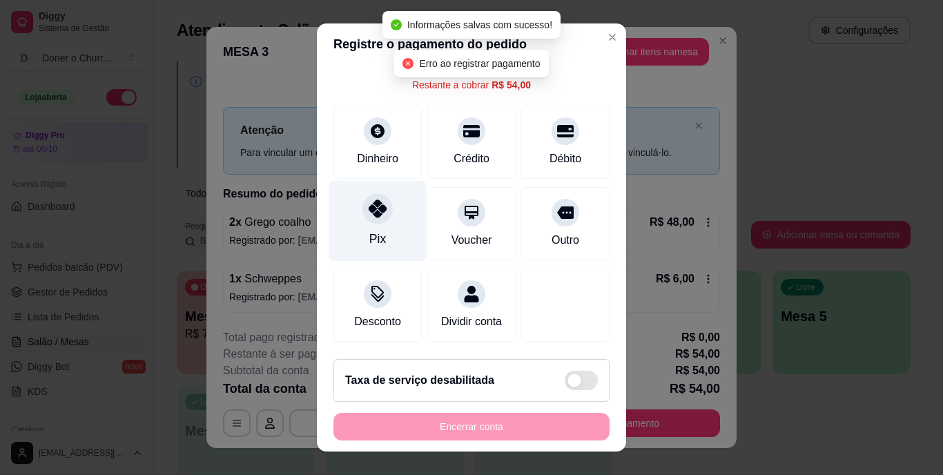
click at [370, 203] on div at bounding box center [378, 209] width 30 height 30
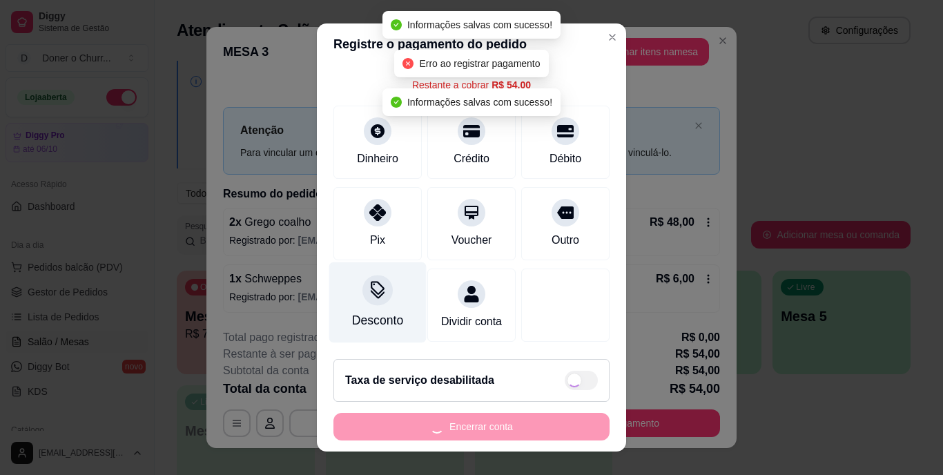
type input "R$ 0,00"
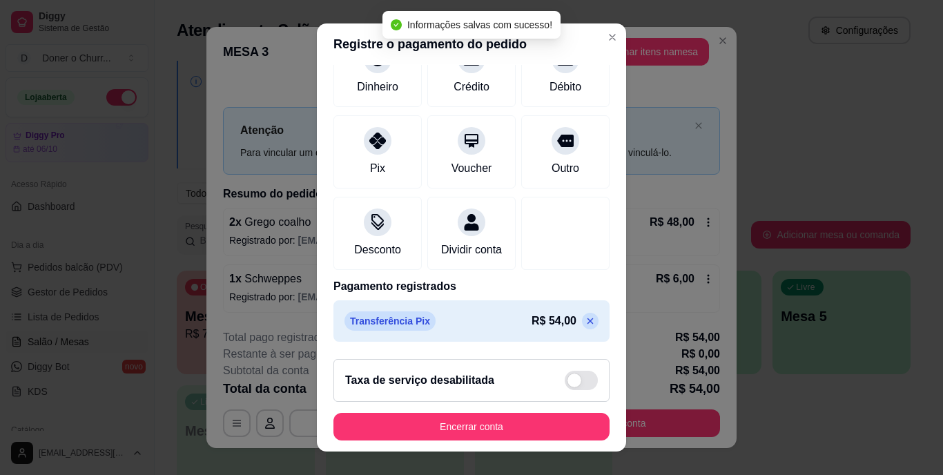
scroll to position [21, 0]
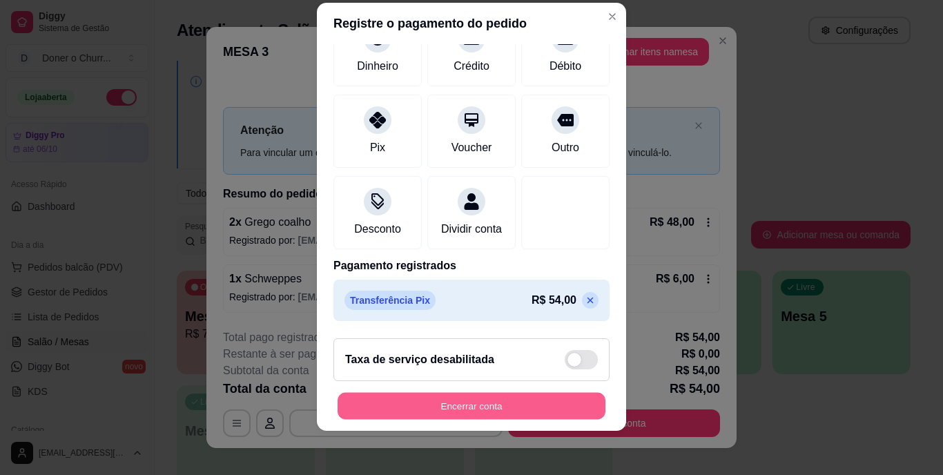
click at [474, 403] on button "Encerrar conta" at bounding box center [472, 405] width 268 height 27
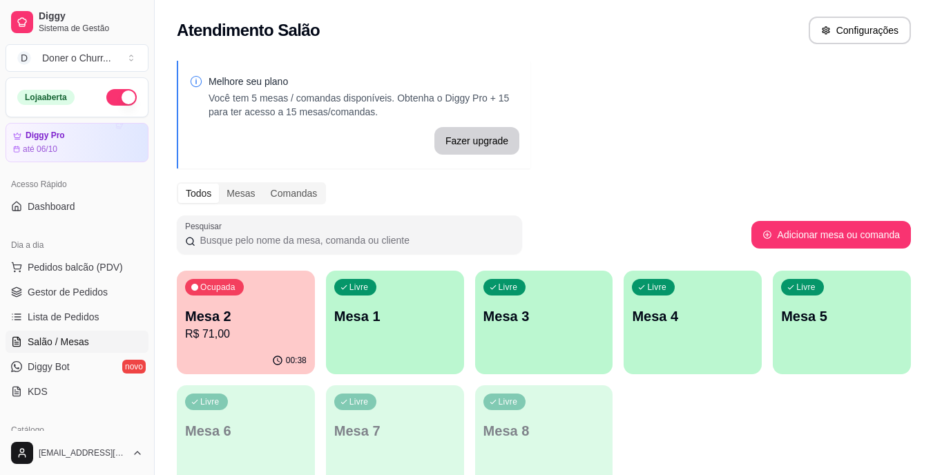
click at [401, 334] on div "Livre Mesa 1" at bounding box center [395, 314] width 138 height 87
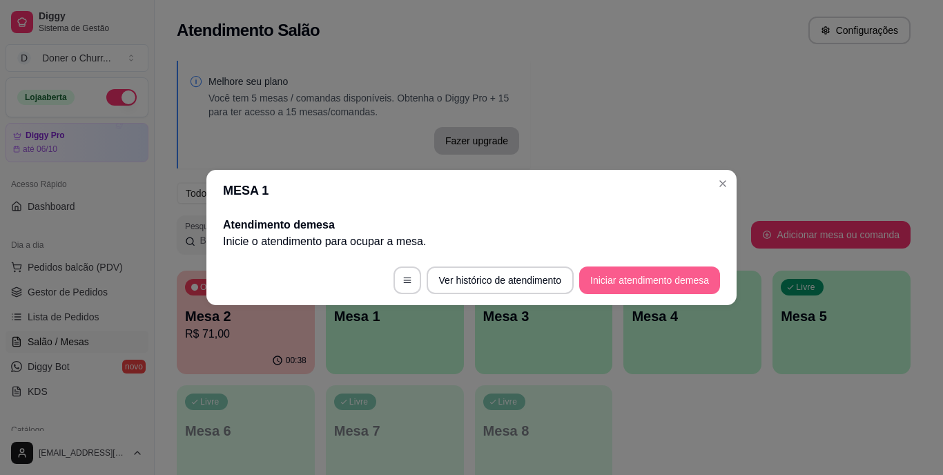
click at [661, 280] on button "Iniciar atendimento de mesa" at bounding box center [649, 281] width 141 height 28
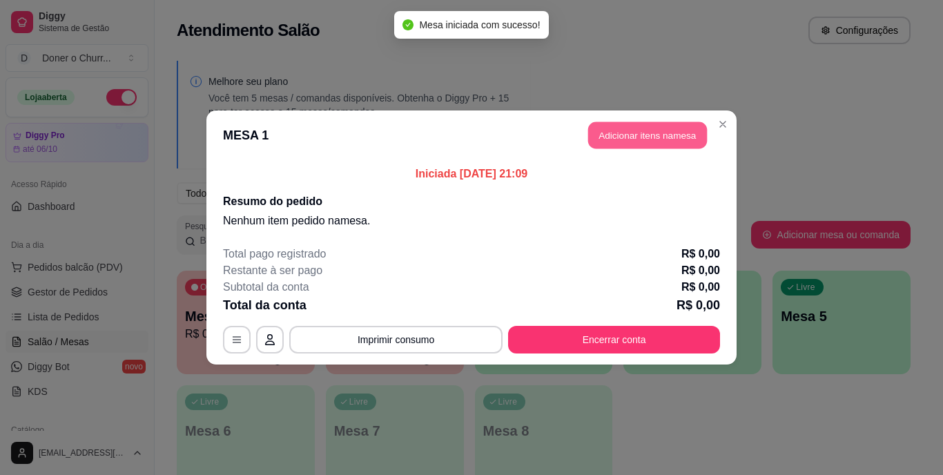
click at [653, 136] on button "Adicionar itens na mesa" at bounding box center [647, 135] width 119 height 27
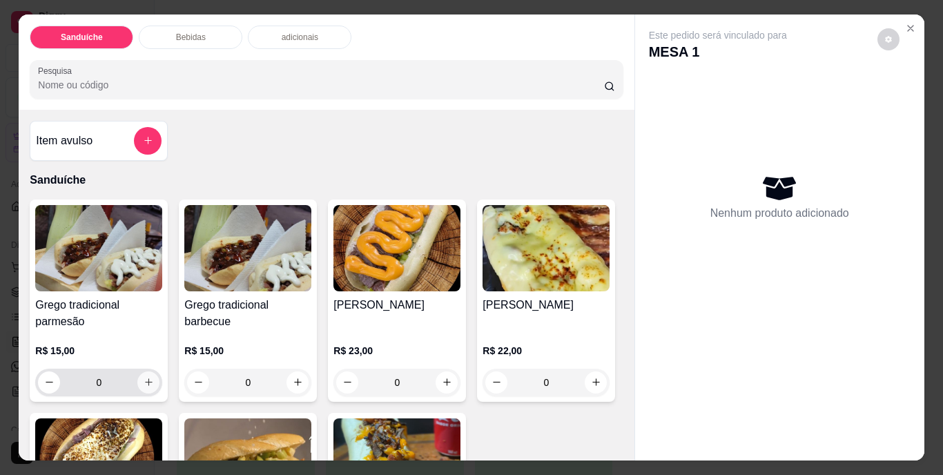
click at [147, 379] on icon "increase-product-quantity" at bounding box center [149, 382] width 10 height 10
type input "1"
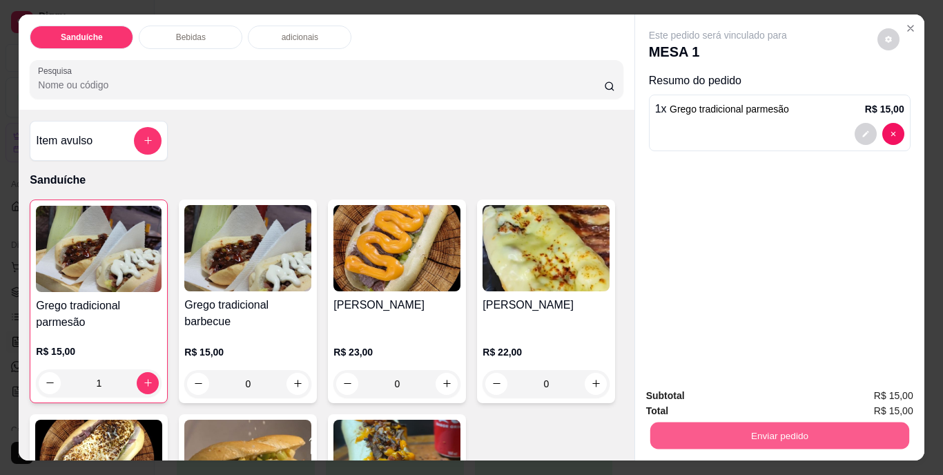
click at [755, 434] on button "Enviar pedido" at bounding box center [779, 436] width 259 height 27
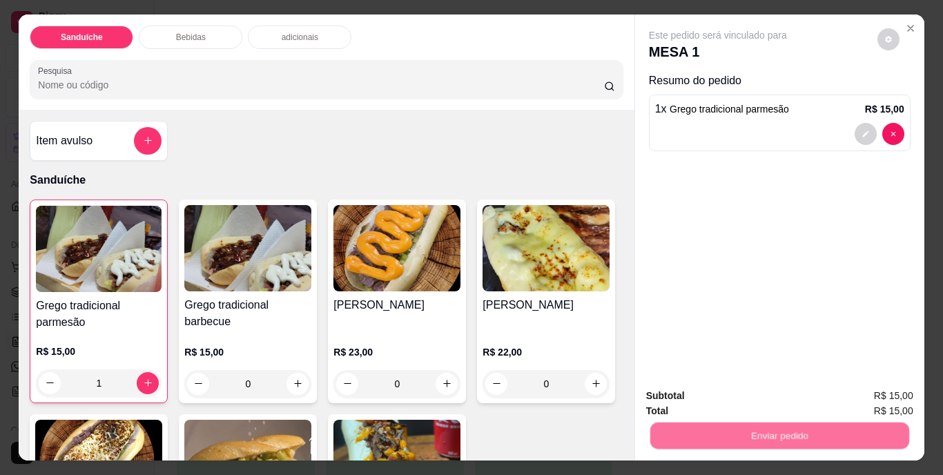
click at [765, 392] on button "Não registrar e enviar pedido" at bounding box center [733, 397] width 139 height 26
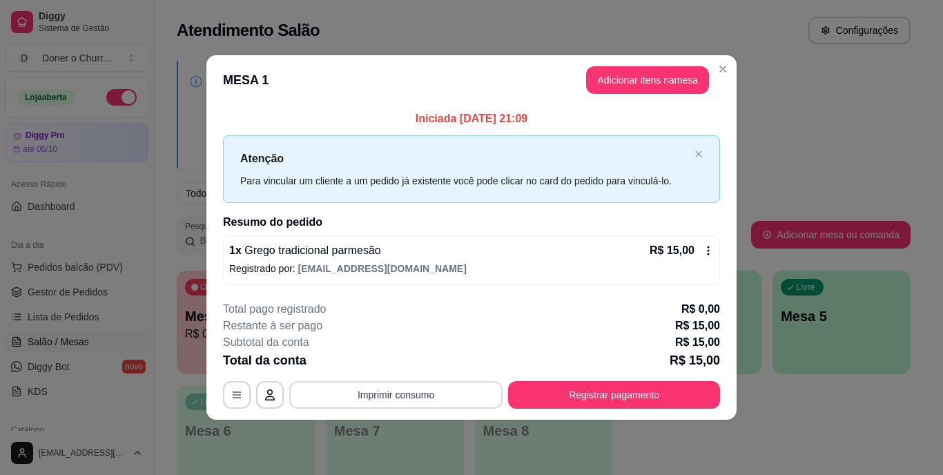
click at [403, 388] on button "Imprimir consumo" at bounding box center [395, 395] width 213 height 28
click at [396, 359] on button "IMPRESSORA" at bounding box center [400, 361] width 97 height 21
click at [599, 84] on button "Adicionar itens na mesa" at bounding box center [647, 80] width 119 height 27
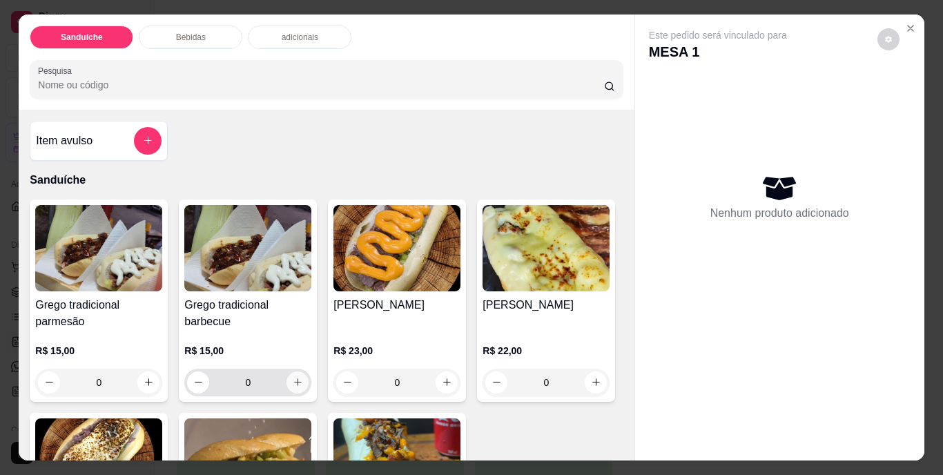
click at [299, 377] on button "increase-product-quantity" at bounding box center [298, 383] width 22 height 22
type input "1"
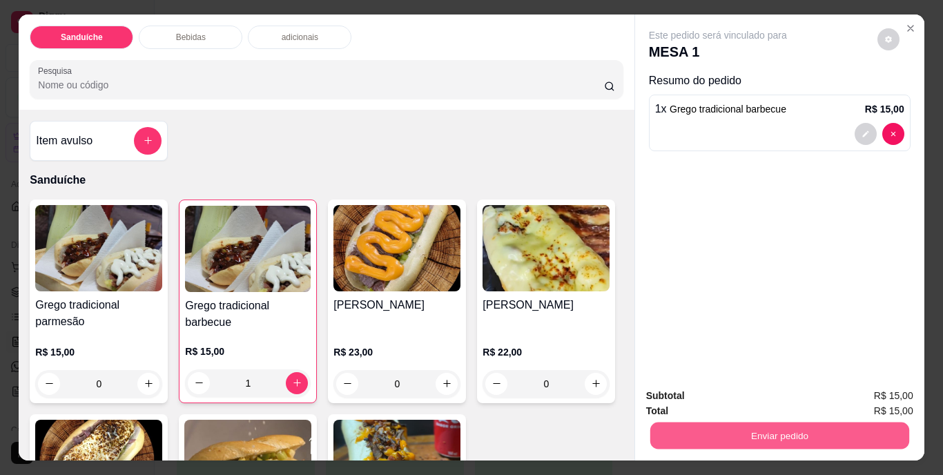
click at [791, 428] on button "Enviar pedido" at bounding box center [779, 436] width 259 height 27
click at [739, 403] on button "Não registrar e enviar pedido" at bounding box center [734, 397] width 144 height 26
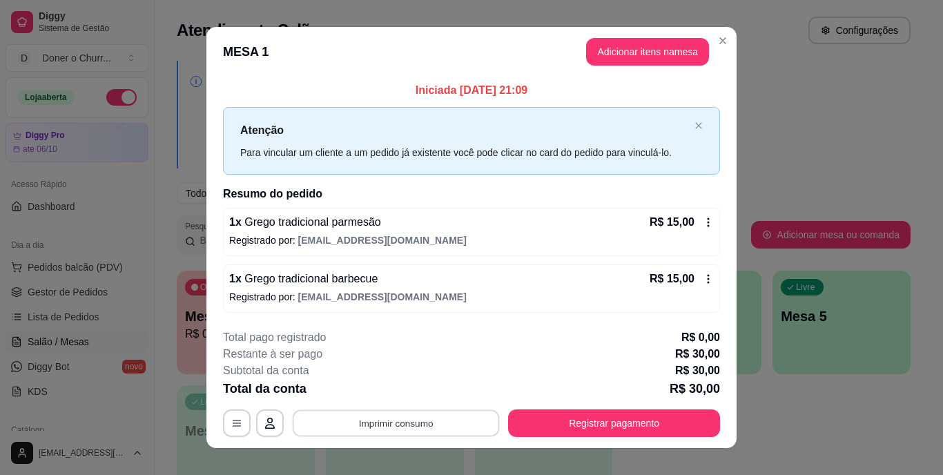
click at [375, 420] on button "Imprimir consumo" at bounding box center [396, 423] width 207 height 27
click at [390, 392] on button "IMPRESSORA" at bounding box center [395, 391] width 97 height 21
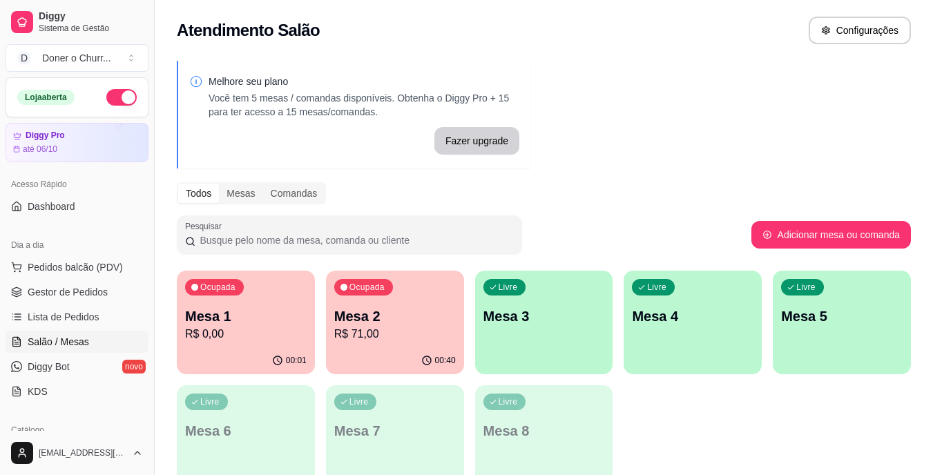
click at [525, 316] on p "Mesa 3" at bounding box center [544, 316] width 122 height 19
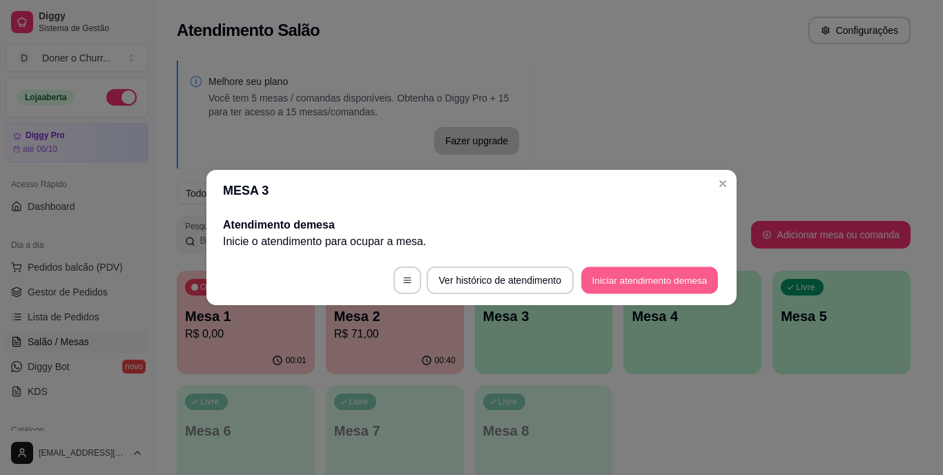
click at [643, 281] on button "Iniciar atendimento de mesa" at bounding box center [649, 280] width 137 height 27
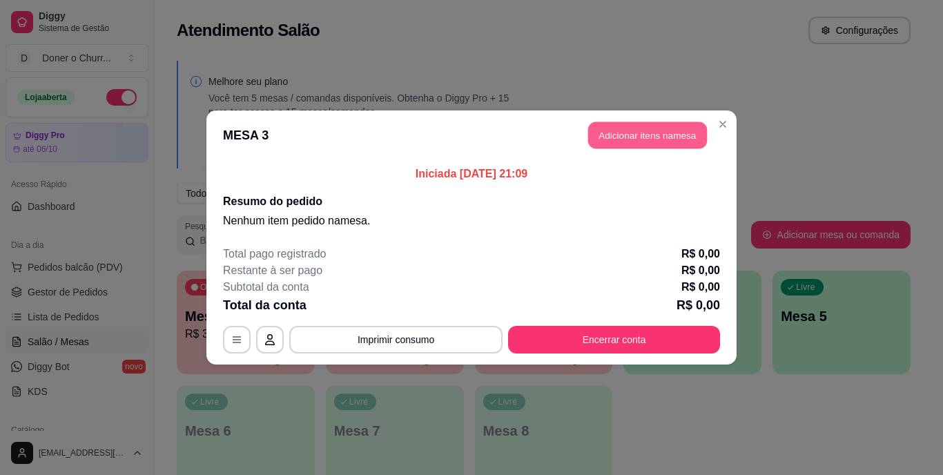
click at [624, 137] on button "Adicionar itens na mesa" at bounding box center [647, 135] width 119 height 27
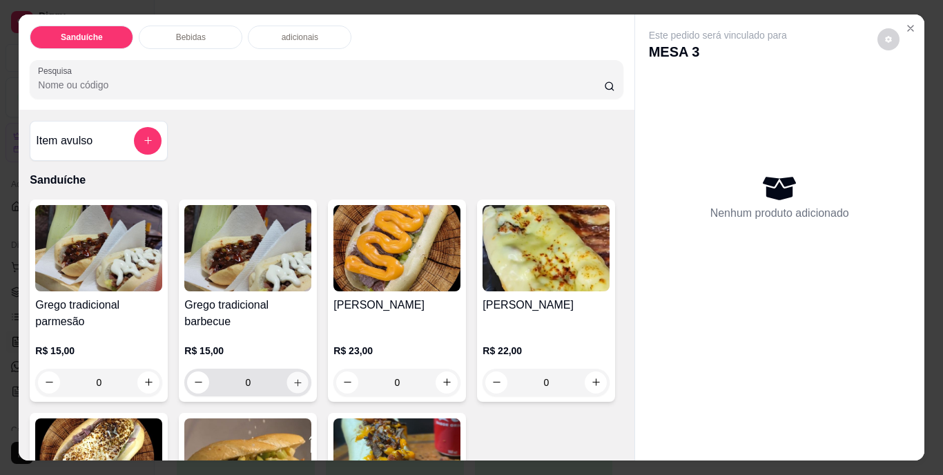
click at [293, 378] on icon "increase-product-quantity" at bounding box center [298, 382] width 10 height 10
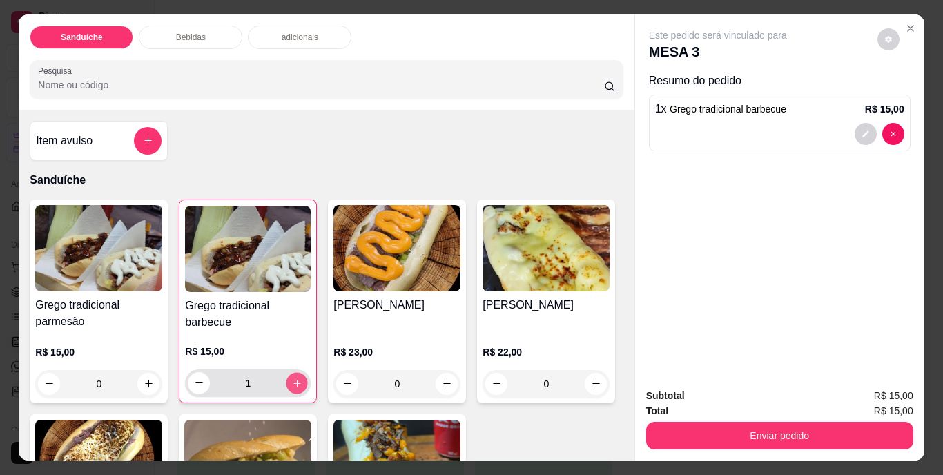
click at [293, 380] on icon "increase-product-quantity" at bounding box center [296, 383] width 7 height 7
type input "2"
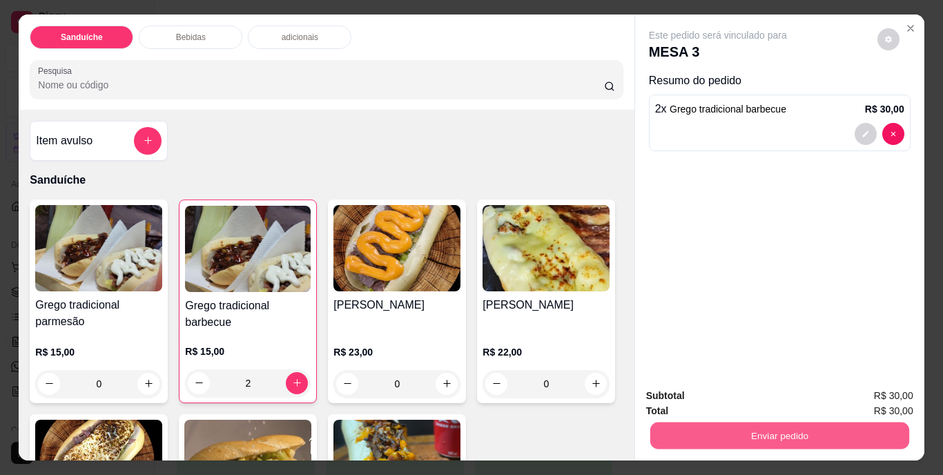
click at [753, 423] on button "Enviar pedido" at bounding box center [779, 436] width 259 height 27
click at [753, 403] on button "Não registrar e enviar pedido" at bounding box center [733, 397] width 139 height 26
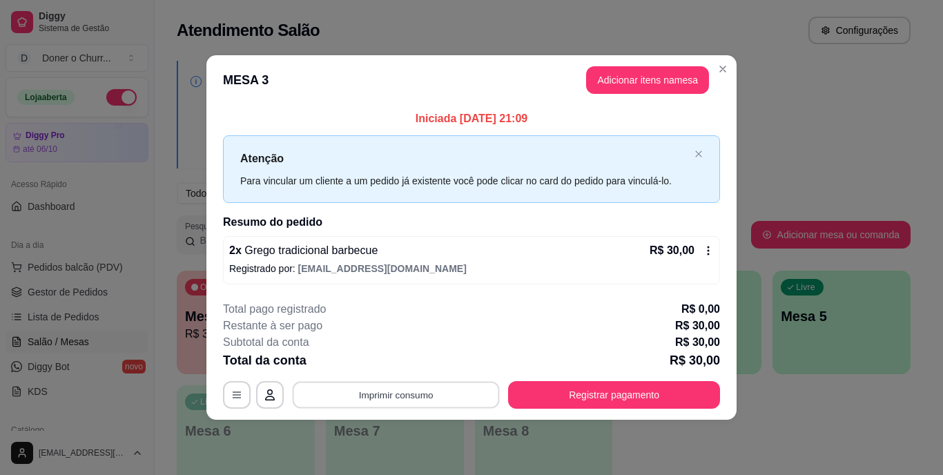
click at [391, 399] on button "Imprimir consumo" at bounding box center [396, 394] width 207 height 27
click at [408, 365] on button "IMPRESSORA" at bounding box center [400, 363] width 100 height 22
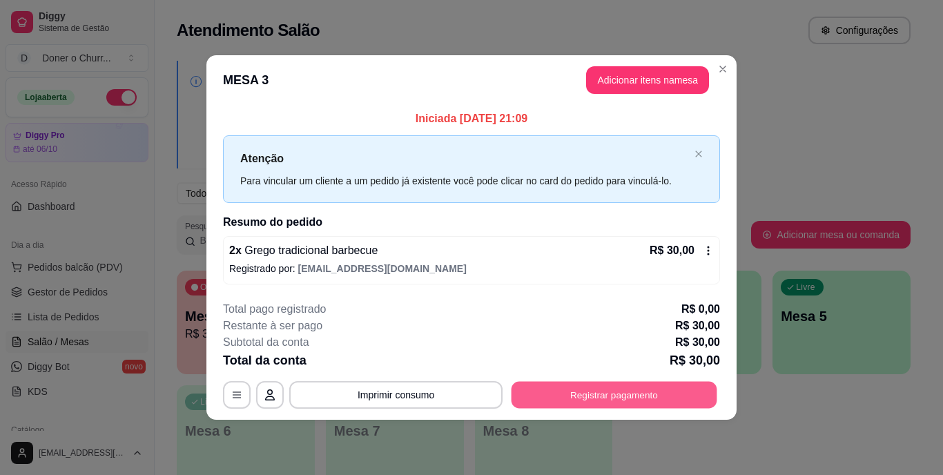
click at [651, 387] on button "Registrar pagamento" at bounding box center [615, 394] width 206 height 27
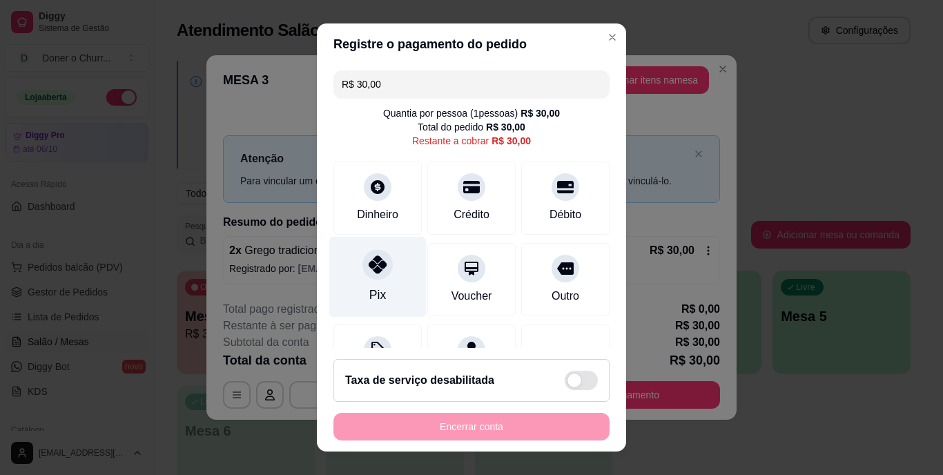
click at [371, 264] on icon at bounding box center [378, 265] width 18 height 18
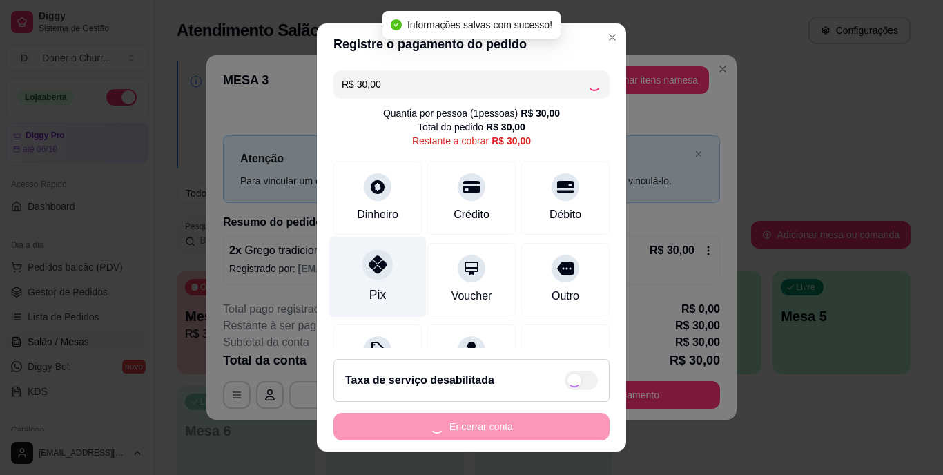
type input "R$ 0,00"
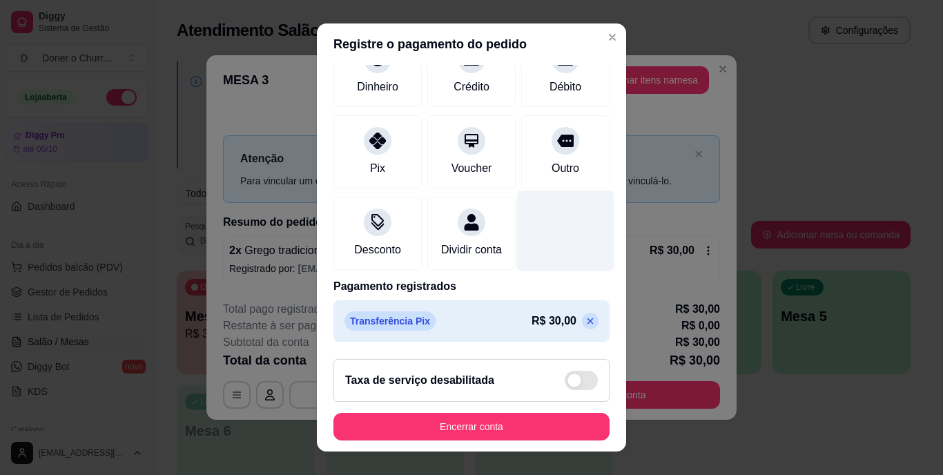
scroll to position [130, 0]
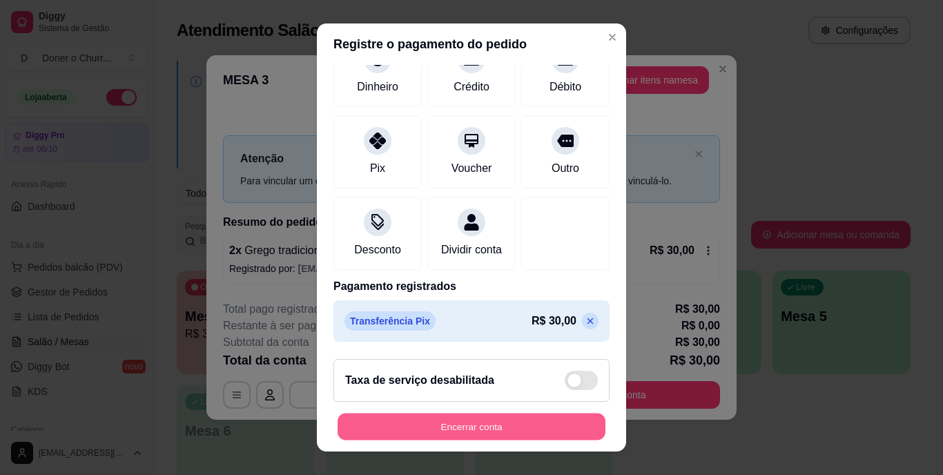
click at [424, 415] on button "Encerrar conta" at bounding box center [472, 426] width 268 height 27
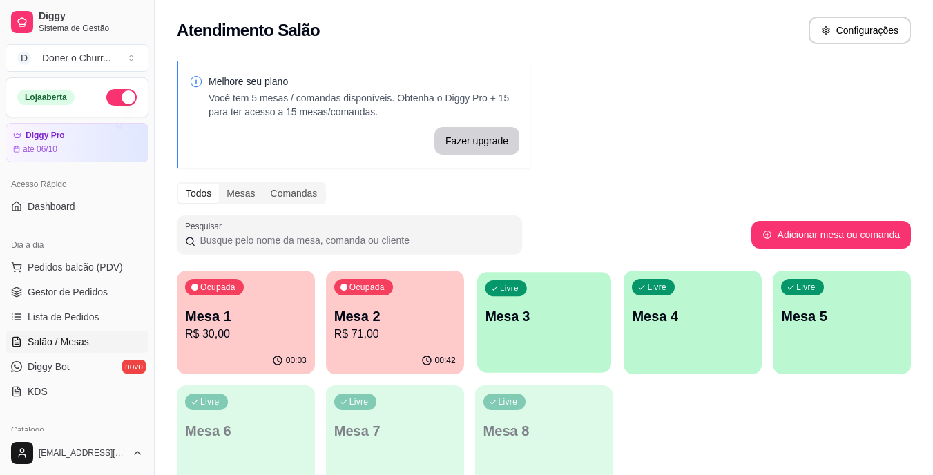
click at [548, 334] on div "Livre Mesa 3" at bounding box center [544, 314] width 134 height 84
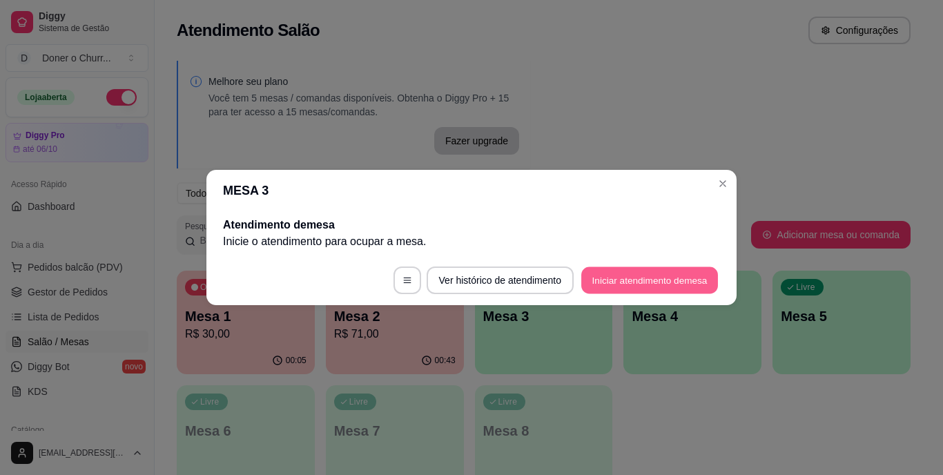
click at [631, 291] on button "Iniciar atendimento de mesa" at bounding box center [649, 280] width 137 height 27
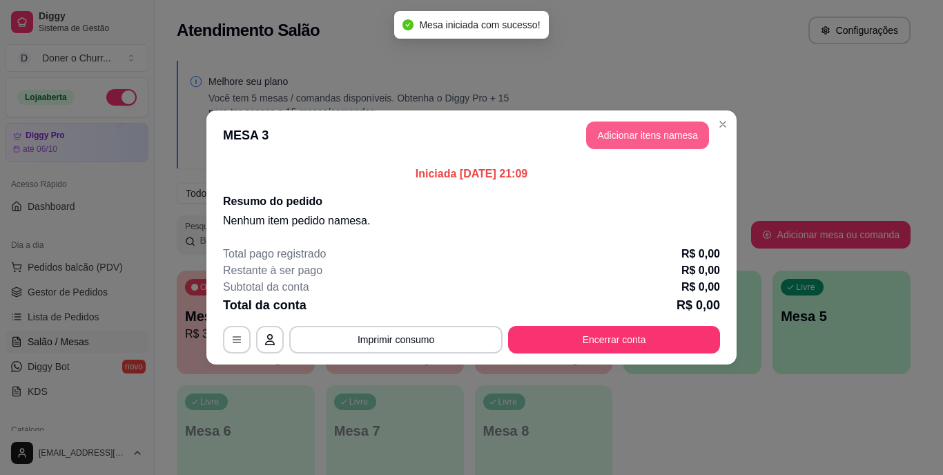
click at [620, 137] on button "Adicionar itens na mesa" at bounding box center [647, 136] width 123 height 28
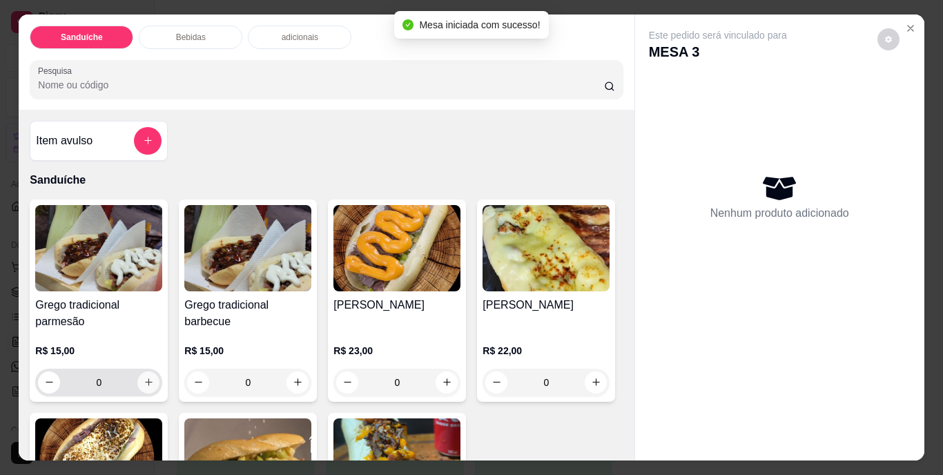
click at [144, 381] on icon "increase-product-quantity" at bounding box center [149, 382] width 10 height 10
type input "1"
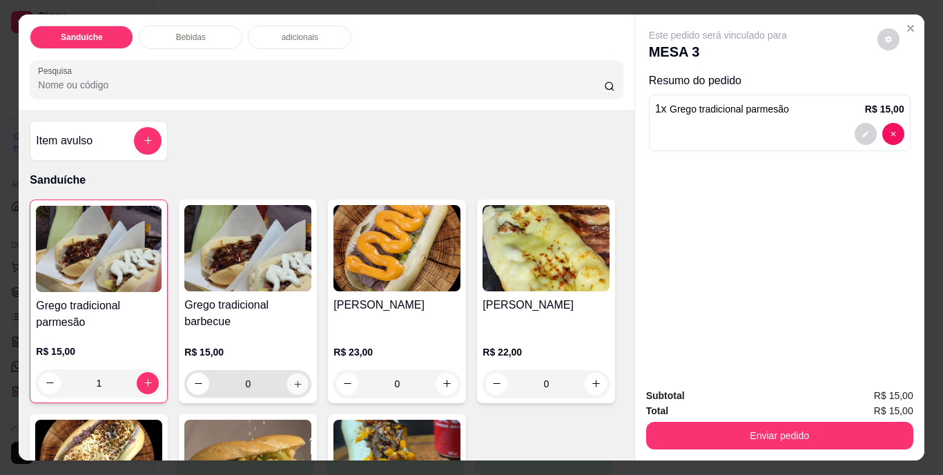
click at [298, 378] on icon "increase-product-quantity" at bounding box center [298, 383] width 10 height 10
type input "1"
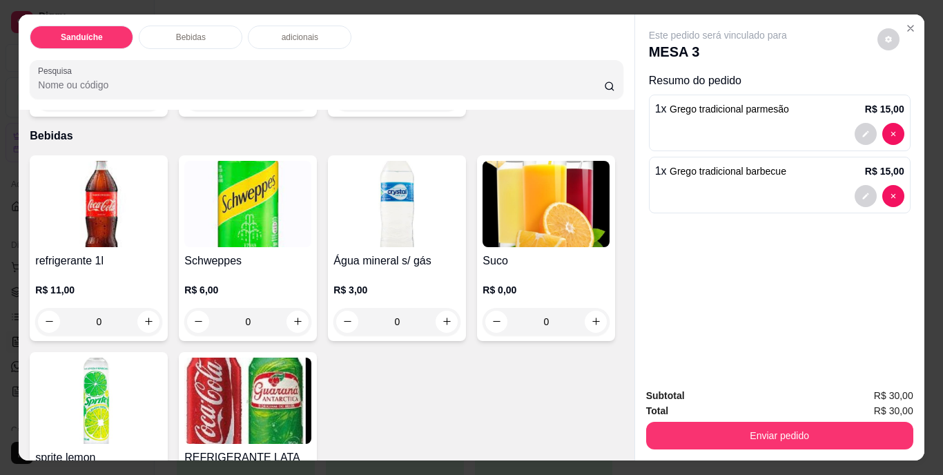
scroll to position [760, 0]
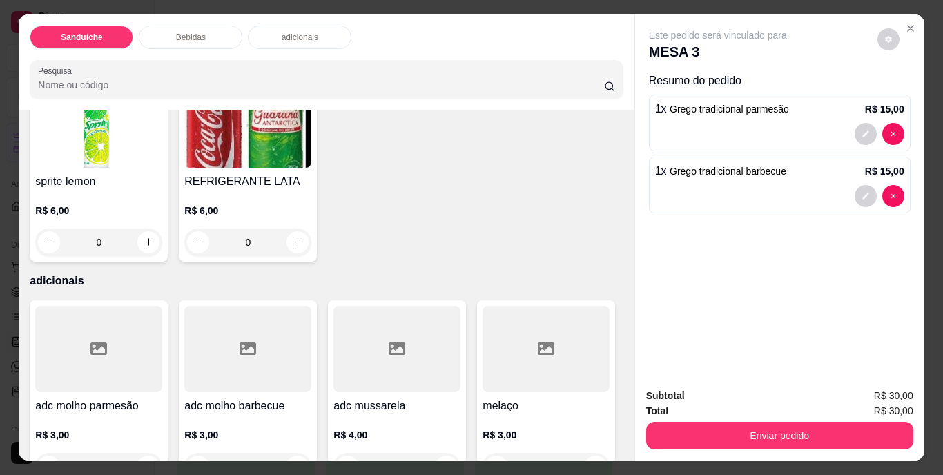
click at [145, 50] on icon "increase-product-quantity" at bounding box center [149, 45] width 10 height 10
type input "1"
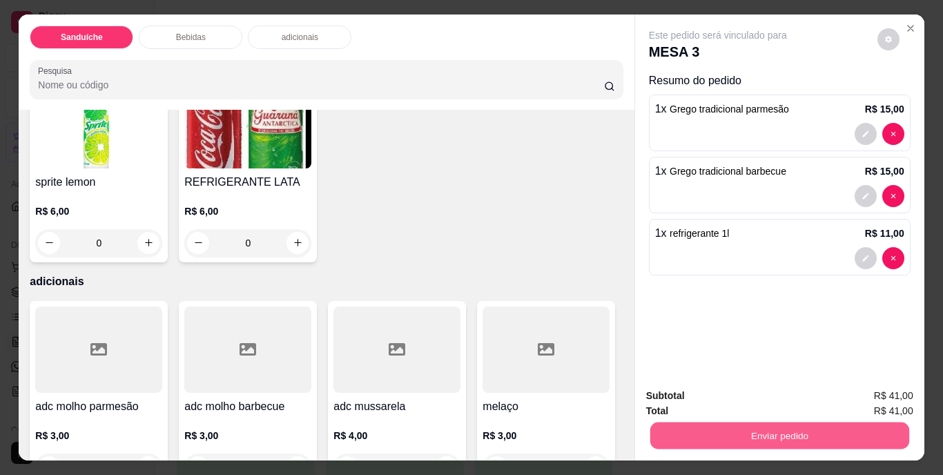
click at [762, 423] on button "Enviar pedido" at bounding box center [779, 436] width 259 height 27
click at [722, 398] on button "Não registrar e enviar pedido" at bounding box center [733, 397] width 139 height 26
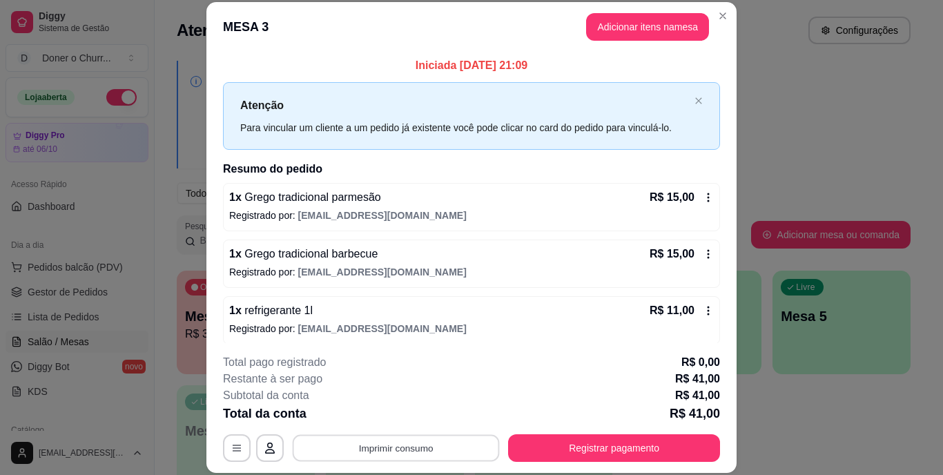
click at [358, 446] on button "Imprimir consumo" at bounding box center [396, 447] width 207 height 27
click at [384, 414] on button "IMPRESSORA" at bounding box center [395, 416] width 100 height 22
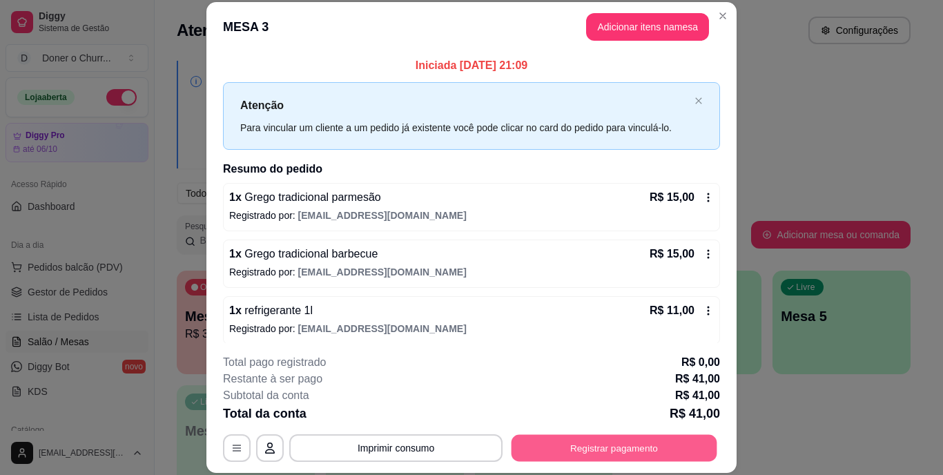
click at [585, 454] on button "Registrar pagamento" at bounding box center [615, 447] width 206 height 27
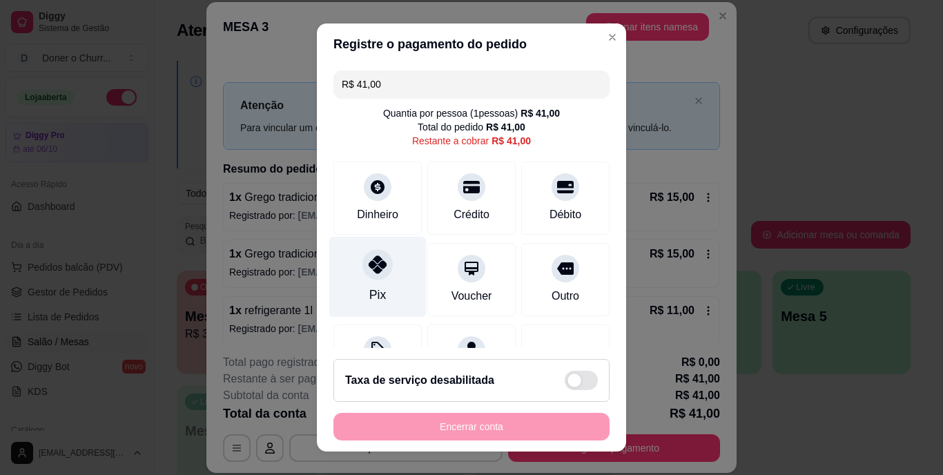
click at [374, 268] on icon at bounding box center [378, 265] width 18 height 18
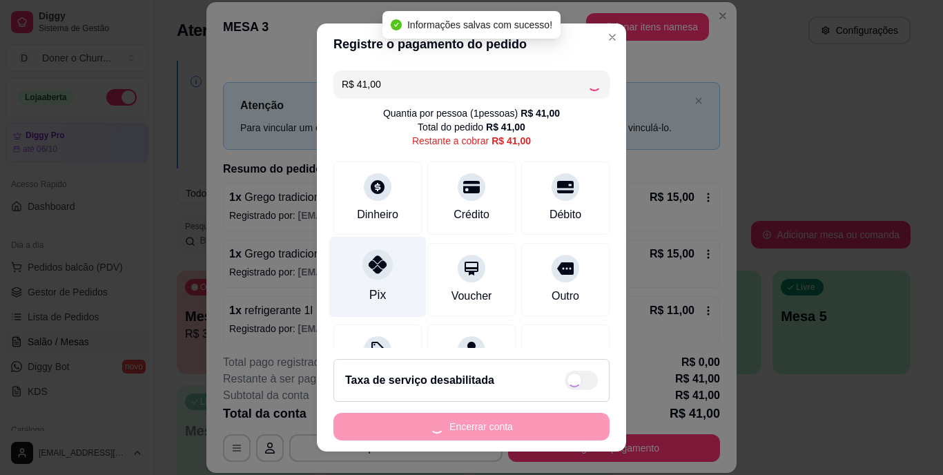
type input "R$ 0,00"
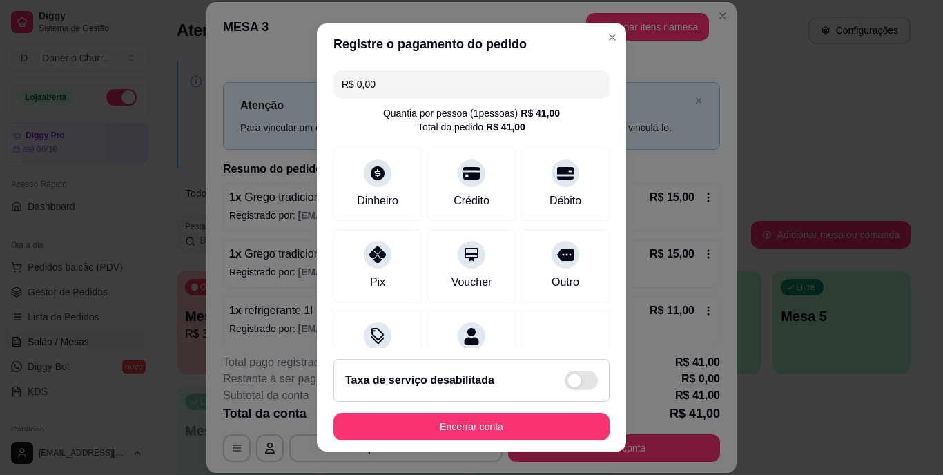
scroll to position [130, 0]
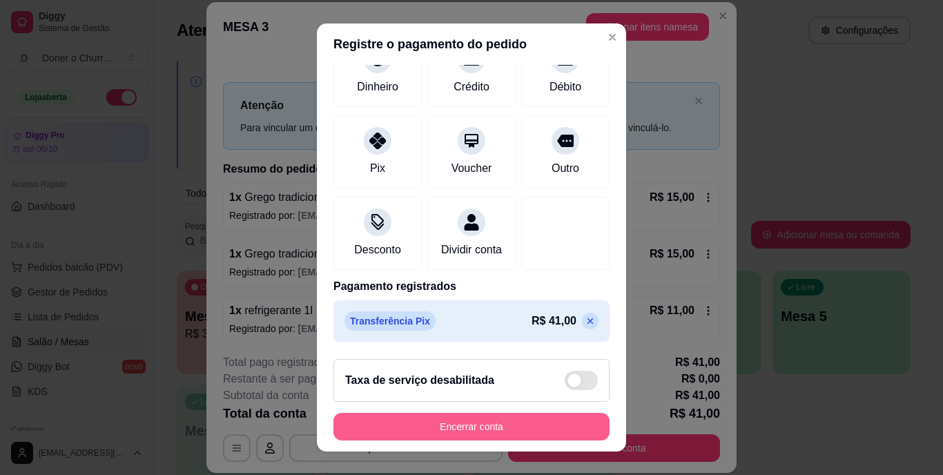
click at [456, 426] on button "Encerrar conta" at bounding box center [472, 427] width 276 height 28
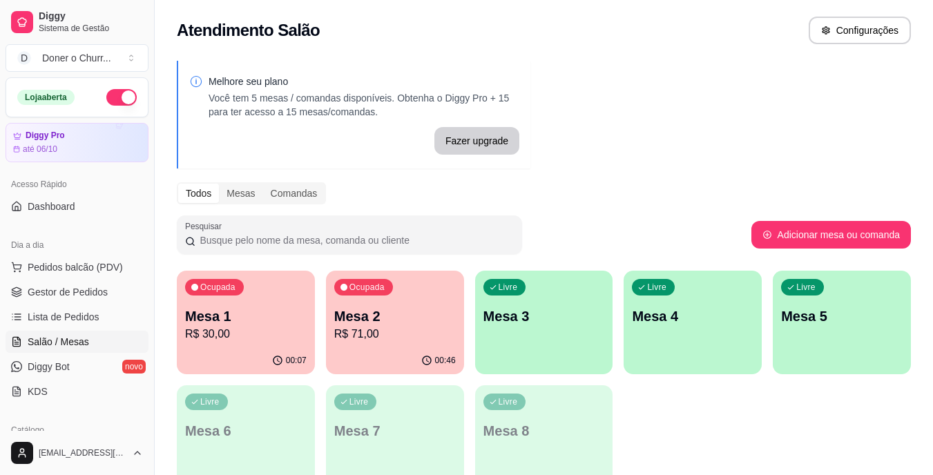
click at [280, 308] on p "Mesa 1" at bounding box center [246, 316] width 122 height 19
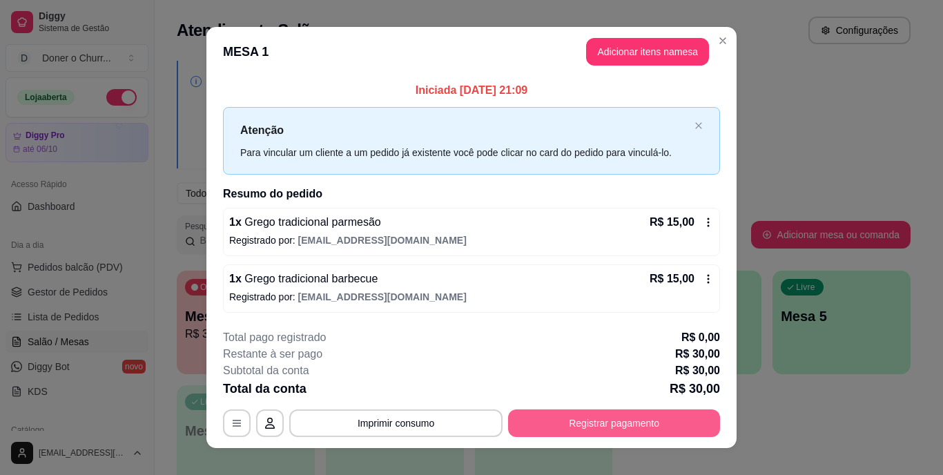
click at [592, 423] on button "Registrar pagamento" at bounding box center [614, 424] width 212 height 28
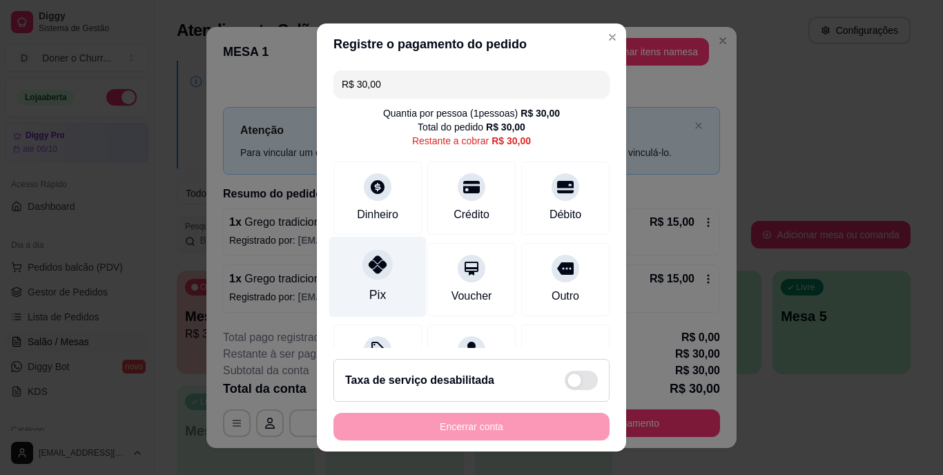
click at [375, 282] on div "Pix" at bounding box center [377, 277] width 97 height 81
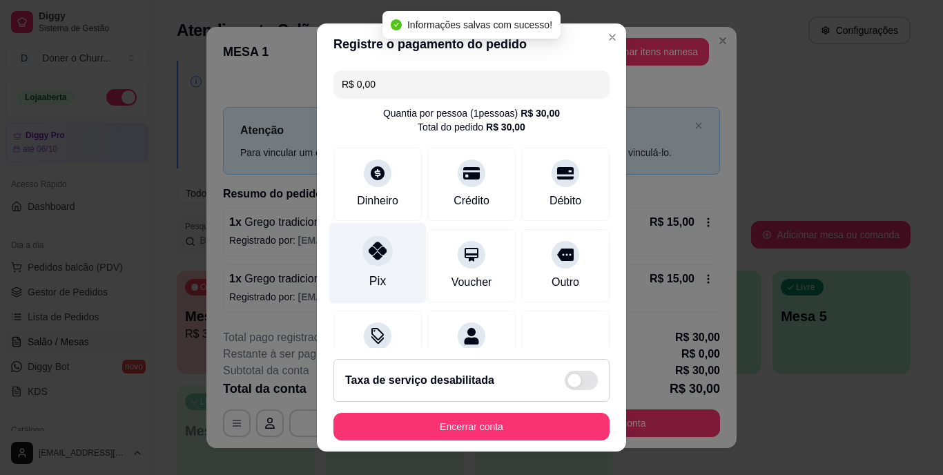
type input "R$ 0,00"
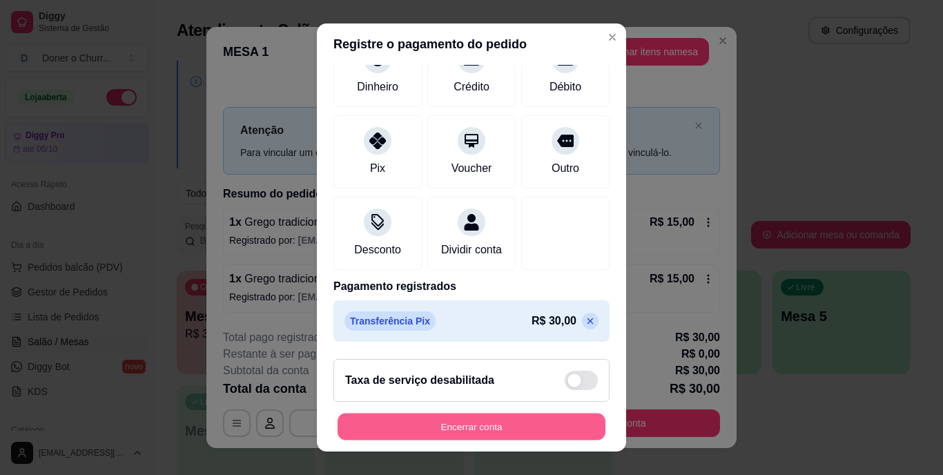
click at [481, 423] on button "Encerrar conta" at bounding box center [472, 426] width 268 height 27
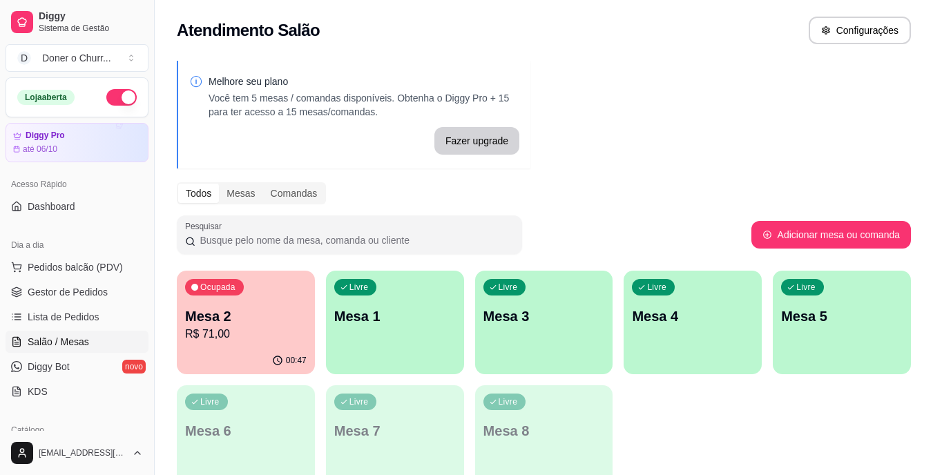
click at [235, 326] on p "R$ 71,00" at bounding box center [246, 334] width 122 height 17
click at [264, 326] on p "R$ 71,00" at bounding box center [246, 334] width 118 height 16
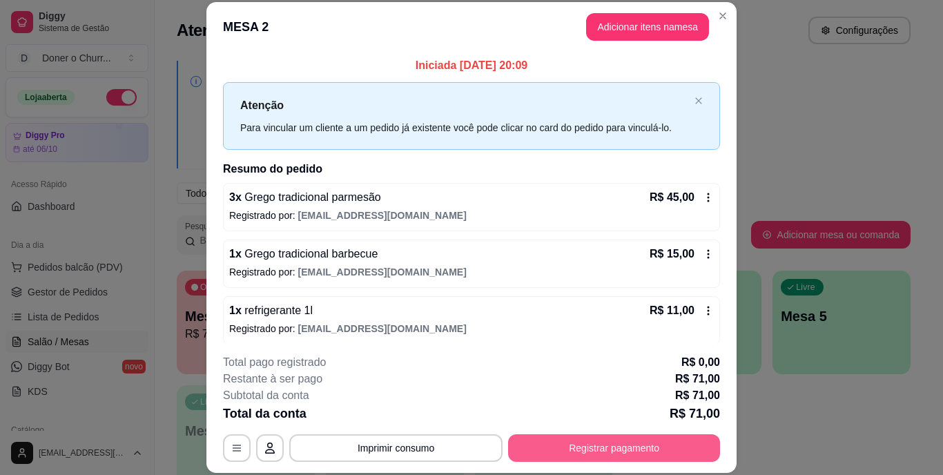
click at [615, 443] on button "Registrar pagamento" at bounding box center [614, 448] width 212 height 28
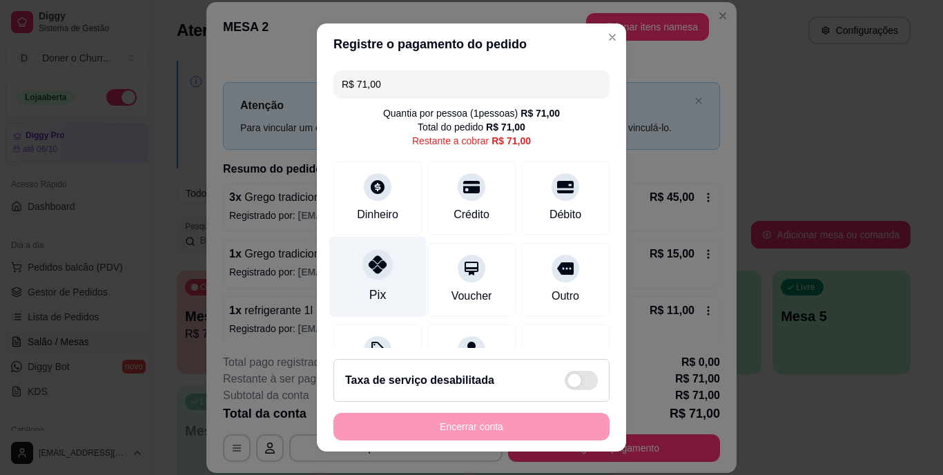
click at [364, 282] on div "Pix" at bounding box center [377, 277] width 97 height 81
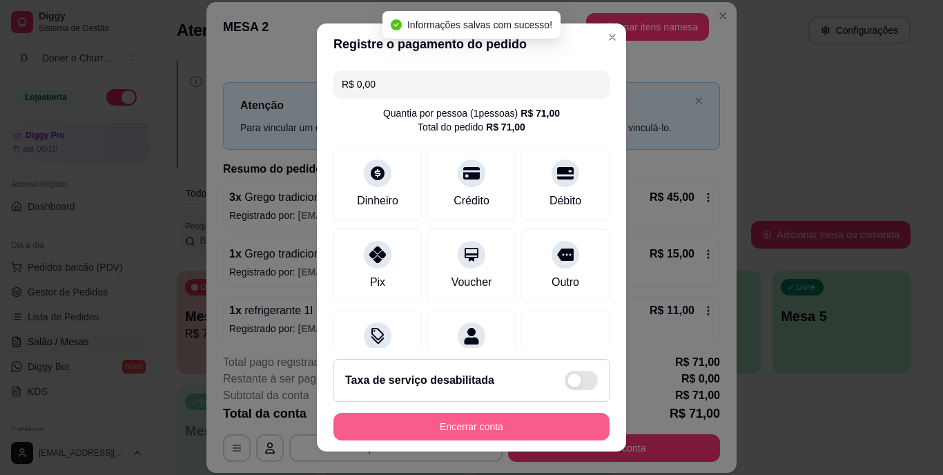
type input "R$ 0,00"
click at [472, 423] on button "Encerrar conta" at bounding box center [472, 427] width 276 height 28
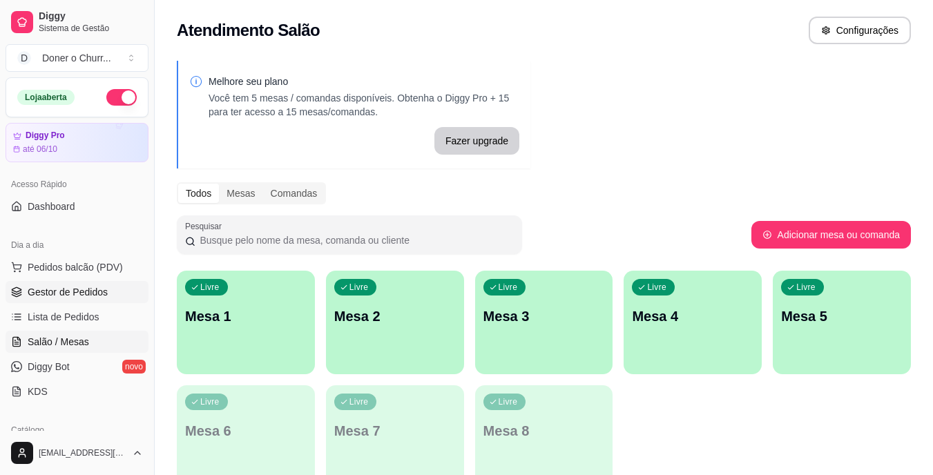
click at [81, 288] on span "Gestor de Pedidos" at bounding box center [68, 292] width 80 height 14
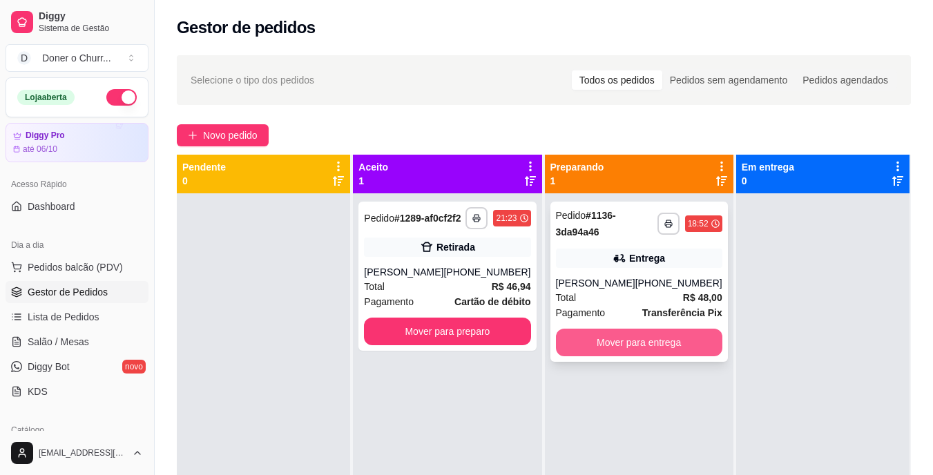
click at [645, 336] on button "Mover para entrega" at bounding box center [639, 343] width 166 height 28
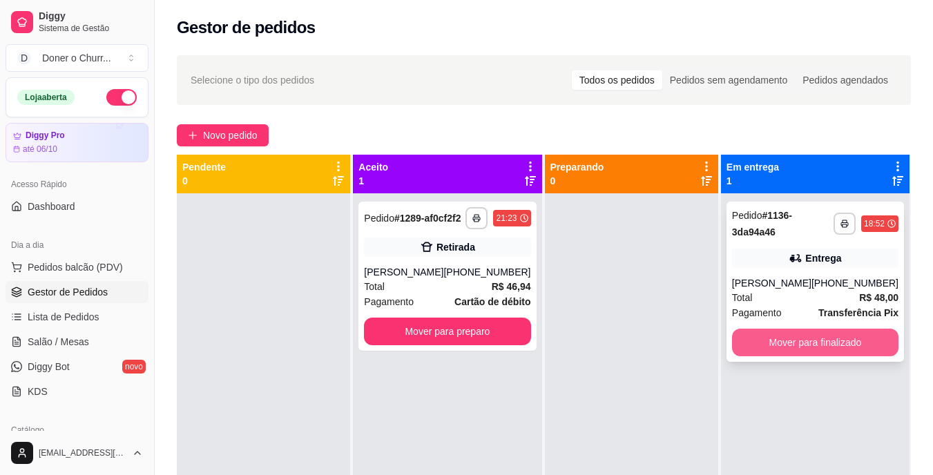
click at [820, 348] on button "Mover para finalizado" at bounding box center [815, 343] width 166 height 28
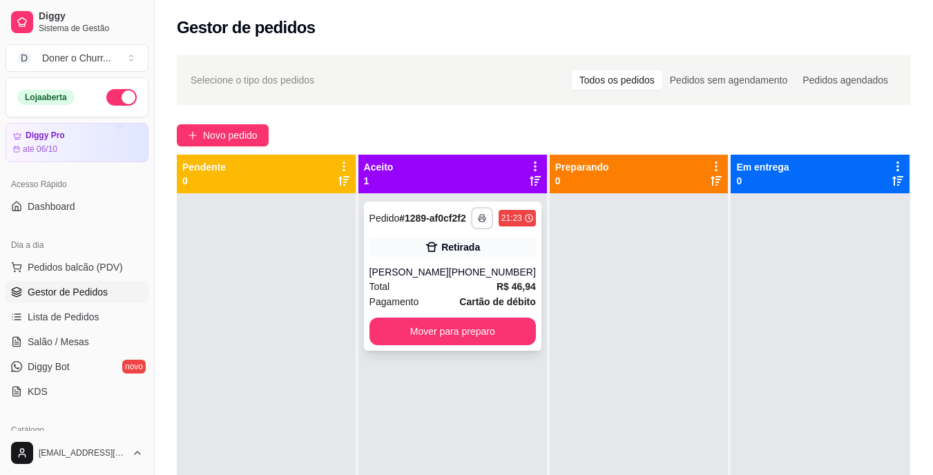
click at [478, 222] on icon "button" at bounding box center [482, 218] width 8 height 8
click at [425, 272] on button "IMPRESSORA" at bounding box center [435, 272] width 100 height 22
click at [79, 340] on span "Salão / Mesas" at bounding box center [58, 342] width 61 height 14
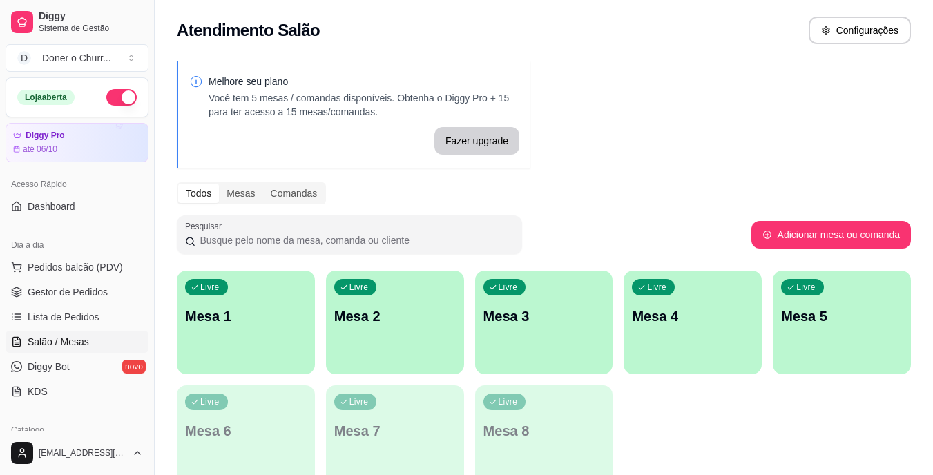
click at [235, 319] on p "Mesa 1" at bounding box center [246, 316] width 122 height 19
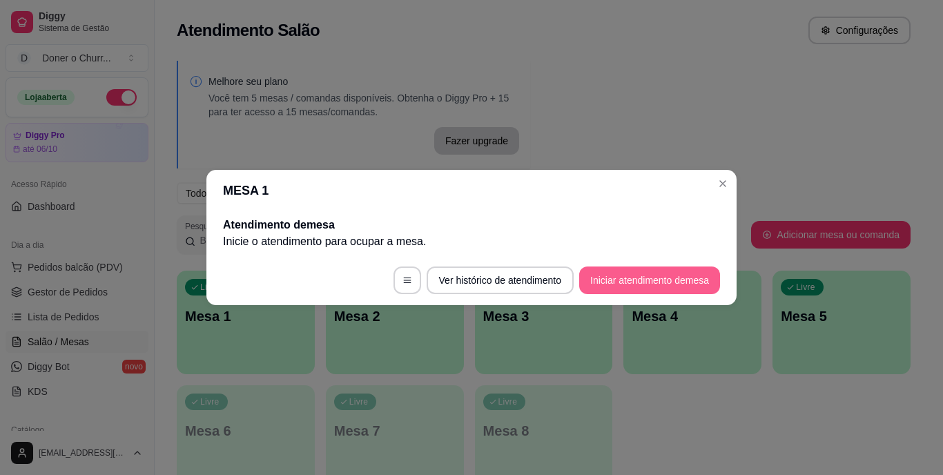
click at [638, 280] on button "Iniciar atendimento de mesa" at bounding box center [649, 281] width 141 height 28
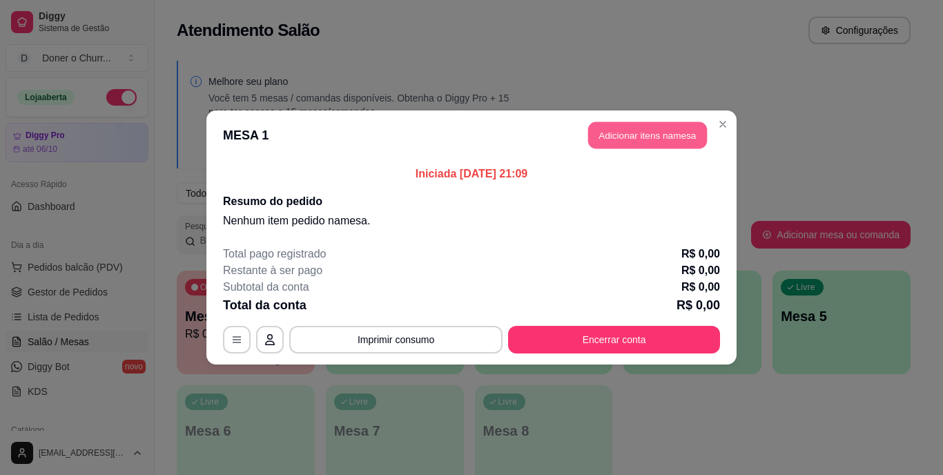
click at [670, 127] on button "Adicionar itens na mesa" at bounding box center [647, 135] width 119 height 27
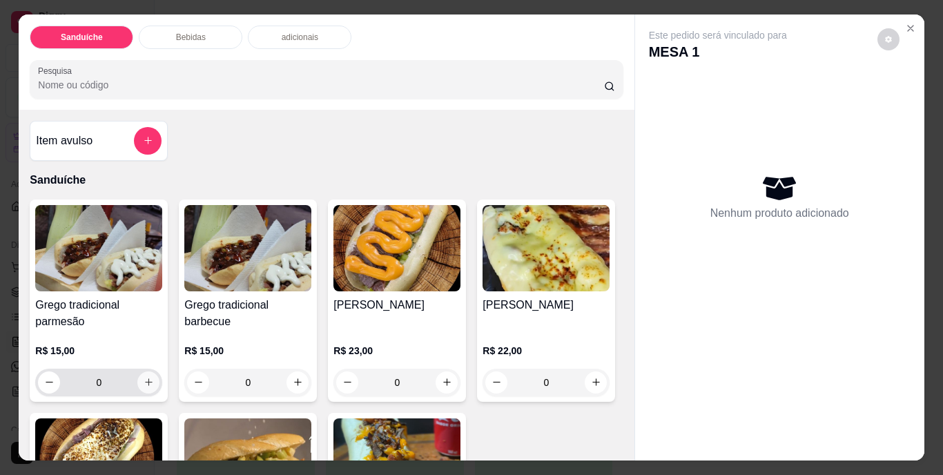
click at [146, 378] on icon "increase-product-quantity" at bounding box center [149, 382] width 8 height 8
type input "1"
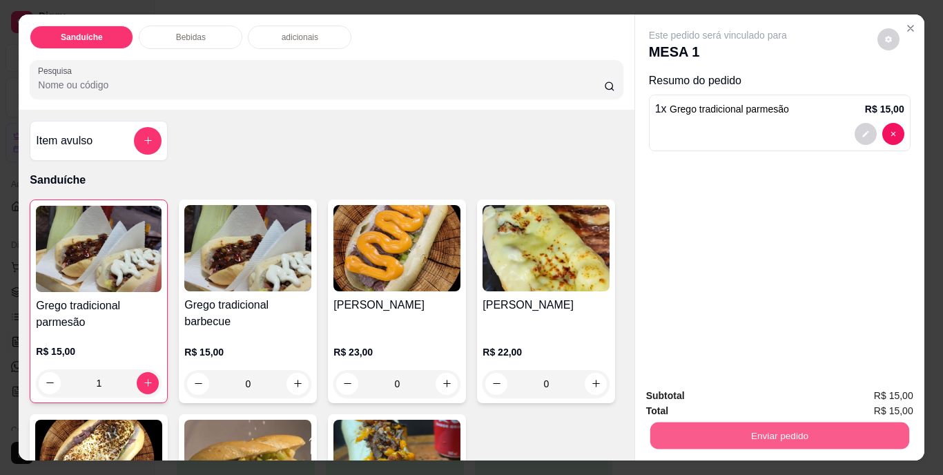
click at [759, 423] on button "Enviar pedido" at bounding box center [779, 436] width 259 height 27
click at [756, 385] on button "Não registrar e enviar pedido" at bounding box center [733, 397] width 139 height 26
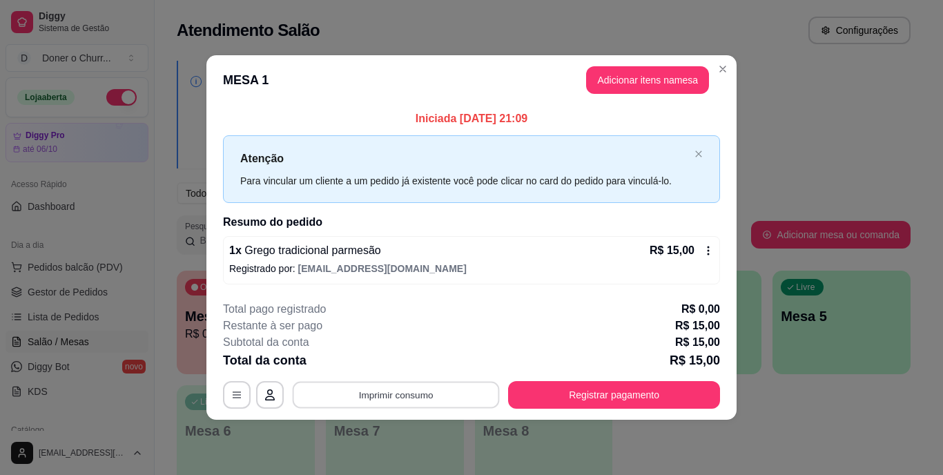
click at [385, 399] on button "Imprimir consumo" at bounding box center [396, 394] width 207 height 27
click at [409, 360] on button "IMPRESSORA" at bounding box center [400, 363] width 100 height 22
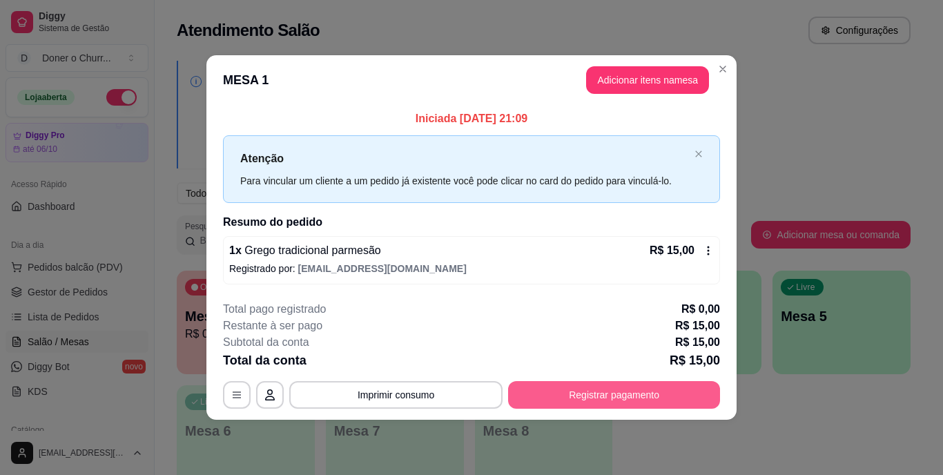
click at [590, 387] on button "Registrar pagamento" at bounding box center [614, 395] width 212 height 28
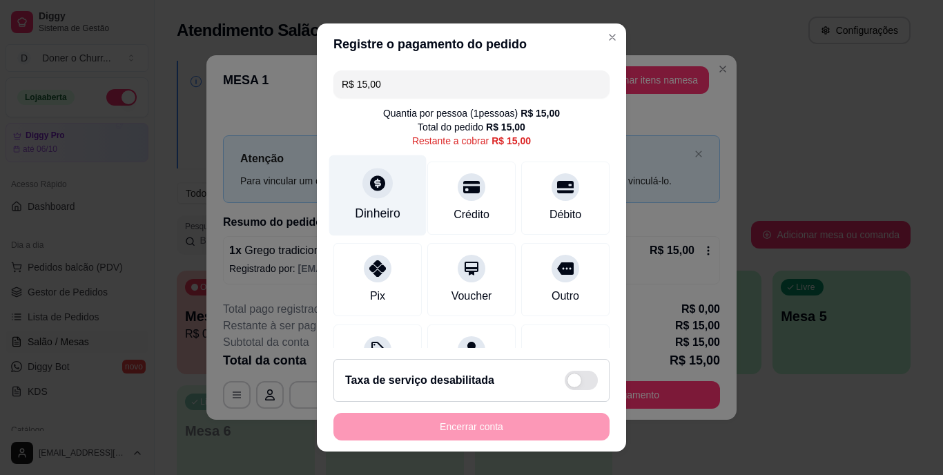
click at [363, 191] on div at bounding box center [378, 183] width 30 height 30
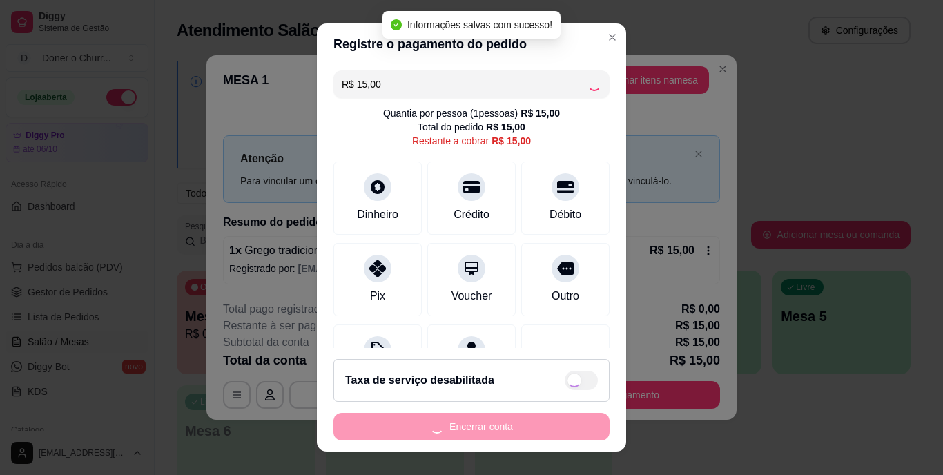
type input "R$ 0,00"
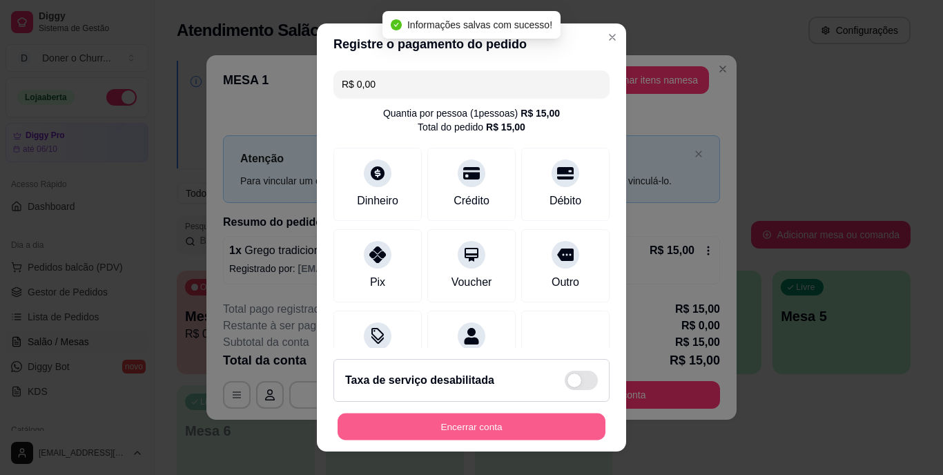
click at [490, 425] on button "Encerrar conta" at bounding box center [472, 426] width 268 height 27
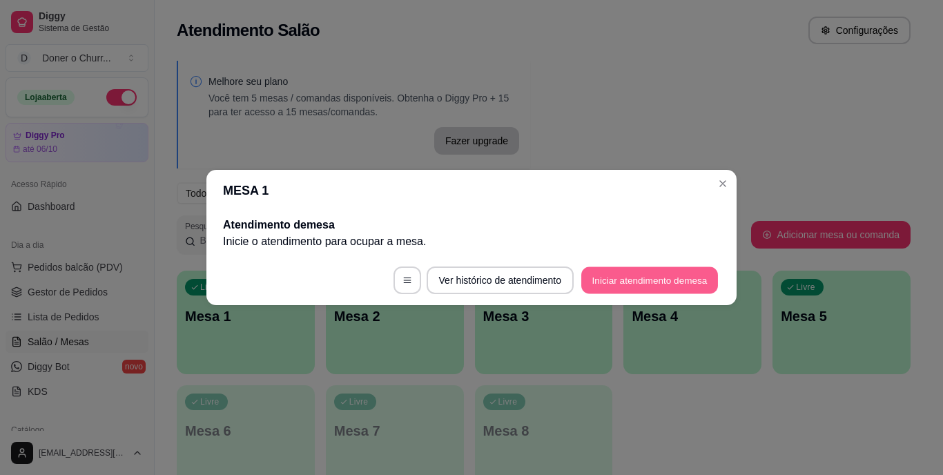
click at [621, 281] on button "Iniciar atendimento de mesa" at bounding box center [649, 280] width 137 height 27
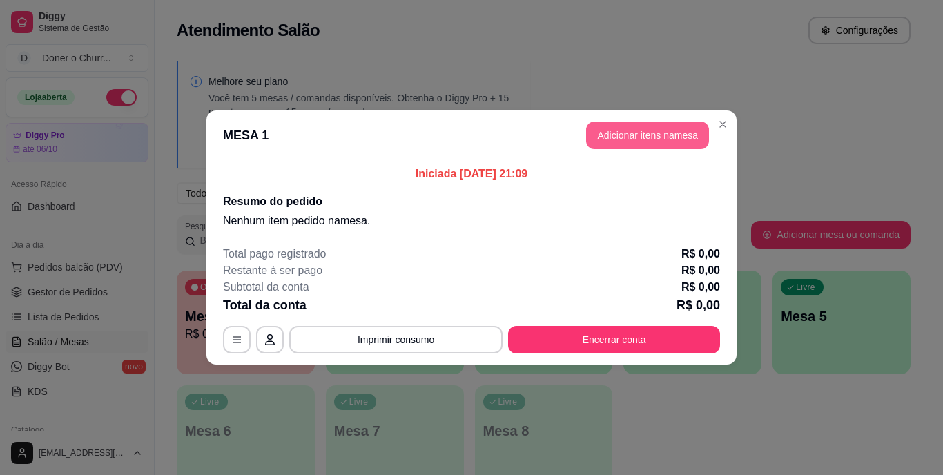
click at [651, 135] on button "Adicionar itens na mesa" at bounding box center [647, 136] width 123 height 28
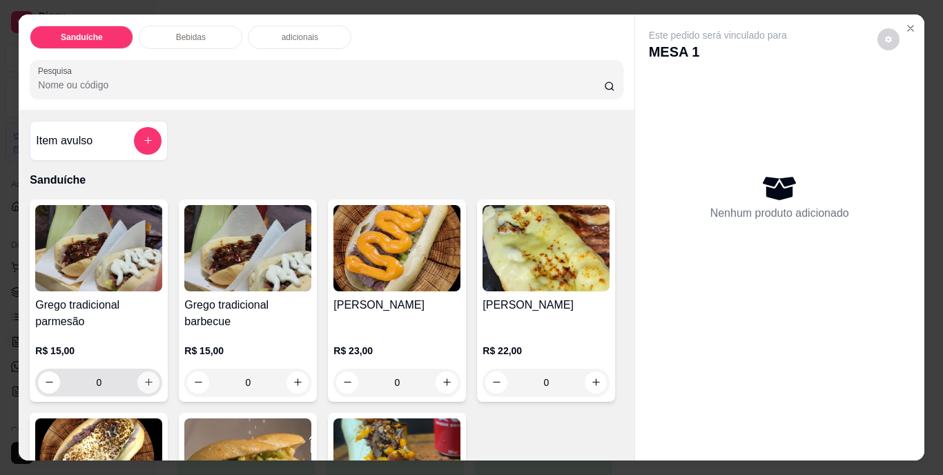
click at [147, 377] on icon "increase-product-quantity" at bounding box center [149, 382] width 10 height 10
type input "1"
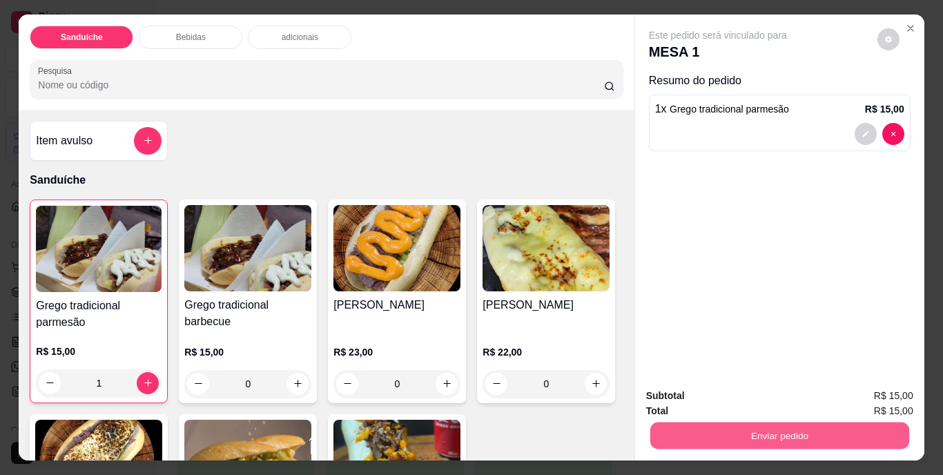
click at [744, 423] on button "Enviar pedido" at bounding box center [779, 436] width 259 height 27
click at [722, 390] on button "Não registrar e enviar pedido" at bounding box center [733, 397] width 139 height 26
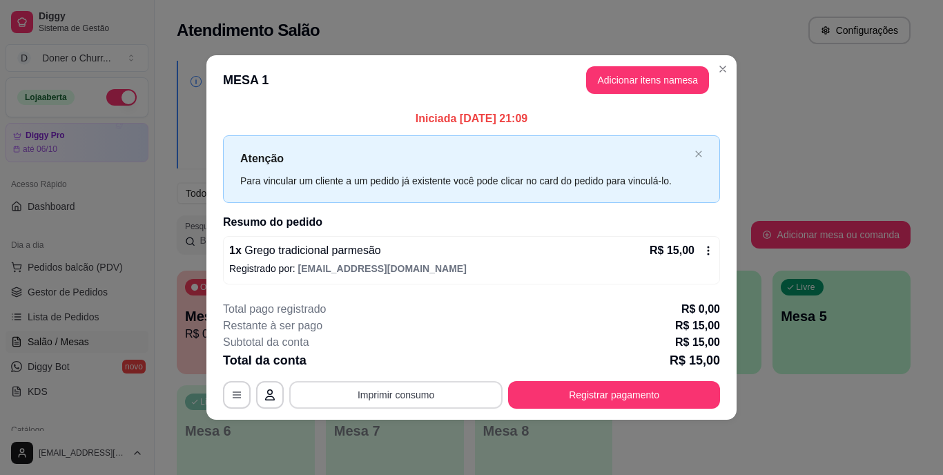
click at [418, 387] on button "Imprimir consumo" at bounding box center [395, 395] width 213 height 28
click at [421, 370] on button "IMPRESSORA" at bounding box center [400, 362] width 97 height 21
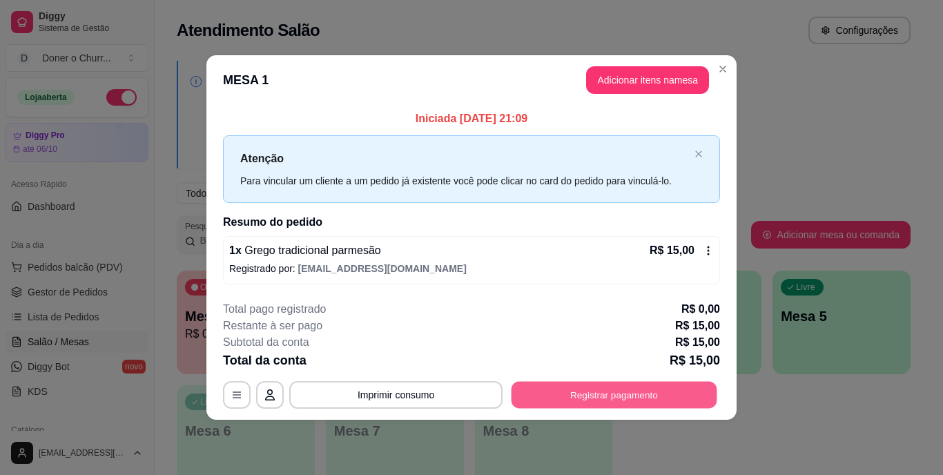
click at [603, 398] on button "Registrar pagamento" at bounding box center [615, 394] width 206 height 27
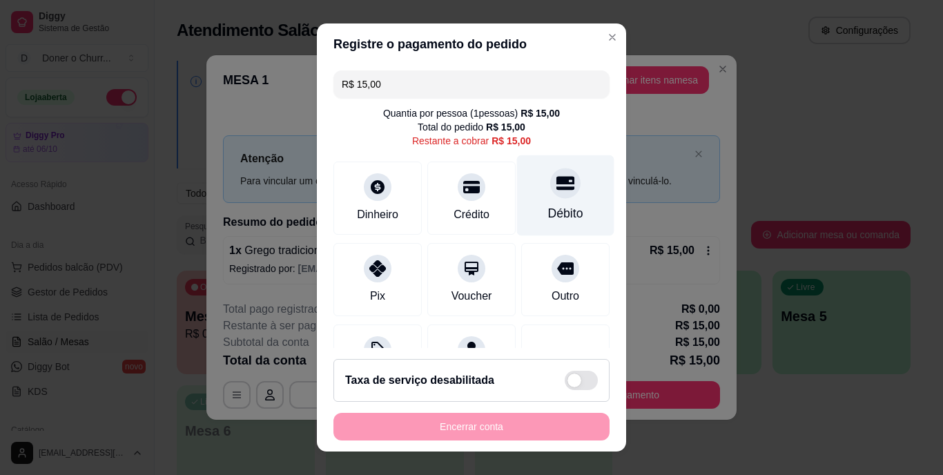
click at [543, 201] on div "Débito" at bounding box center [565, 195] width 97 height 81
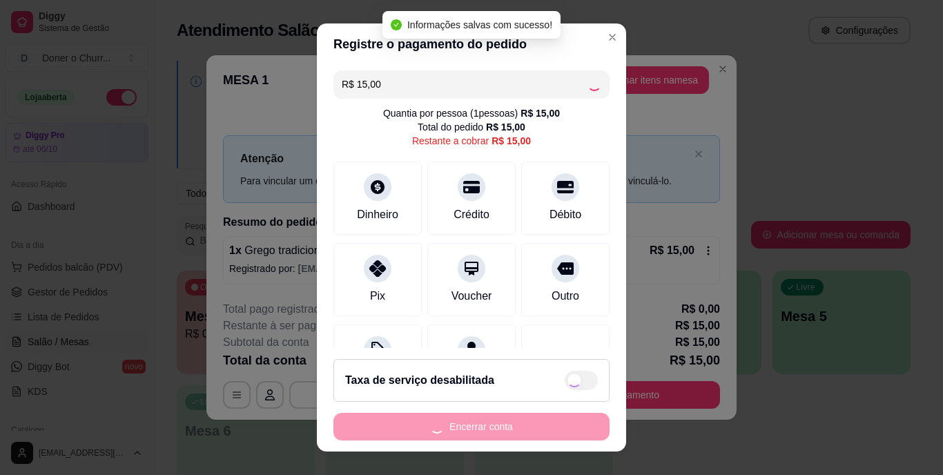
type input "R$ 0,00"
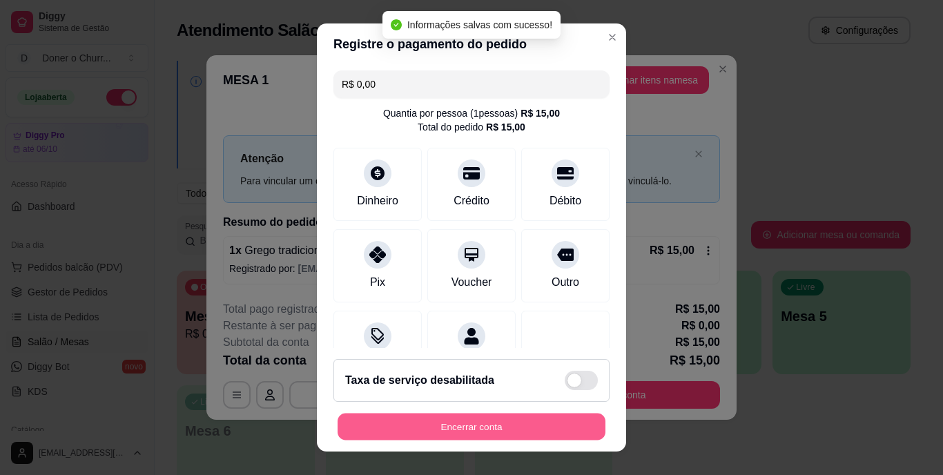
click at [484, 415] on button "Encerrar conta" at bounding box center [472, 426] width 268 height 27
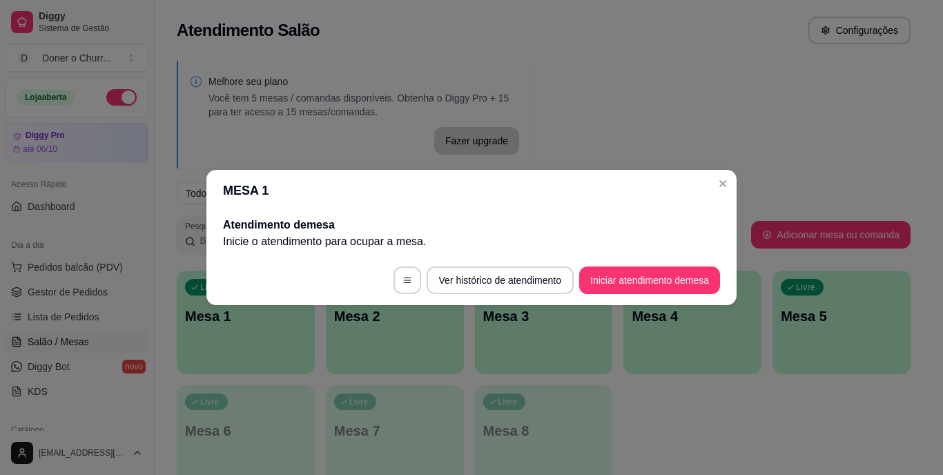
click at [652, 285] on button "Iniciar atendimento de mesa" at bounding box center [649, 281] width 141 height 28
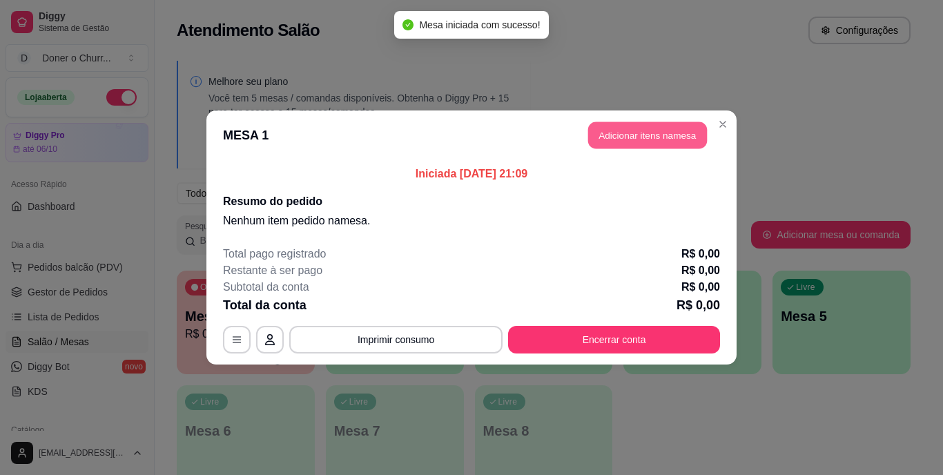
click at [652, 133] on button "Adicionar itens na mesa" at bounding box center [647, 135] width 119 height 27
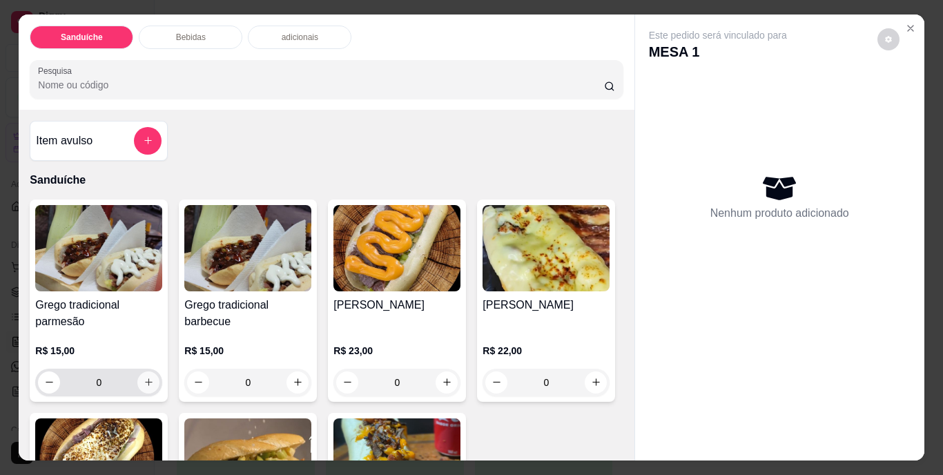
click at [144, 377] on icon "increase-product-quantity" at bounding box center [149, 382] width 10 height 10
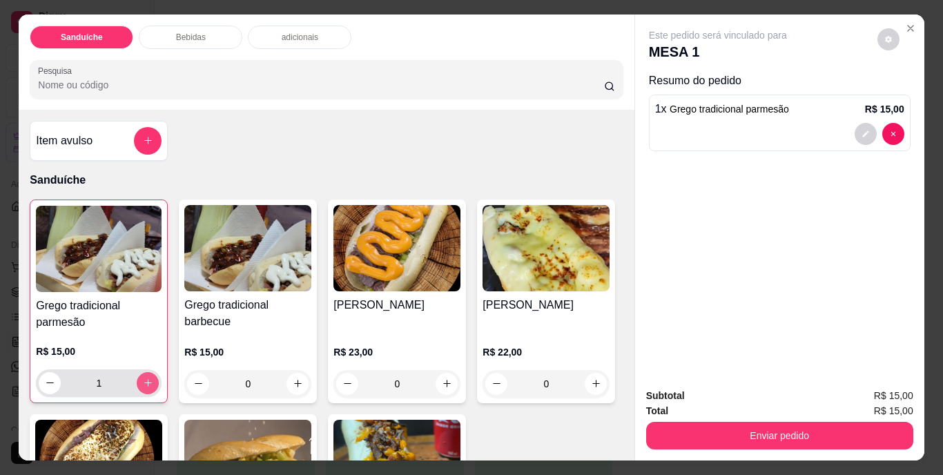
click at [135, 369] on div "1" at bounding box center [99, 383] width 120 height 28
type input "2"
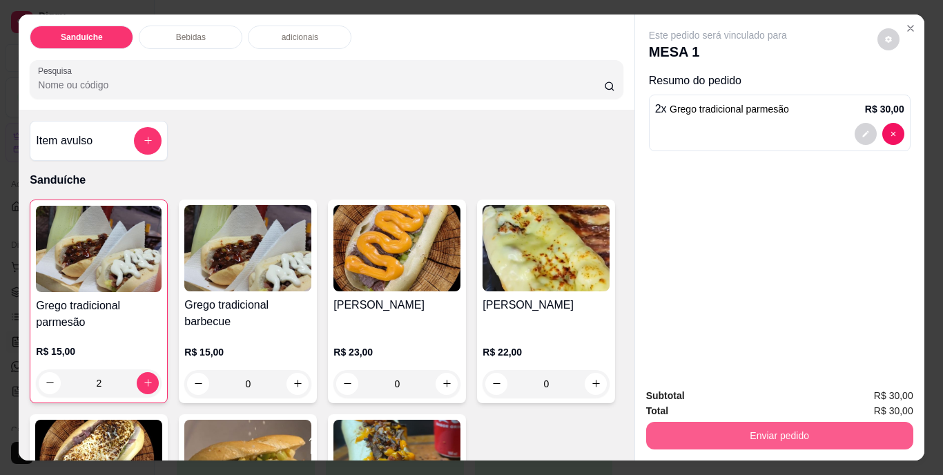
click at [751, 425] on button "Enviar pedido" at bounding box center [779, 436] width 267 height 28
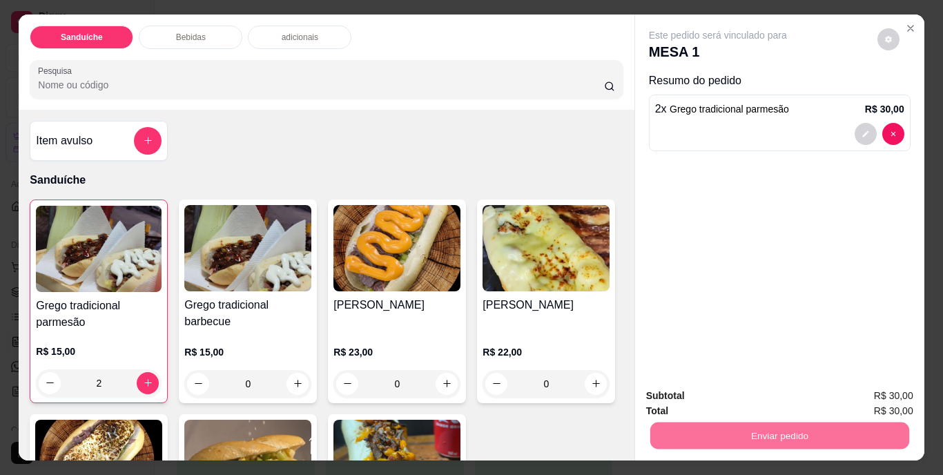
click at [742, 390] on button "Não registrar e enviar pedido" at bounding box center [734, 397] width 144 height 26
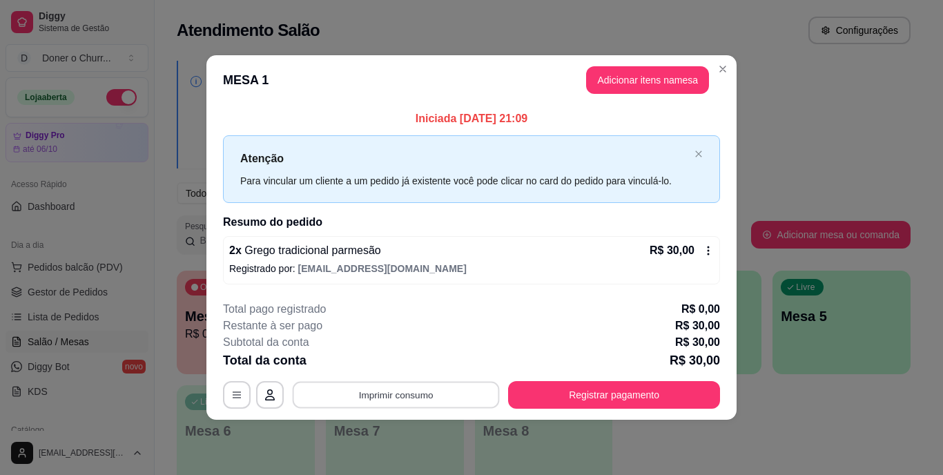
click at [387, 394] on button "Imprimir consumo" at bounding box center [396, 394] width 207 height 27
click at [395, 362] on button "IMPRESSORA" at bounding box center [400, 362] width 97 height 21
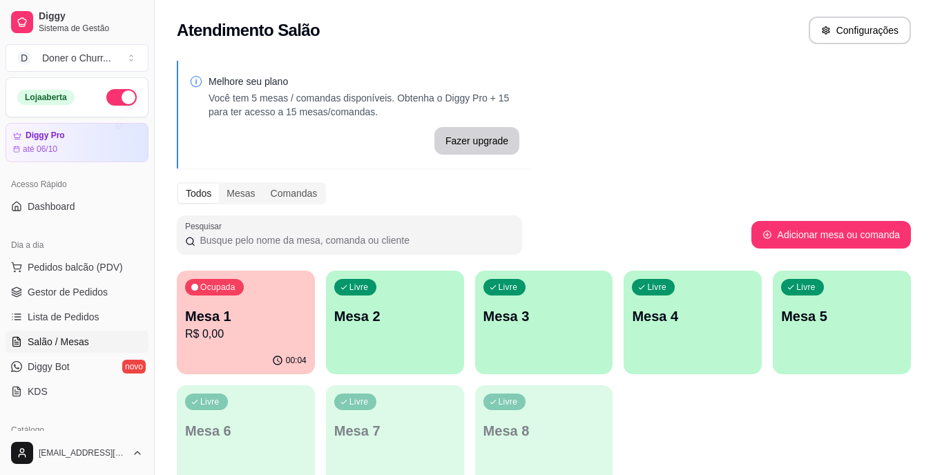
click at [365, 339] on div "Livre Mesa 2" at bounding box center [395, 314] width 138 height 87
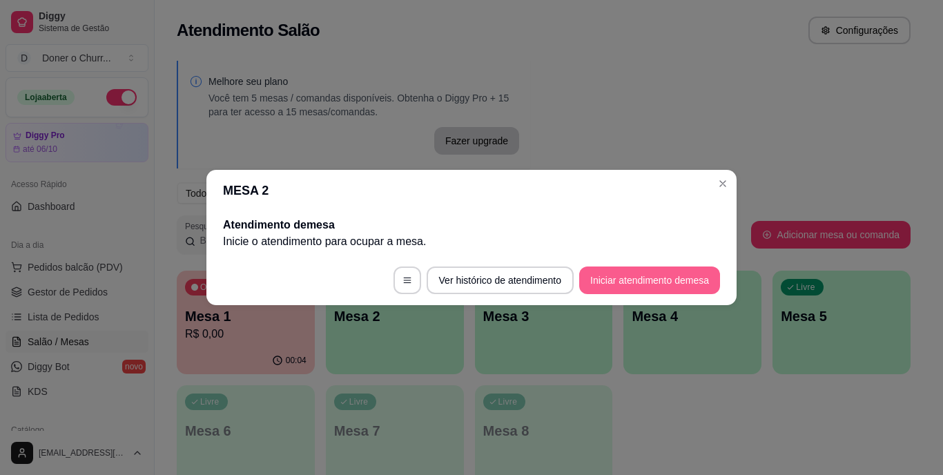
click at [623, 277] on button "Iniciar atendimento de mesa" at bounding box center [649, 281] width 141 height 28
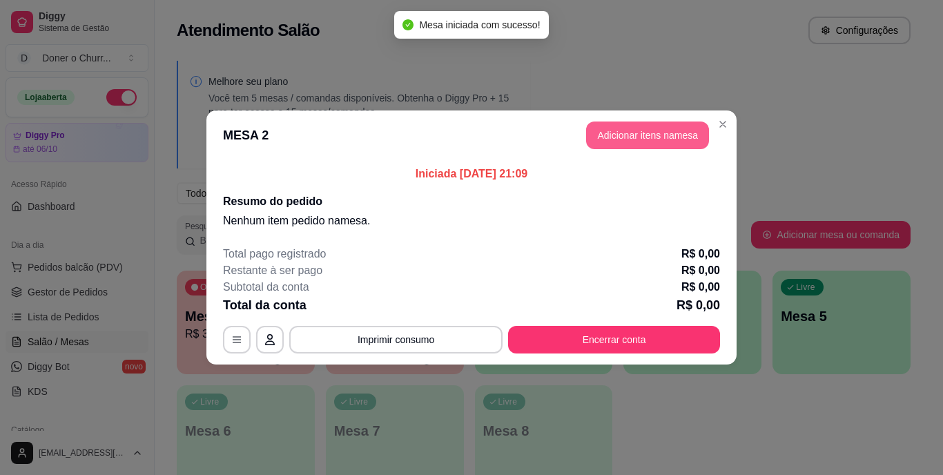
click at [615, 142] on button "Adicionar itens na mesa" at bounding box center [647, 136] width 123 height 28
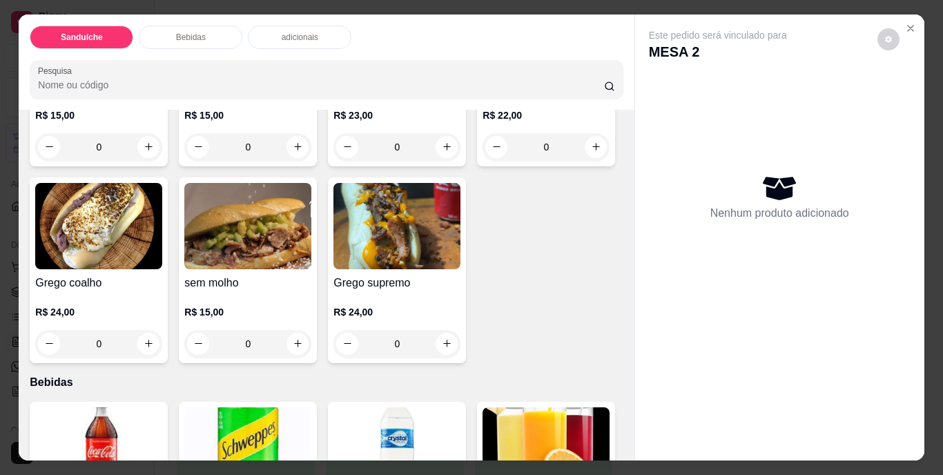
scroll to position [327, 0]
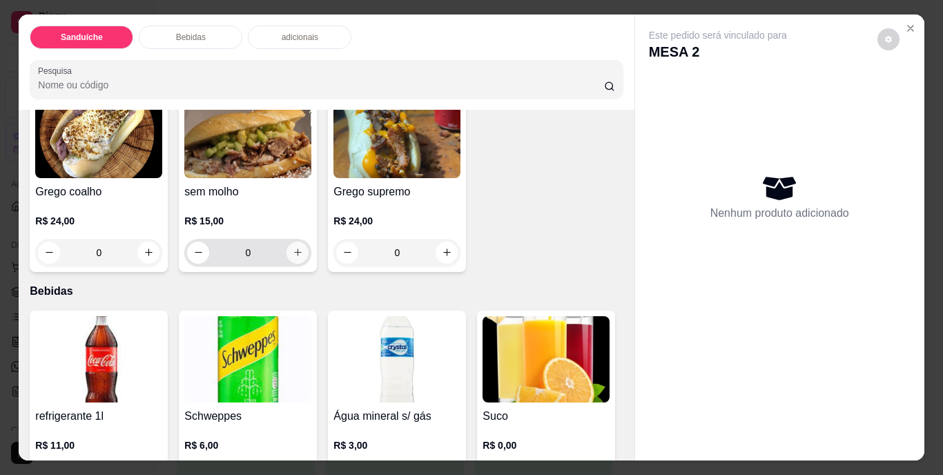
click at [309, 247] on button "increase-product-quantity" at bounding box center [298, 253] width 22 height 22
type input "1"
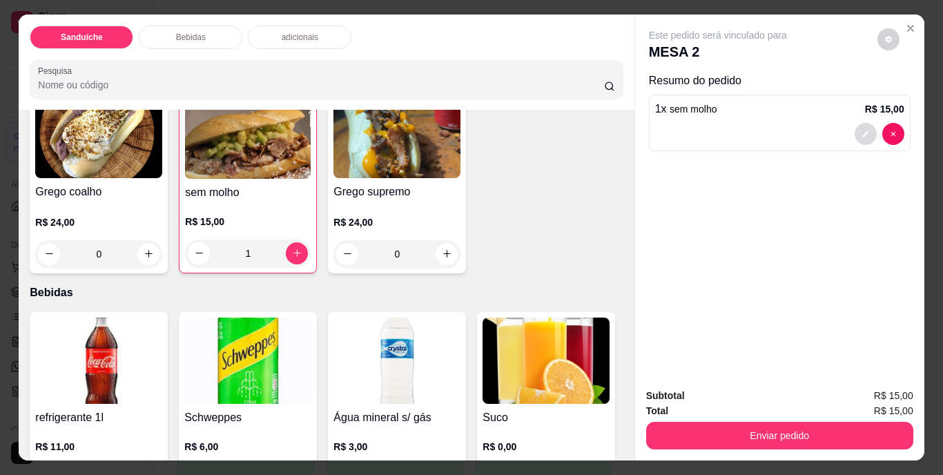
click at [865, 124] on button "decrease-product-quantity" at bounding box center [866, 134] width 22 height 22
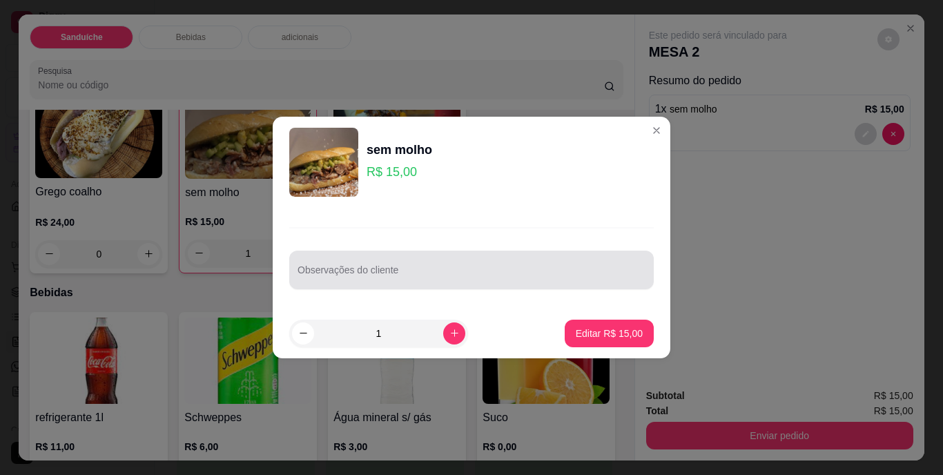
click at [358, 259] on div at bounding box center [472, 270] width 348 height 28
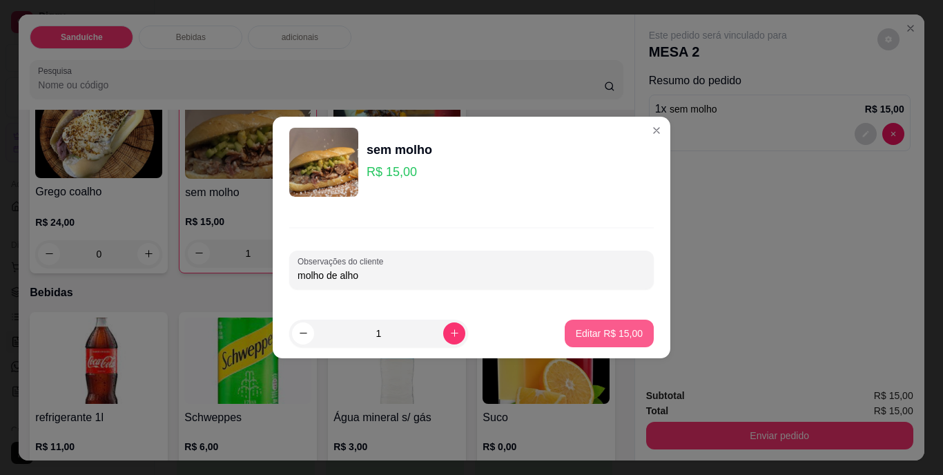
type input "molho de alho"
click at [581, 336] on p "Editar R$ 15,00" at bounding box center [609, 334] width 67 height 14
type input "0"
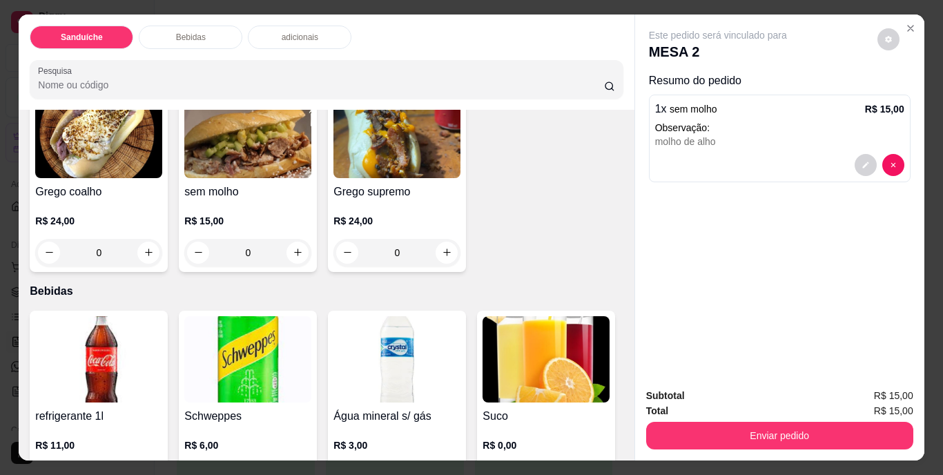
click at [620, 203] on div "Item avulso Sanduíche Grego tradicional parmesão R$ 15,00 0 Grego tradicional b…" at bounding box center [326, 285] width 615 height 351
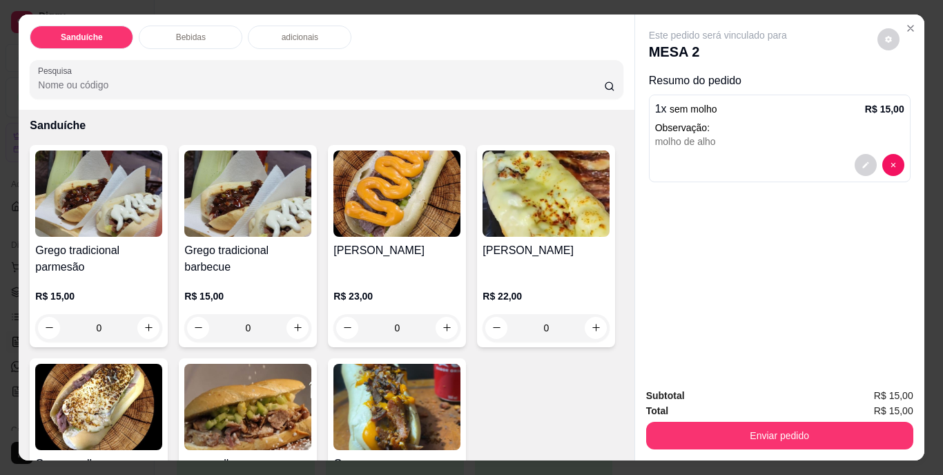
scroll to position [0, 0]
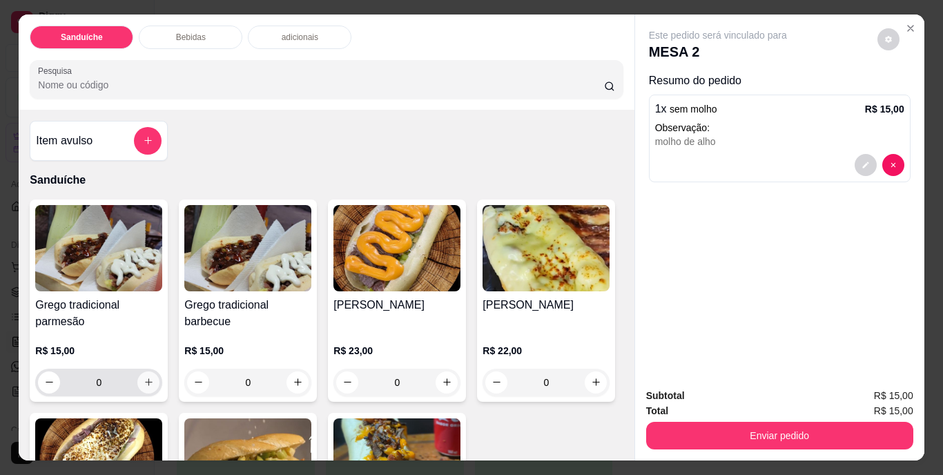
click at [150, 373] on button "increase-product-quantity" at bounding box center [148, 383] width 22 height 22
type input "1"
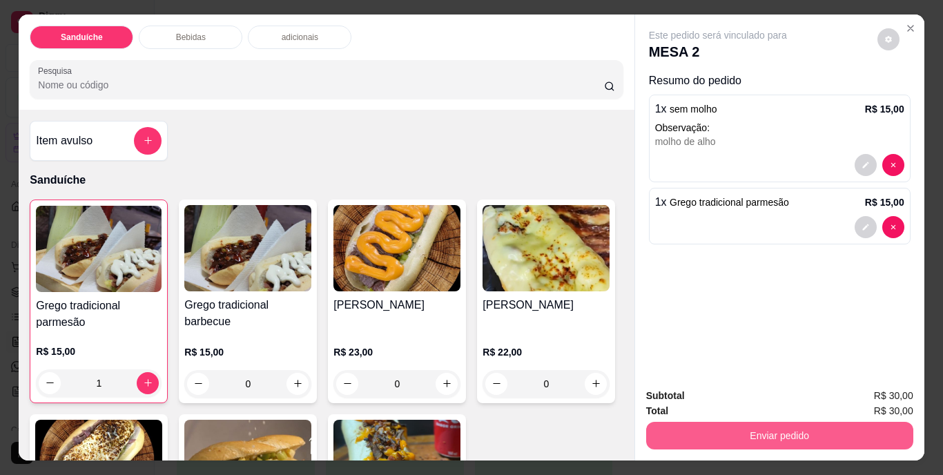
click at [777, 430] on button "Enviar pedido" at bounding box center [779, 436] width 267 height 28
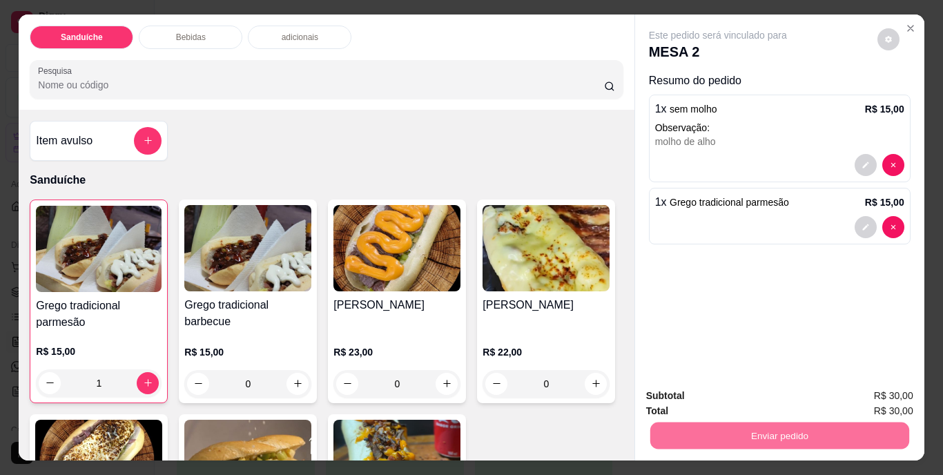
click at [685, 394] on button "Não registrar e enviar pedido" at bounding box center [734, 397] width 144 height 26
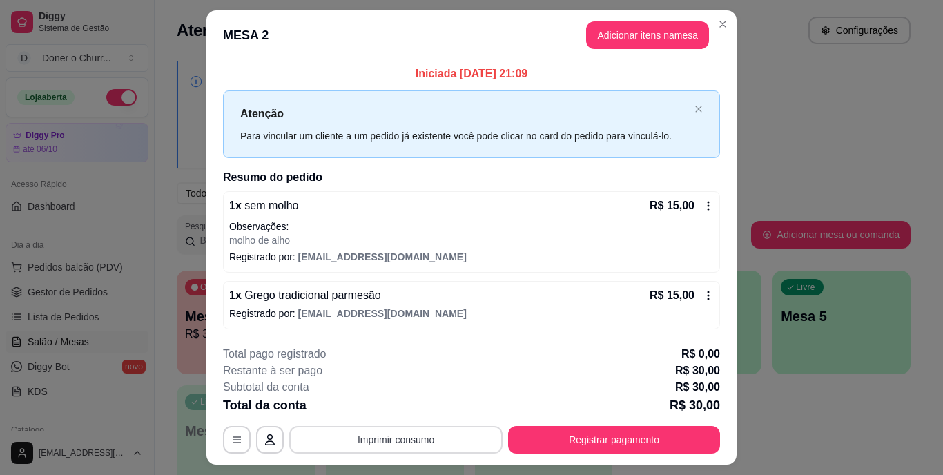
click at [360, 439] on button "Imprimir consumo" at bounding box center [395, 440] width 213 height 28
click at [394, 402] on button "IMPRESSORA" at bounding box center [395, 407] width 100 height 22
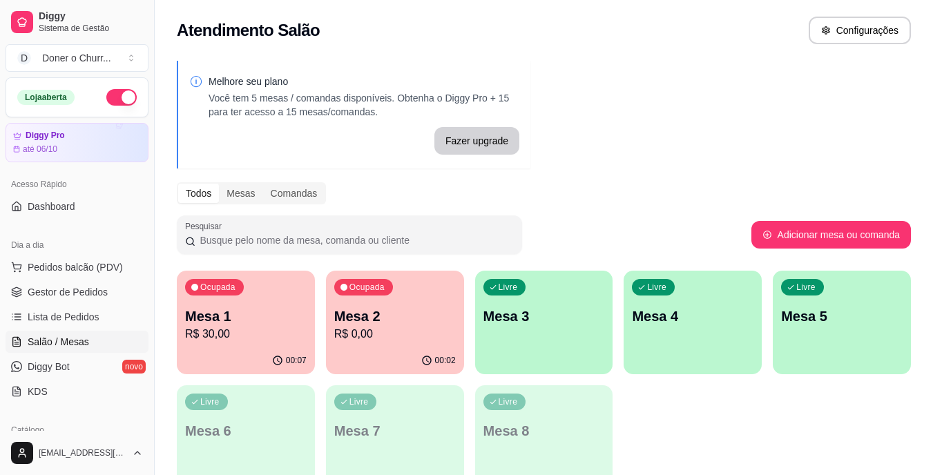
click at [531, 325] on p "Mesa 3" at bounding box center [544, 316] width 122 height 19
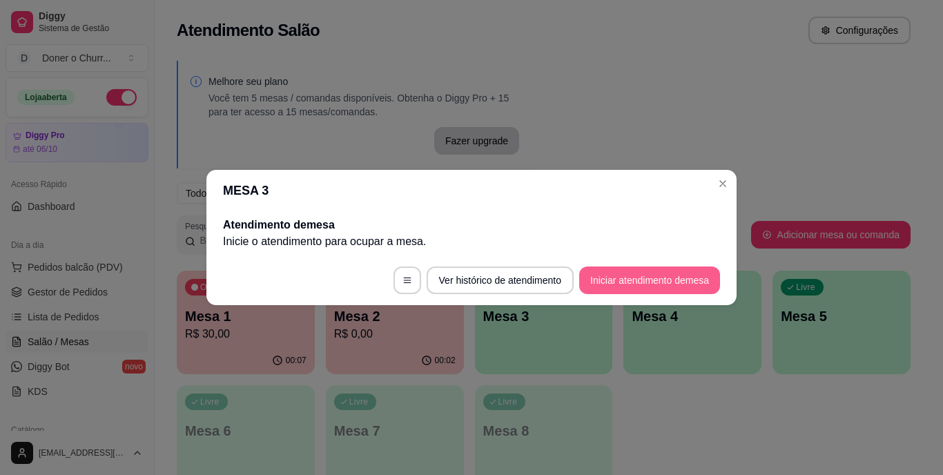
click at [626, 293] on button "Iniciar atendimento de mesa" at bounding box center [649, 281] width 141 height 28
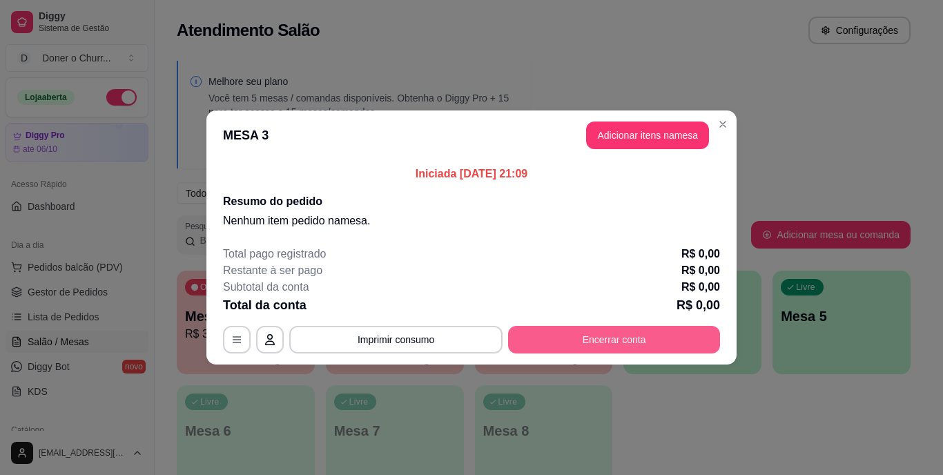
click at [613, 343] on button "Encerrar conta" at bounding box center [614, 340] width 212 height 28
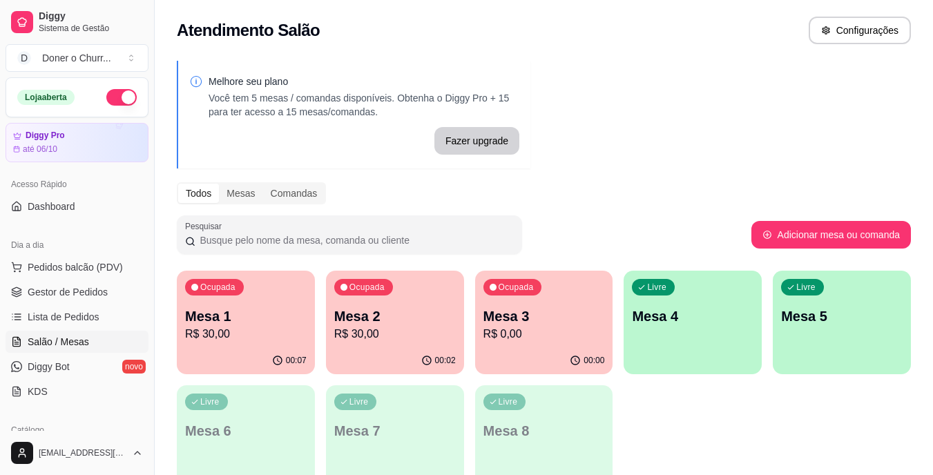
click at [547, 330] on p "R$ 0,00" at bounding box center [544, 334] width 122 height 17
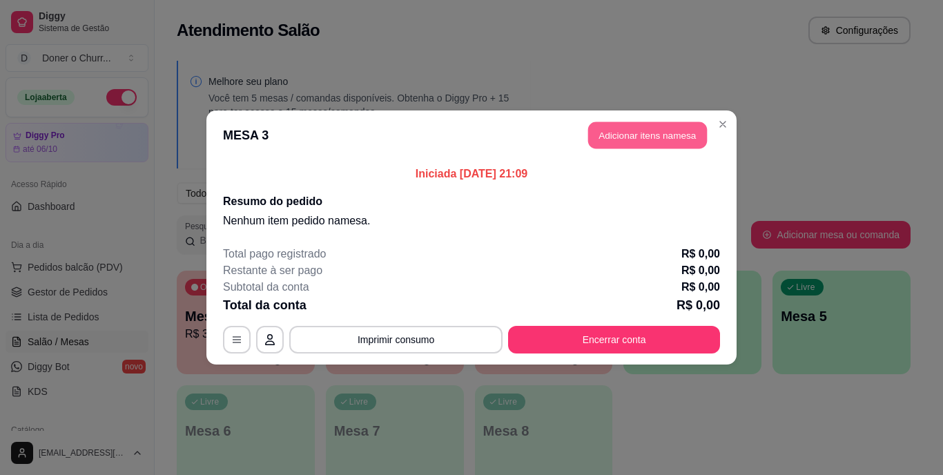
click at [651, 143] on button "Adicionar itens na mesa" at bounding box center [647, 135] width 119 height 27
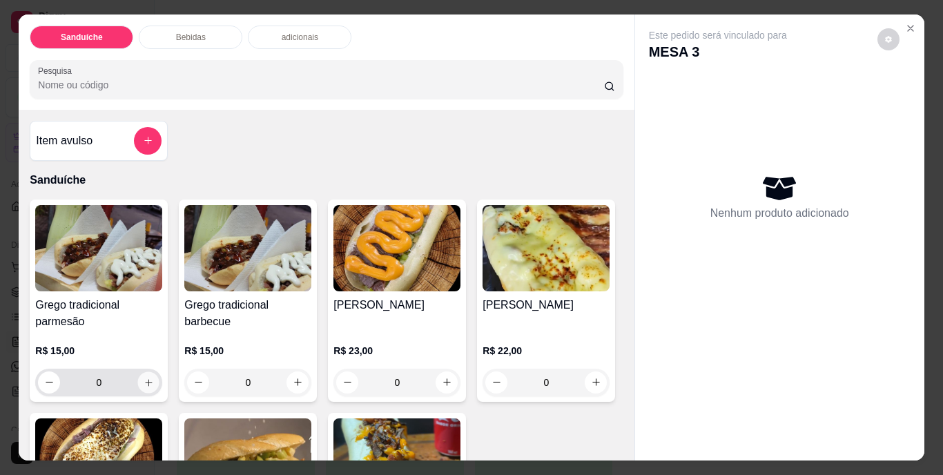
click at [144, 381] on icon "increase-product-quantity" at bounding box center [149, 382] width 10 height 10
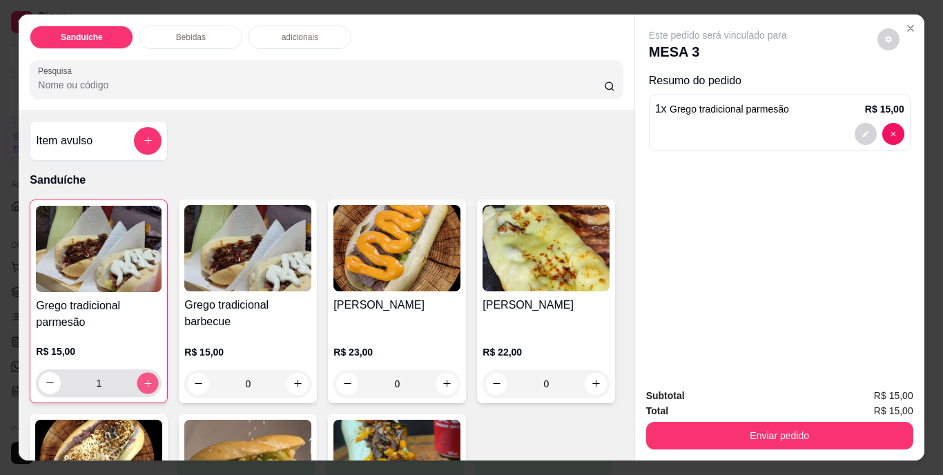
click at [144, 380] on icon "increase-product-quantity" at bounding box center [148, 383] width 10 height 10
type input "2"
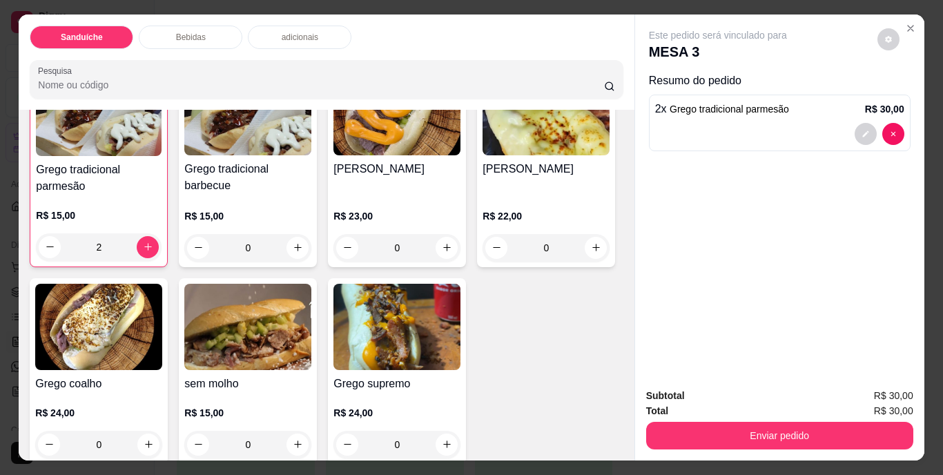
scroll to position [232, 0]
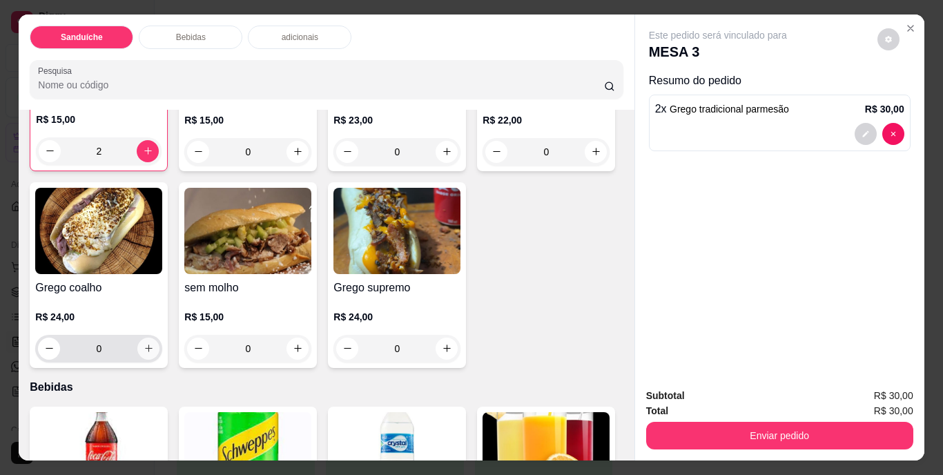
click at [154, 343] on icon "increase-product-quantity" at bounding box center [149, 348] width 10 height 10
type input "1"
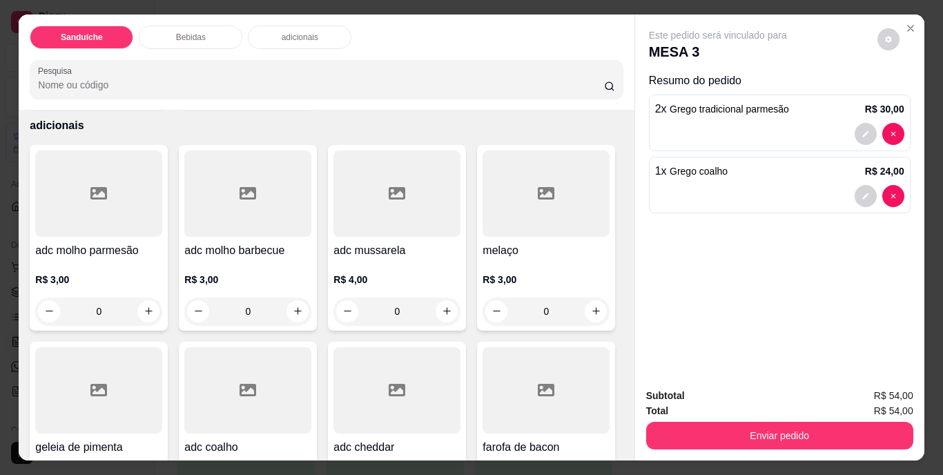
scroll to position [876, 0]
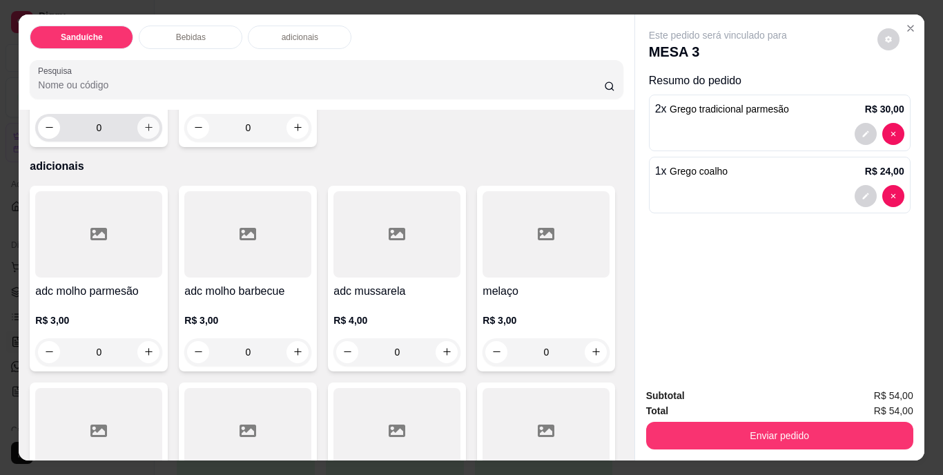
click at [160, 139] on button "increase-product-quantity" at bounding box center [148, 128] width 22 height 22
type input "1"
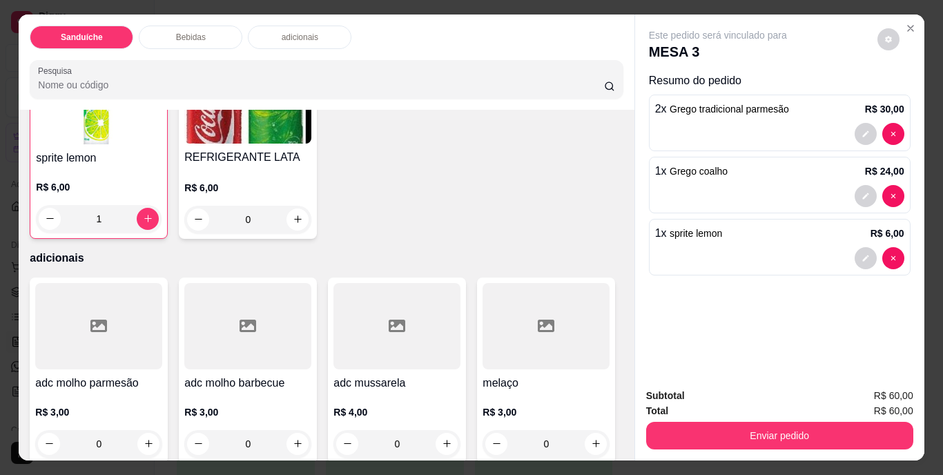
scroll to position [567, 0]
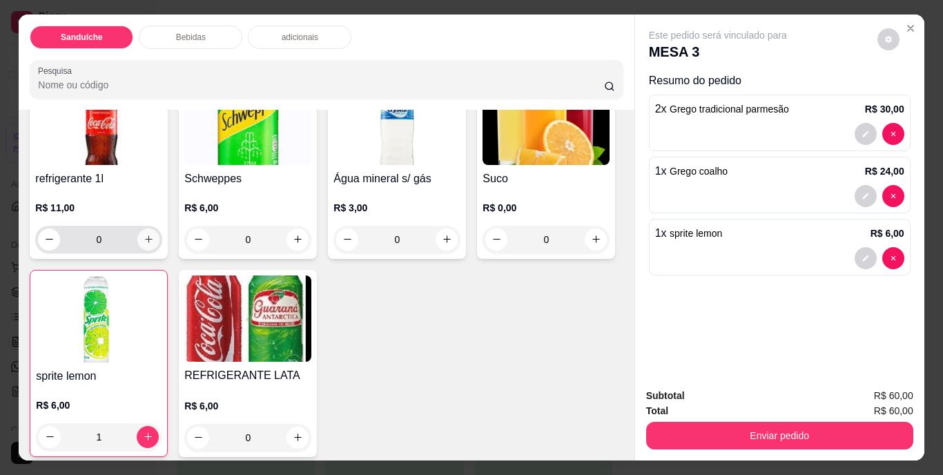
click at [144, 244] on icon "increase-product-quantity" at bounding box center [149, 239] width 10 height 10
type input "1"
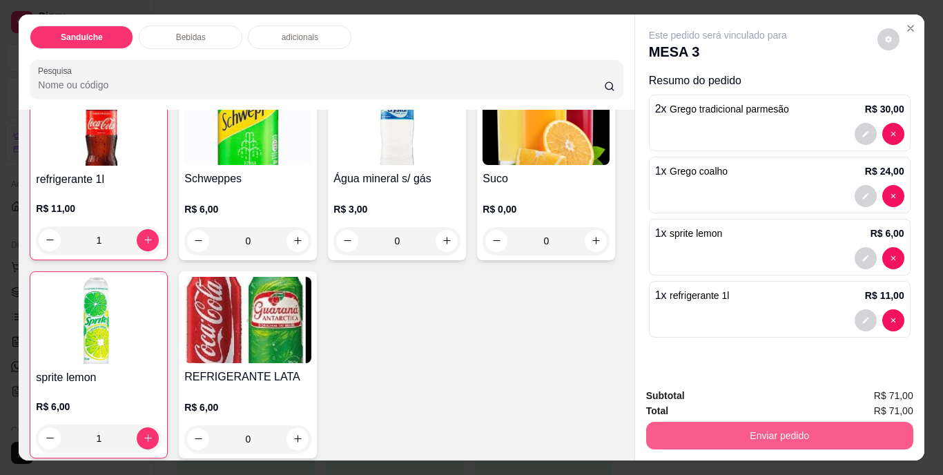
click at [792, 434] on button "Enviar pedido" at bounding box center [779, 436] width 267 height 28
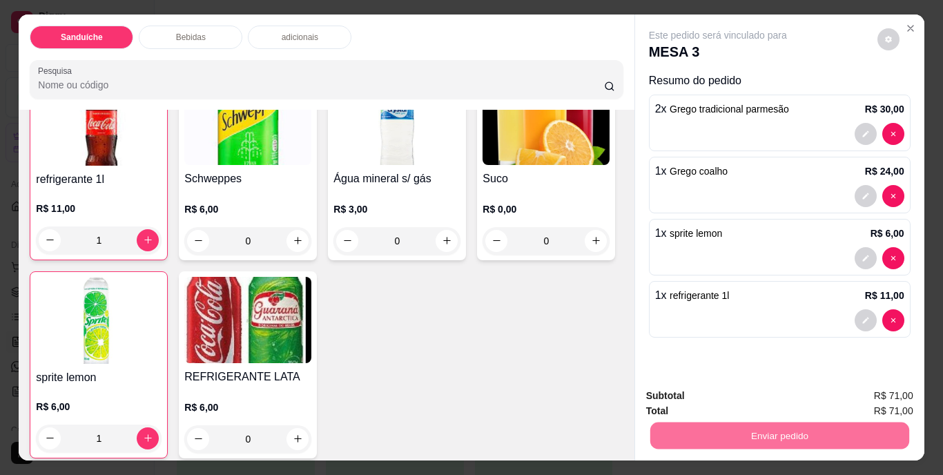
click at [712, 405] on button "Não registrar e enviar pedido" at bounding box center [734, 396] width 144 height 26
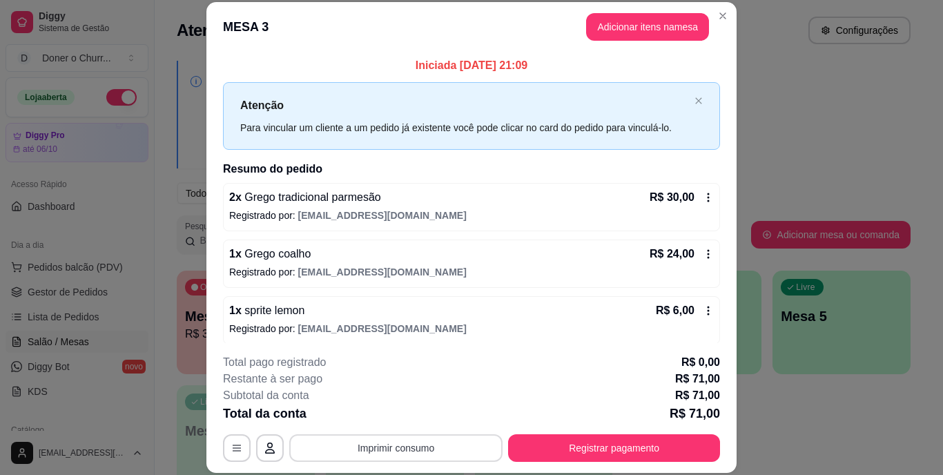
click at [390, 440] on button "Imprimir consumo" at bounding box center [395, 448] width 213 height 28
click at [396, 414] on button "IMPRESSORA" at bounding box center [395, 416] width 100 height 22
click at [460, 308] on div "1 x sprite lemon R$ 6,00" at bounding box center [471, 310] width 485 height 17
click at [599, 443] on button "Registrar pagamento" at bounding box center [614, 448] width 212 height 28
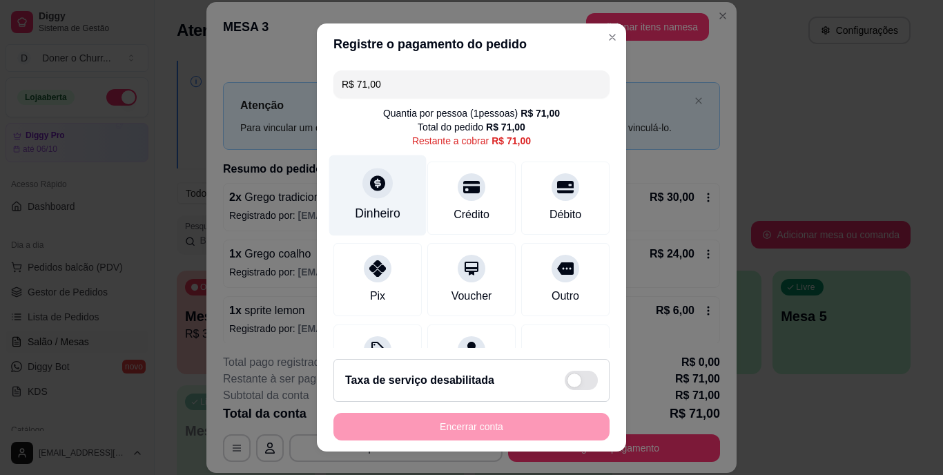
click at [391, 213] on div "Dinheiro" at bounding box center [378, 214] width 46 height 18
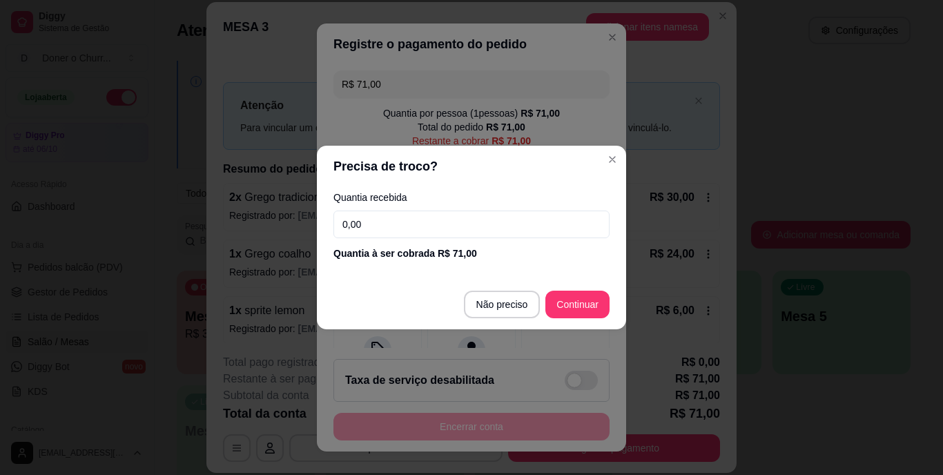
click at [396, 222] on input "0,00" at bounding box center [472, 225] width 276 height 28
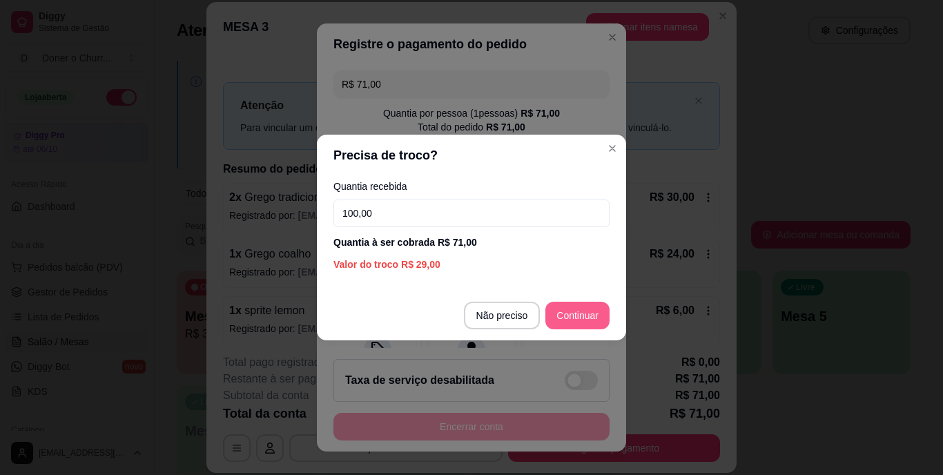
type input "100,00"
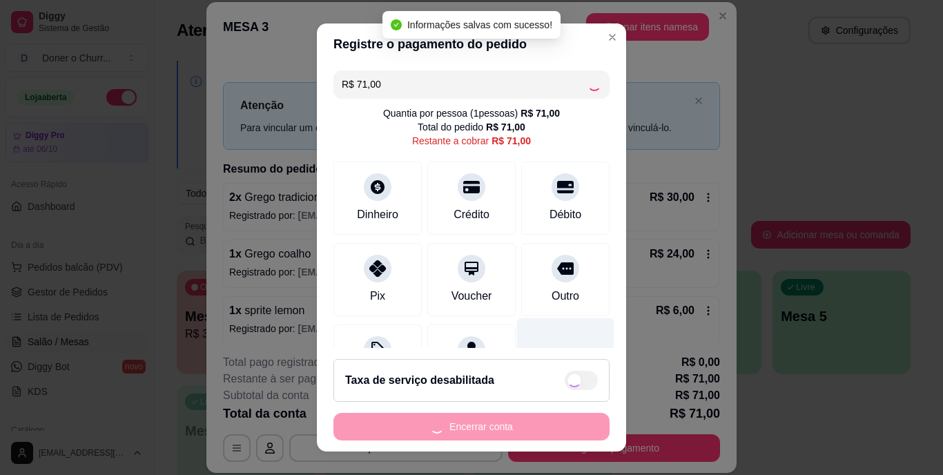
type input "R$ 0,00"
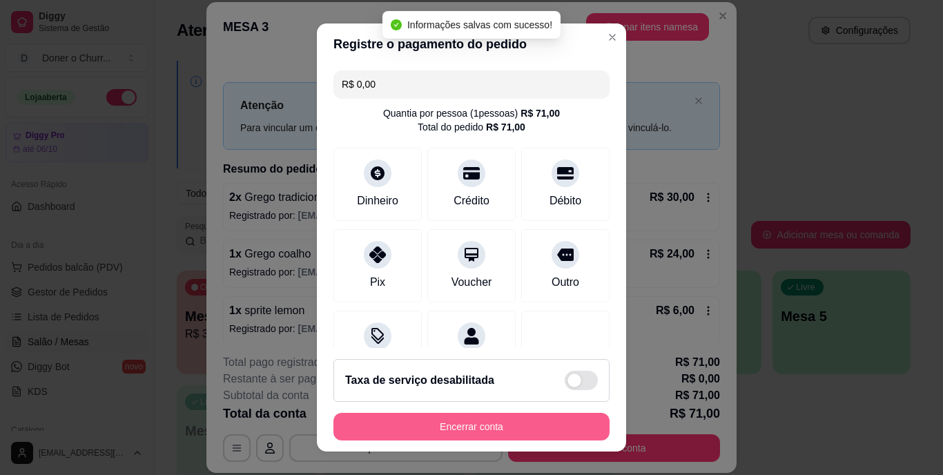
click at [487, 425] on button "Encerrar conta" at bounding box center [472, 427] width 276 height 28
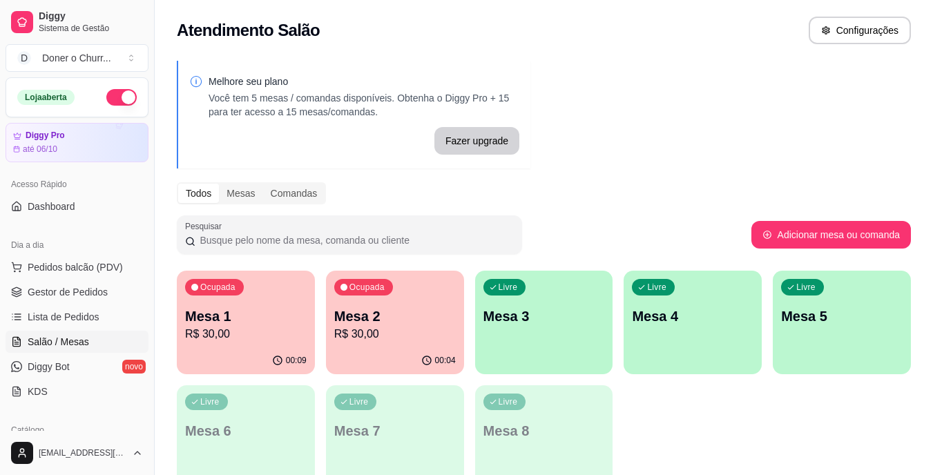
click at [398, 322] on p "Mesa 2" at bounding box center [395, 316] width 122 height 19
click at [276, 302] on div "Ocupada Mesa 1 R$ 30,00" at bounding box center [246, 309] width 138 height 77
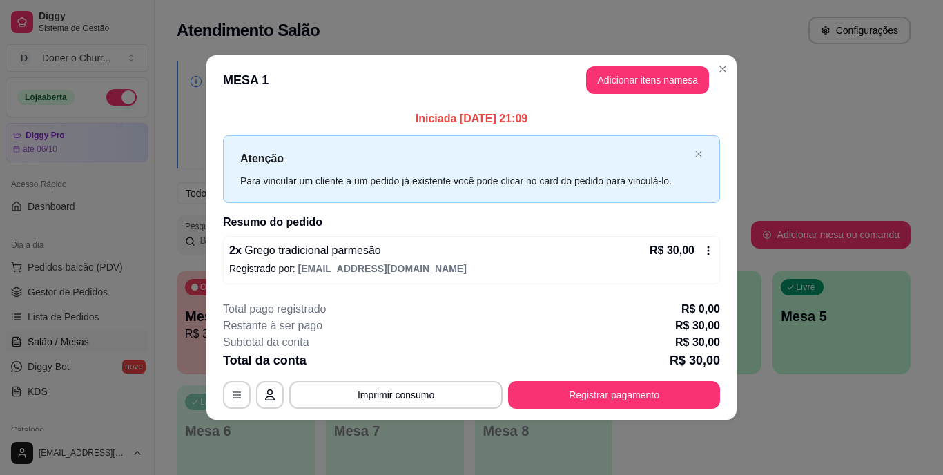
click at [271, 304] on p "Total pago registrado" at bounding box center [274, 309] width 103 height 17
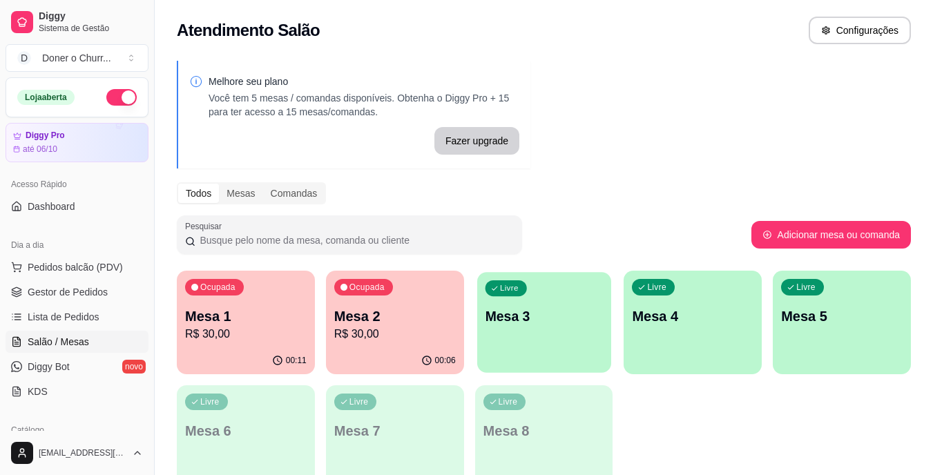
click at [523, 357] on button "Livre Mesa 3" at bounding box center [544, 322] width 134 height 101
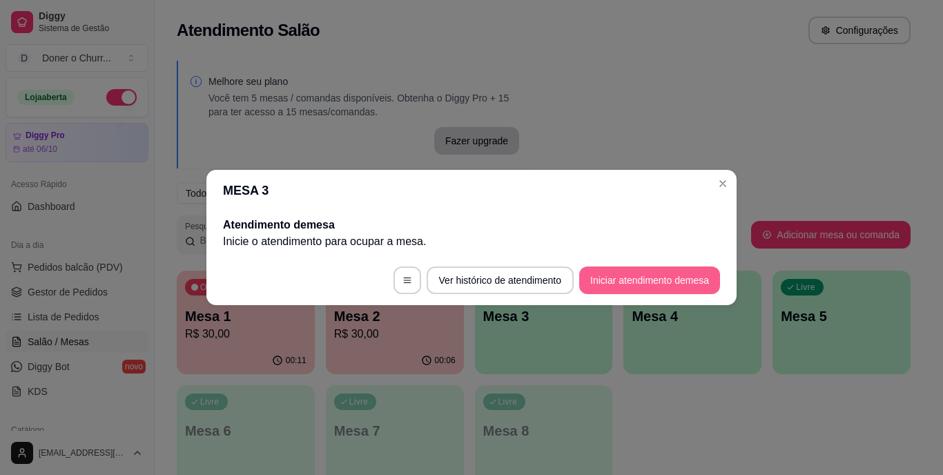
click at [657, 293] on button "Iniciar atendimento de mesa" at bounding box center [649, 281] width 141 height 28
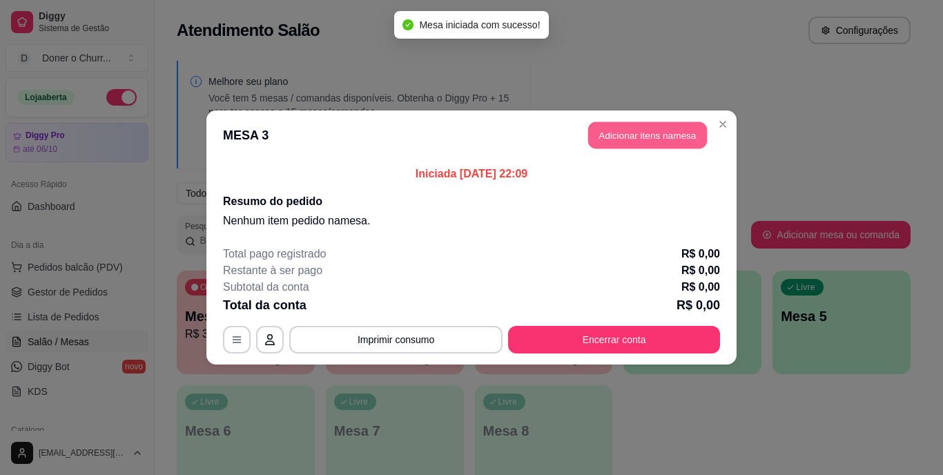
click at [637, 136] on button "Adicionar itens na mesa" at bounding box center [647, 135] width 119 height 27
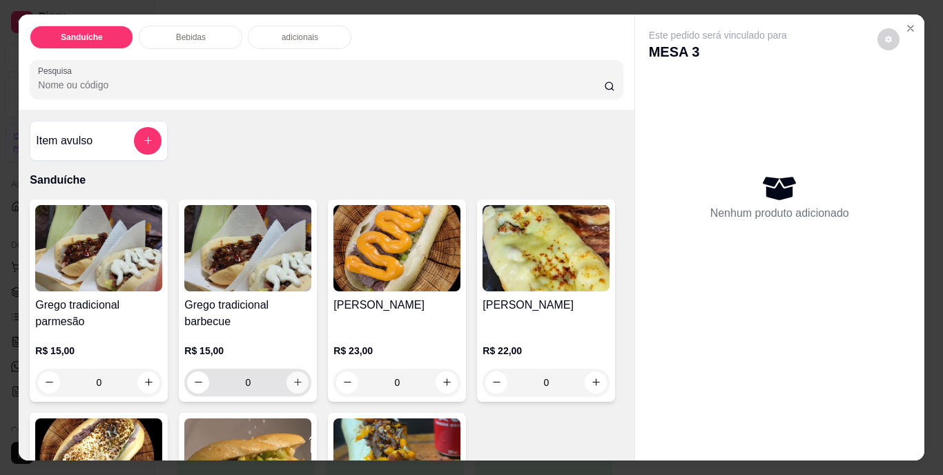
click at [294, 378] on icon "increase-product-quantity" at bounding box center [298, 382] width 8 height 8
type input "1"
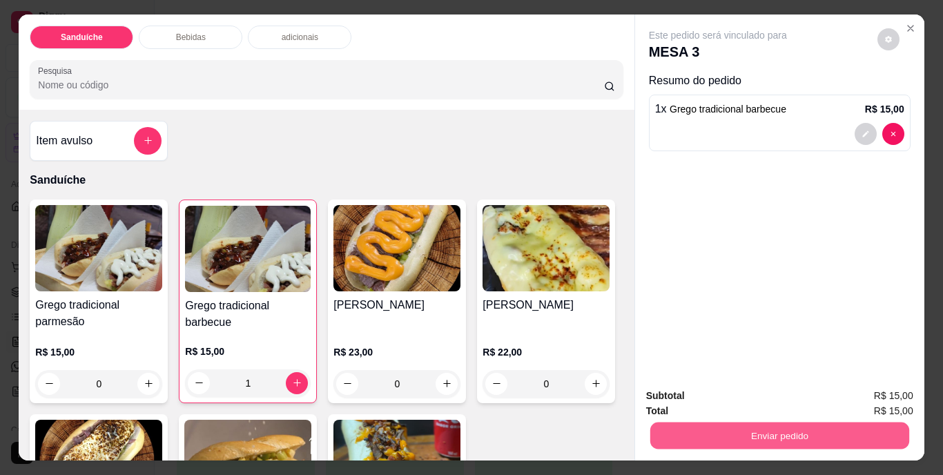
click at [795, 430] on button "Enviar pedido" at bounding box center [779, 436] width 259 height 27
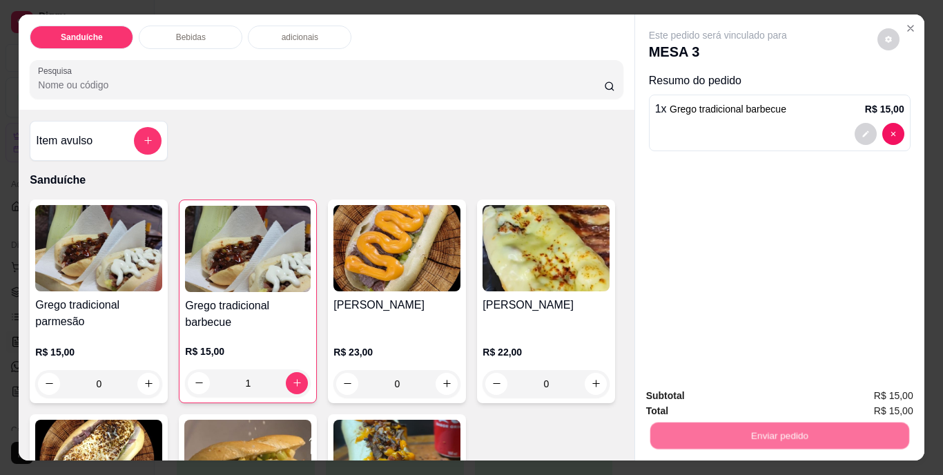
click at [782, 394] on button "Não registrar e enviar pedido" at bounding box center [733, 397] width 139 height 26
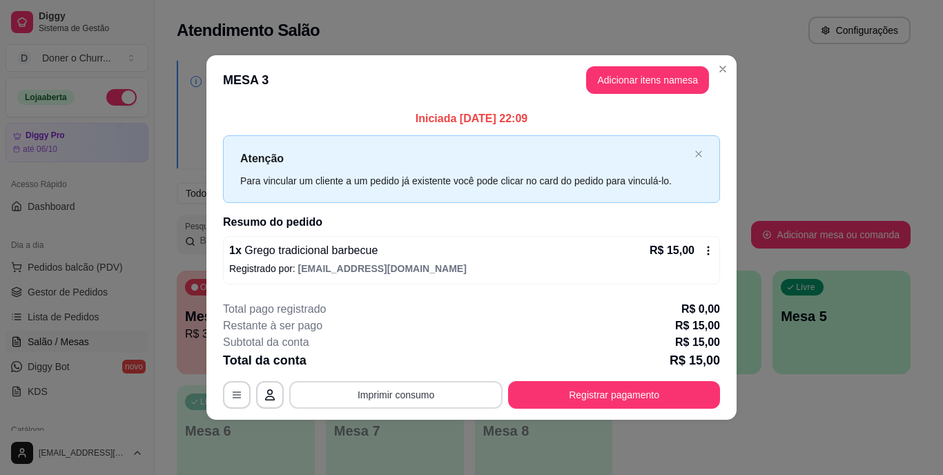
click at [348, 392] on button "Imprimir consumo" at bounding box center [395, 395] width 213 height 28
click at [414, 371] on button "IMPRESSORA" at bounding box center [400, 362] width 97 height 21
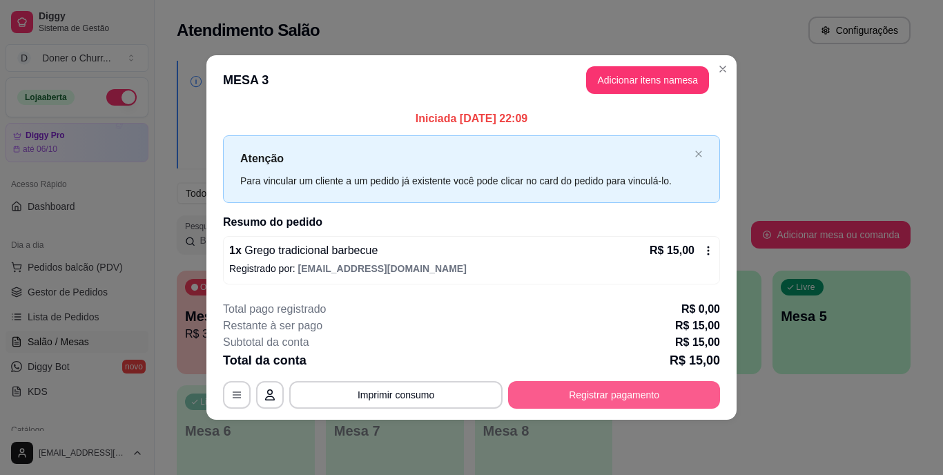
click at [574, 399] on button "Registrar pagamento" at bounding box center [614, 395] width 212 height 28
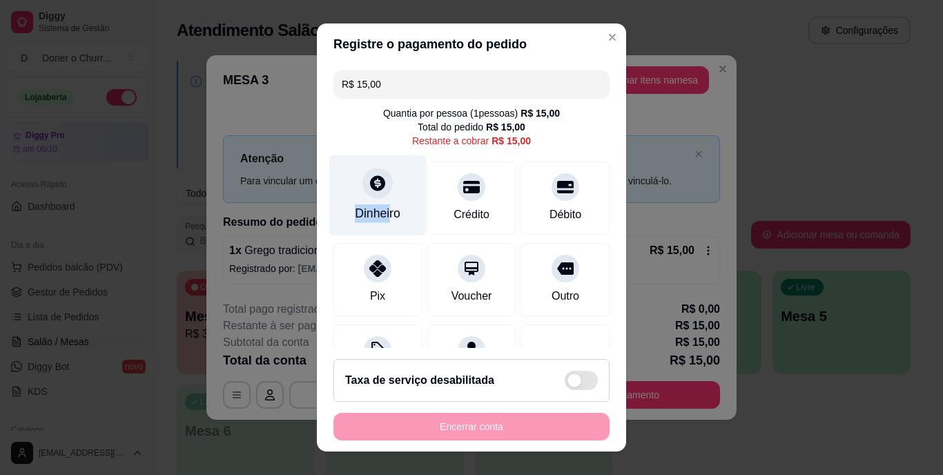
click at [381, 201] on div "Dinheiro" at bounding box center [377, 195] width 97 height 81
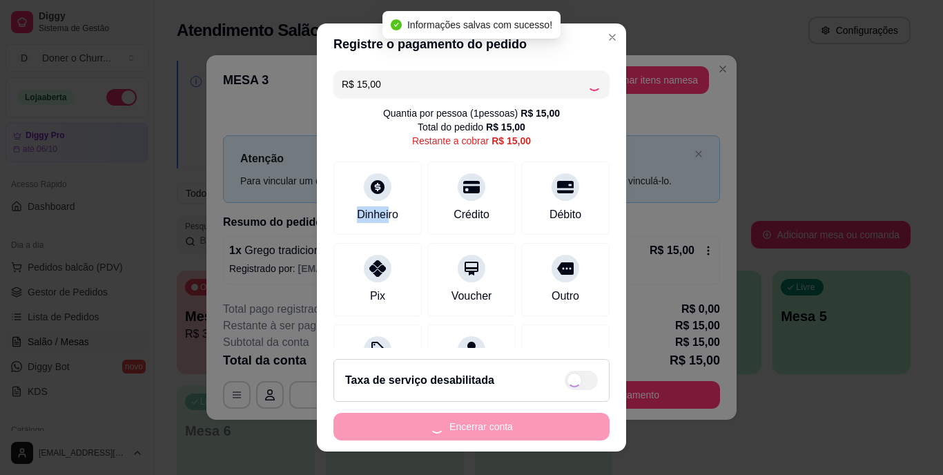
type input "R$ 0,00"
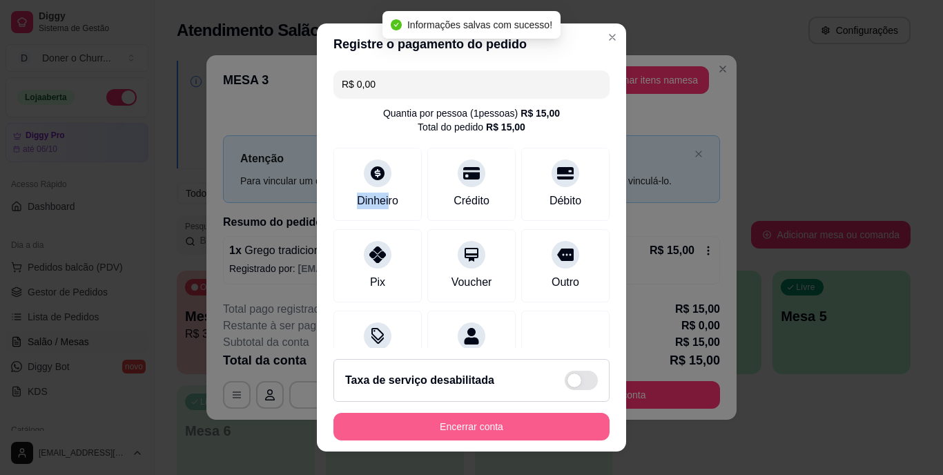
click at [428, 422] on button "Encerrar conta" at bounding box center [472, 427] width 276 height 28
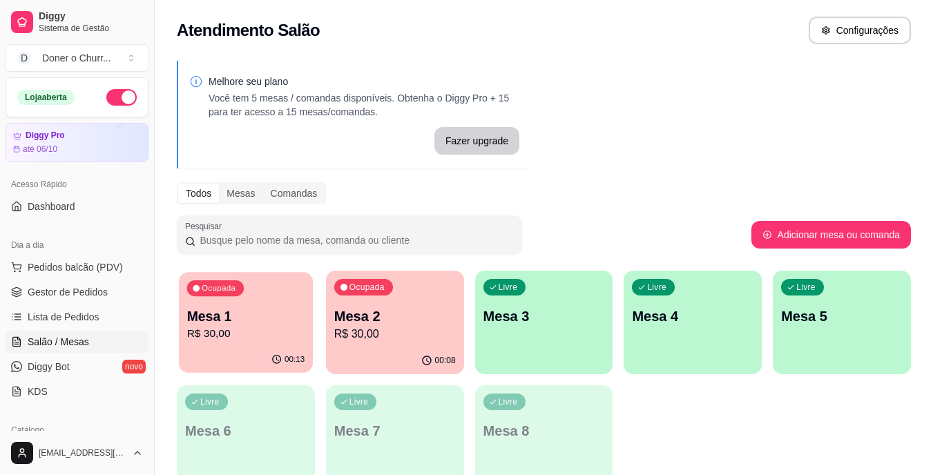
click at [227, 329] on p "R$ 30,00" at bounding box center [246, 334] width 118 height 16
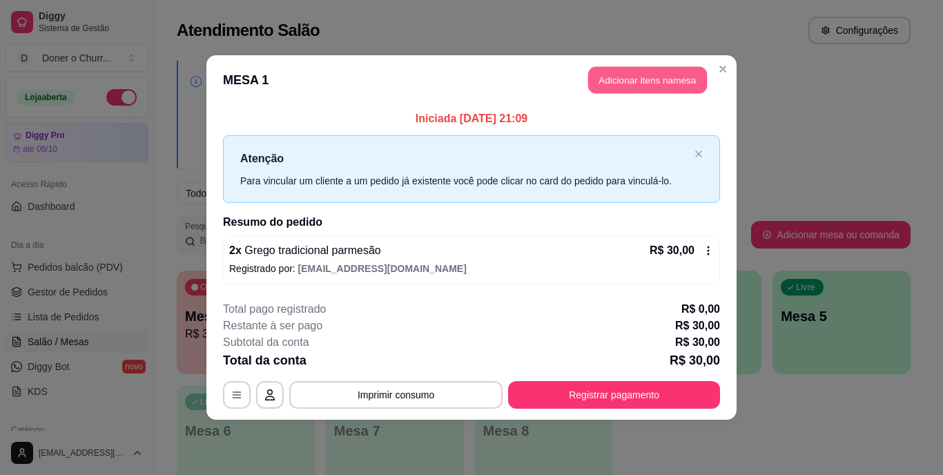
click at [652, 80] on button "Adicionar itens na mesa" at bounding box center [647, 80] width 119 height 27
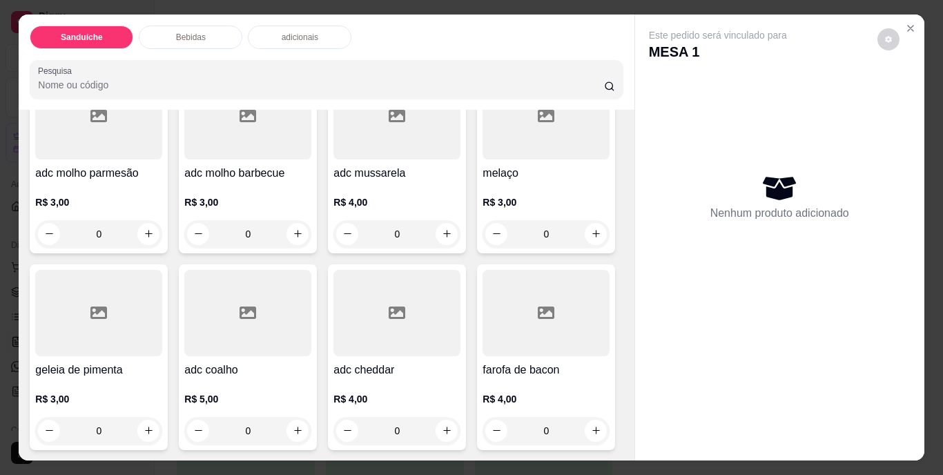
scroll to position [760, 0]
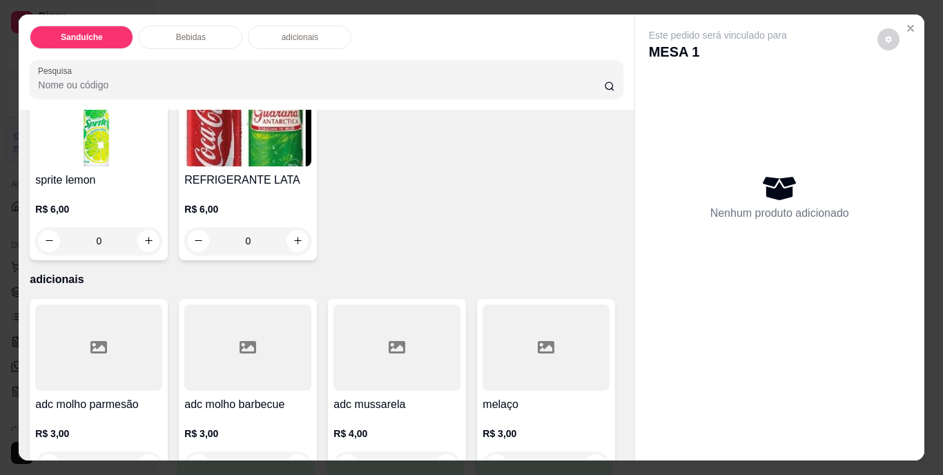
click at [146, 49] on icon "increase-product-quantity" at bounding box center [149, 44] width 10 height 10
type input "1"
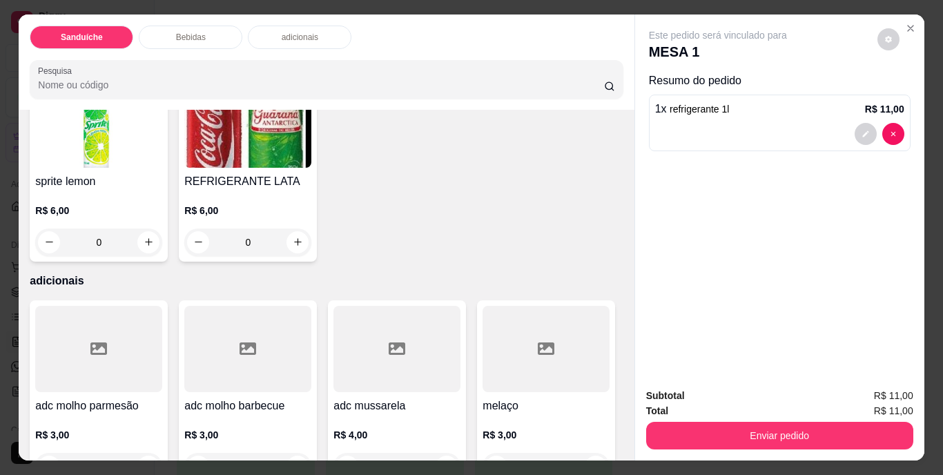
scroll to position [760, 0]
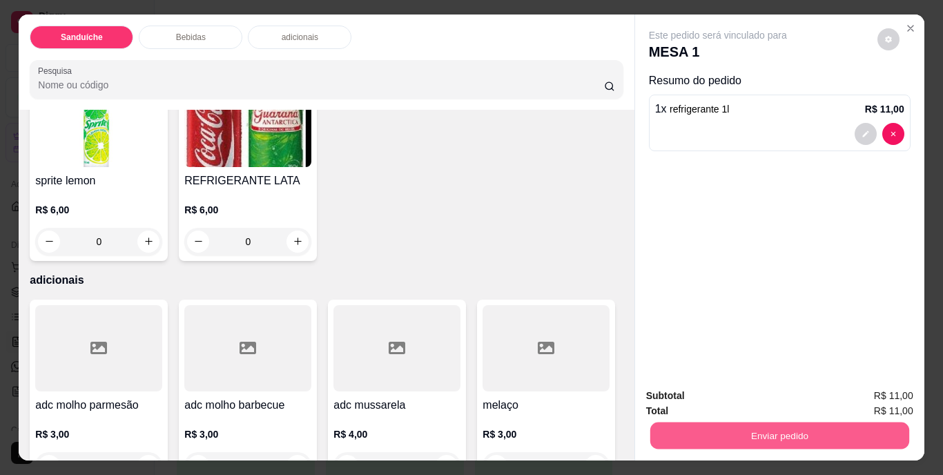
click at [709, 426] on button "Enviar pedido" at bounding box center [779, 436] width 259 height 27
click at [713, 401] on button "Não registrar e enviar pedido" at bounding box center [733, 397] width 139 height 26
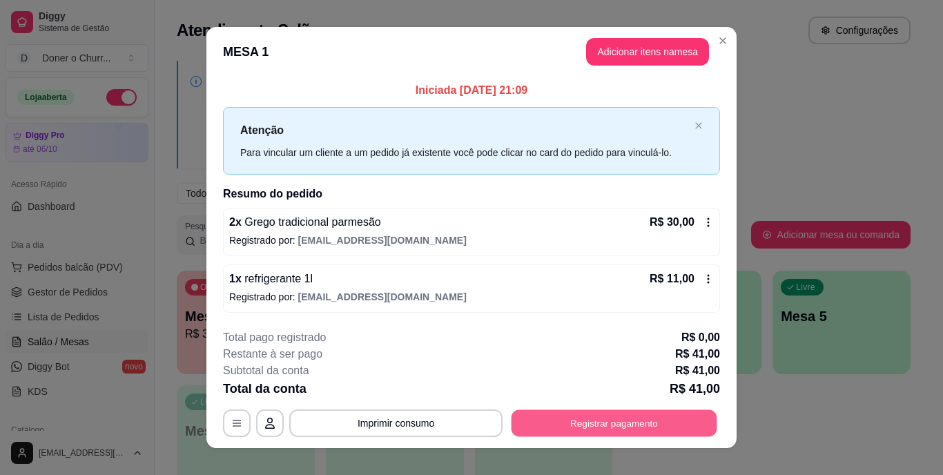
click at [608, 414] on button "Registrar pagamento" at bounding box center [615, 423] width 206 height 27
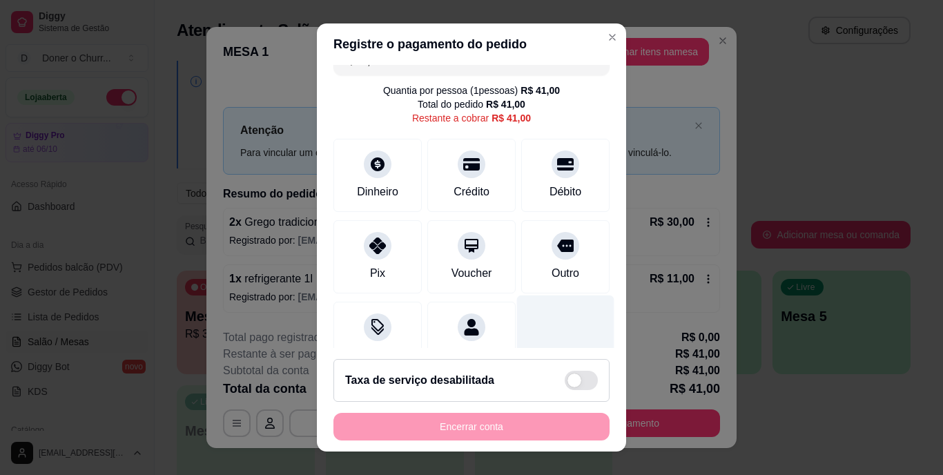
scroll to position [0, 0]
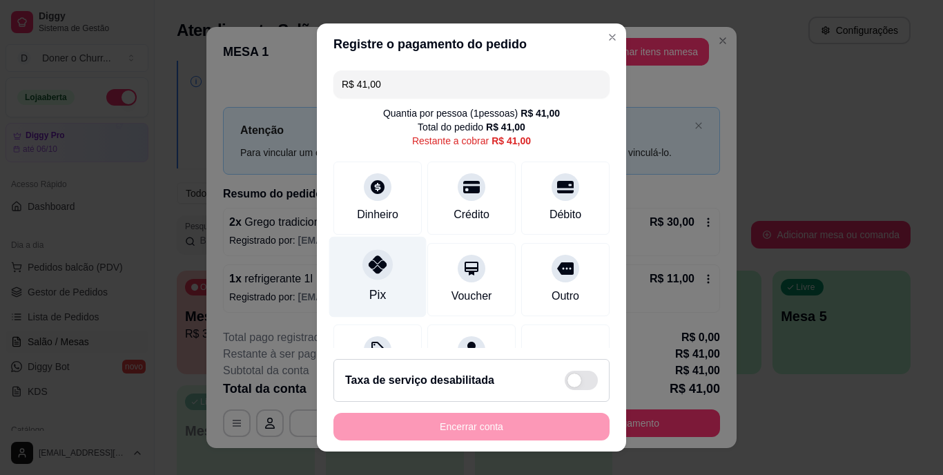
click at [367, 282] on div "Pix" at bounding box center [377, 277] width 97 height 81
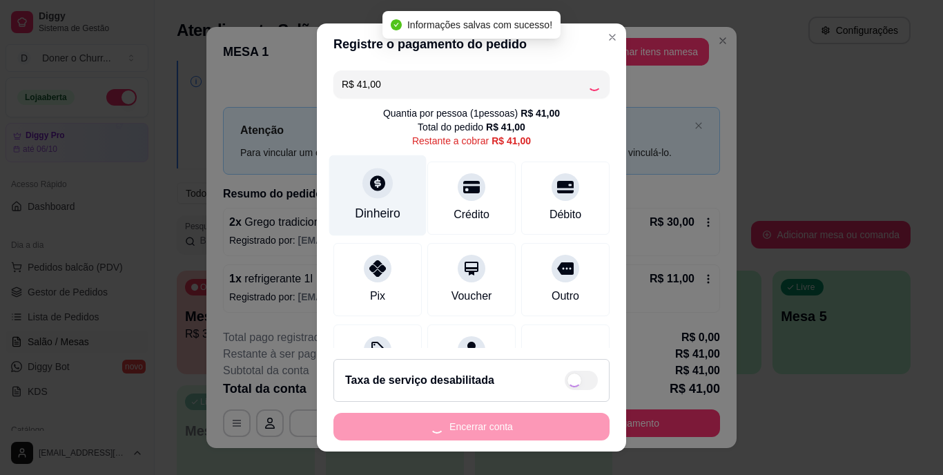
type input "R$ 0,00"
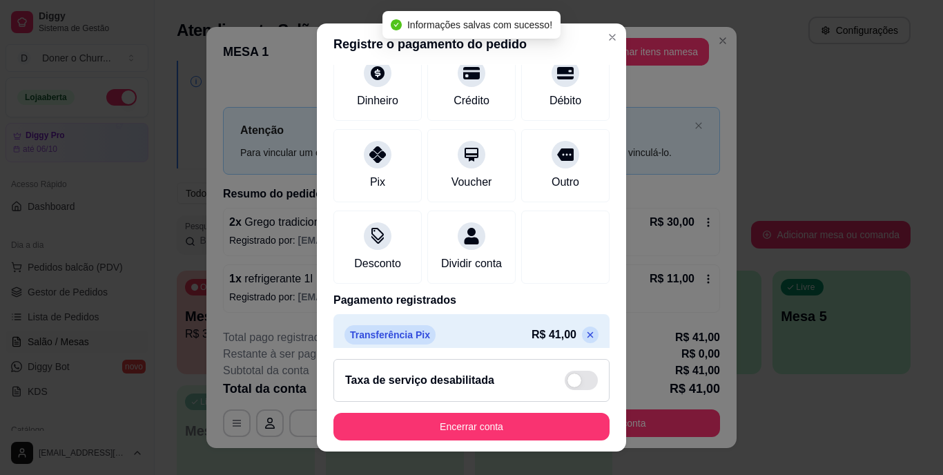
scroll to position [130, 0]
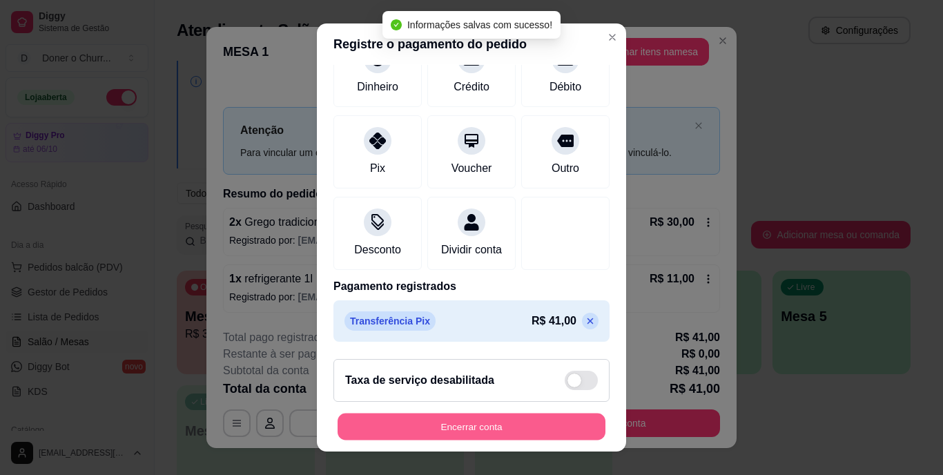
click at [461, 423] on button "Encerrar conta" at bounding box center [472, 426] width 268 height 27
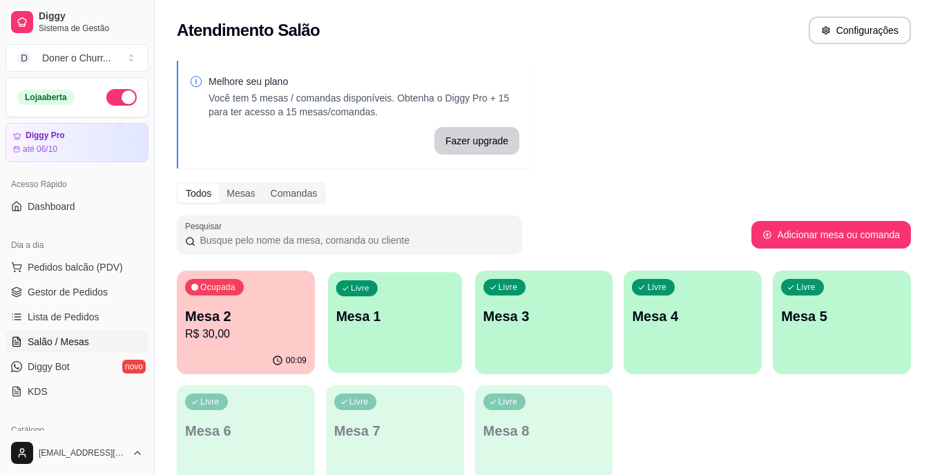
click at [391, 337] on div "Livre Mesa 1" at bounding box center [395, 314] width 134 height 84
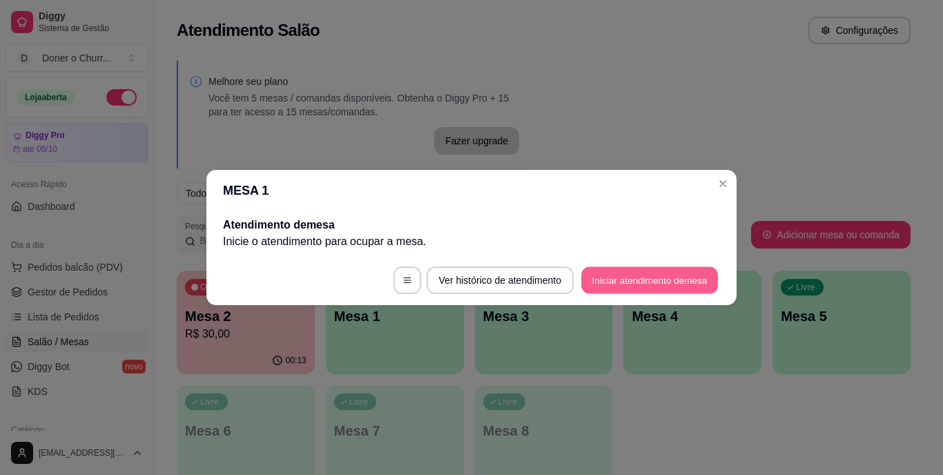
click at [642, 277] on button "Iniciar atendimento de mesa" at bounding box center [649, 280] width 137 height 27
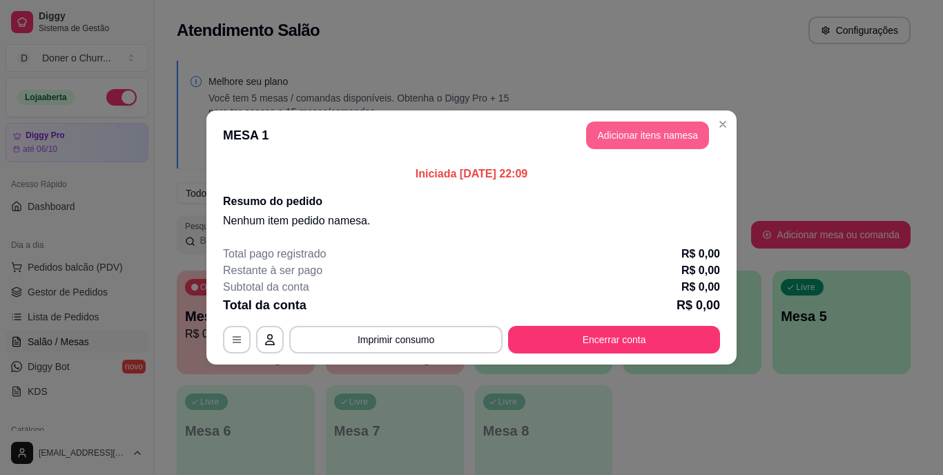
click at [692, 139] on button "Adicionar itens na mesa" at bounding box center [647, 136] width 123 height 28
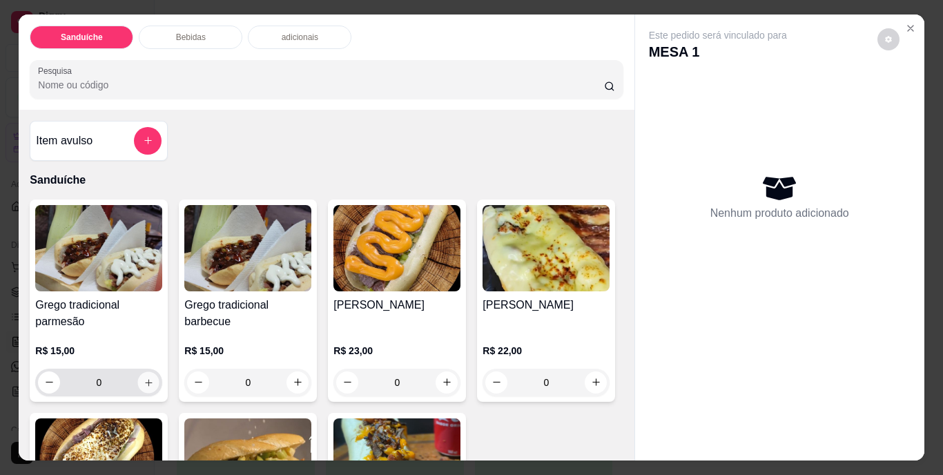
click at [144, 377] on icon "increase-product-quantity" at bounding box center [149, 382] width 10 height 10
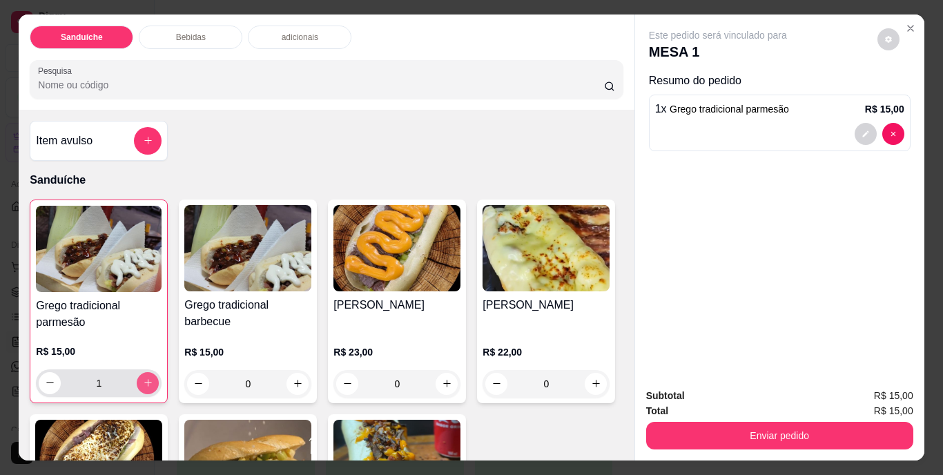
click at [143, 378] on icon "increase-product-quantity" at bounding box center [148, 383] width 10 height 10
type input "3"
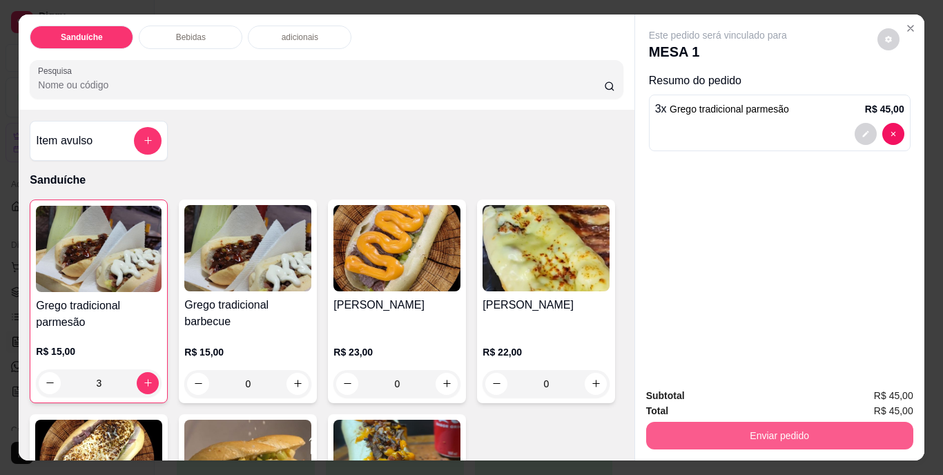
click at [792, 423] on button "Enviar pedido" at bounding box center [779, 436] width 267 height 28
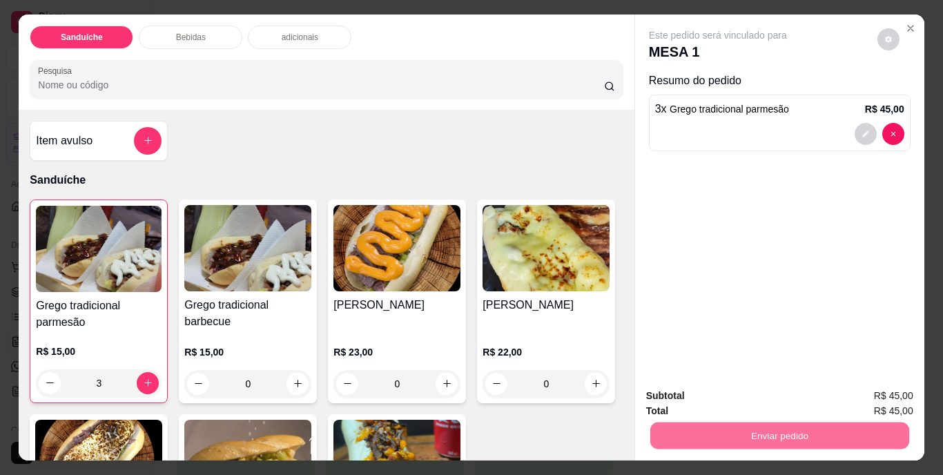
click at [766, 394] on button "Não registrar e enviar pedido" at bounding box center [733, 397] width 139 height 26
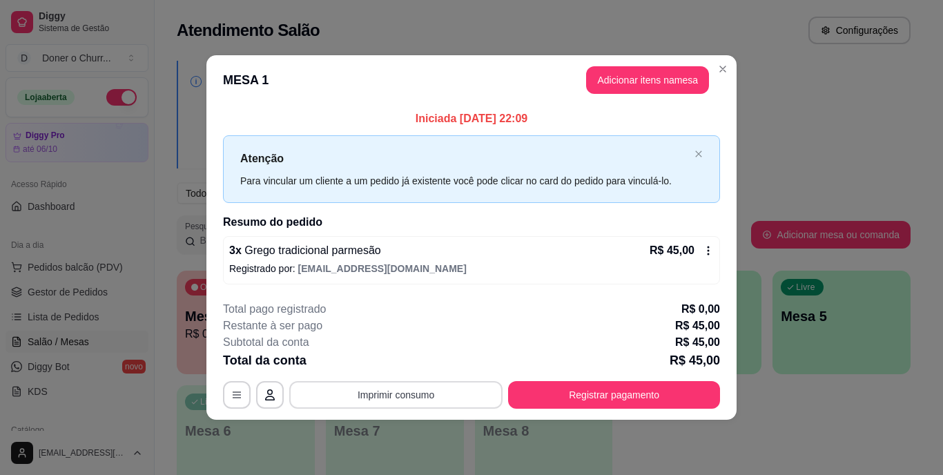
click at [379, 397] on button "Imprimir consumo" at bounding box center [395, 395] width 213 height 28
click at [410, 367] on button "IMPRESSORA" at bounding box center [400, 363] width 100 height 22
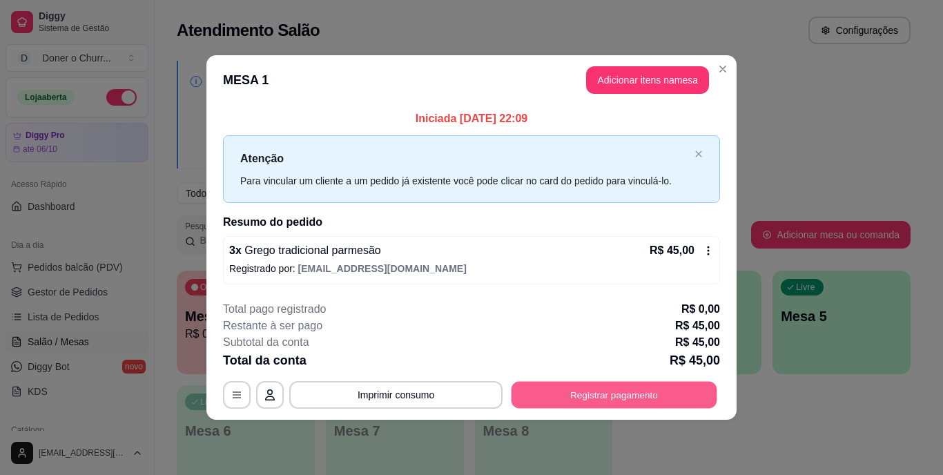
click at [613, 392] on button "Registrar pagamento" at bounding box center [615, 394] width 206 height 27
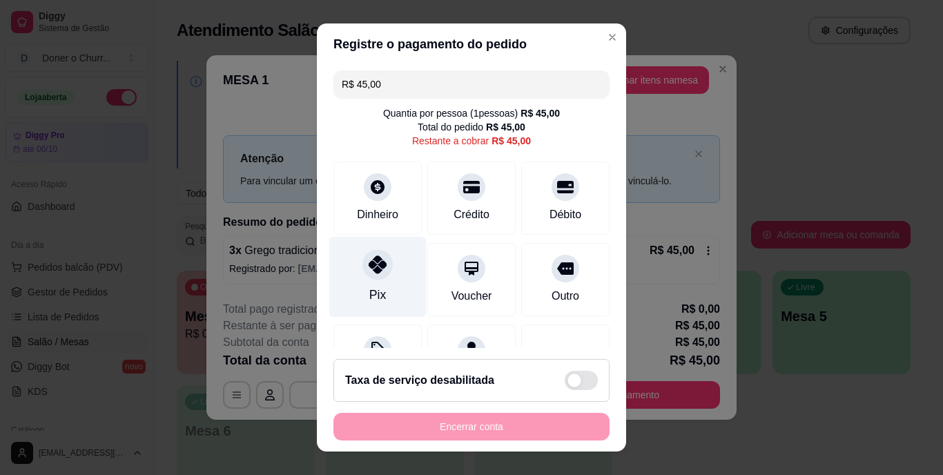
click at [367, 282] on div "Pix" at bounding box center [377, 277] width 97 height 81
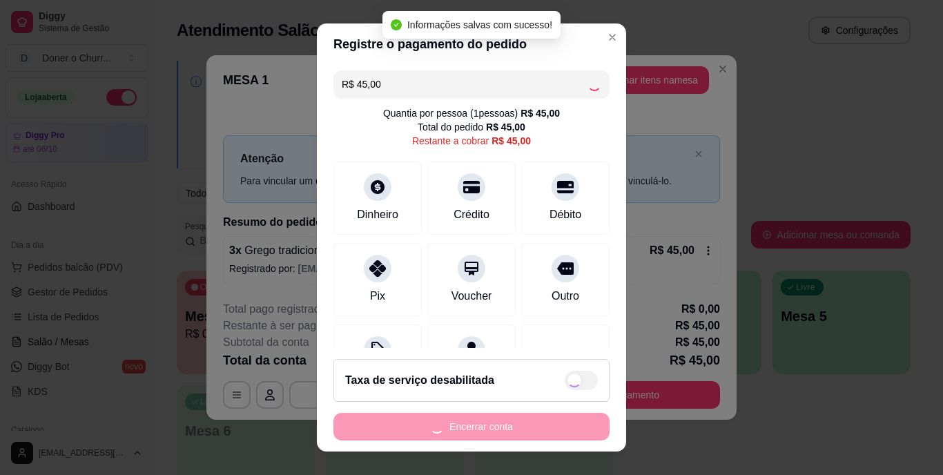
type input "R$ 0,00"
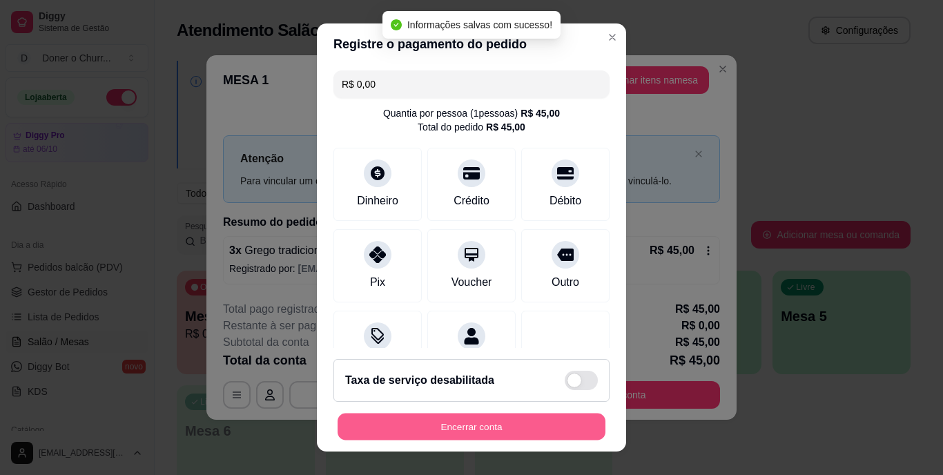
click at [452, 420] on button "Encerrar conta" at bounding box center [472, 426] width 268 height 27
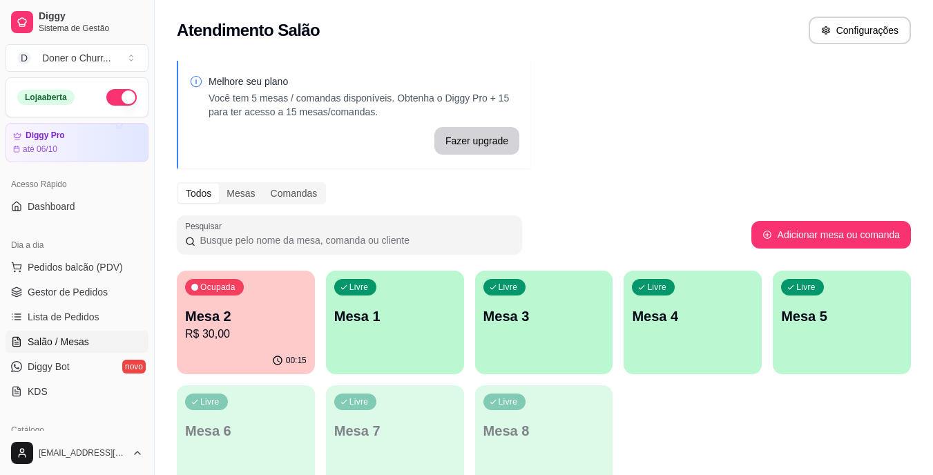
click at [647, 385] on div "Ocupada Mesa 2 R$ 30,00 00:15 Livre Mesa 1 Livre Mesa 3 Livre Mesa 4 Livre Mesa…" at bounding box center [544, 380] width 734 height 218
click at [220, 322] on p "Mesa 2" at bounding box center [246, 316] width 118 height 19
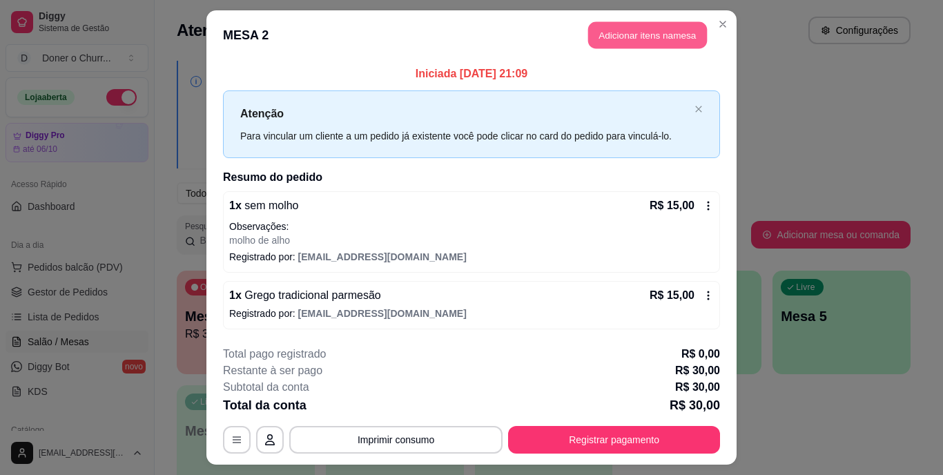
click at [660, 39] on button "Adicionar itens na mesa" at bounding box center [647, 35] width 119 height 27
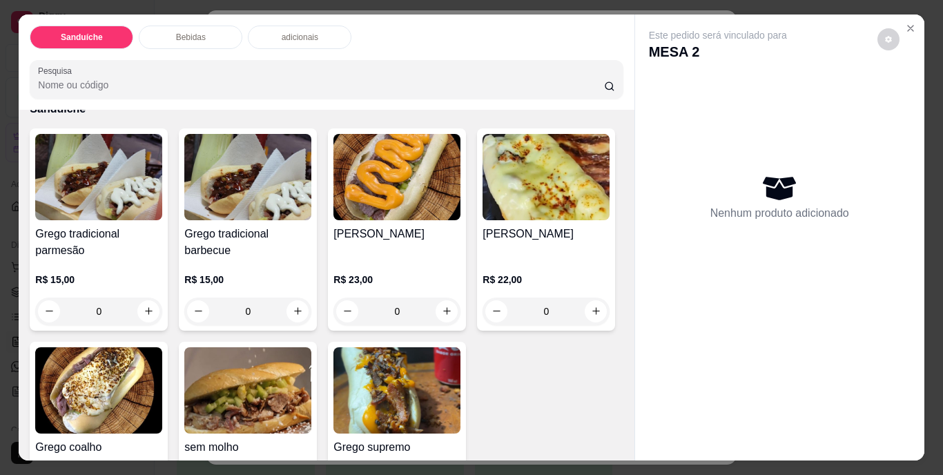
scroll to position [69, 0]
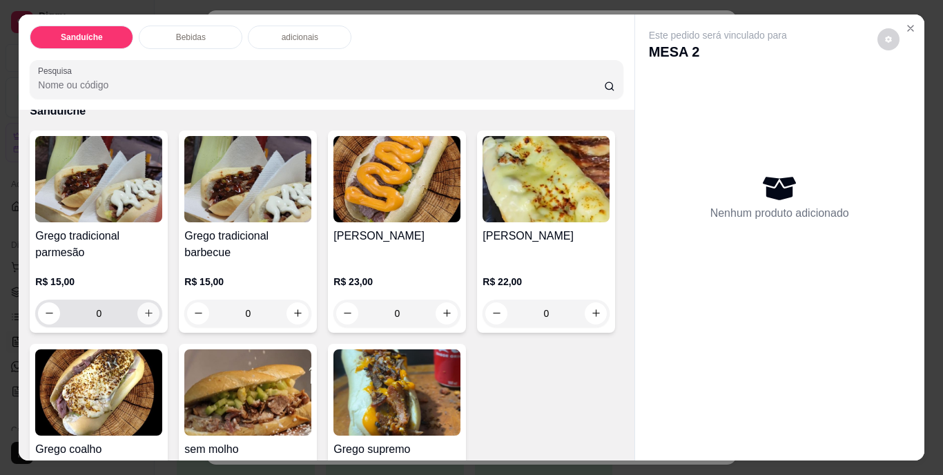
click at [148, 308] on button "increase-product-quantity" at bounding box center [148, 313] width 22 height 22
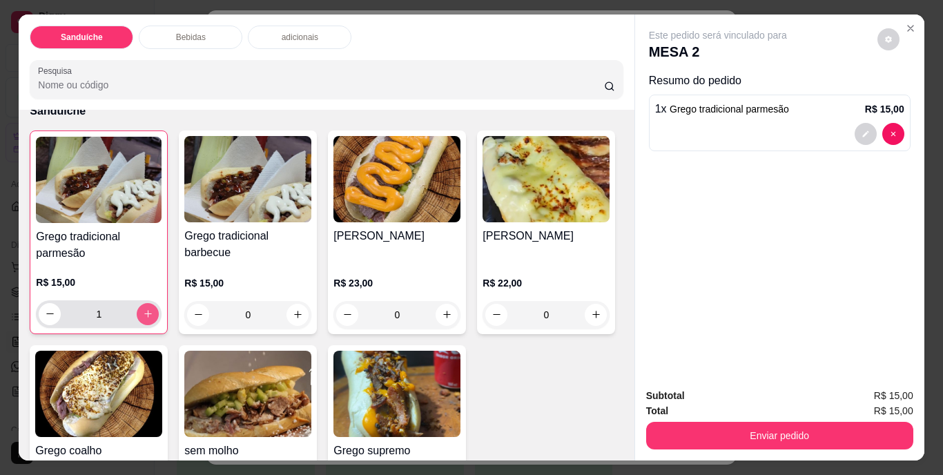
type input "1"
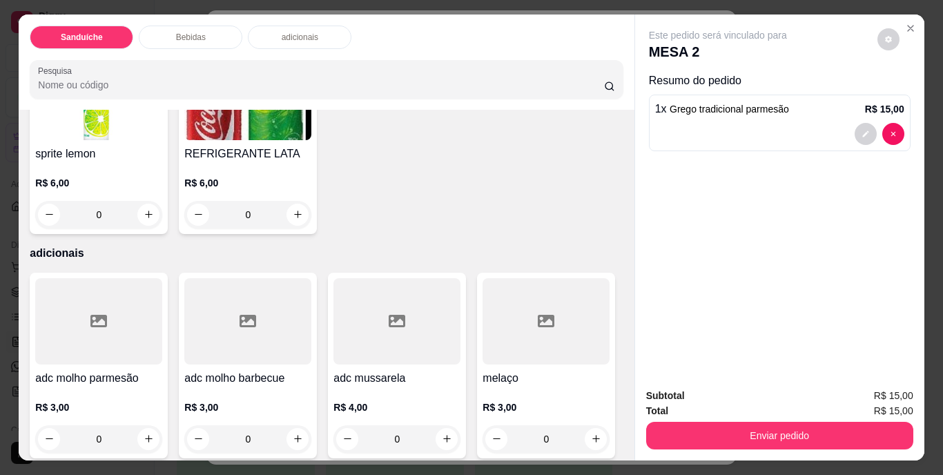
scroll to position [760, 0]
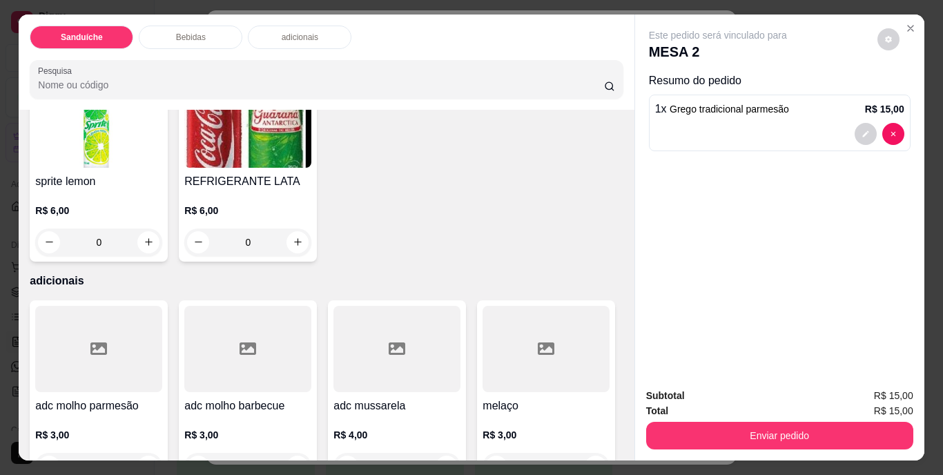
click at [144, 50] on icon "increase-product-quantity" at bounding box center [149, 45] width 10 height 10
type input "1"
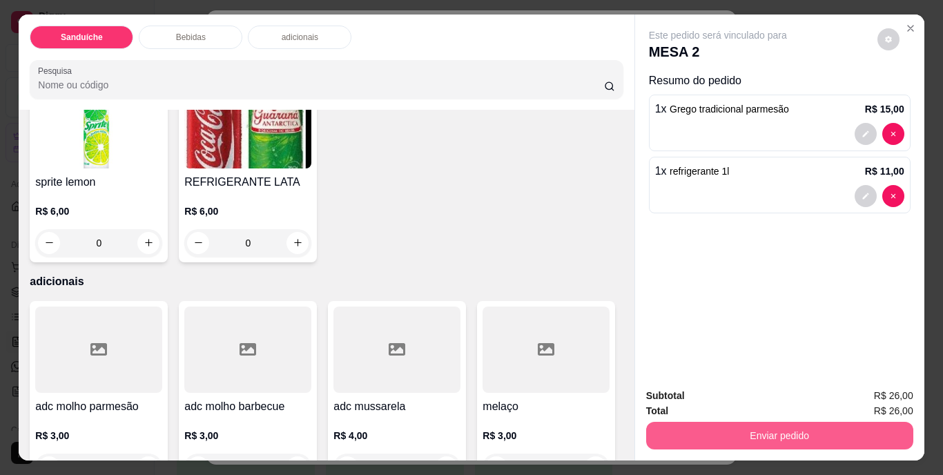
click at [811, 432] on button "Enviar pedido" at bounding box center [779, 436] width 267 height 28
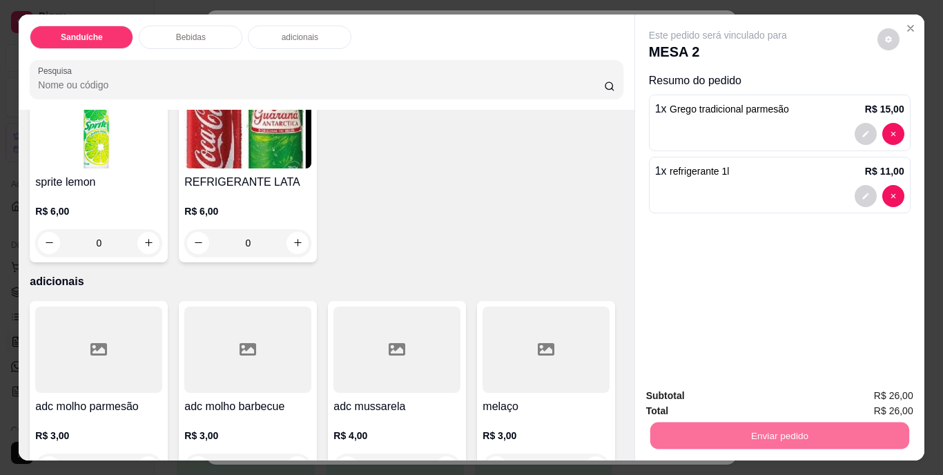
click at [774, 391] on button "Não registrar e enviar pedido" at bounding box center [734, 397] width 144 height 26
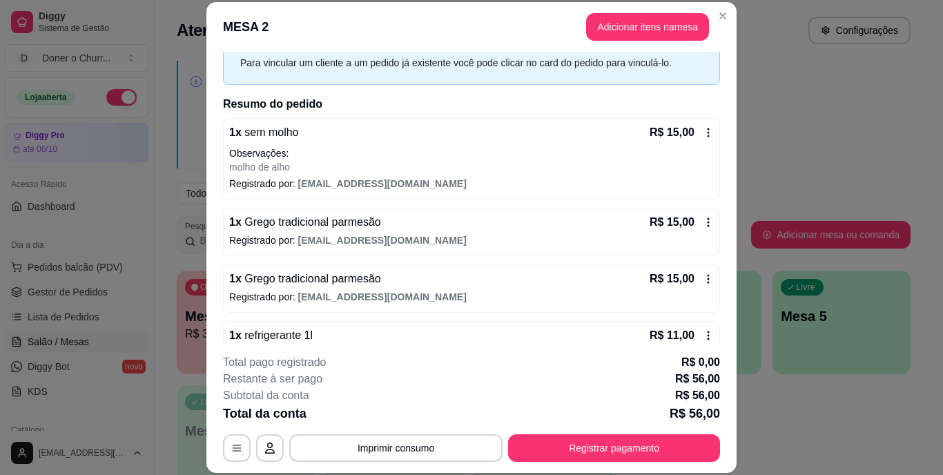
scroll to position [97, 0]
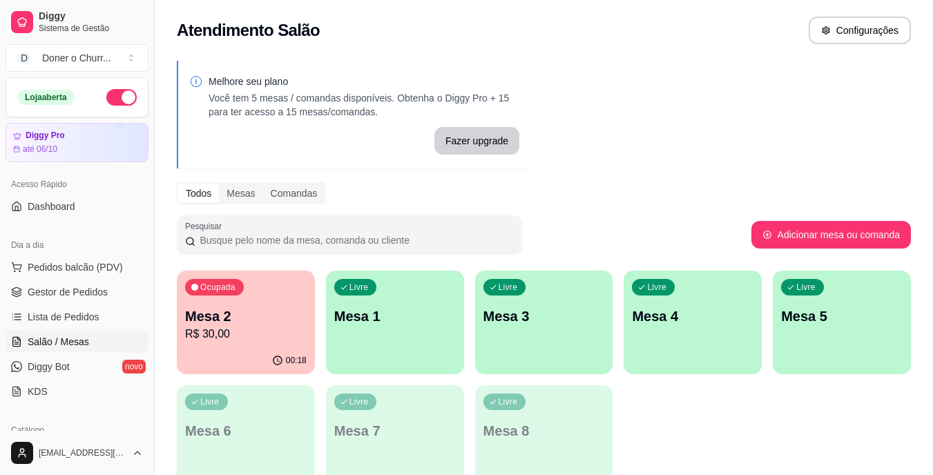
click at [428, 309] on p "Mesa 1" at bounding box center [395, 316] width 122 height 19
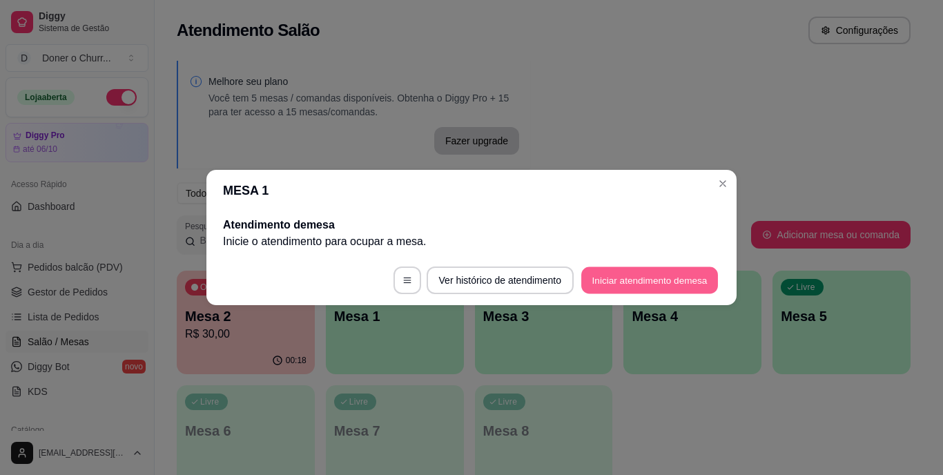
click at [650, 285] on button "Iniciar atendimento de mesa" at bounding box center [649, 280] width 137 height 27
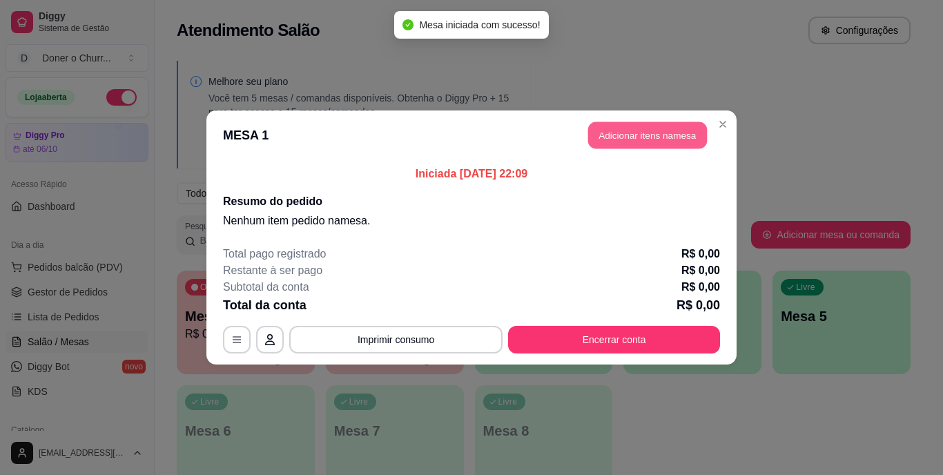
click at [662, 138] on button "Adicionar itens na mesa" at bounding box center [647, 135] width 119 height 27
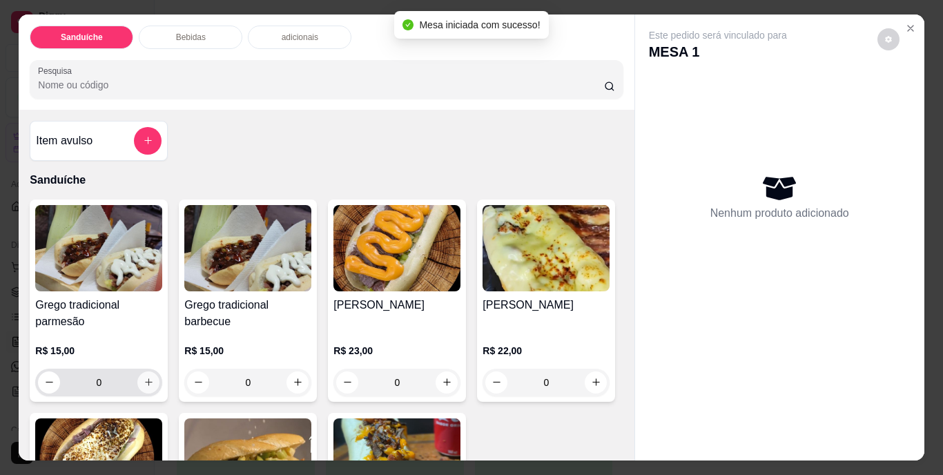
click at [144, 377] on icon "increase-product-quantity" at bounding box center [149, 382] width 10 height 10
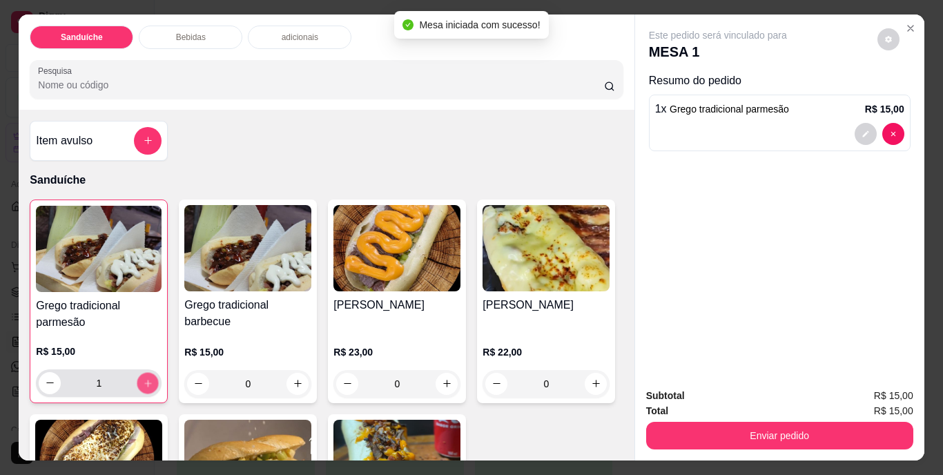
click at [143, 378] on icon "increase-product-quantity" at bounding box center [148, 383] width 10 height 10
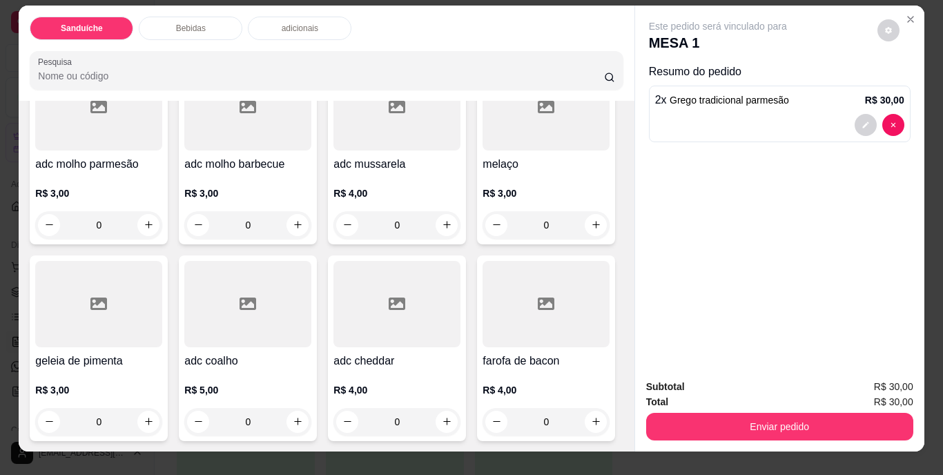
scroll to position [0, 0]
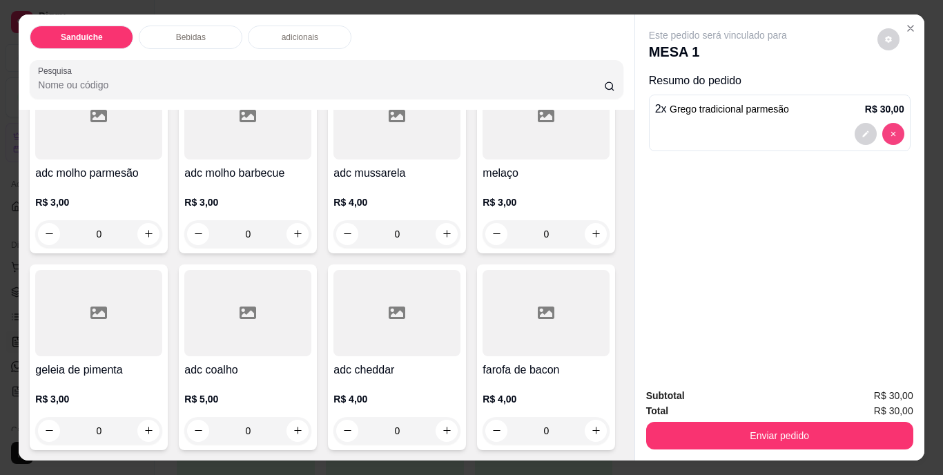
type input "0"
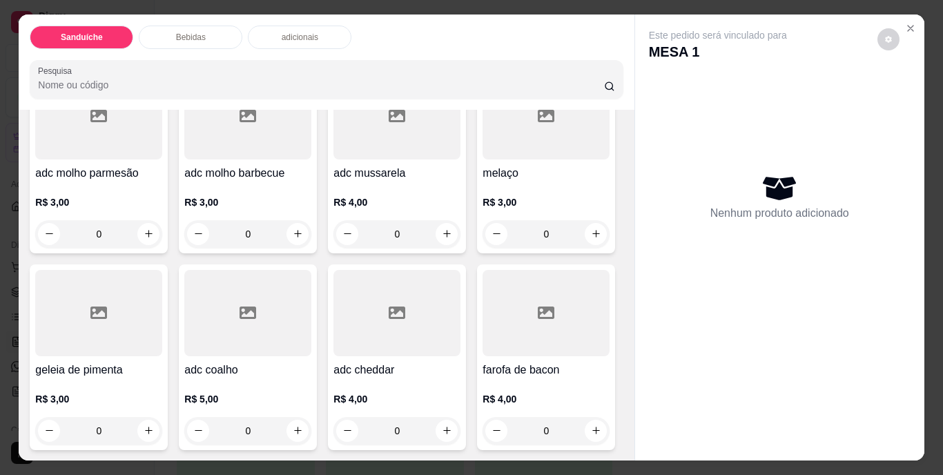
scroll to position [1039, 0]
click at [914, 21] on button "Close" at bounding box center [911, 28] width 22 height 22
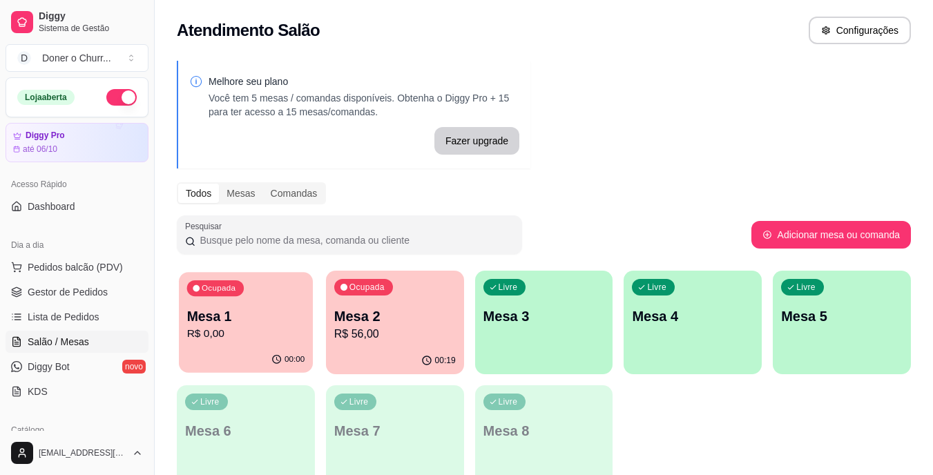
click at [282, 343] on div "Ocupada Mesa 1 R$ 0,00" at bounding box center [246, 309] width 134 height 75
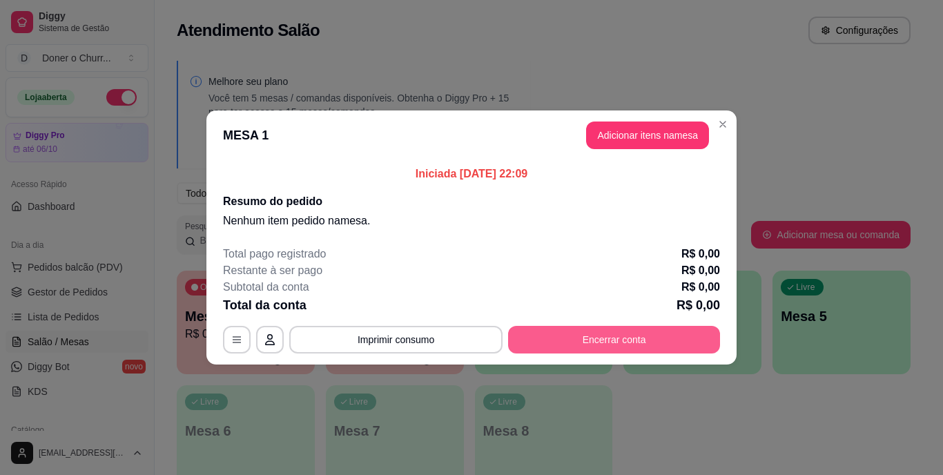
click at [618, 335] on button "Encerrar conta" at bounding box center [614, 340] width 212 height 28
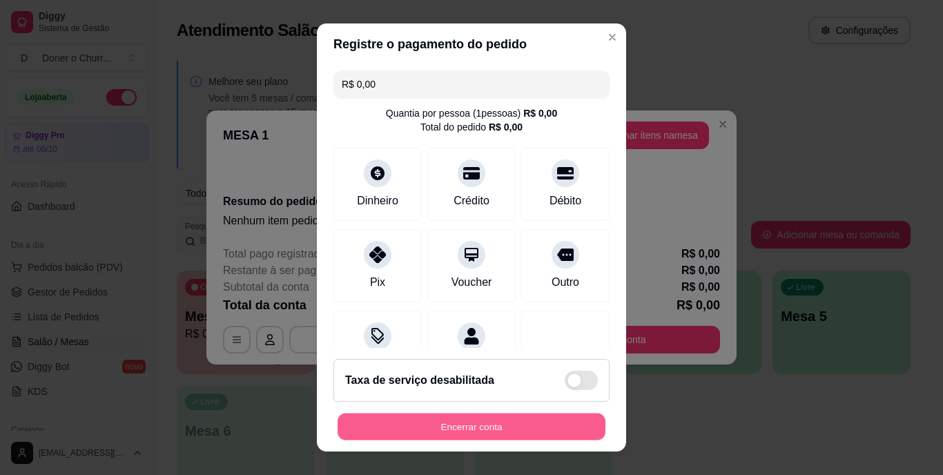
click at [508, 430] on button "Encerrar conta" at bounding box center [472, 426] width 268 height 27
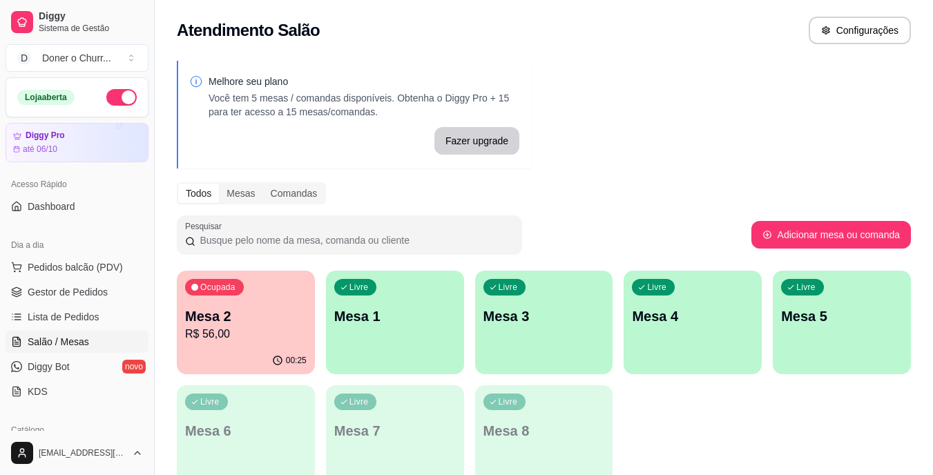
click at [423, 321] on p "Mesa 1" at bounding box center [395, 316] width 122 height 19
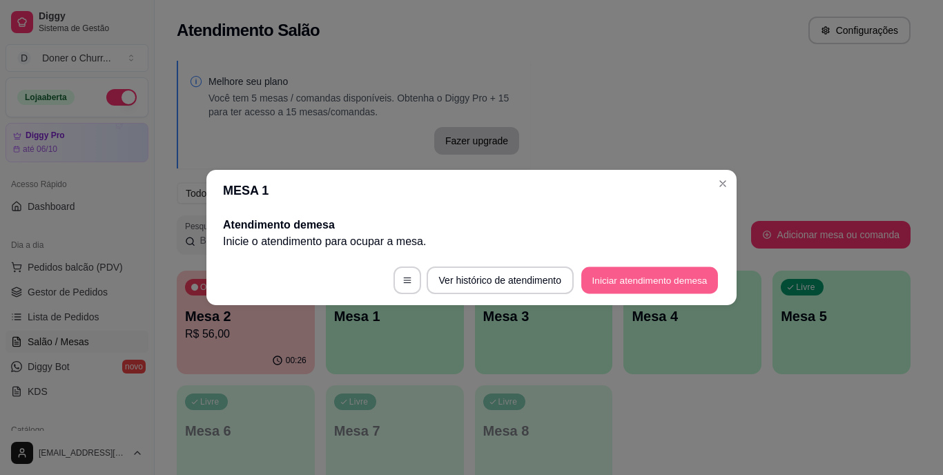
click at [675, 278] on button "Iniciar atendimento de mesa" at bounding box center [649, 280] width 137 height 27
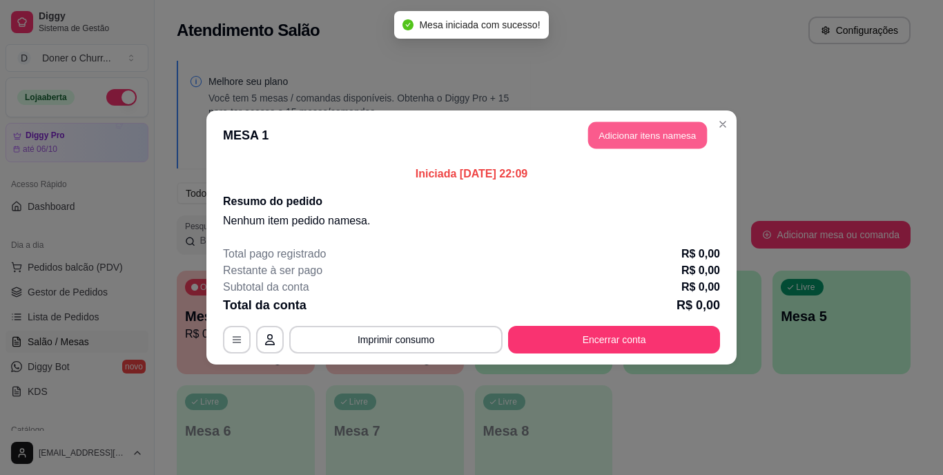
click at [674, 128] on button "Adicionar itens na mesa" at bounding box center [647, 135] width 119 height 27
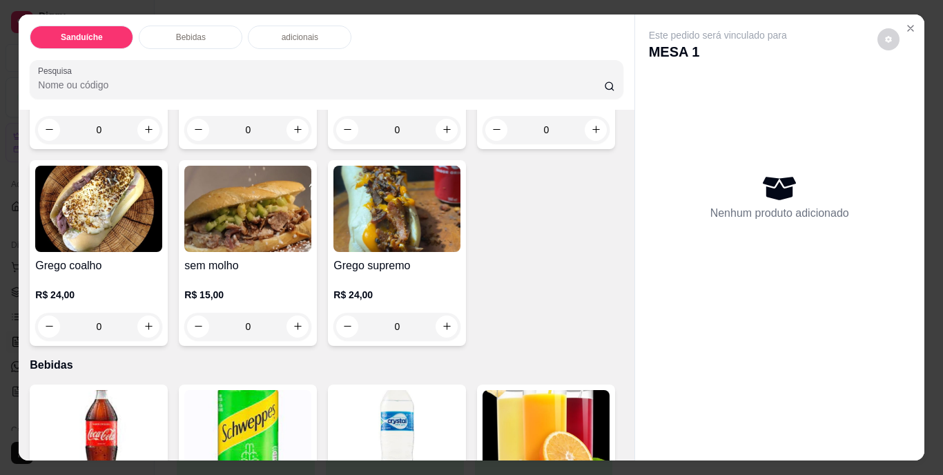
scroll to position [276, 0]
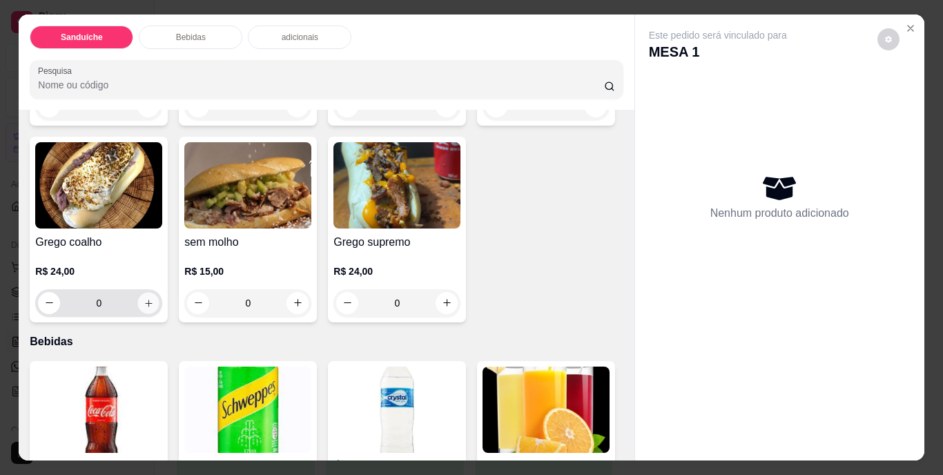
click at [154, 298] on icon "increase-product-quantity" at bounding box center [149, 303] width 10 height 10
type input "1"
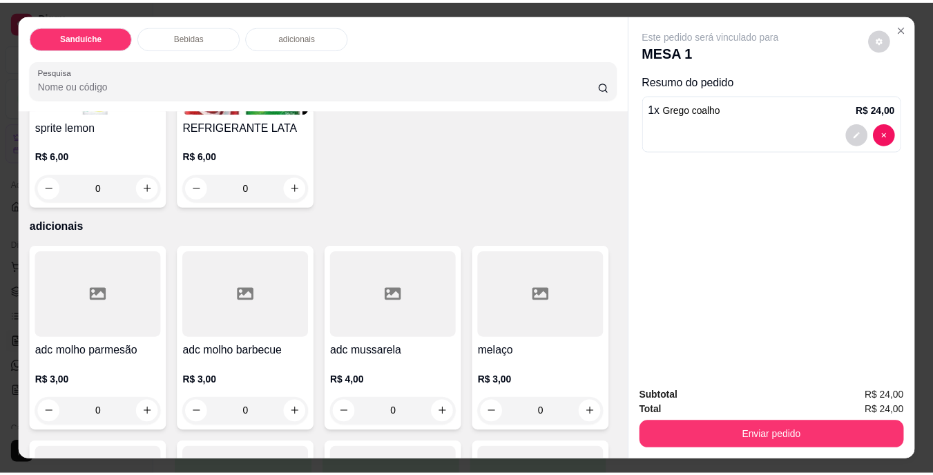
scroll to position [829, 0]
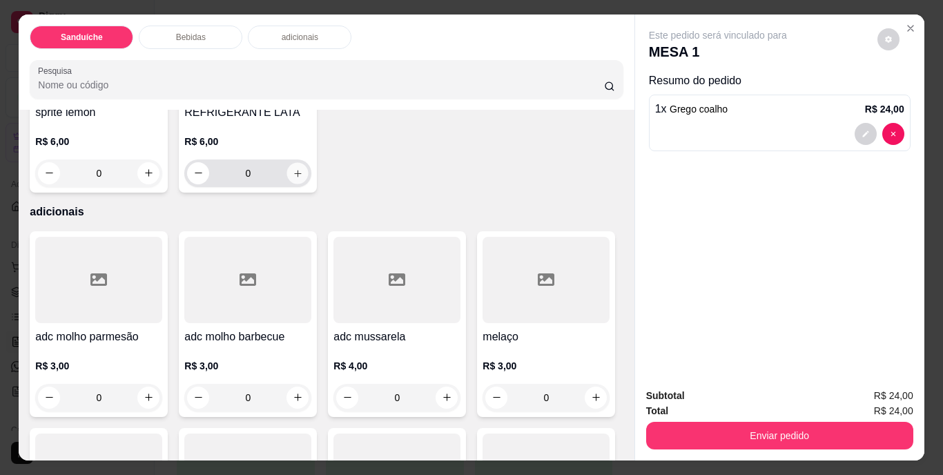
click at [301, 177] on icon "increase-product-quantity" at bounding box center [297, 173] width 7 height 7
type input "1"
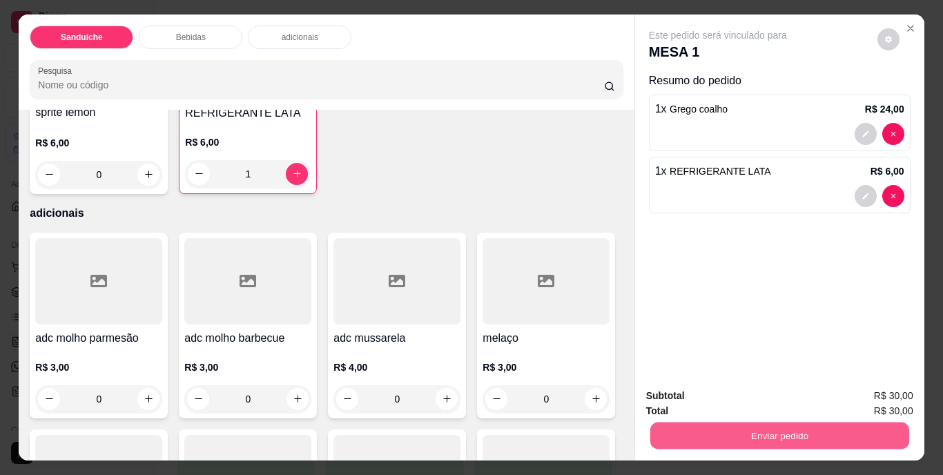
click at [728, 439] on button "Enviar pedido" at bounding box center [779, 436] width 259 height 27
click at [762, 400] on button "Não registrar e enviar pedido" at bounding box center [734, 397] width 144 height 26
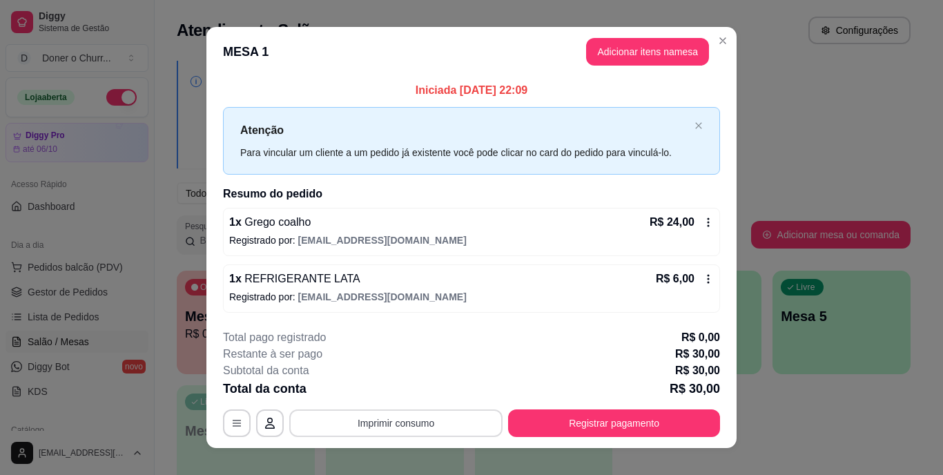
click at [398, 415] on button "Imprimir consumo" at bounding box center [395, 424] width 213 height 28
click at [412, 392] on button "IMPRESSORA" at bounding box center [395, 392] width 100 height 22
click at [784, 423] on div "**********" at bounding box center [471, 237] width 943 height 475
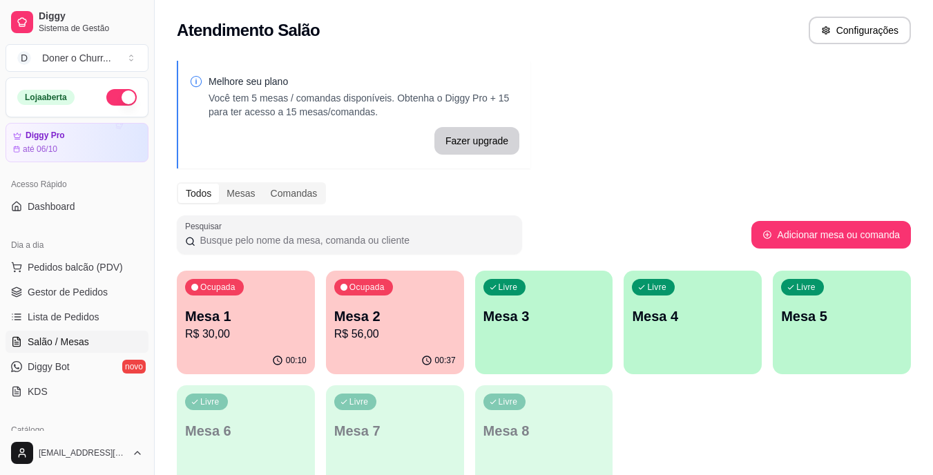
scroll to position [69, 0]
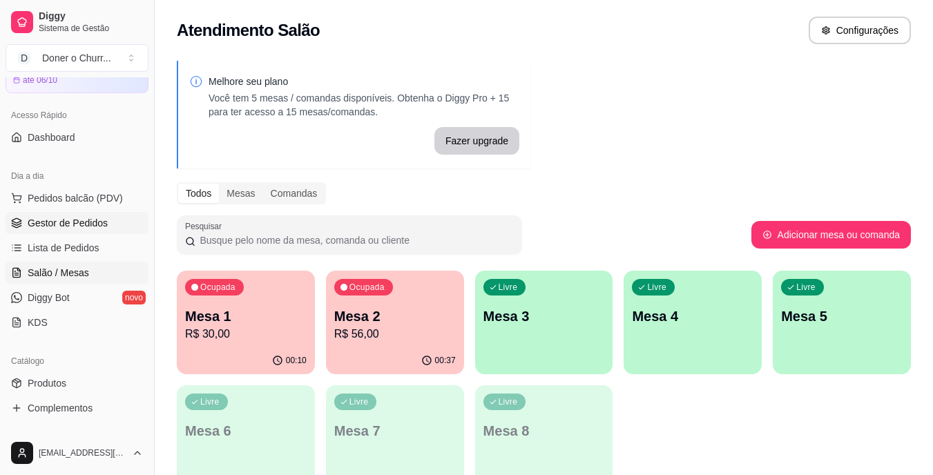
click at [70, 224] on span "Gestor de Pedidos" at bounding box center [68, 223] width 80 height 14
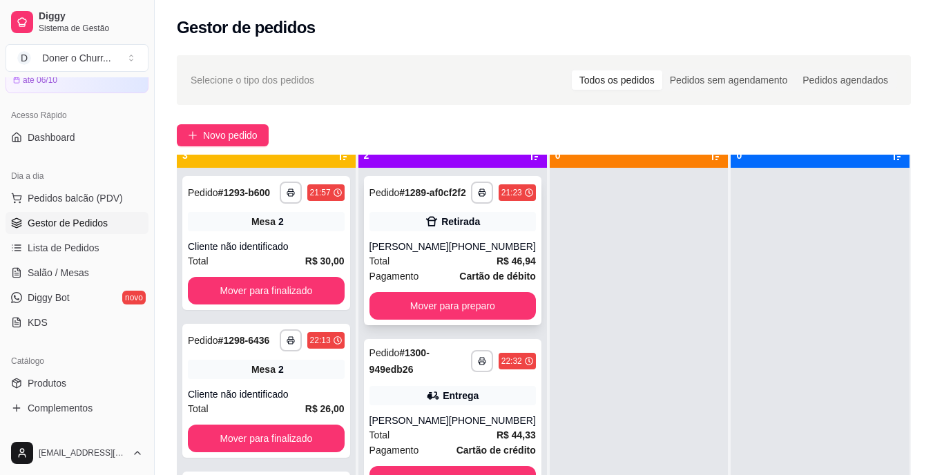
scroll to position [39, 0]
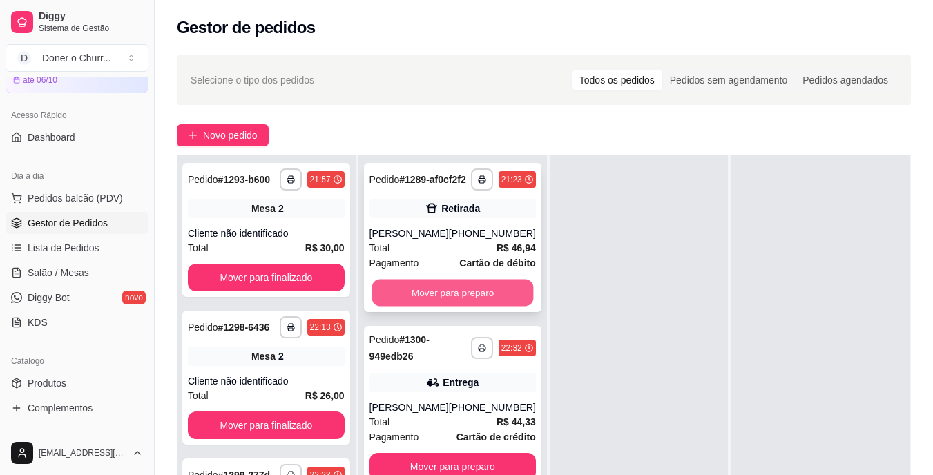
click at [465, 305] on button "Mover para preparo" at bounding box center [453, 293] width 162 height 27
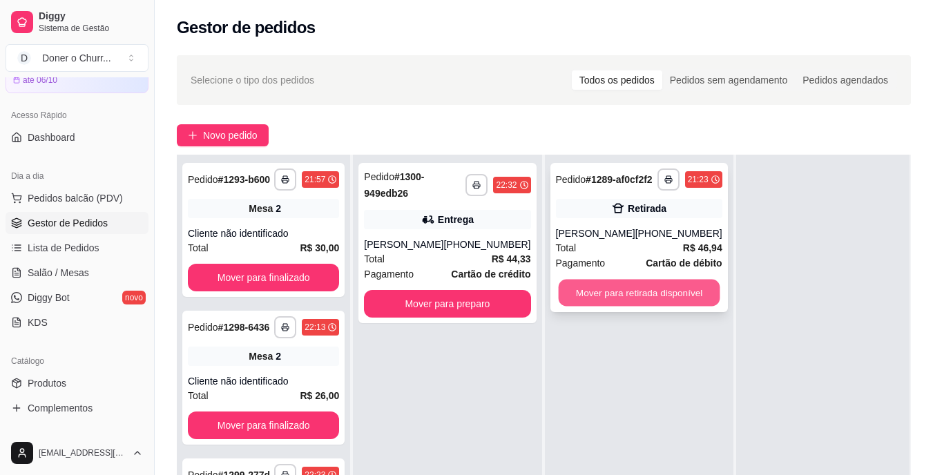
click at [628, 306] on button "Mover para retirada disponível" at bounding box center [639, 293] width 162 height 27
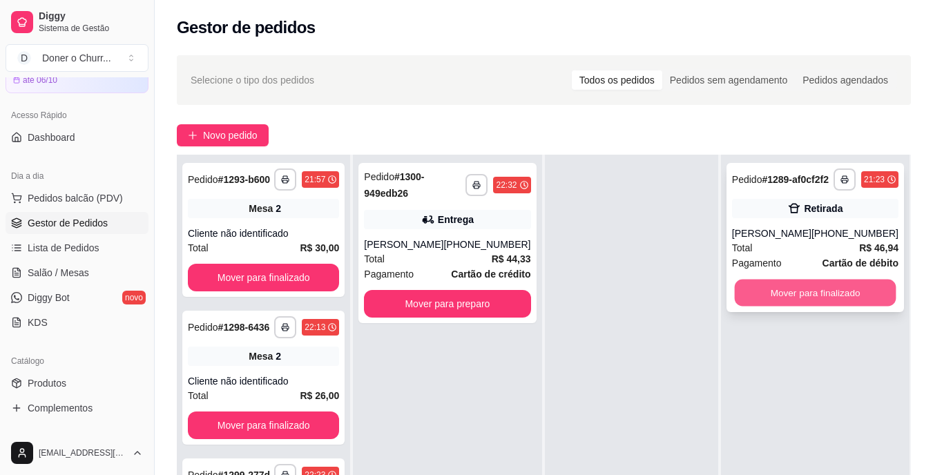
click at [845, 302] on button "Mover para finalizado" at bounding box center [815, 293] width 162 height 27
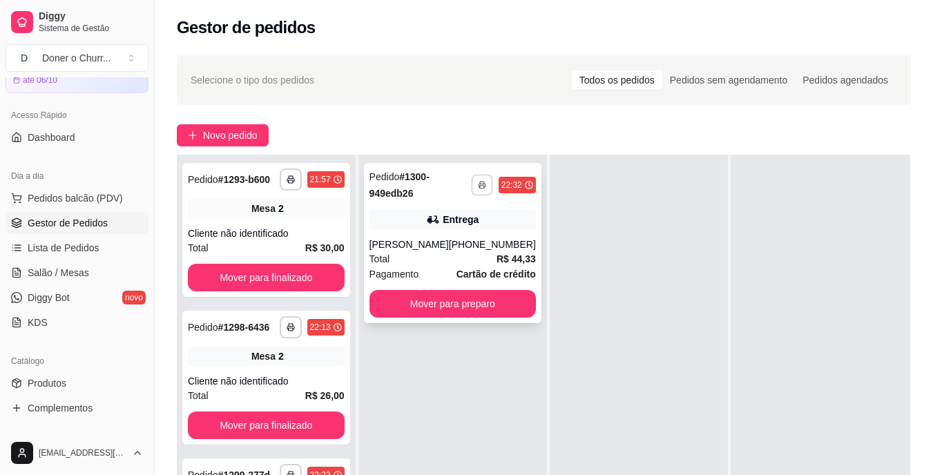
click at [480, 186] on rect "button" at bounding box center [482, 187] width 4 height 3
click at [433, 241] on button "IMPRESSORA" at bounding box center [435, 232] width 97 height 21
click at [464, 314] on button "Mover para preparo" at bounding box center [452, 304] width 166 height 28
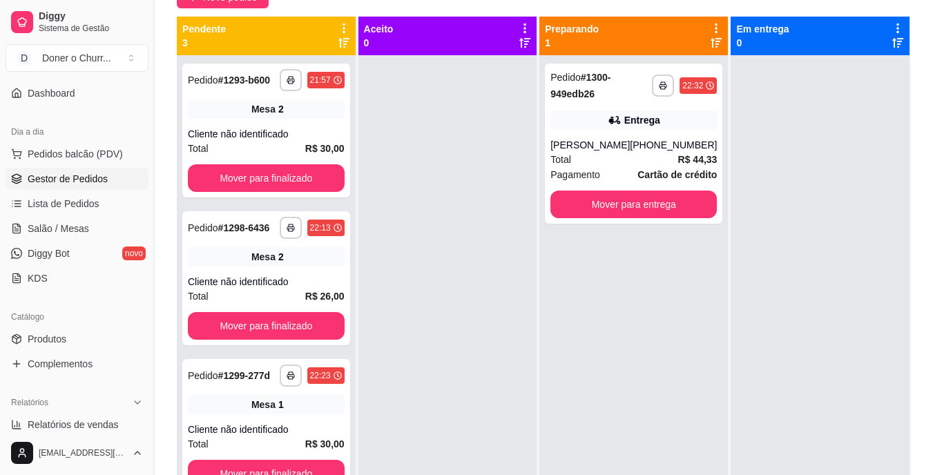
scroll to position [104, 0]
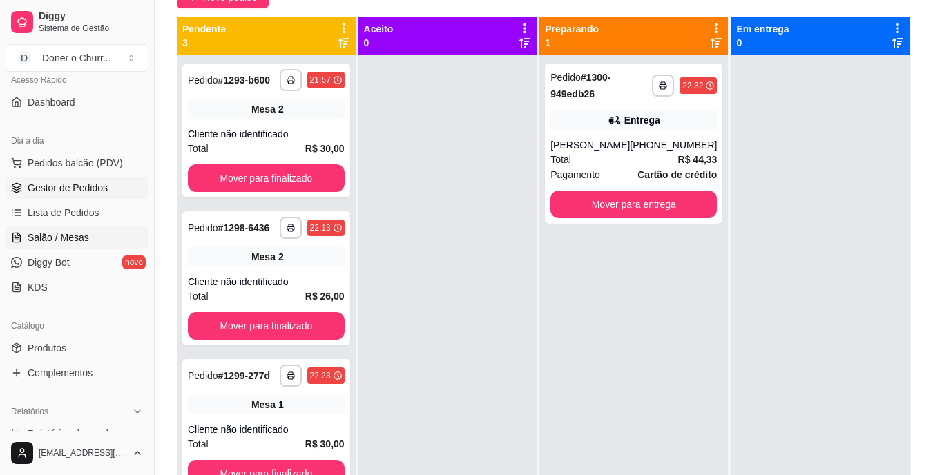
click at [75, 243] on span "Salão / Mesas" at bounding box center [58, 238] width 61 height 14
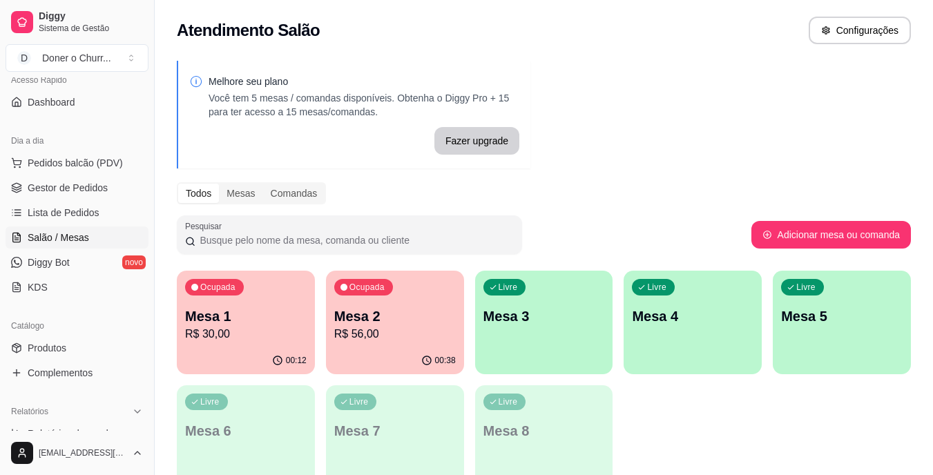
click at [298, 320] on p "Mesa 1" at bounding box center [246, 316] width 122 height 19
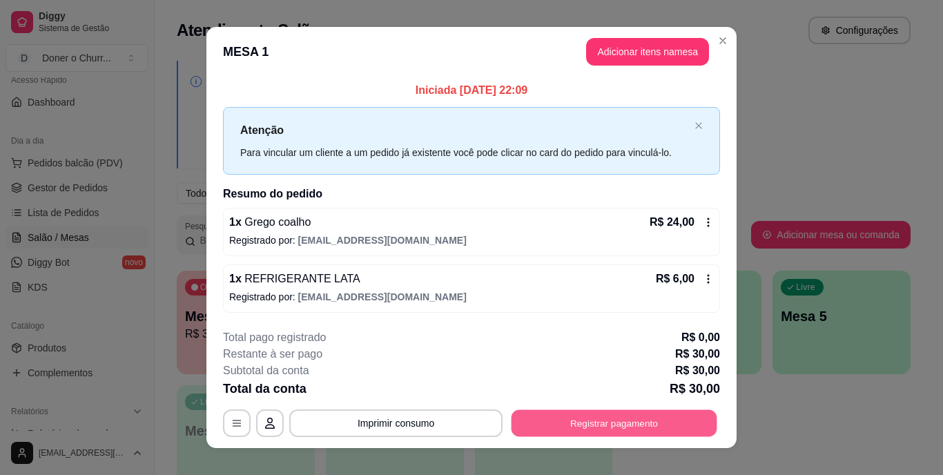
click at [623, 421] on button "Registrar pagamento" at bounding box center [615, 423] width 206 height 27
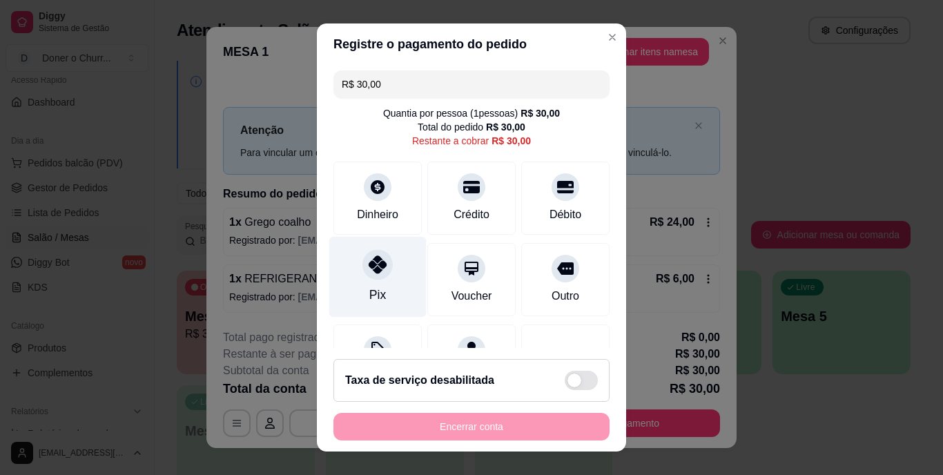
click at [368, 281] on div "Pix" at bounding box center [377, 277] width 97 height 81
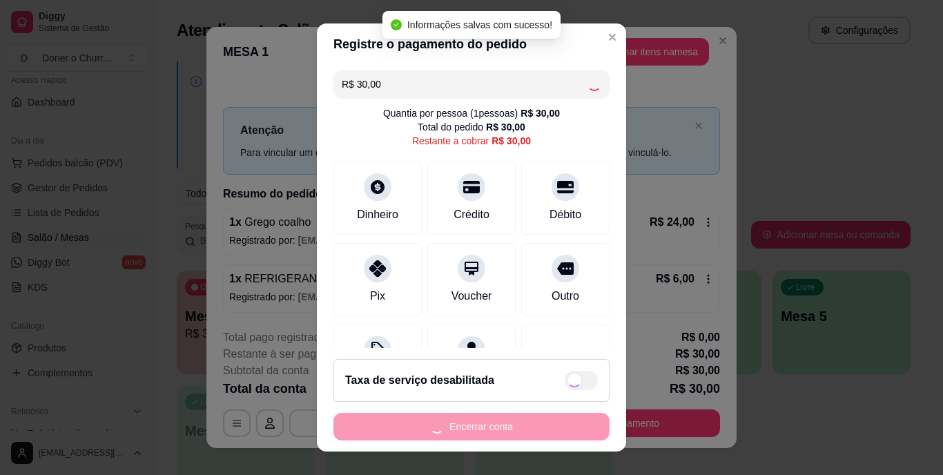
type input "R$ 0,00"
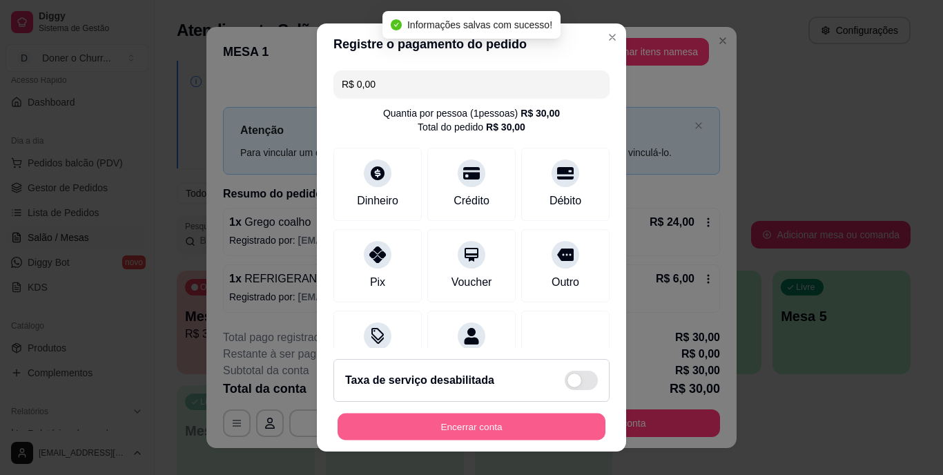
click at [459, 423] on button "Encerrar conta" at bounding box center [472, 426] width 268 height 27
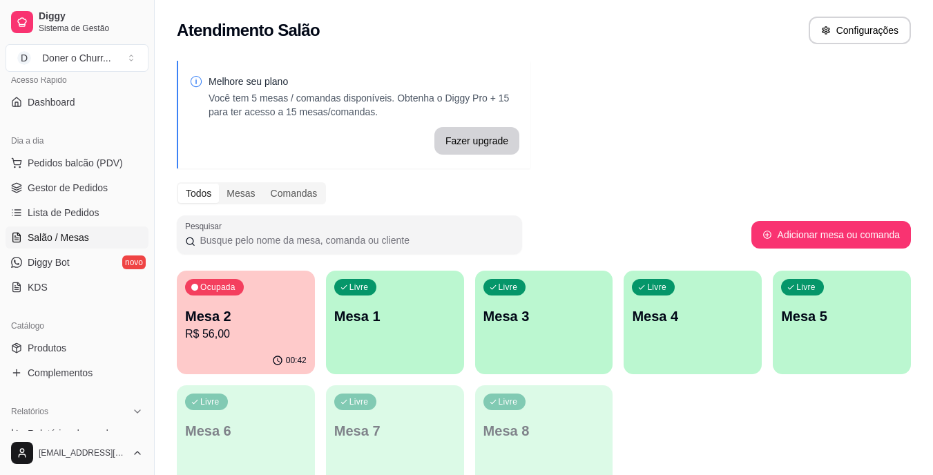
click at [225, 334] on p "R$ 56,00" at bounding box center [246, 334] width 122 height 17
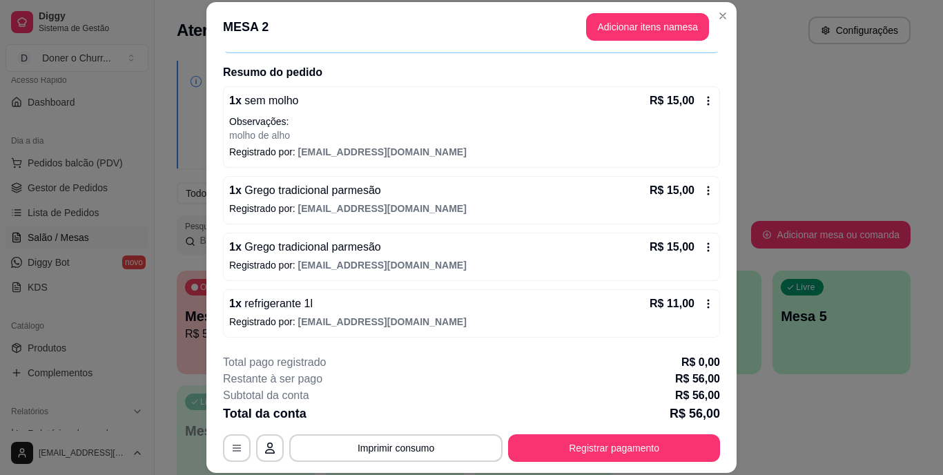
scroll to position [42, 0]
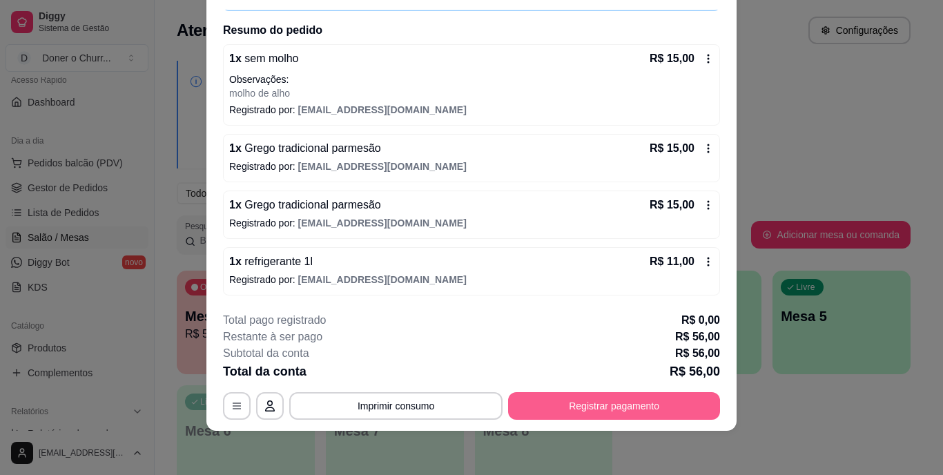
click at [590, 412] on button "Registrar pagamento" at bounding box center [614, 406] width 212 height 28
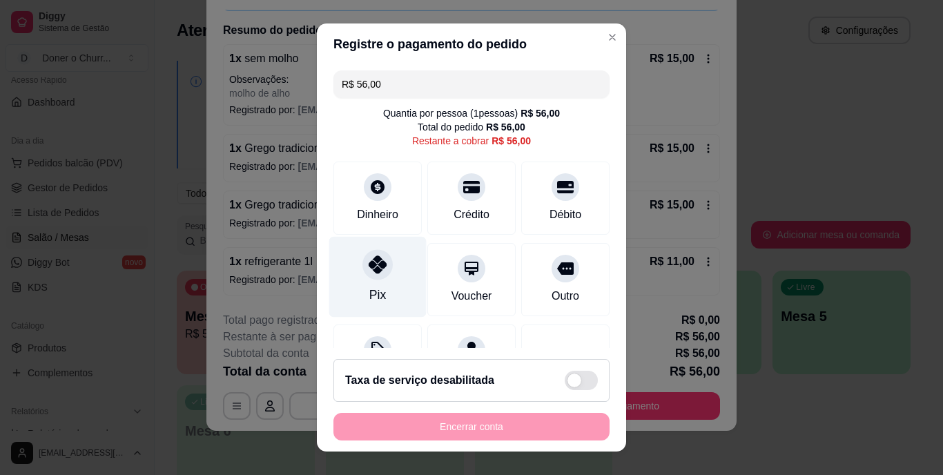
click at [369, 266] on icon at bounding box center [378, 265] width 18 height 18
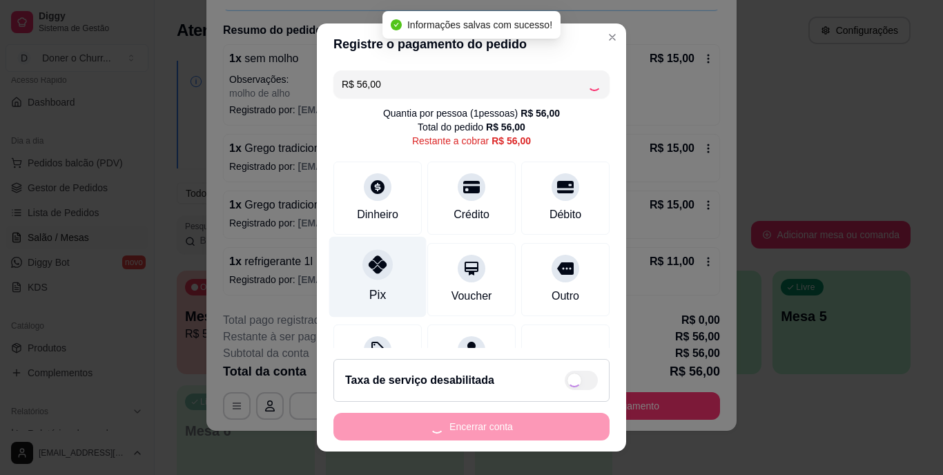
type input "R$ 0,00"
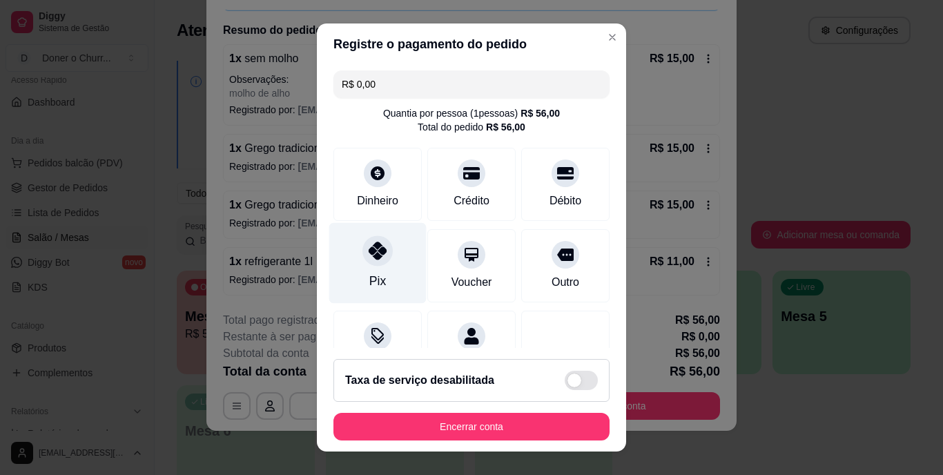
click at [383, 276] on div "Pix" at bounding box center [377, 263] width 97 height 81
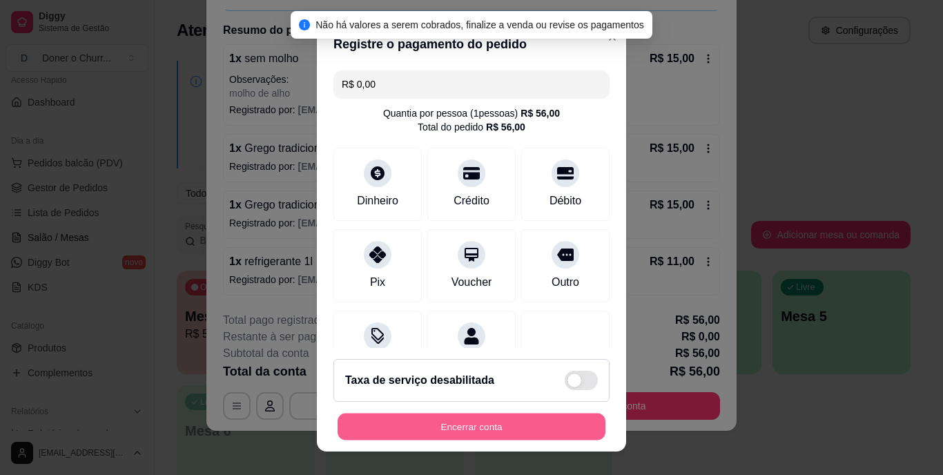
click at [506, 423] on button "Encerrar conta" at bounding box center [472, 426] width 268 height 27
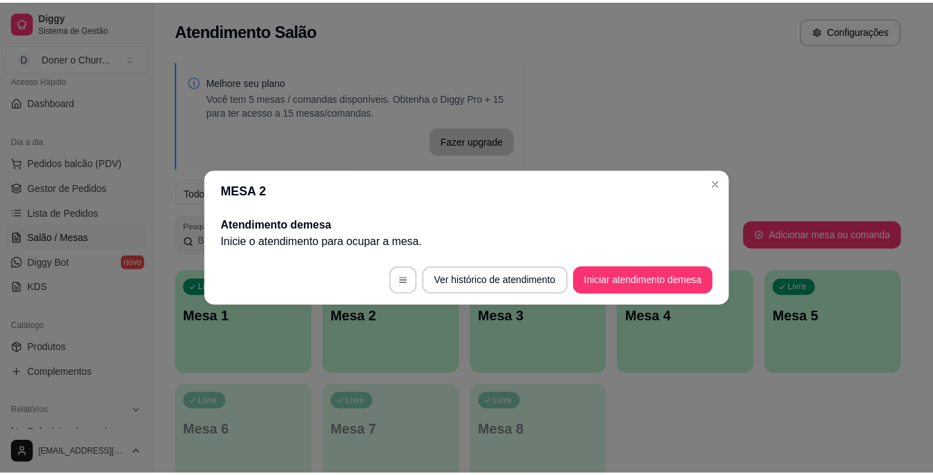
scroll to position [0, 0]
